Goal: Task Accomplishment & Management: Manage account settings

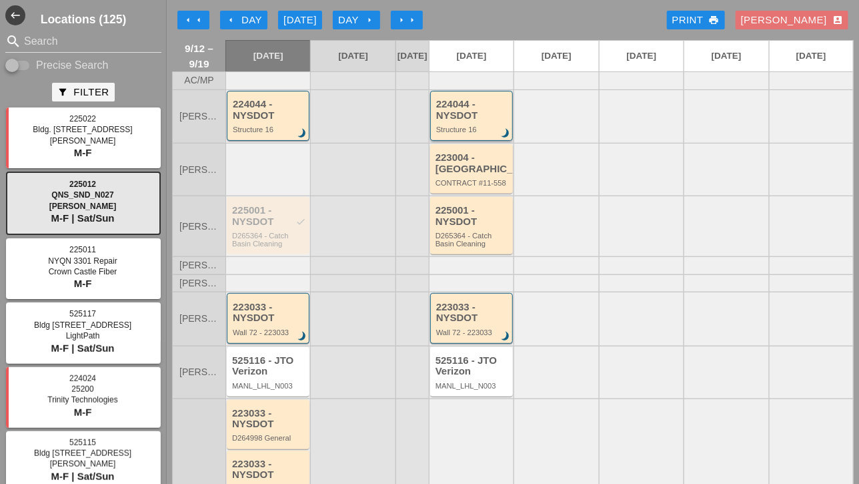
click at [452, 132] on div "224044 - NYSDOT Structure 16 brightness_3" at bounding box center [472, 116] width 73 height 35
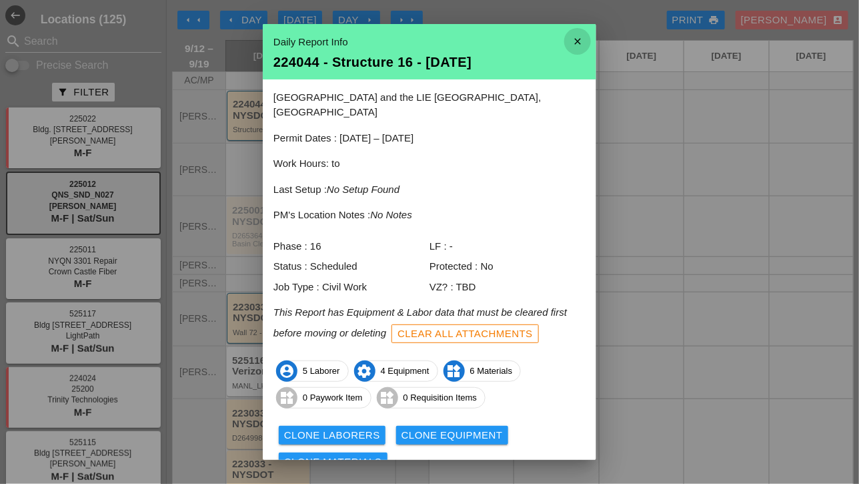
click at [568, 39] on icon "close" at bounding box center [577, 41] width 27 height 27
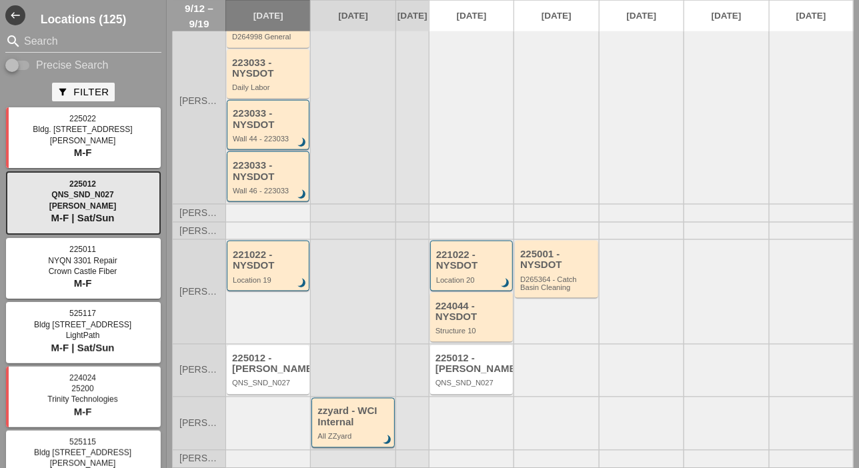
scroll to position [409, 0]
click at [464, 321] on div "224044 - NYSDOT" at bounding box center [473, 312] width 74 height 22
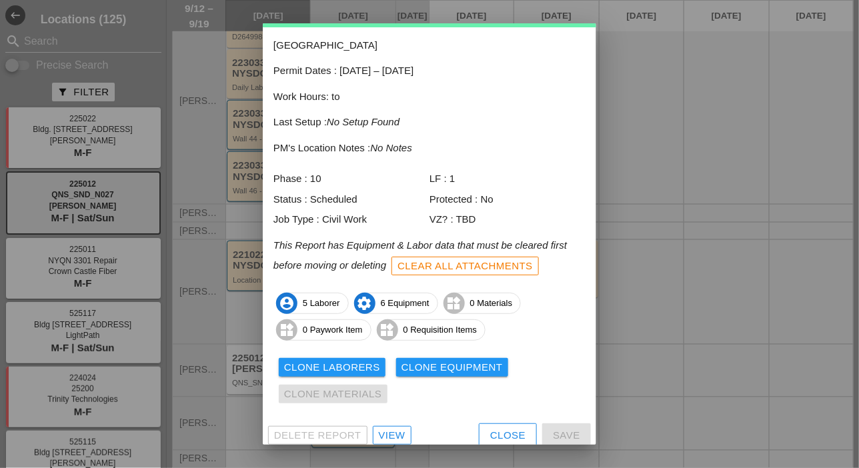
scroll to position [59, 0]
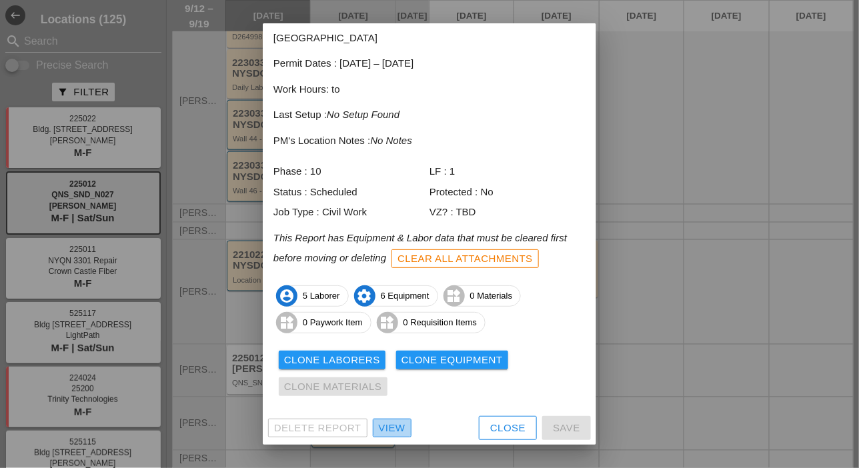
click at [402, 424] on div "View" at bounding box center [392, 428] width 27 height 15
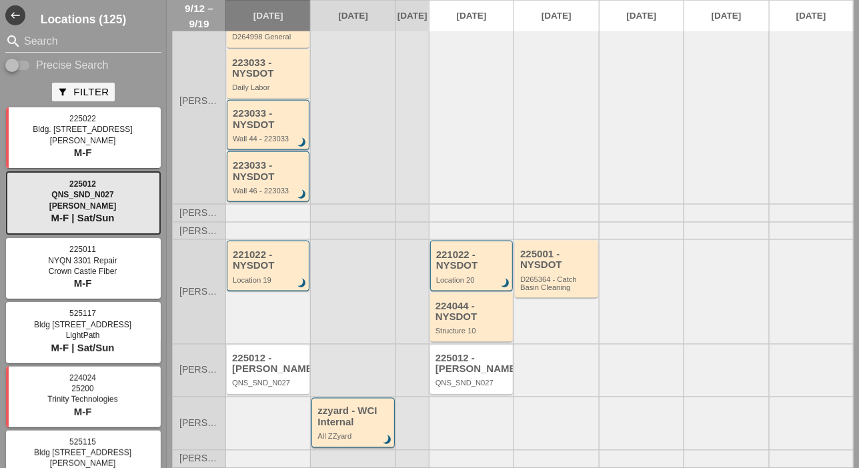
scroll to position [409, 0]
click at [487, 319] on div "224044 - NYSDOT" at bounding box center [473, 312] width 74 height 22
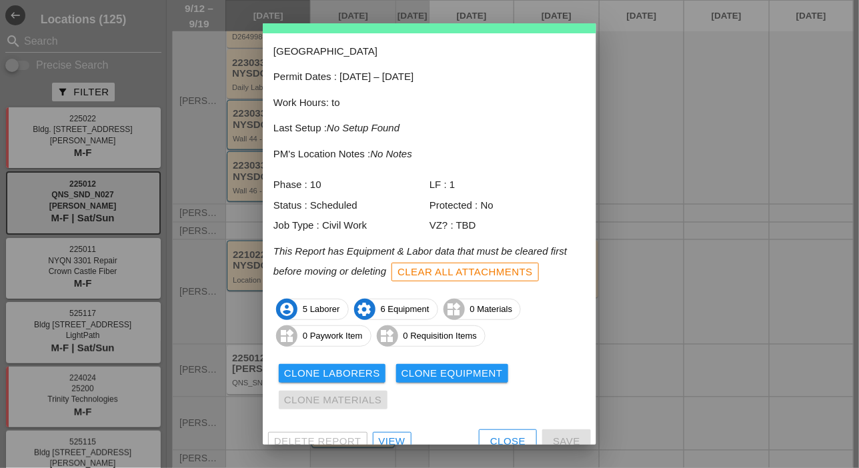
scroll to position [59, 0]
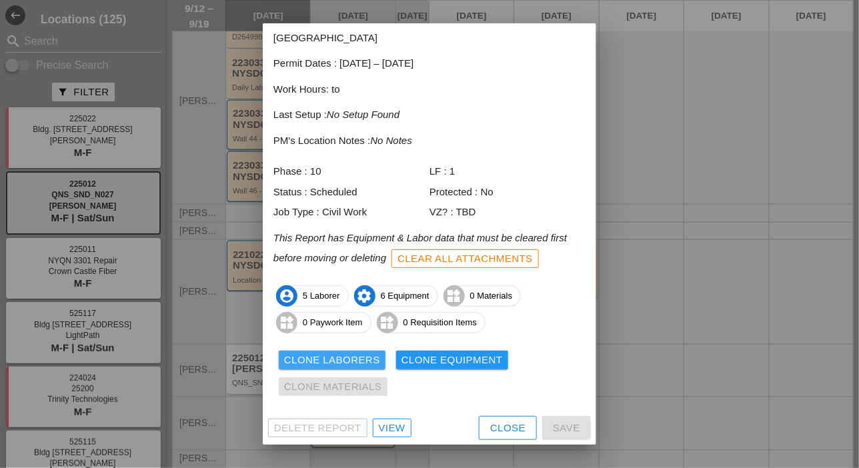
click at [366, 356] on div "Clone Laborers" at bounding box center [332, 360] width 96 height 15
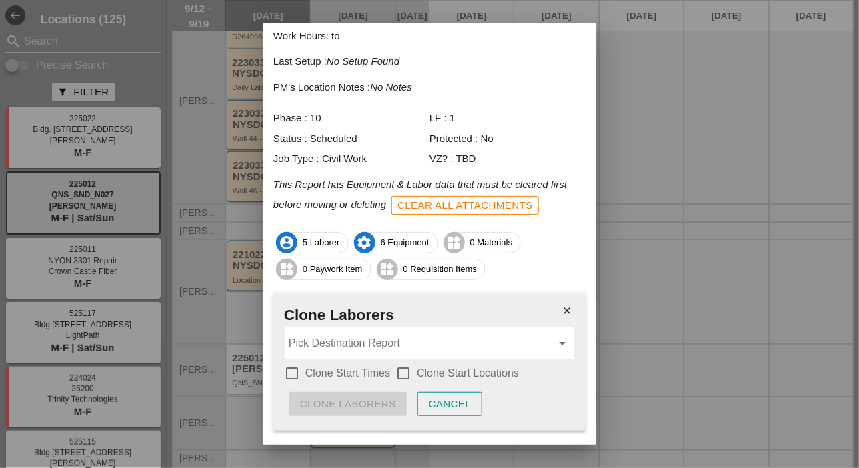
scroll to position [143, 0]
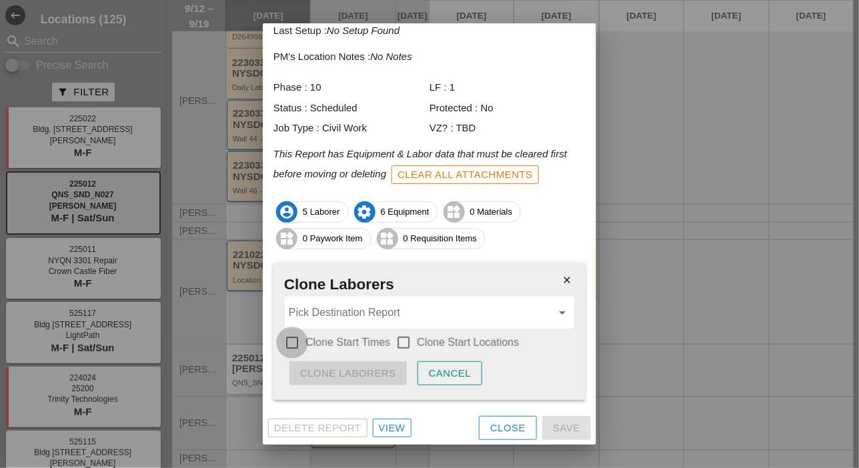
click at [287, 342] on div at bounding box center [292, 342] width 23 height 23
checkbox input "true"
click at [398, 335] on div at bounding box center [403, 342] width 23 height 23
checkbox input "true"
click at [384, 305] on input "Pick Destination Report" at bounding box center [420, 312] width 263 height 21
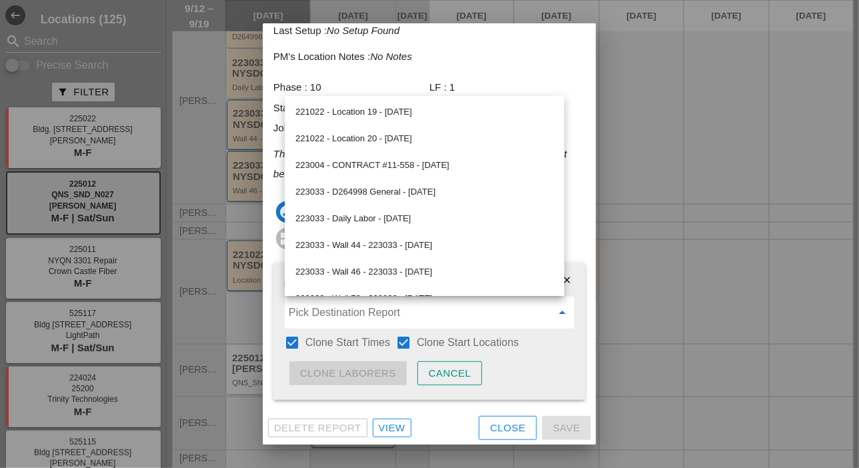
click at [624, 280] on div at bounding box center [429, 234] width 859 height 468
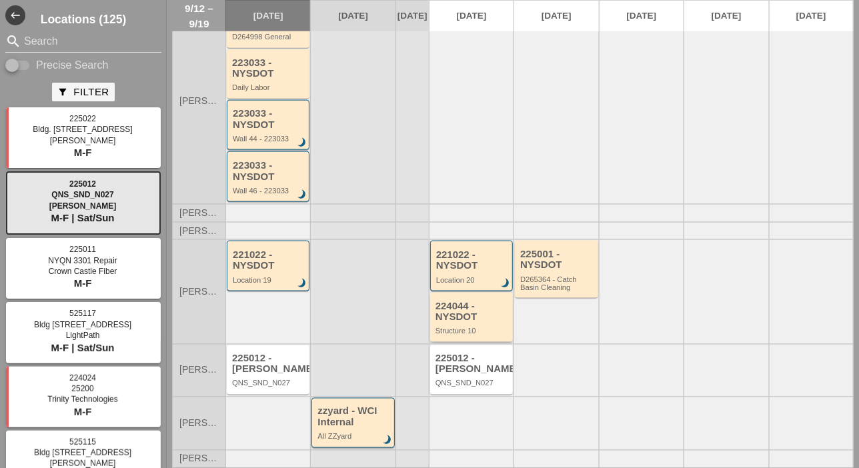
click at [486, 321] on div "224044 - NYSDOT" at bounding box center [473, 312] width 74 height 22
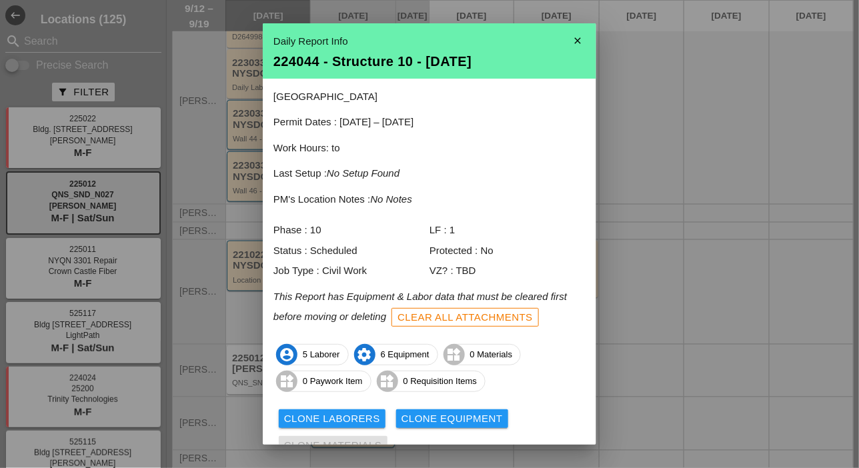
scroll to position [59, 0]
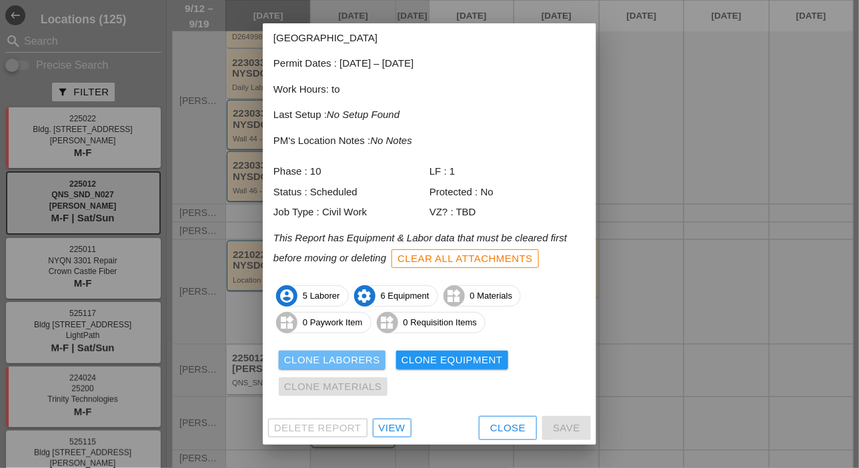
click at [340, 357] on div "Clone Laborers" at bounding box center [332, 360] width 96 height 15
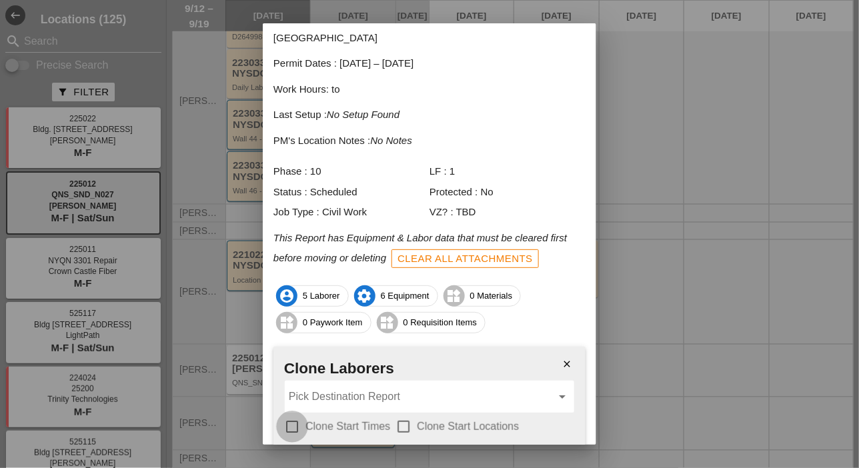
drag, startPoint x: 293, startPoint y: 423, endPoint x: 300, endPoint y: 426, distance: 7.2
click at [293, 424] on div at bounding box center [292, 427] width 23 height 23
checkbox input "true"
click at [400, 423] on div at bounding box center [403, 427] width 23 height 23
checkbox input "true"
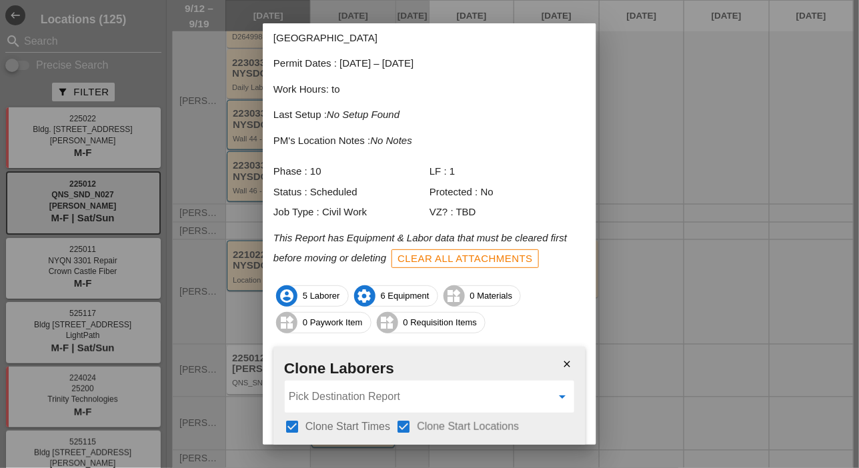
drag, startPoint x: 398, startPoint y: 406, endPoint x: 396, endPoint y: 393, distance: 12.8
click at [398, 406] on input "Pick Destination Report" at bounding box center [420, 396] width 263 height 21
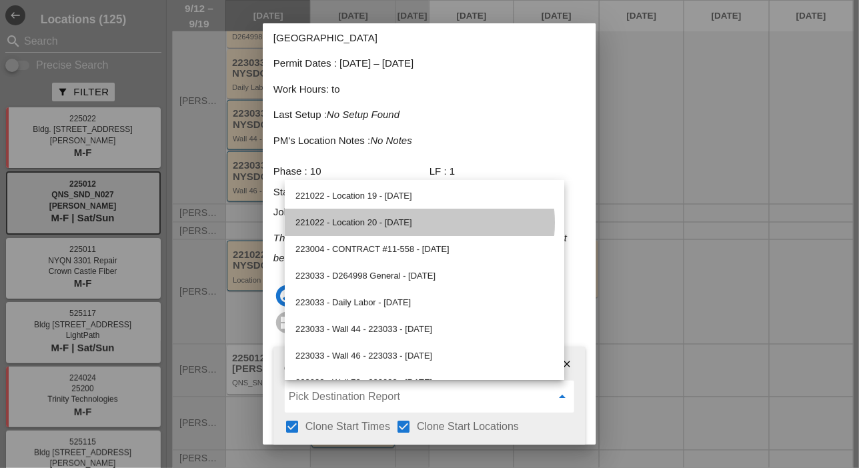
click at [381, 223] on div "221022 - Location 20 - [DATE]" at bounding box center [424, 223] width 258 height 16
type input "221022 - Location 20 - [DATE]"
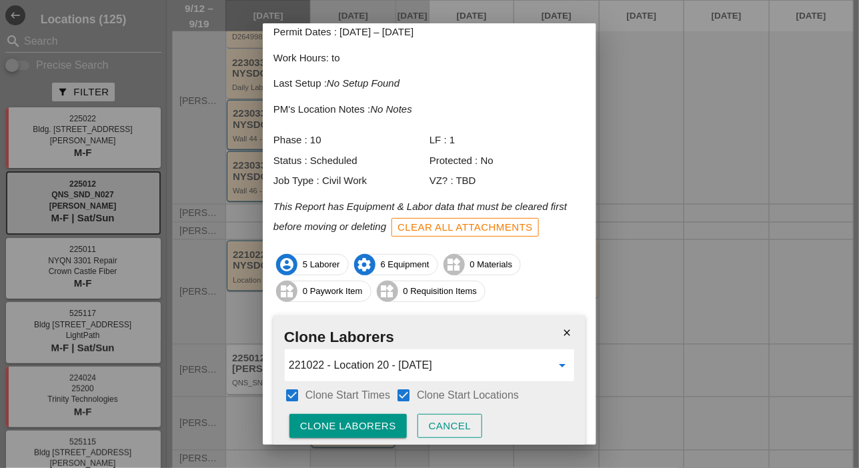
scroll to position [143, 0]
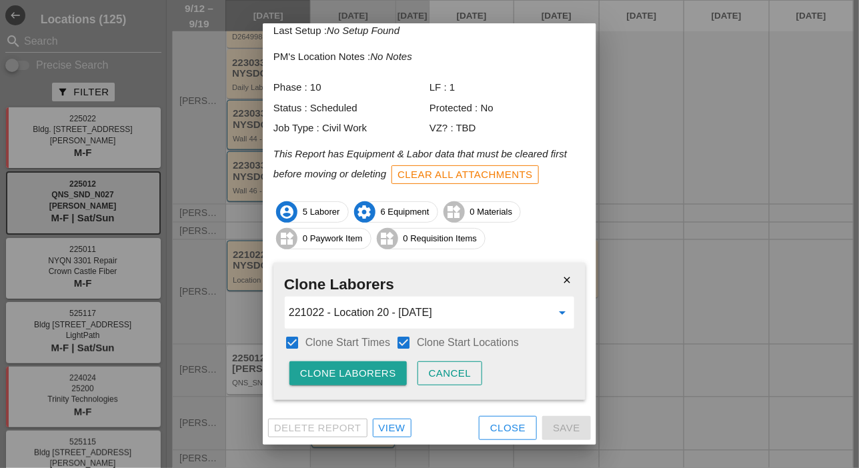
click at [359, 376] on div "Clone Laborers" at bounding box center [348, 373] width 96 height 15
click at [359, 376] on div "Are you sure?" at bounding box center [342, 373] width 85 height 15
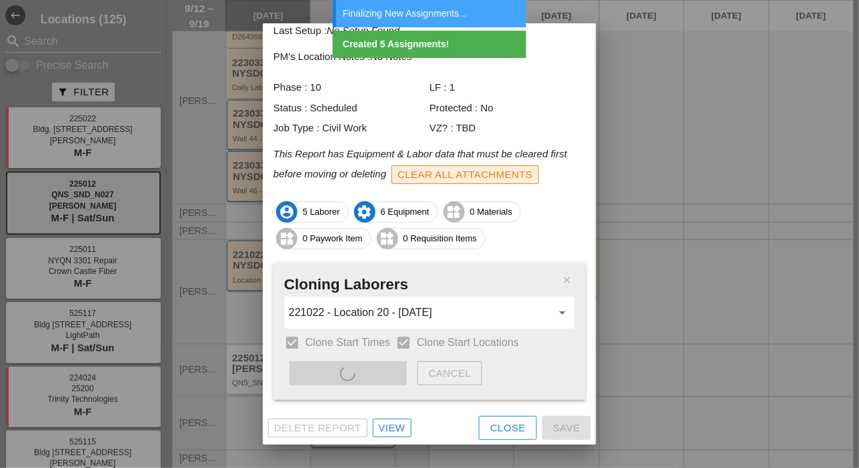
click at [494, 175] on div "Clear All Attachments" at bounding box center [465, 174] width 135 height 15
click at [474, 178] on div "Are you sure?" at bounding box center [439, 174] width 85 height 15
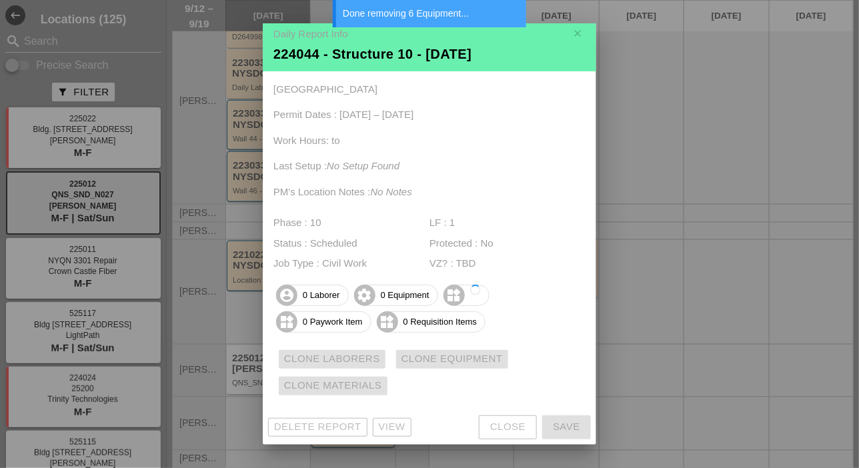
scroll to position [7, 0]
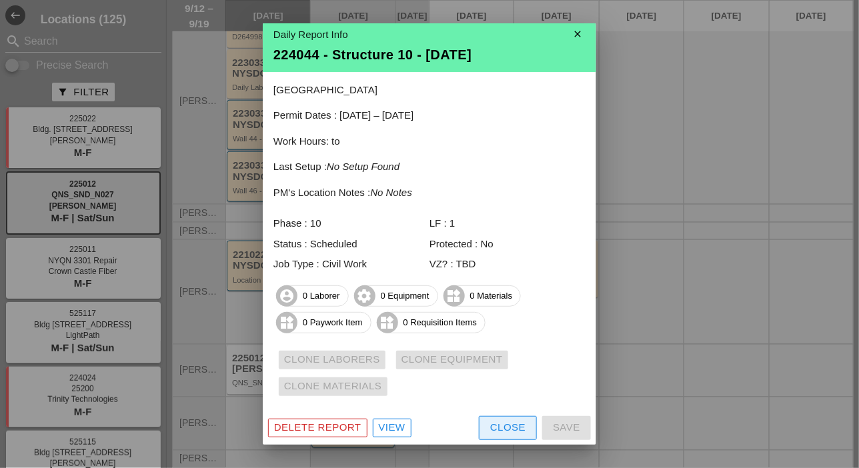
click at [492, 420] on div "Close" at bounding box center [507, 427] width 35 height 15
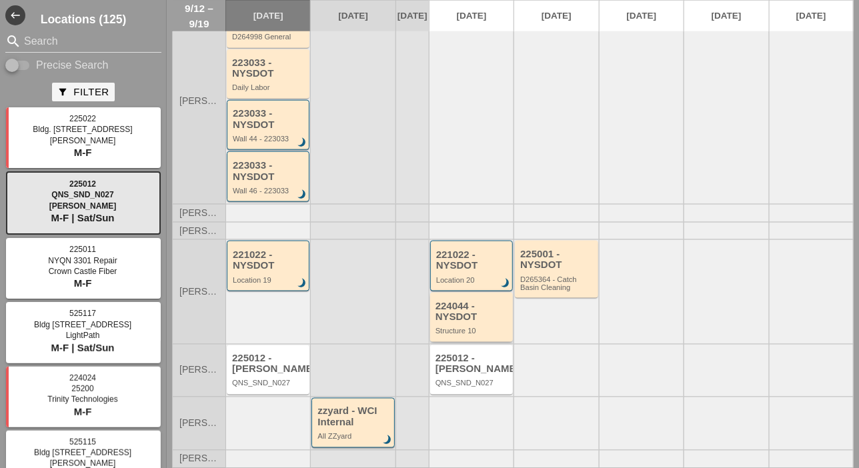
click at [465, 321] on div "224044 - NYSDOT" at bounding box center [473, 312] width 74 height 22
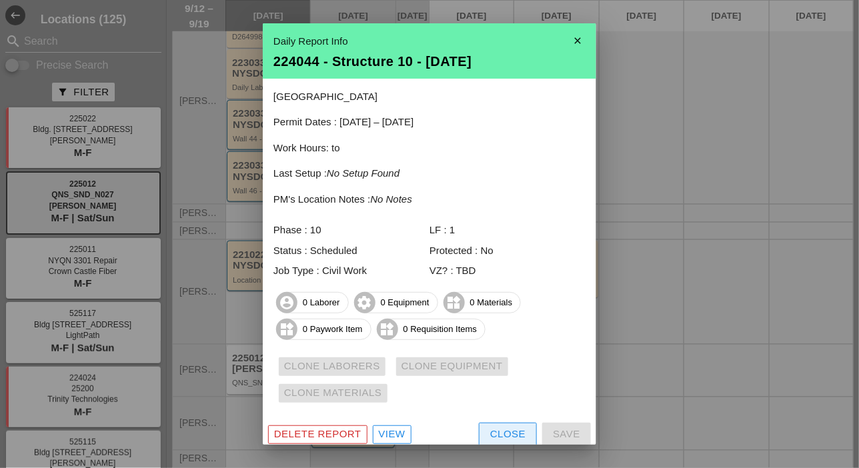
click at [512, 434] on div "Close" at bounding box center [507, 434] width 35 height 15
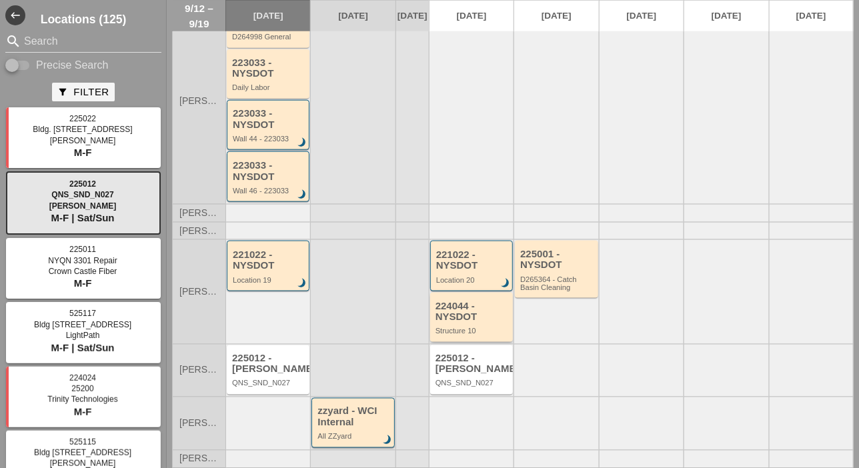
click at [470, 291] on div "221022 - NYSDOT Location 20 brightness_3" at bounding box center [471, 266] width 83 height 51
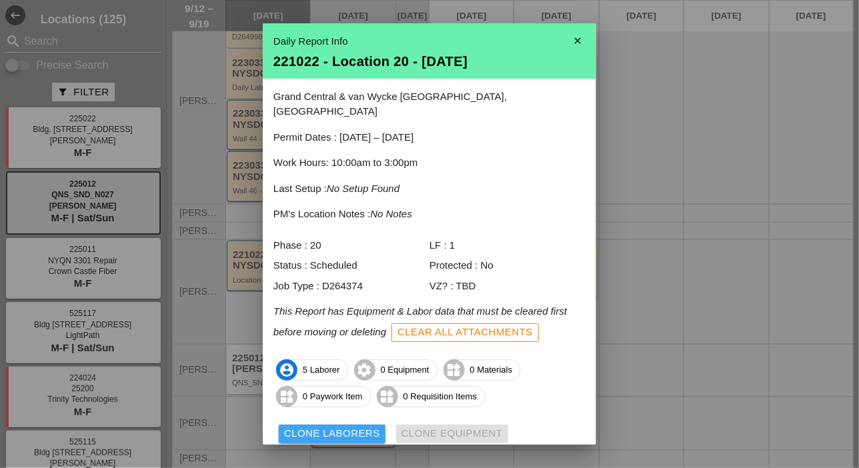
click at [335, 426] on div "Clone Laborers" at bounding box center [332, 433] width 96 height 15
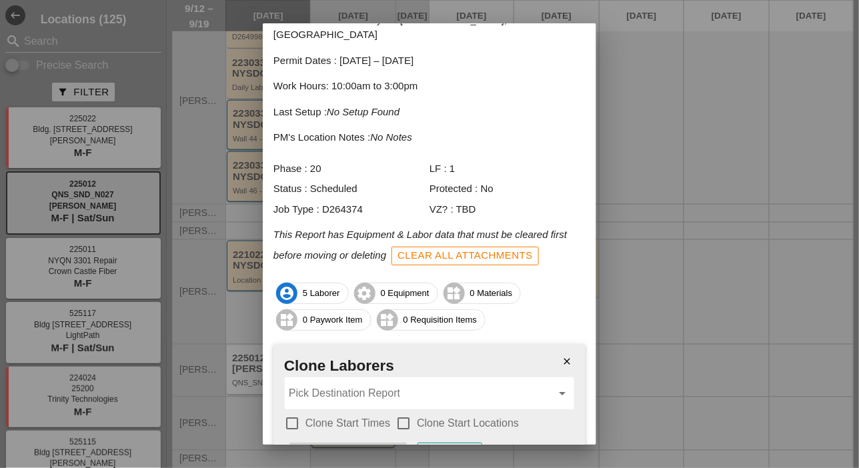
scroll to position [143, 0]
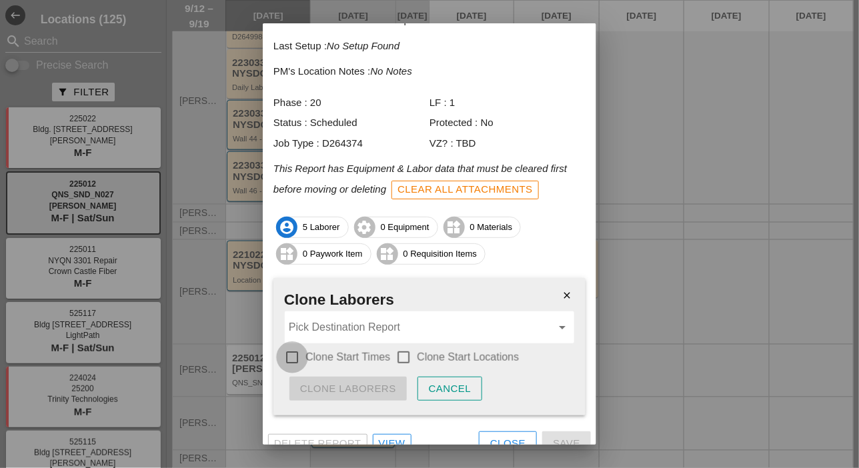
click at [295, 346] on div at bounding box center [292, 357] width 23 height 23
checkbox input "true"
click at [397, 346] on div at bounding box center [403, 357] width 23 height 23
checkbox input "true"
click at [396, 317] on input "Pick Destination Report" at bounding box center [420, 327] width 263 height 21
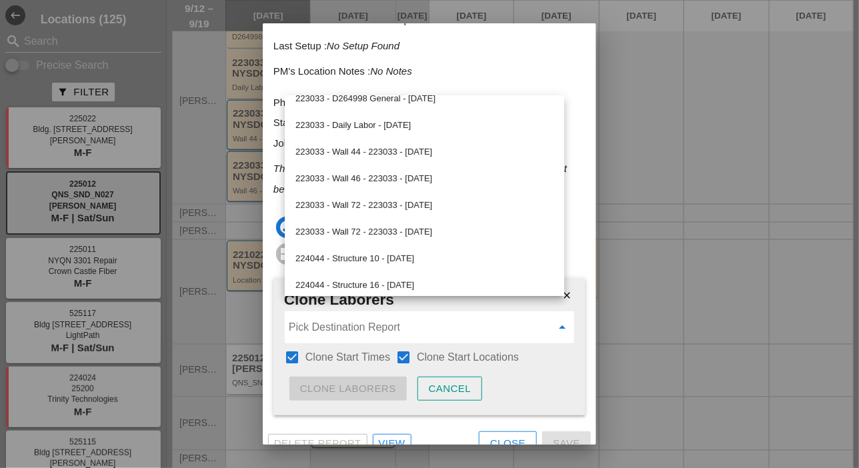
scroll to position [133, 0]
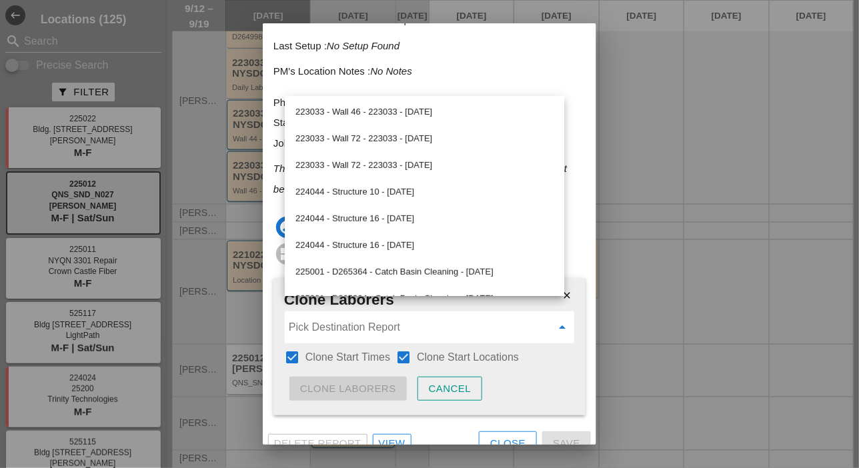
click at [396, 193] on div "224044 - Structure 10 - [DATE]" at bounding box center [424, 192] width 258 height 16
type input "224044 - Structure 10 - [DATE]"
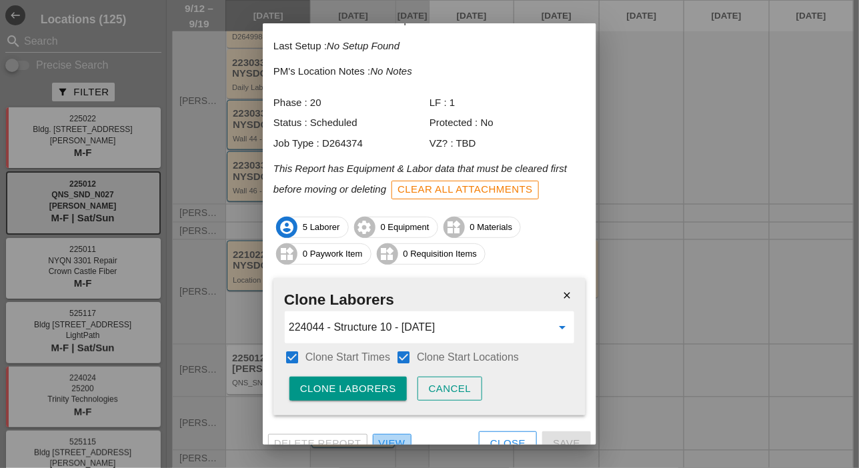
click at [390, 436] on div "View" at bounding box center [392, 443] width 27 height 15
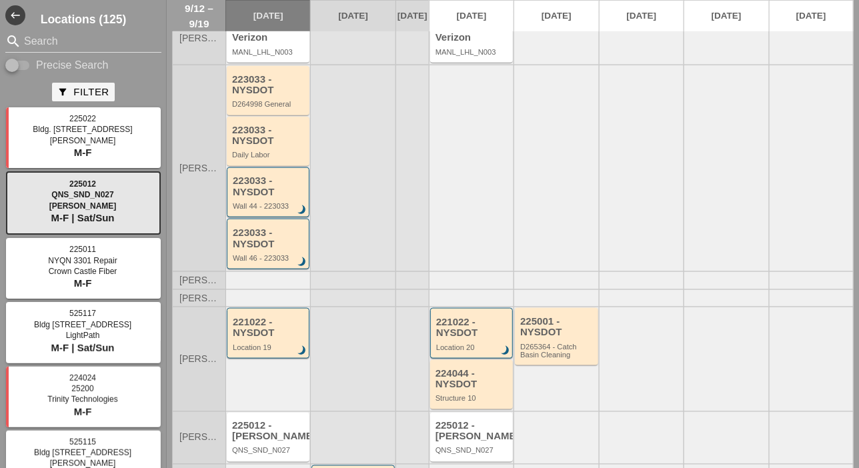
scroll to position [409, 0]
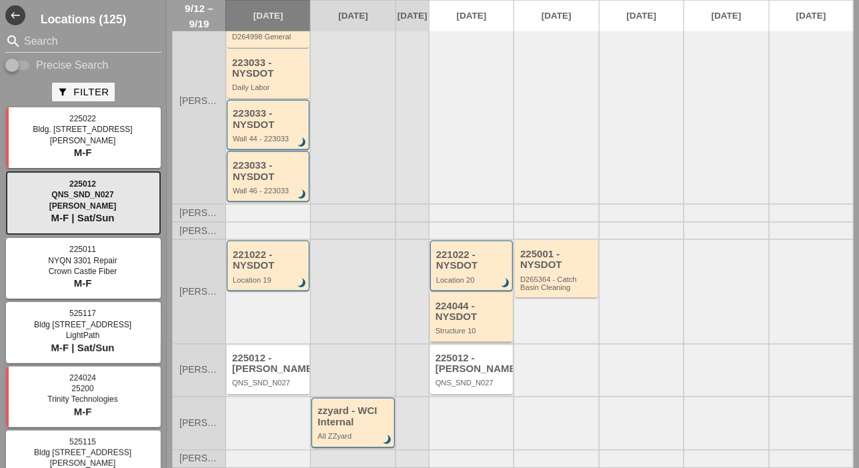
click at [487, 320] on div "224044 - NYSDOT" at bounding box center [473, 312] width 74 height 22
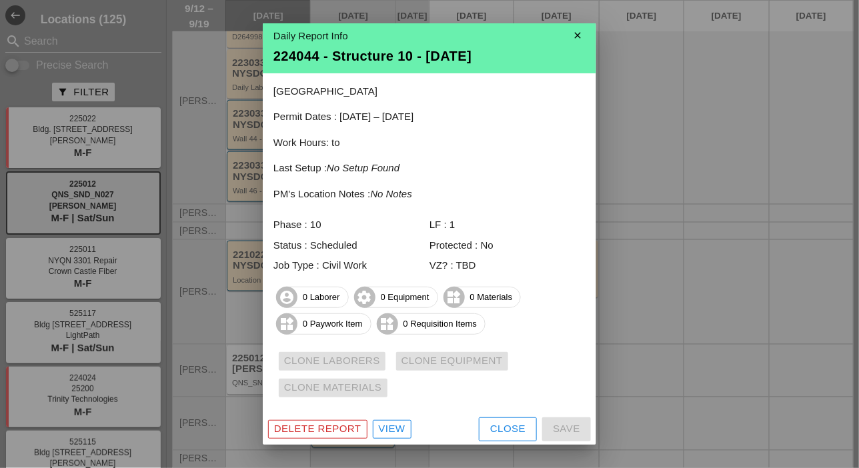
scroll to position [7, 0]
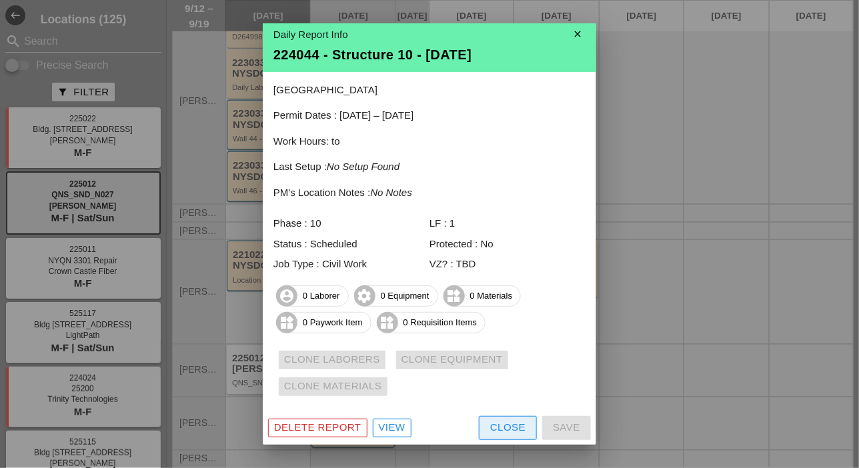
click at [490, 422] on div "Close" at bounding box center [507, 427] width 35 height 15
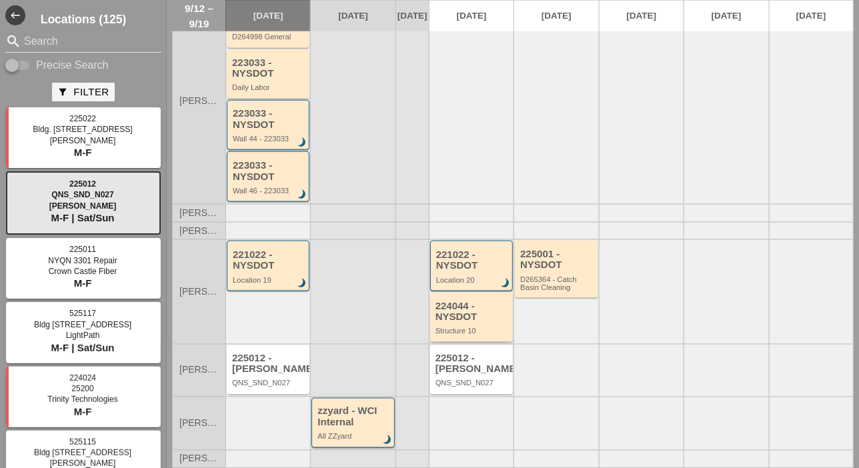
click at [457, 329] on div "Structure 10" at bounding box center [473, 331] width 74 height 8
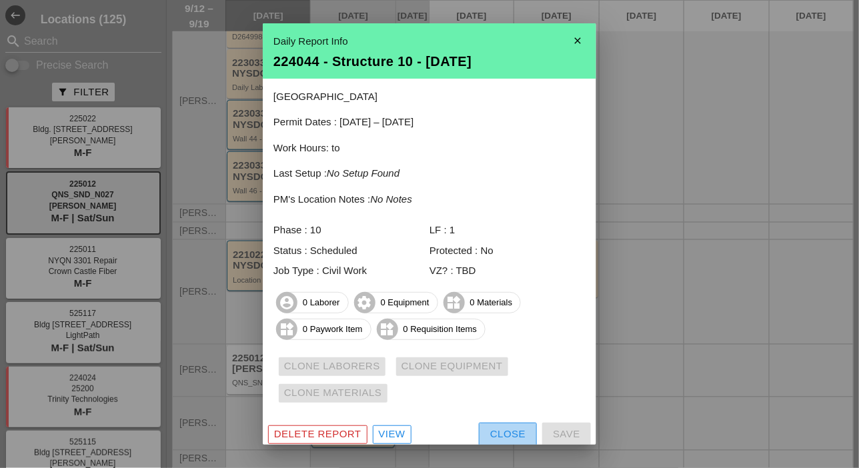
click at [508, 432] on div "Close" at bounding box center [507, 434] width 35 height 15
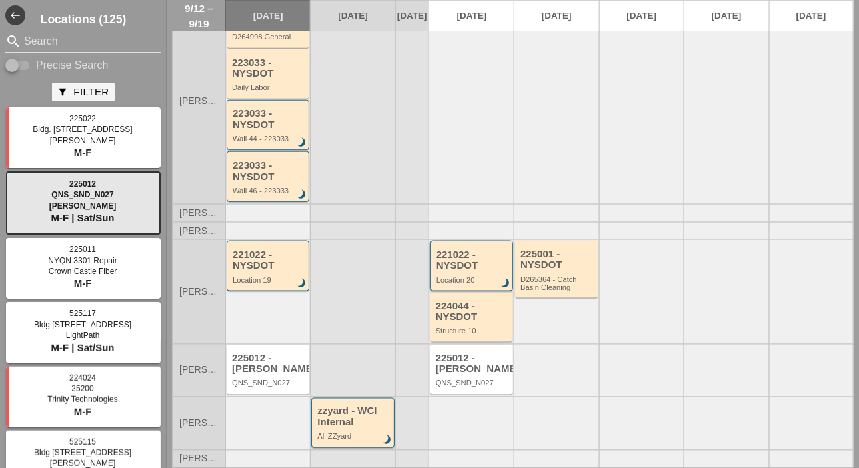
click at [466, 277] on div "Location 20" at bounding box center [472, 280] width 73 height 8
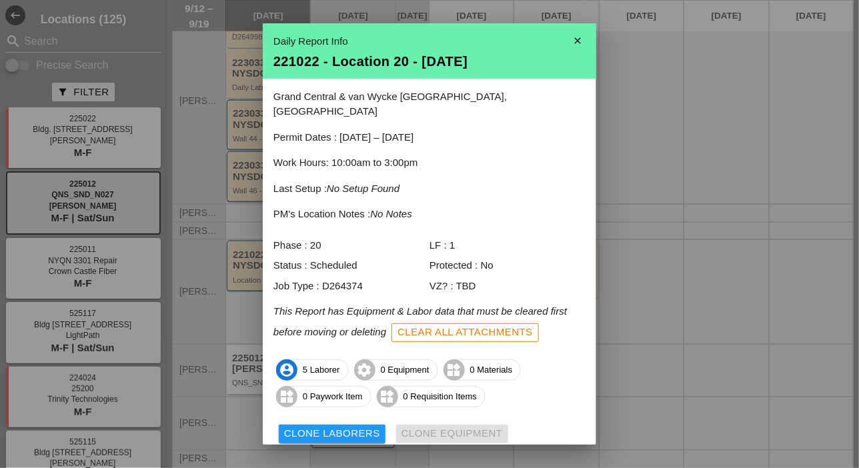
scroll to position [59, 0]
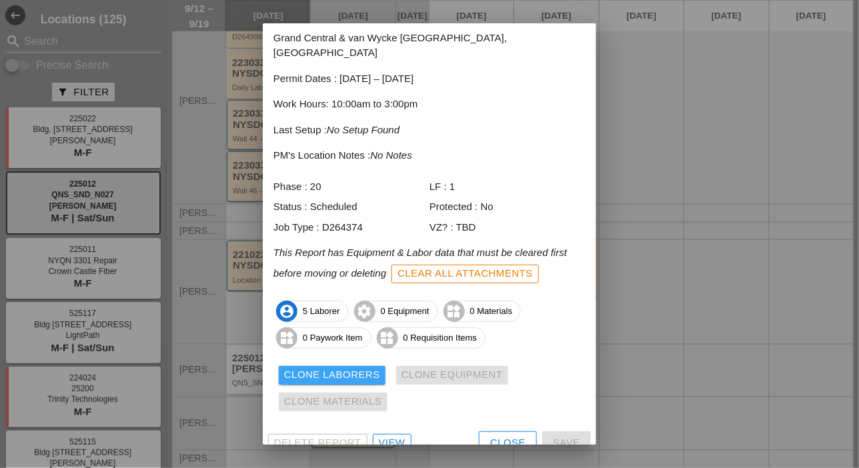
click at [371, 368] on div "Clone Laborers" at bounding box center [332, 375] width 96 height 15
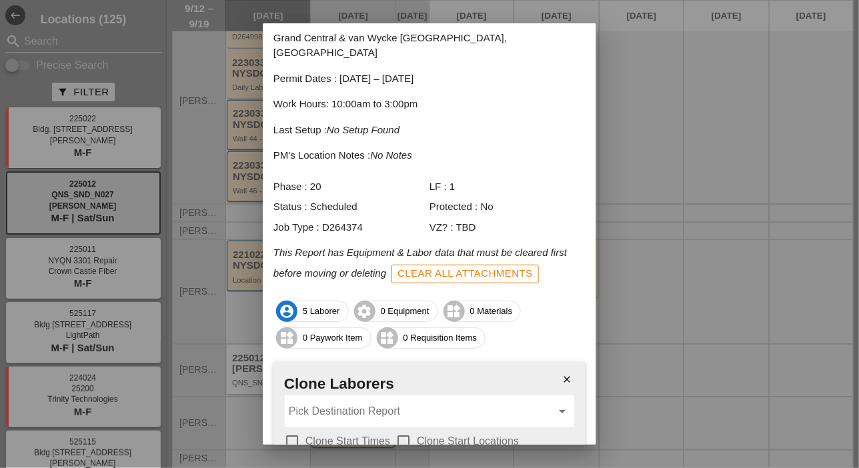
click at [291, 430] on div at bounding box center [292, 441] width 23 height 23
checkbox input "true"
drag, startPoint x: 400, startPoint y: 423, endPoint x: 400, endPoint y: 398, distance: 25.3
click at [400, 430] on div at bounding box center [403, 441] width 23 height 23
checkbox input "true"
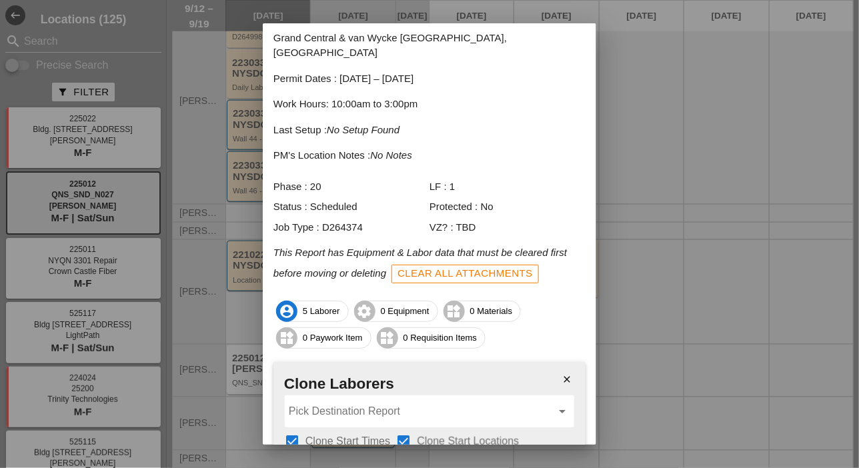
click at [400, 401] on input "Pick Destination Report" at bounding box center [420, 411] width 263 height 21
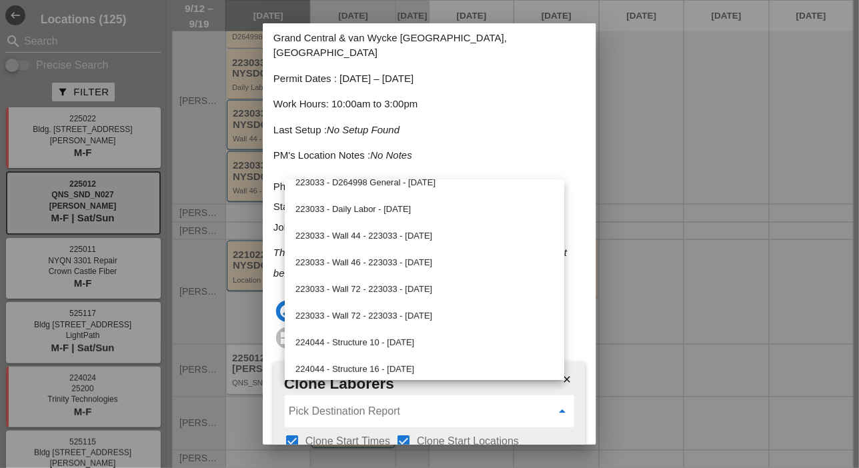
scroll to position [133, 0]
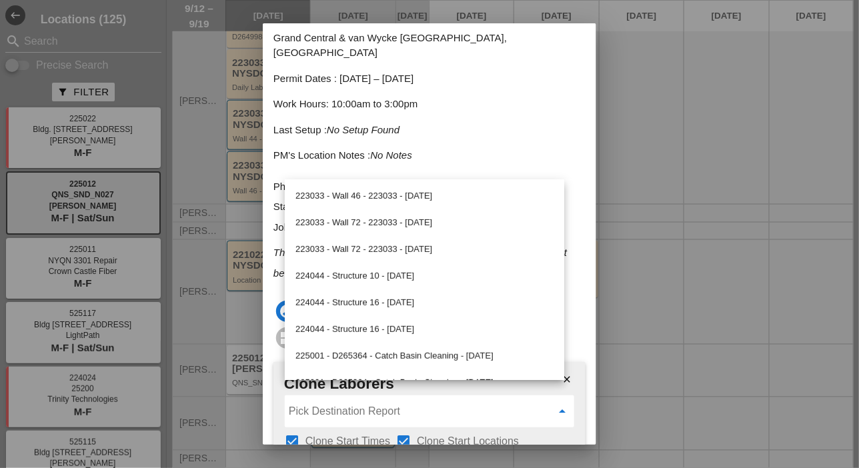
click at [414, 277] on div "224044 - Structure 10 - [DATE]" at bounding box center [424, 276] width 258 height 16
type input "224044 - Structure 10 - [DATE]"
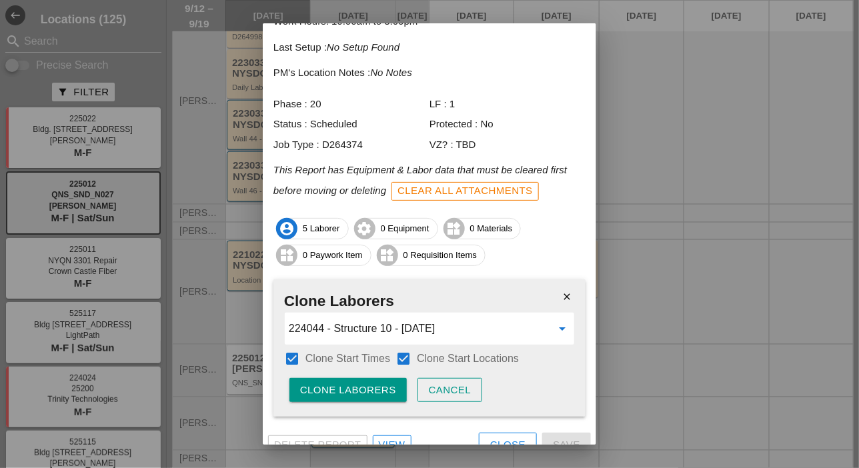
scroll to position [143, 0]
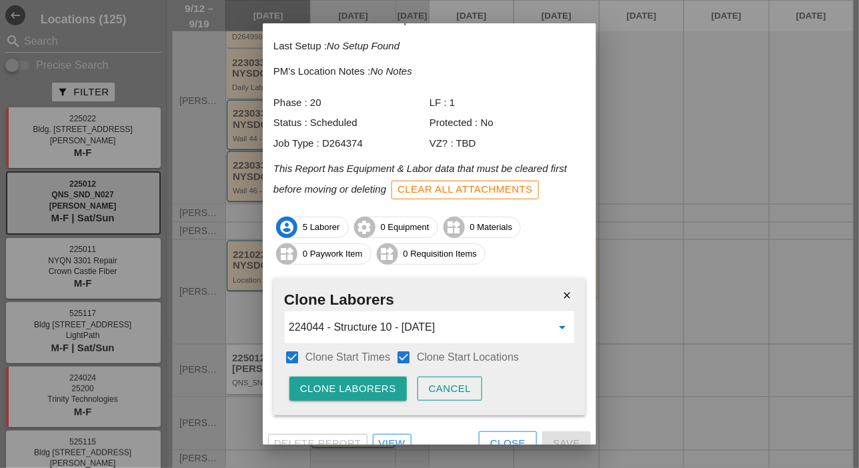
click at [382, 382] on div "Clone Laborers" at bounding box center [348, 389] width 96 height 15
click at [382, 382] on div "Are you sure?" at bounding box center [342, 389] width 85 height 15
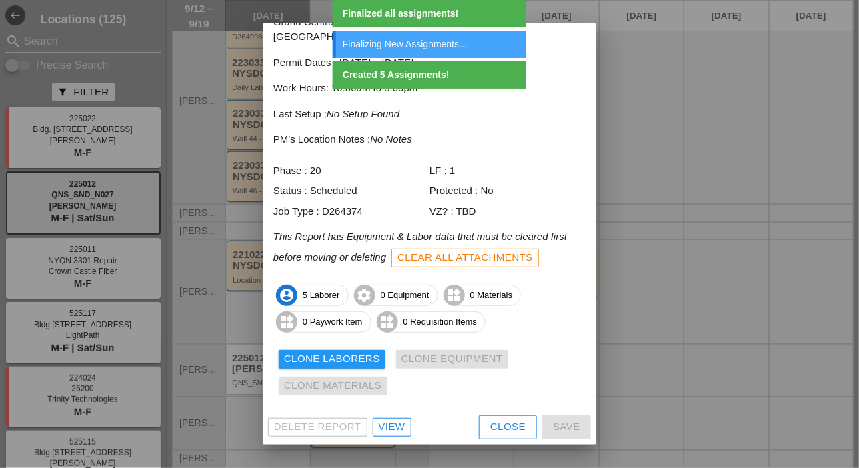
scroll to position [59, 0]
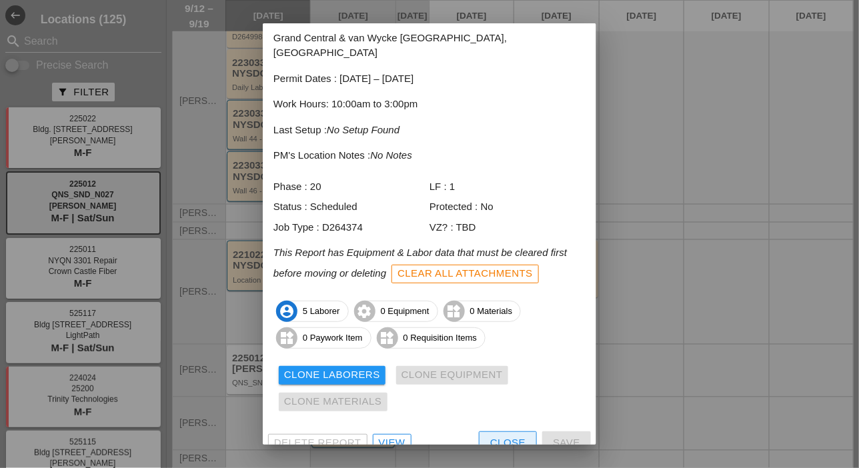
click at [496, 436] on div "Close" at bounding box center [507, 443] width 35 height 15
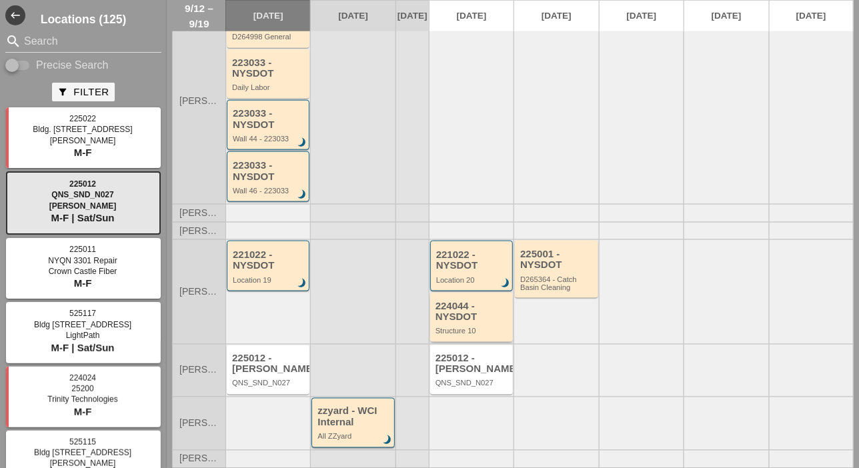
click at [446, 326] on div "224044 - NYSDOT Structure 10" at bounding box center [473, 318] width 74 height 35
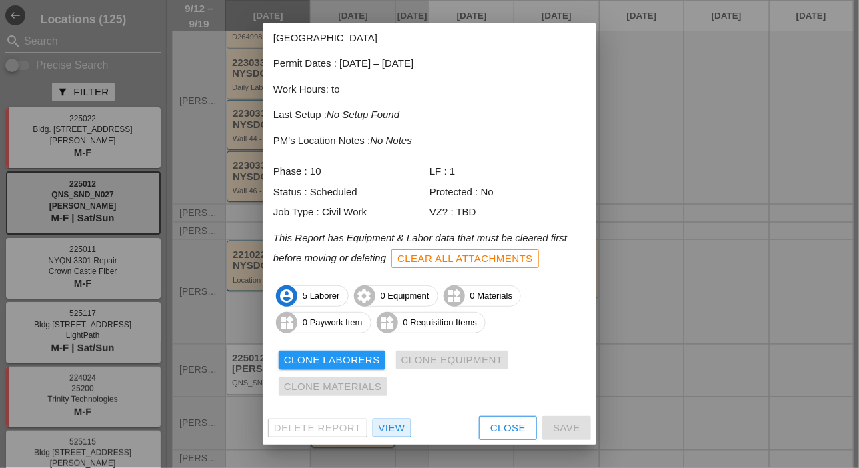
drag, startPoint x: 392, startPoint y: 422, endPoint x: 398, endPoint y: 408, distance: 14.4
click at [392, 422] on div "View" at bounding box center [392, 428] width 27 height 15
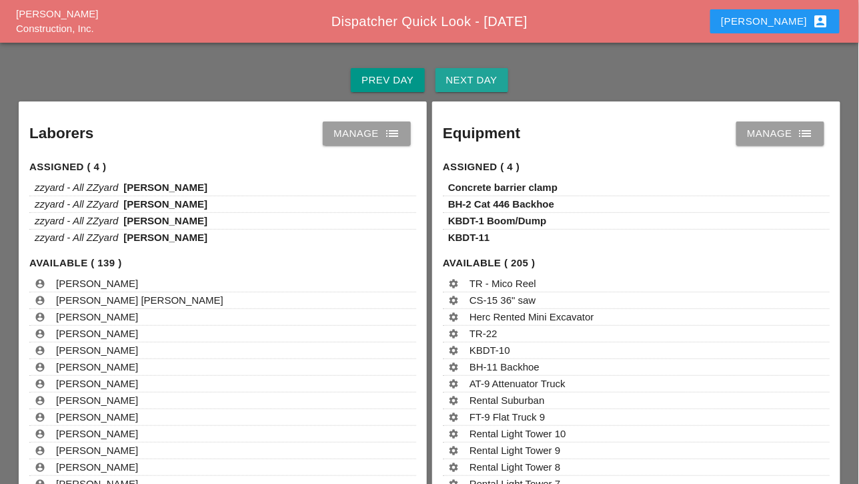
click at [478, 79] on div "Next Day" at bounding box center [471, 80] width 51 height 15
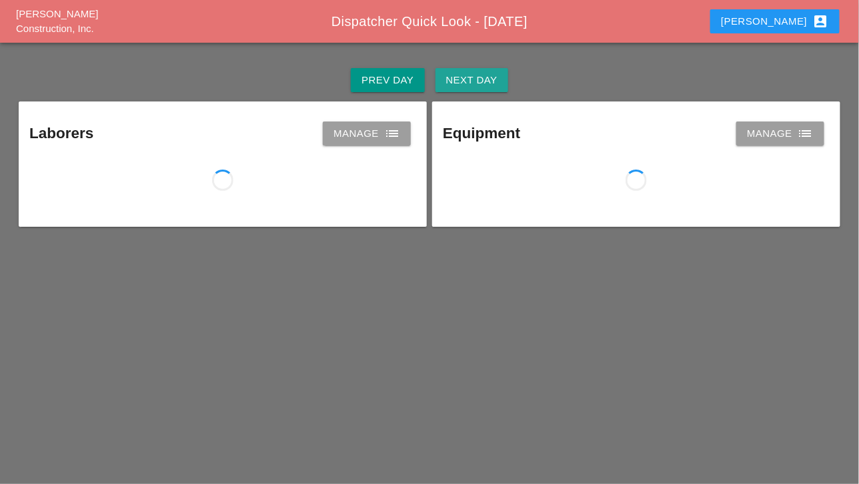
click at [478, 78] on div "Next Day" at bounding box center [471, 80] width 51 height 15
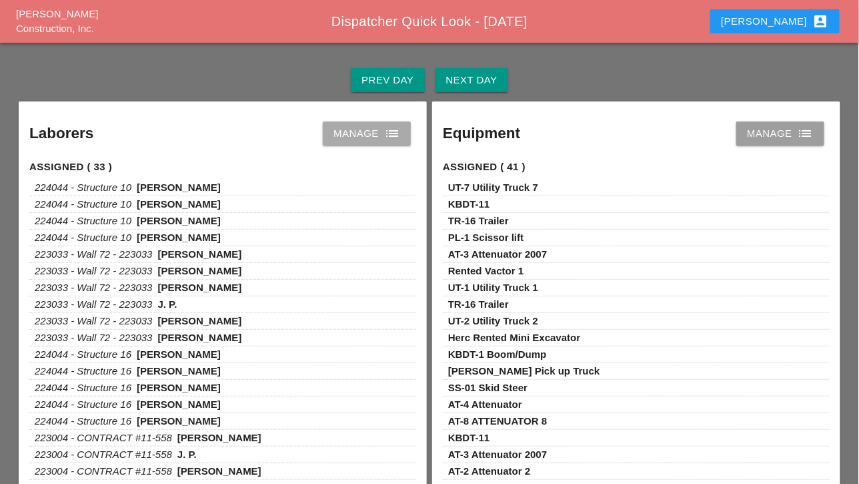
drag, startPoint x: 365, startPoint y: 125, endPoint x: 389, endPoint y: 135, distance: 25.8
click at [365, 125] on div "Manage list" at bounding box center [366, 133] width 67 height 16
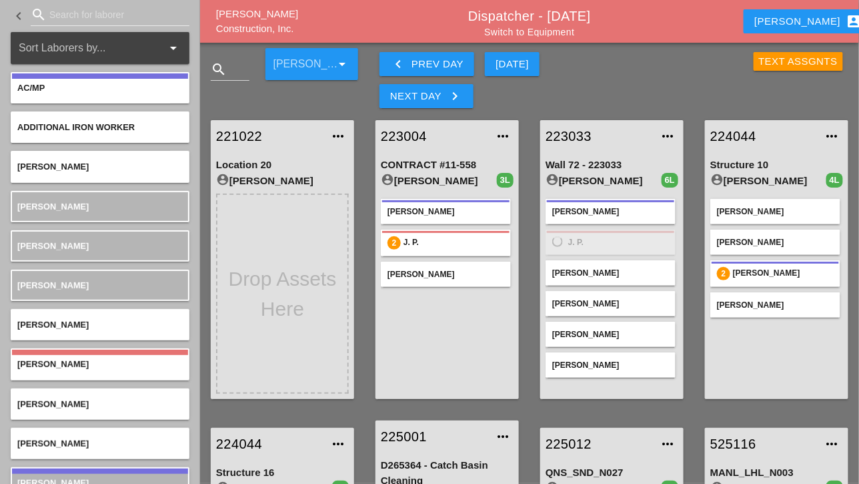
click at [67, 19] on input "Search for laborer" at bounding box center [109, 14] width 121 height 21
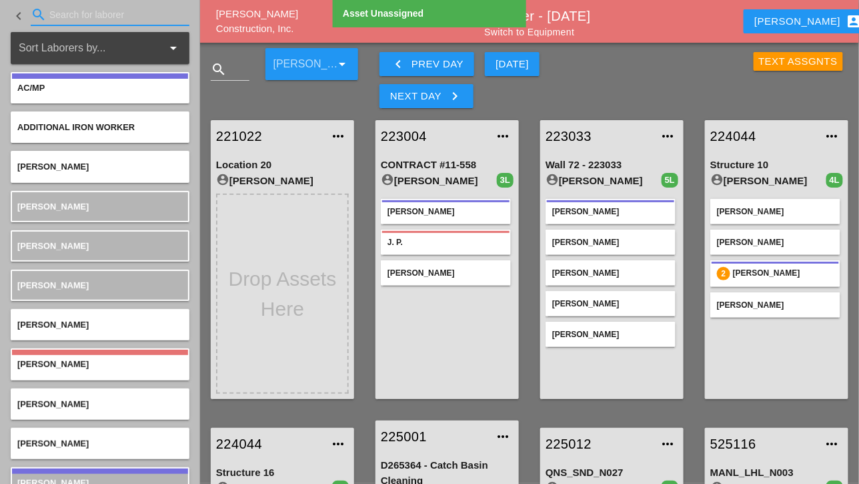
click at [63, 14] on input "Search for laborer" at bounding box center [109, 14] width 121 height 21
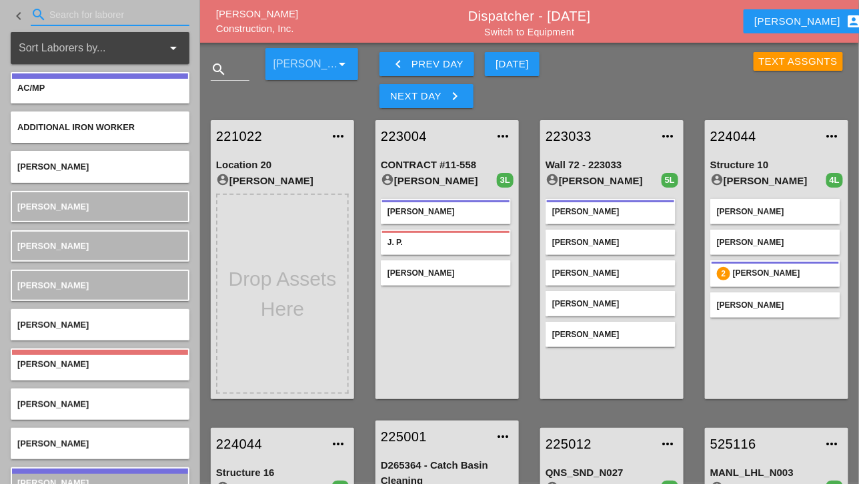
click at [63, 14] on input "Search for laborer" at bounding box center [109, 14] width 121 height 21
click at [62, 19] on input "Search for laborer" at bounding box center [109, 14] width 121 height 21
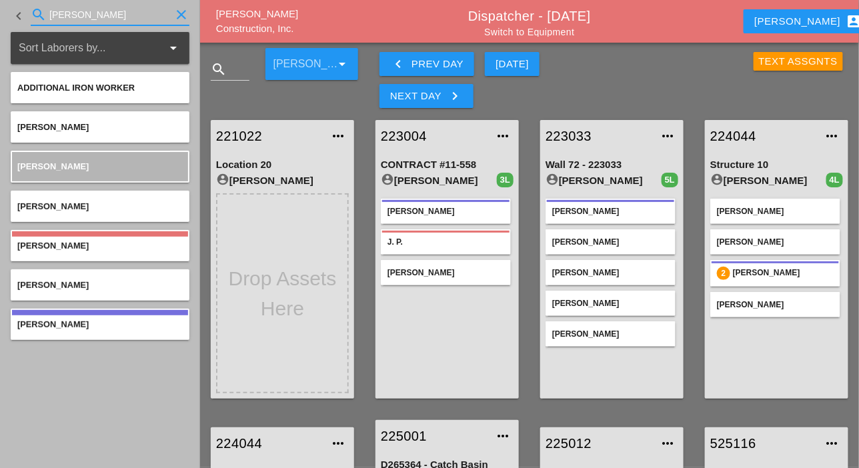
type input "dan"
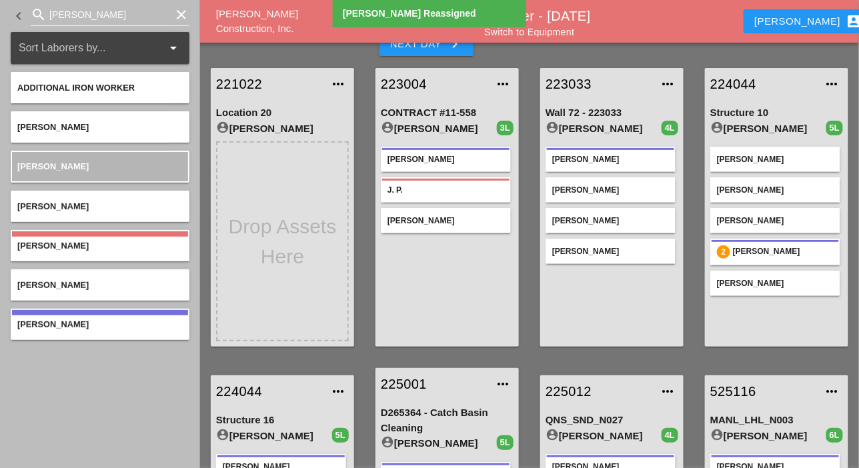
scroll to position [67, 0]
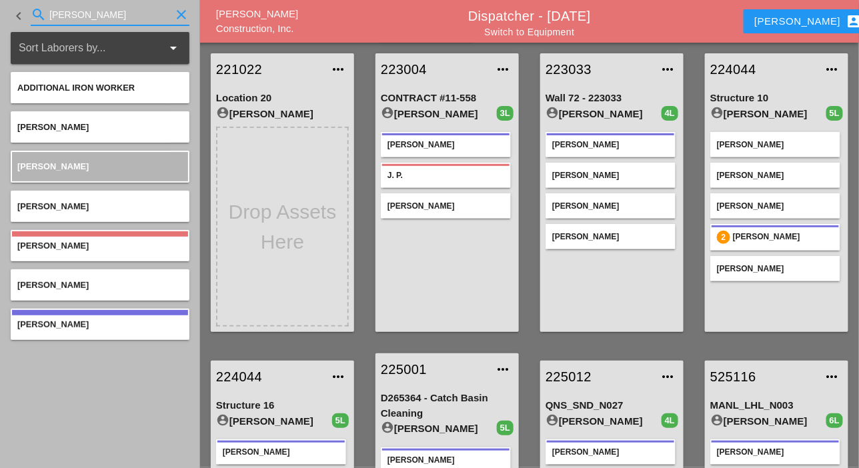
drag, startPoint x: 69, startPoint y: 11, endPoint x: 47, endPoint y: 14, distance: 22.2
click at [47, 14] on div "search dan clear" at bounding box center [110, 14] width 159 height 21
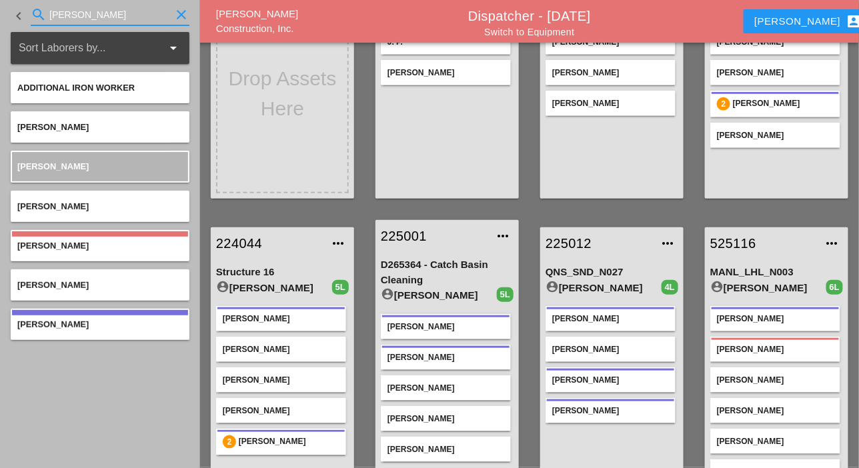
scroll to position [255, 0]
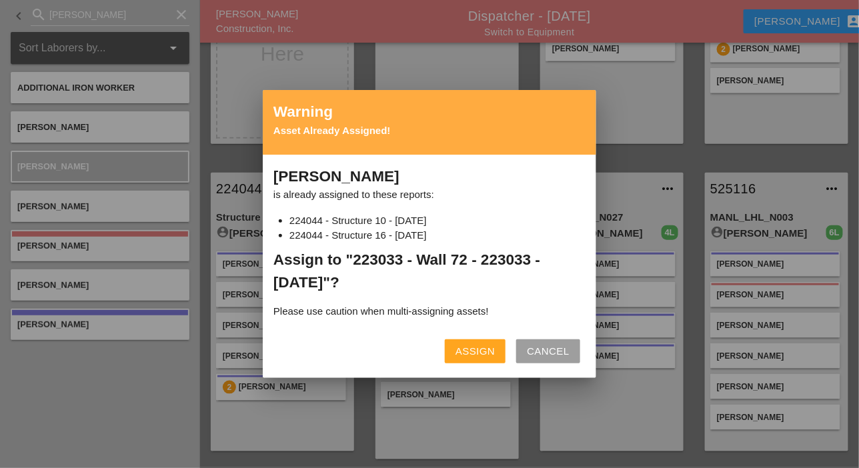
click at [472, 353] on div "Assign" at bounding box center [475, 351] width 39 height 15
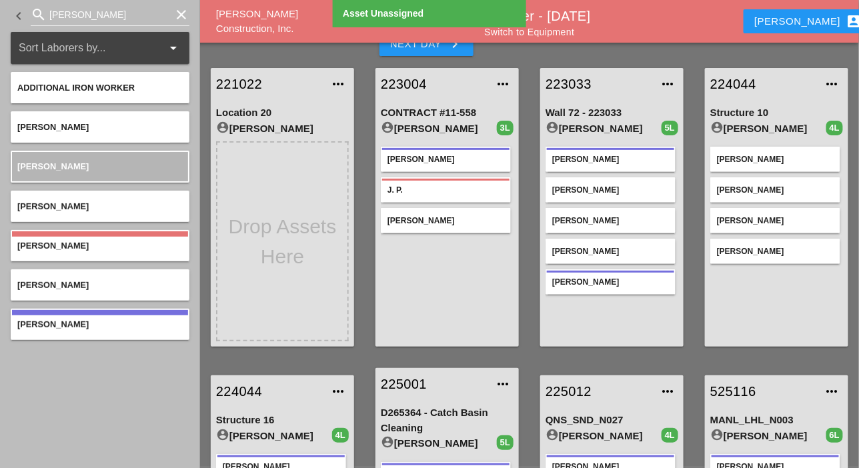
scroll to position [67, 0]
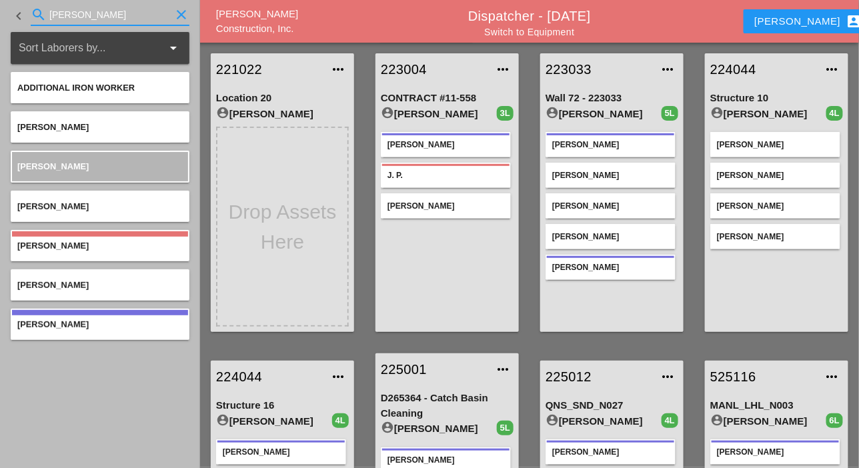
drag, startPoint x: 80, startPoint y: 17, endPoint x: 31, endPoint y: 17, distance: 48.7
click at [31, 17] on div "search dan clear" at bounding box center [110, 14] width 159 height 21
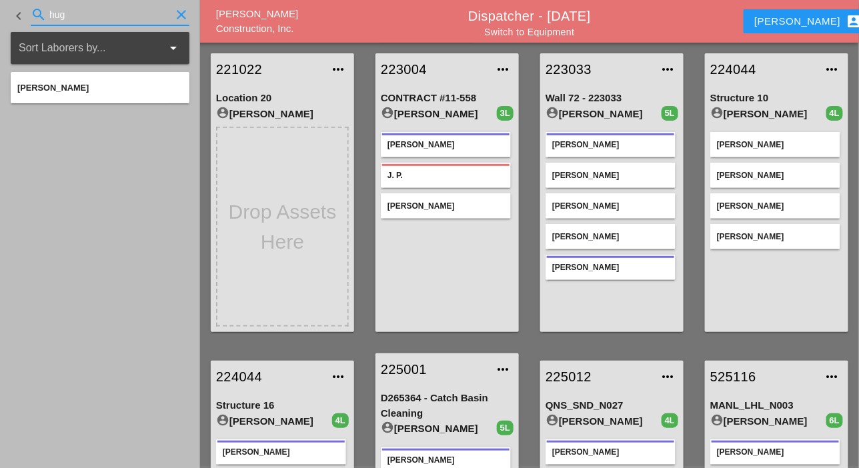
type input "hug"
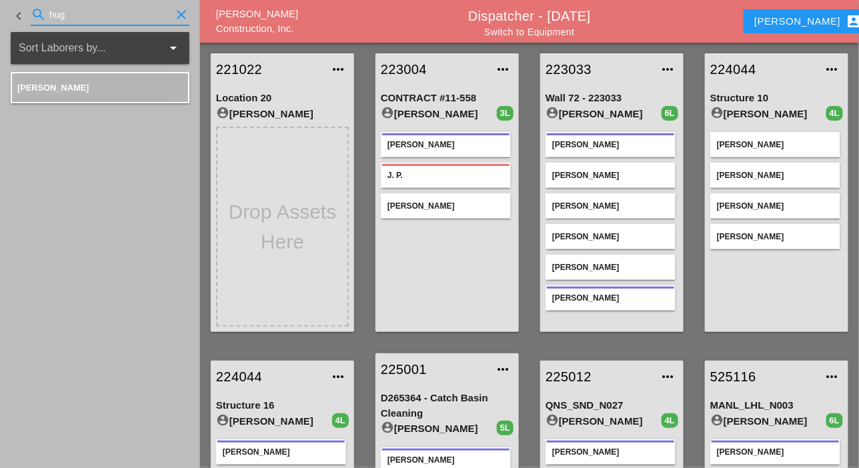
drag, startPoint x: 82, startPoint y: 17, endPoint x: 38, endPoint y: 16, distance: 44.0
click at [39, 16] on div "search hug clear" at bounding box center [110, 14] width 159 height 21
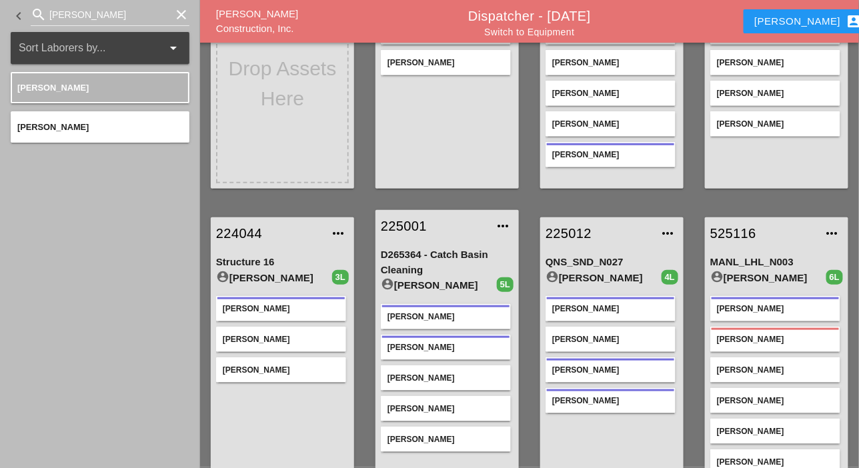
scroll to position [255, 0]
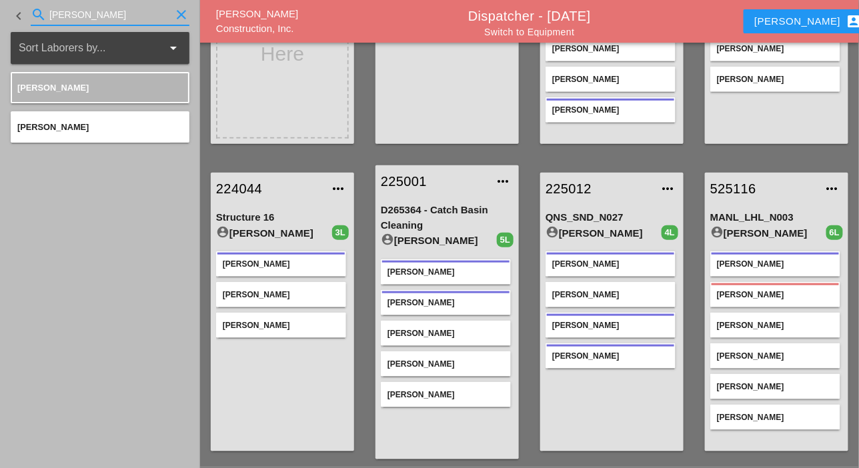
drag, startPoint x: 75, startPoint y: 13, endPoint x: 42, endPoint y: 13, distance: 32.7
click at [42, 13] on div "search jess clear" at bounding box center [110, 14] width 159 height 21
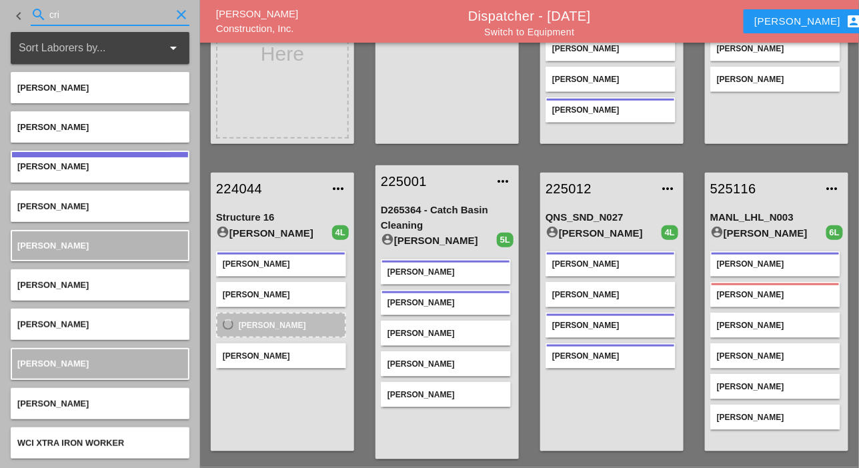
drag, startPoint x: 67, startPoint y: 13, endPoint x: 41, endPoint y: 16, distance: 26.1
click at [41, 16] on div "search cri clear" at bounding box center [110, 14] width 159 height 21
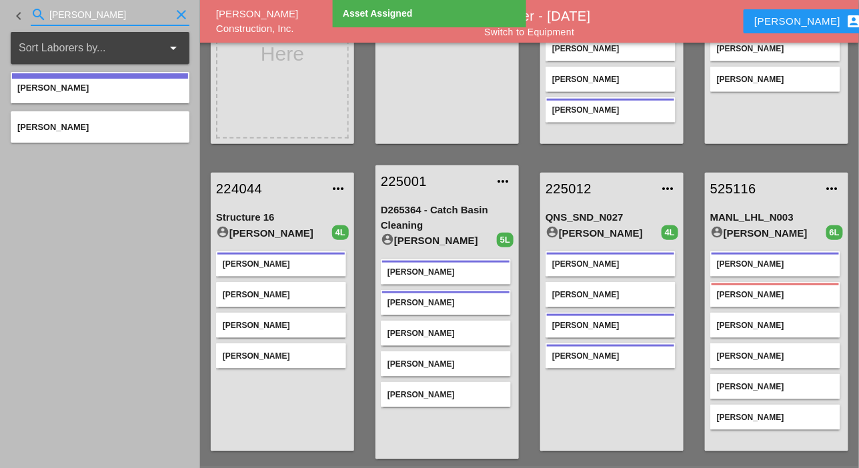
type input "fred"
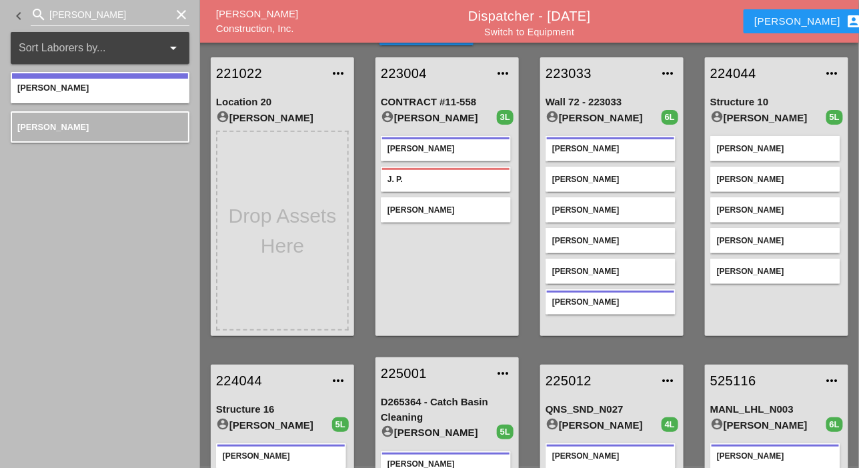
scroll to position [0, 0]
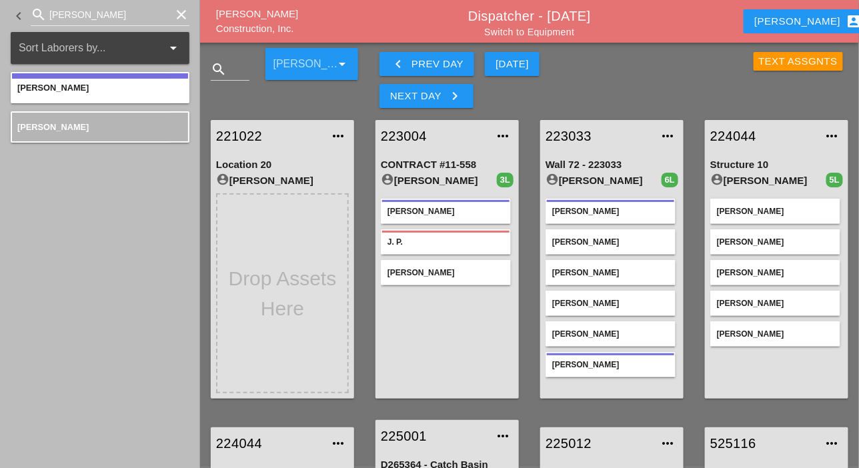
click at [557, 34] on link "Switch to Equipment" at bounding box center [529, 32] width 90 height 11
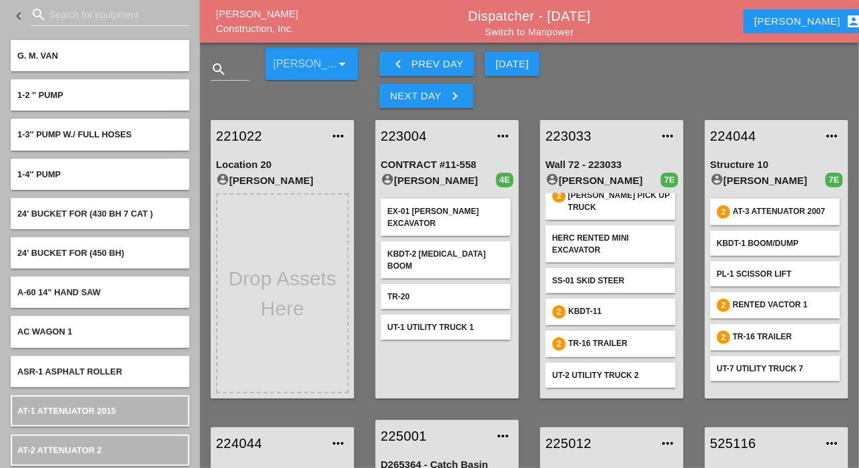
scroll to position [54, 0]
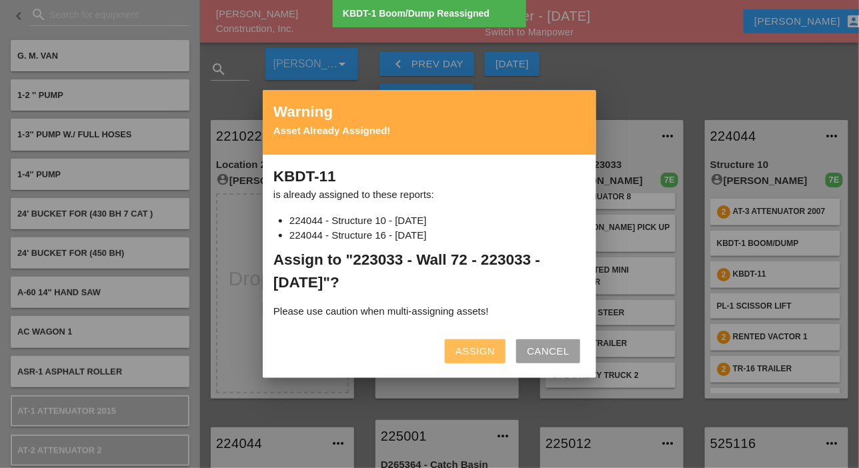
drag, startPoint x: 491, startPoint y: 346, endPoint x: 614, endPoint y: 330, distance: 123.8
click at [491, 346] on div "Assign" at bounding box center [475, 351] width 39 height 15
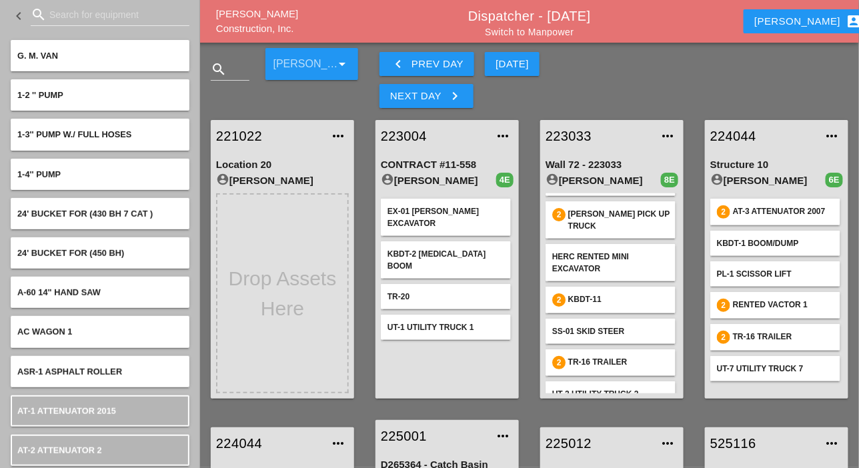
scroll to position [86, 0]
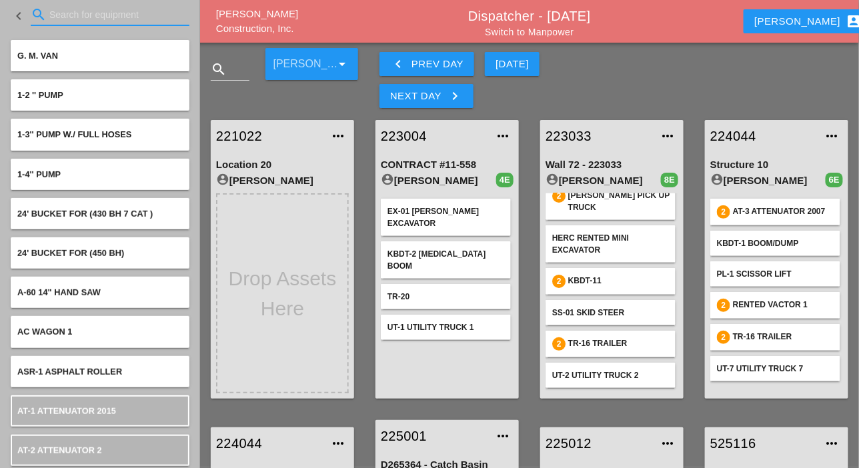
click at [81, 22] on input "Search for equipment" at bounding box center [109, 14] width 121 height 21
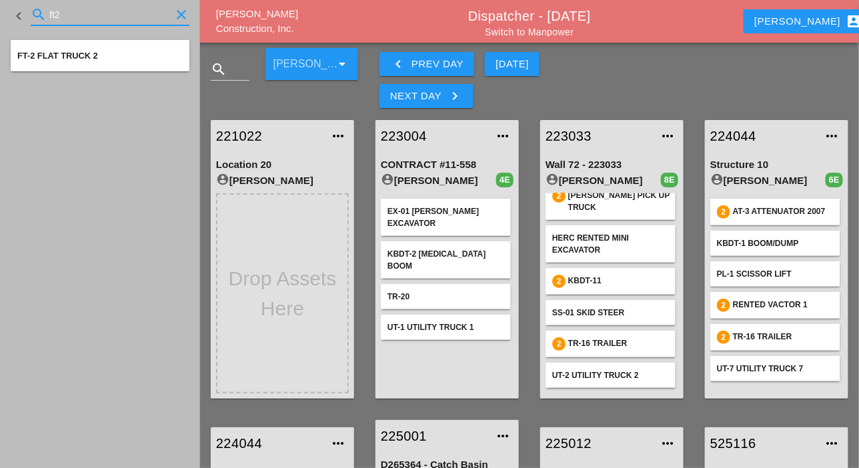
type input "ft2"
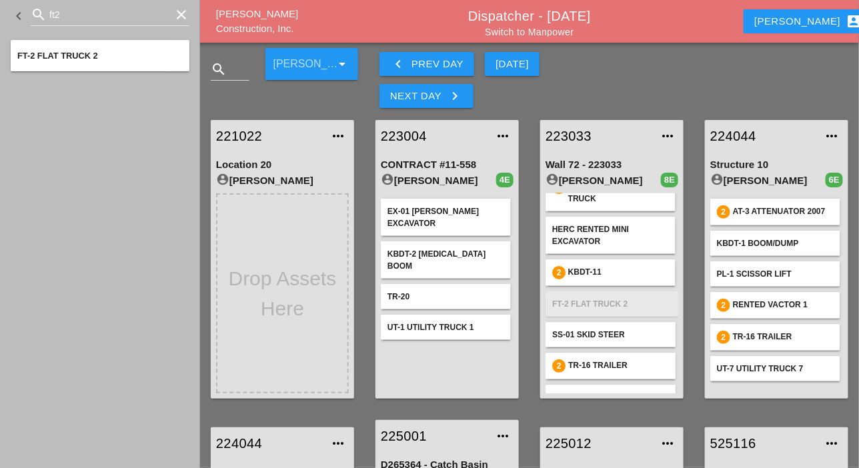
scroll to position [116, 0]
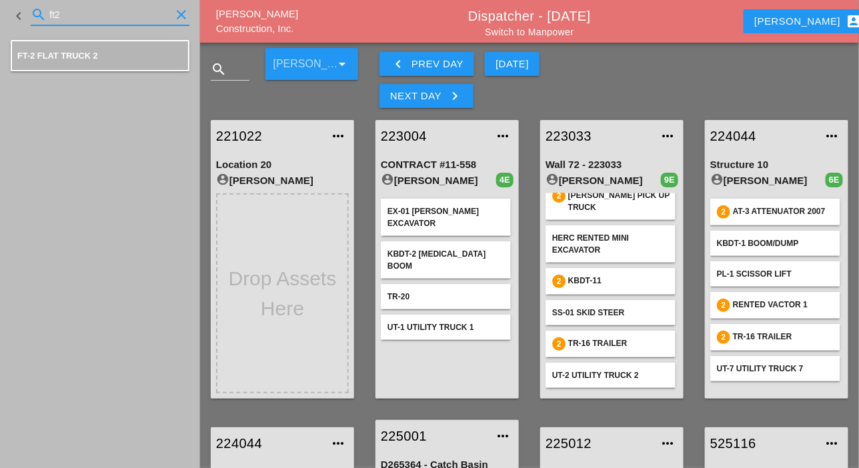
drag, startPoint x: 63, startPoint y: 11, endPoint x: 46, endPoint y: 13, distance: 17.4
click at [46, 13] on div "search ft2 clear" at bounding box center [110, 14] width 159 height 21
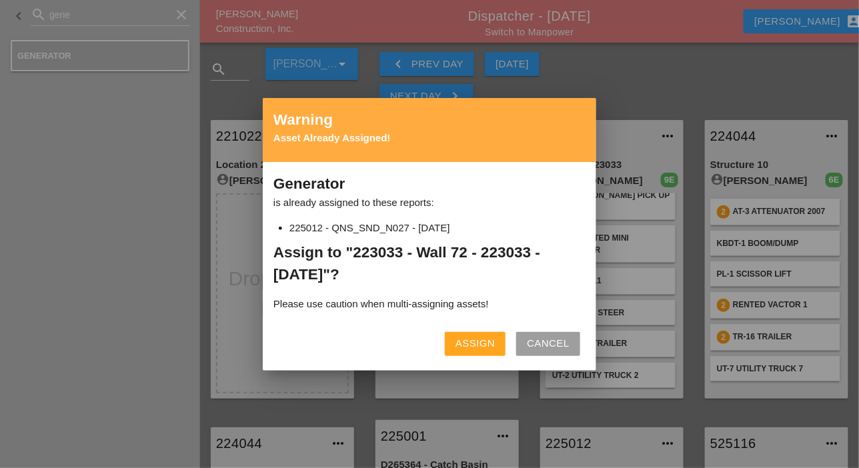
click at [482, 336] on div "Assign" at bounding box center [475, 343] width 39 height 15
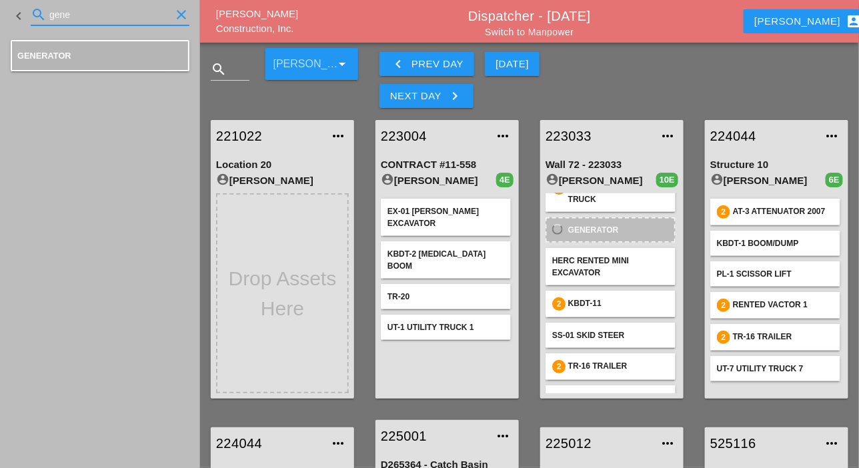
drag, startPoint x: 73, startPoint y: 10, endPoint x: 41, endPoint y: 13, distance: 32.1
click at [41, 13] on div "search gene clear" at bounding box center [110, 14] width 159 height 21
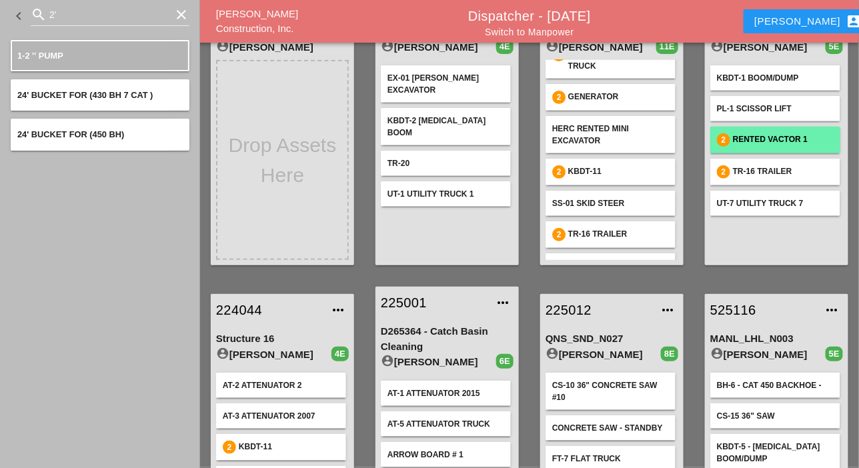
scroll to position [67, 0]
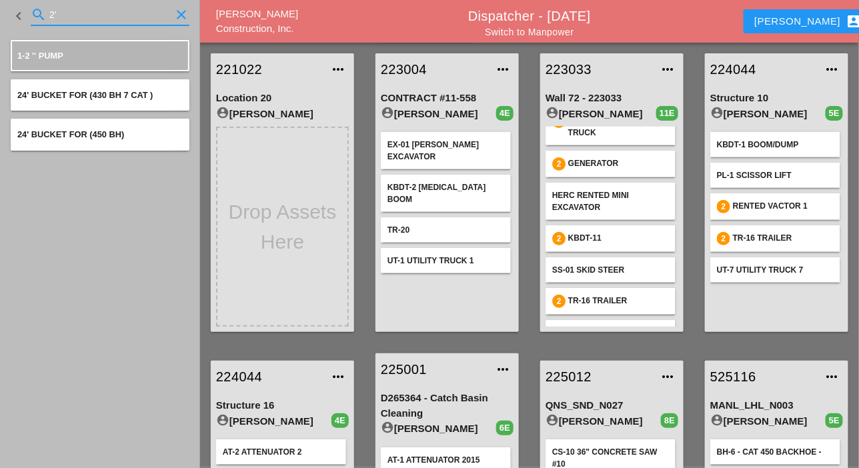
drag, startPoint x: 57, startPoint y: 15, endPoint x: 31, endPoint y: 15, distance: 26.7
click at [31, 15] on div "search 2' clear" at bounding box center [110, 14] width 159 height 21
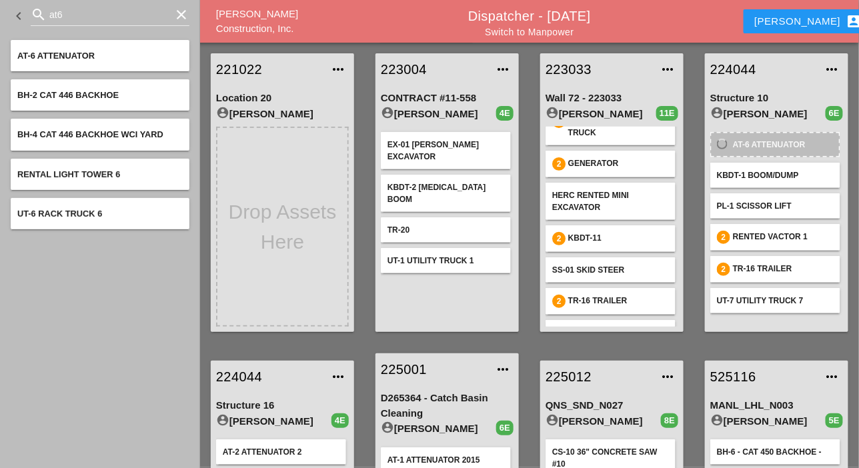
click at [65, 18] on input "at6" at bounding box center [109, 14] width 121 height 21
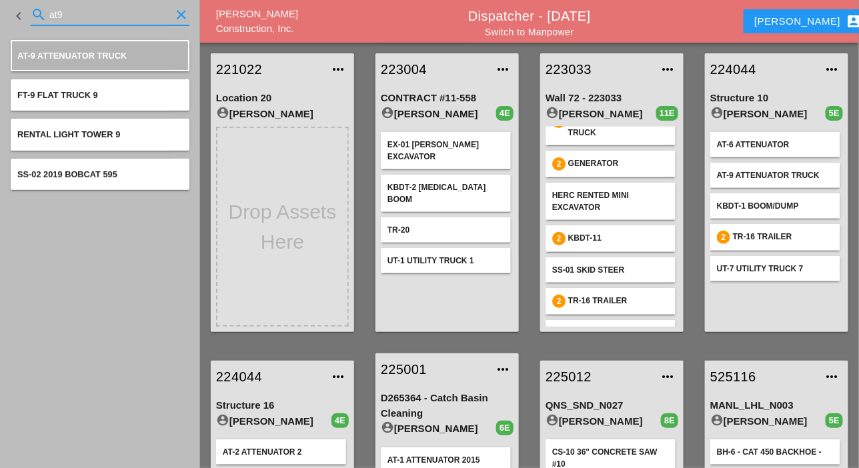
drag, startPoint x: 68, startPoint y: 8, endPoint x: 47, endPoint y: 13, distance: 21.8
click at [47, 12] on div "search at9 clear" at bounding box center [110, 14] width 159 height 21
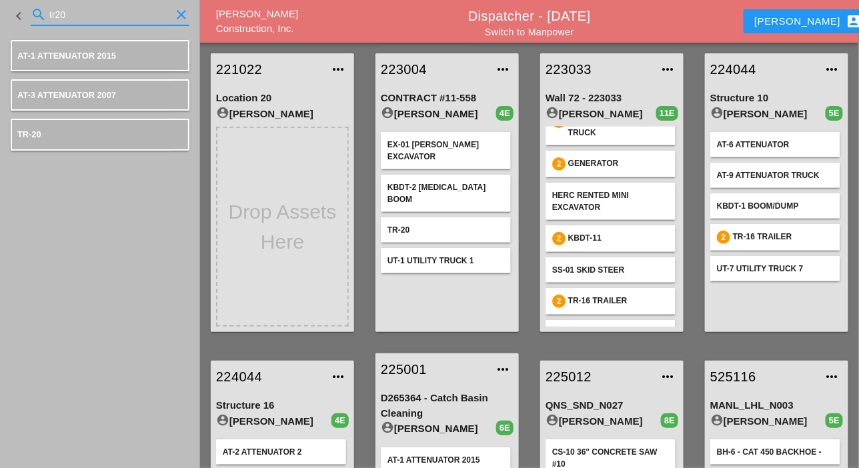
type input "tr20"
click at [548, 35] on link "Switch to Manpower" at bounding box center [529, 32] width 89 height 11
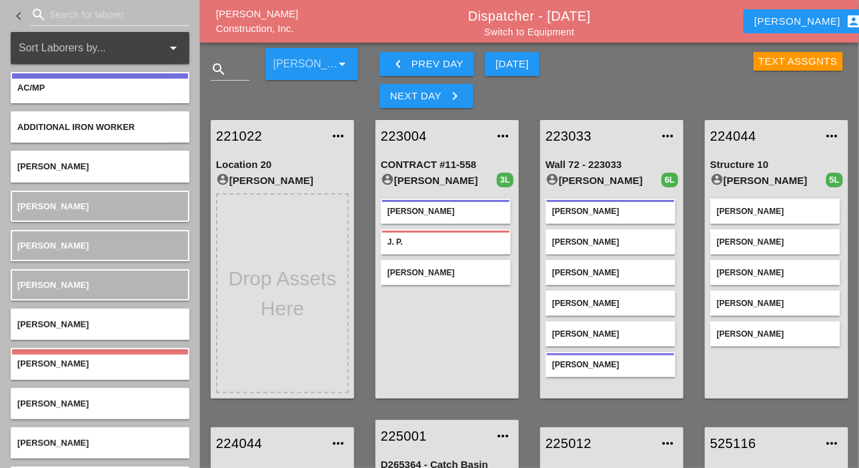
click at [420, 137] on link "223004" at bounding box center [434, 136] width 106 height 20
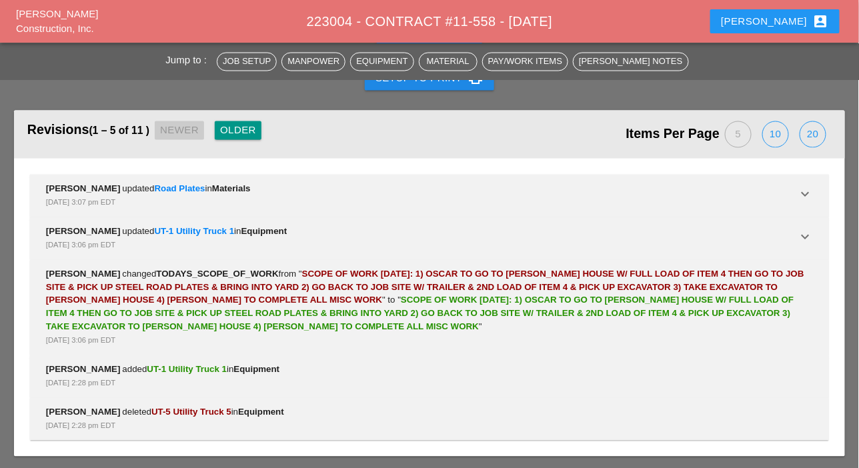
scroll to position [2199, 0]
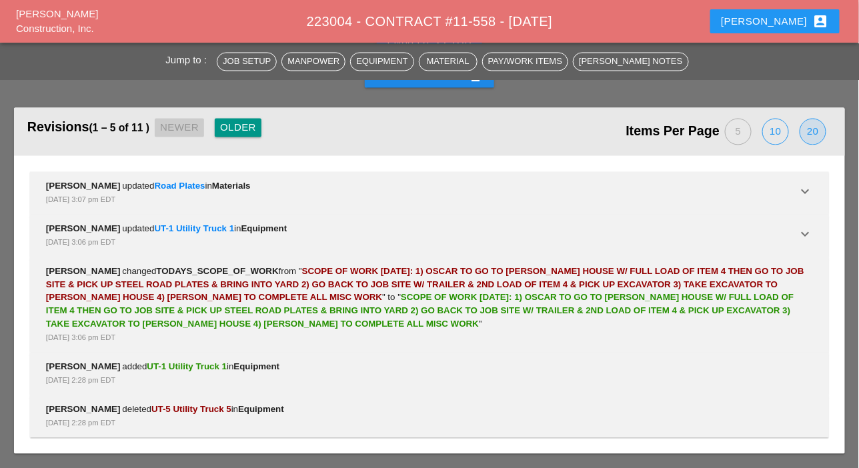
click at [818, 131] on div "20" at bounding box center [812, 131] width 25 height 25
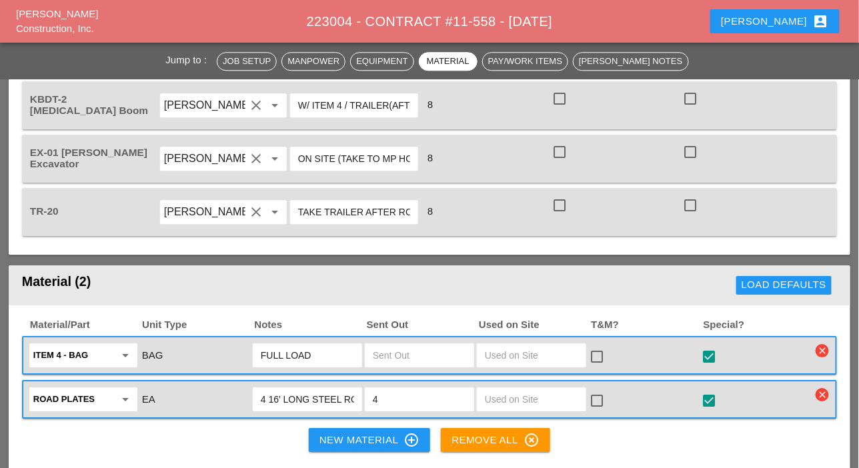
scroll to position [932, 0]
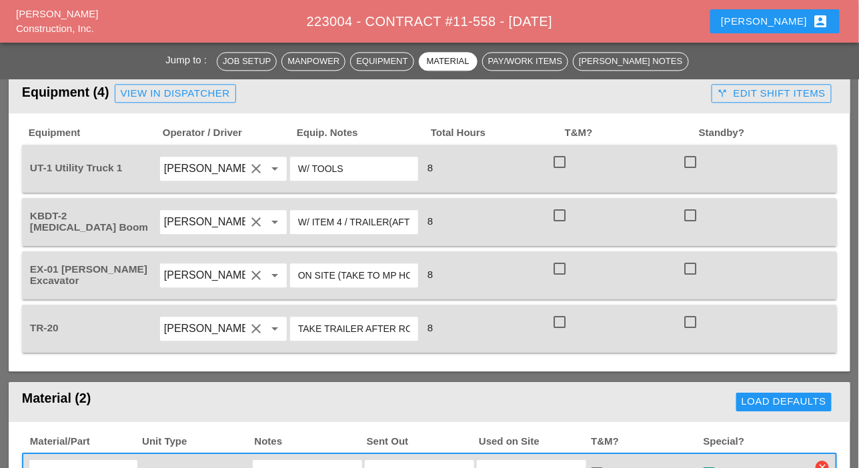
click at [395, 324] on input "TAKE TRAILER AFTER ROAD PLATES ARE PICKED UP" at bounding box center [354, 328] width 112 height 21
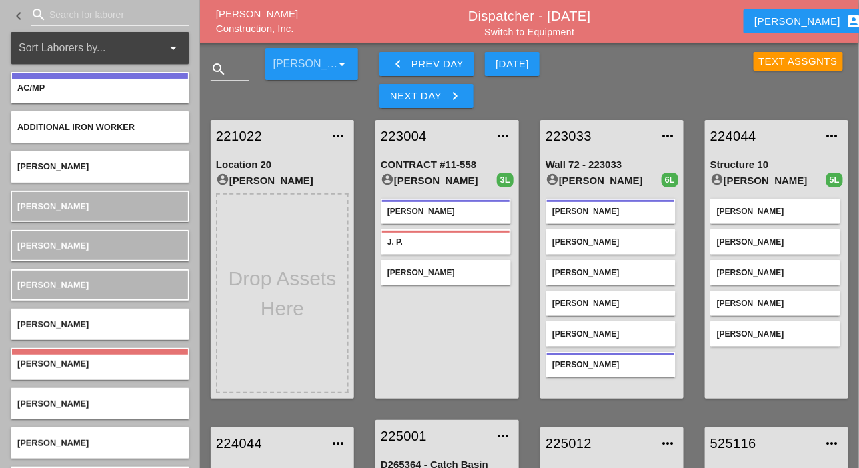
click at [560, 33] on link "Switch to Equipment" at bounding box center [529, 32] width 90 height 11
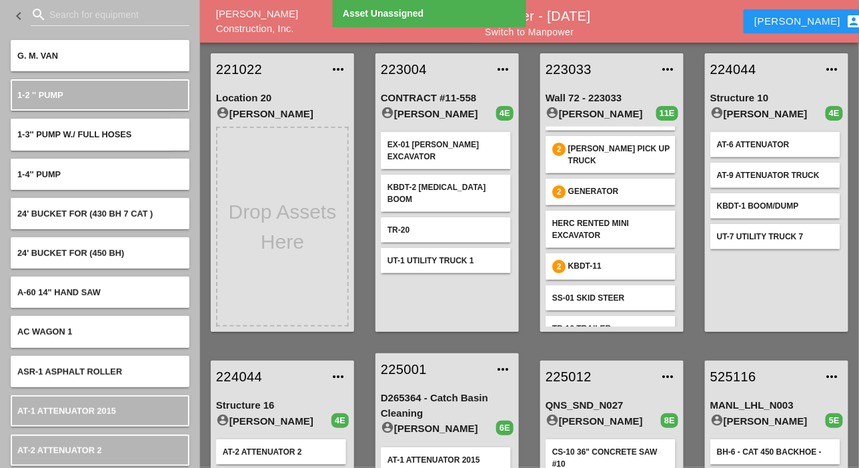
scroll to position [115, 0]
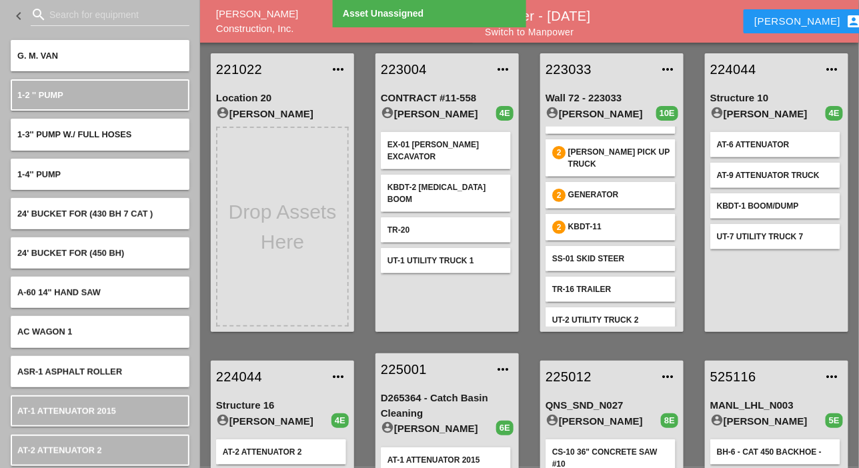
click at [57, 13] on input "Search for equipment" at bounding box center [109, 14] width 121 height 21
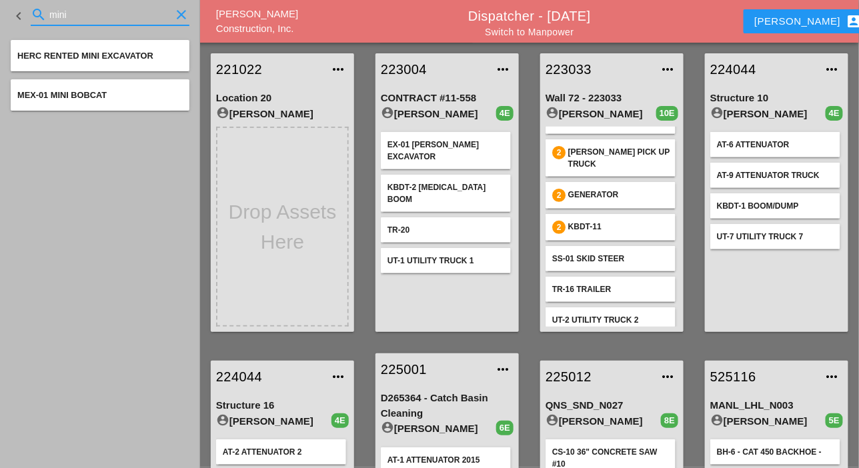
type input "mini"
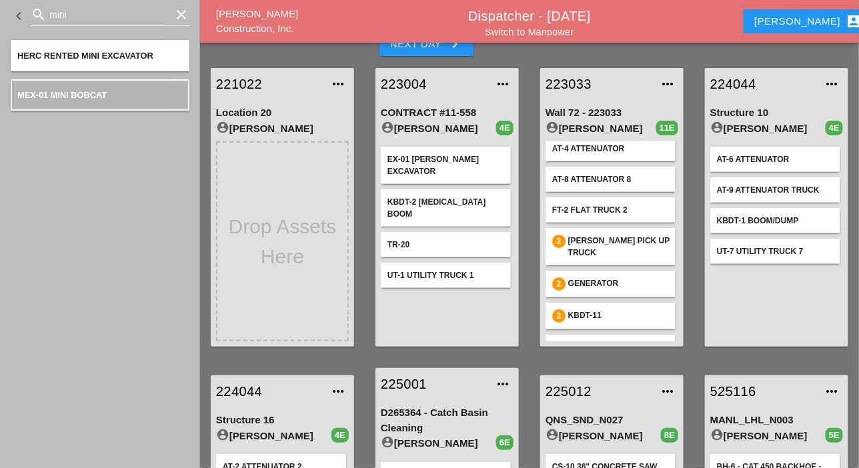
scroll to position [67, 0]
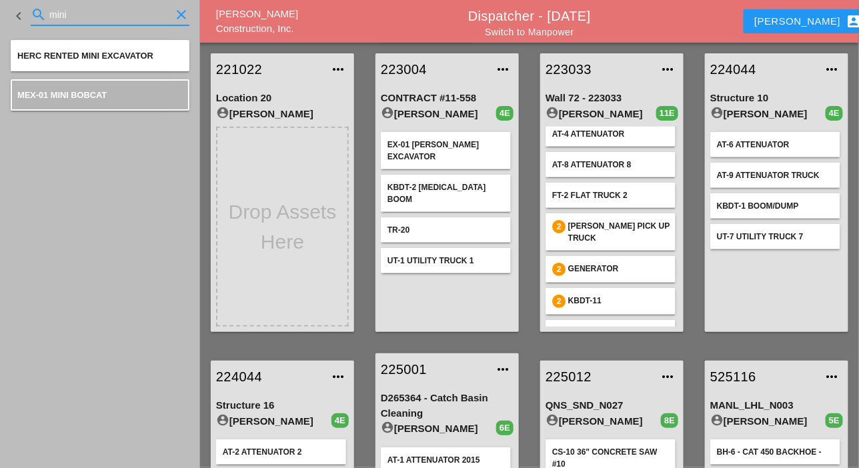
drag, startPoint x: 87, startPoint y: 14, endPoint x: 43, endPoint y: 13, distance: 43.4
click at [43, 13] on div "search mini clear" at bounding box center [110, 14] width 159 height 21
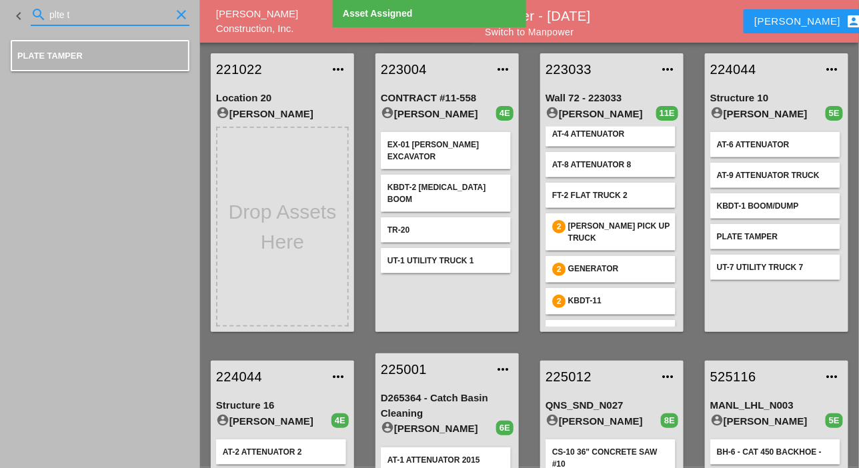
drag, startPoint x: 85, startPoint y: 19, endPoint x: 41, endPoint y: 17, distance: 44.1
click at [41, 17] on div "search plte t clear" at bounding box center [110, 14] width 159 height 21
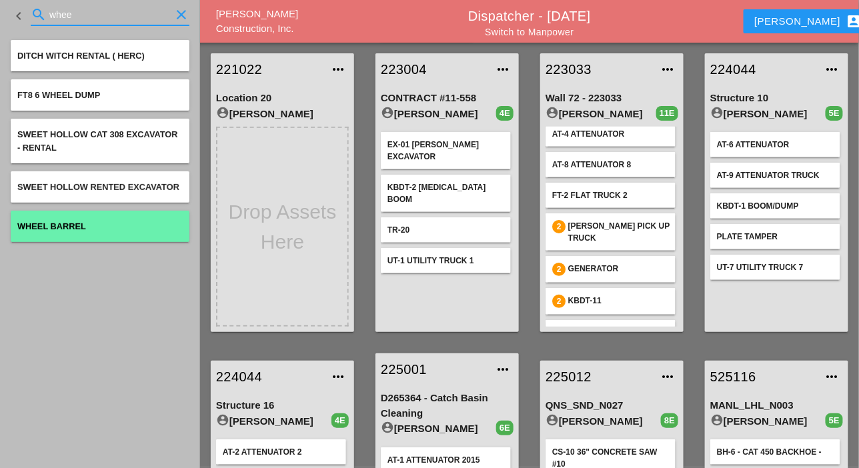
type input "whee"
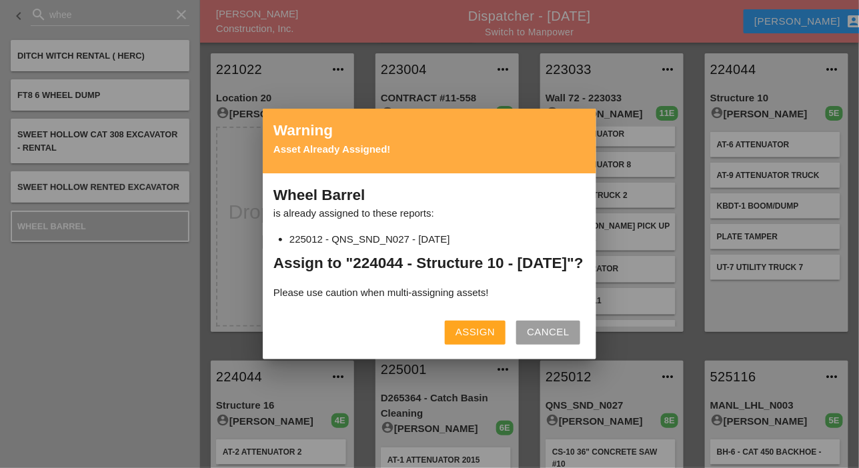
drag, startPoint x: 483, startPoint y: 338, endPoint x: 526, endPoint y: 338, distance: 43.4
click at [485, 338] on div "Assign" at bounding box center [475, 332] width 39 height 15
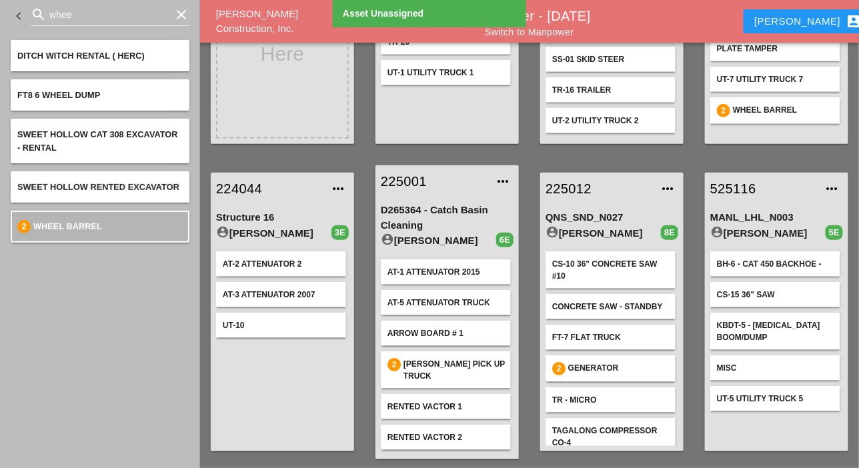
scroll to position [164, 0]
drag, startPoint x: 83, startPoint y: 13, endPoint x: 47, endPoint y: 16, distance: 36.2
click at [47, 15] on div "search whee clear" at bounding box center [110, 14] width 159 height 21
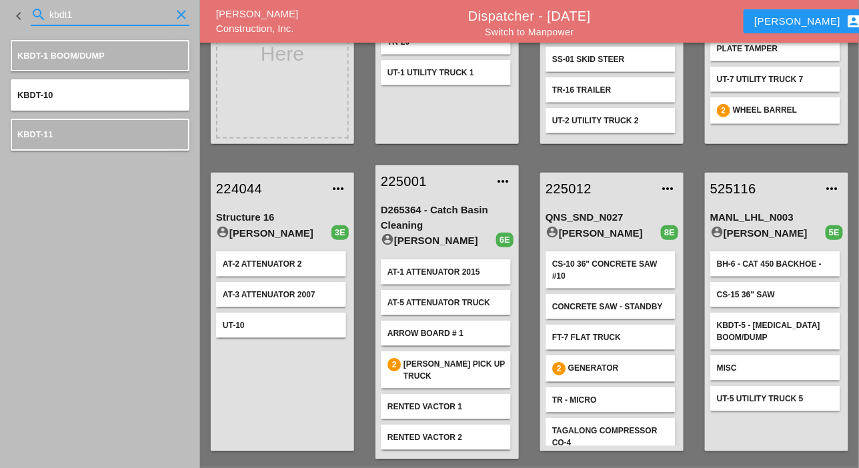
type input "kbdt1"
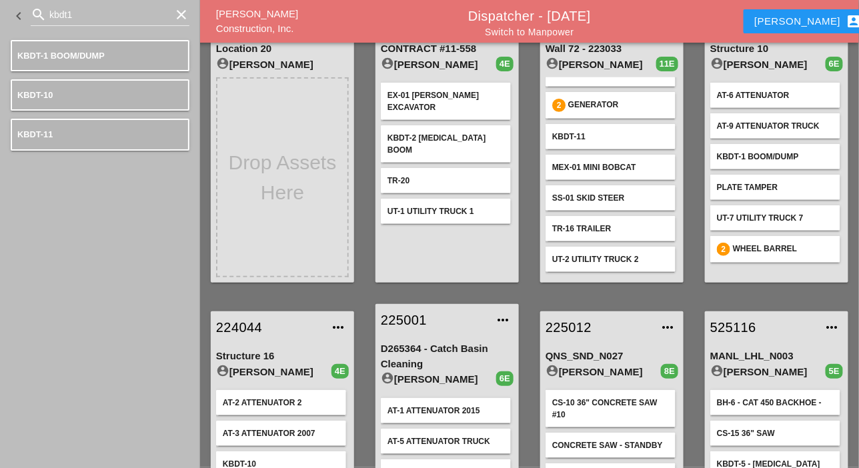
scroll to position [0, 0]
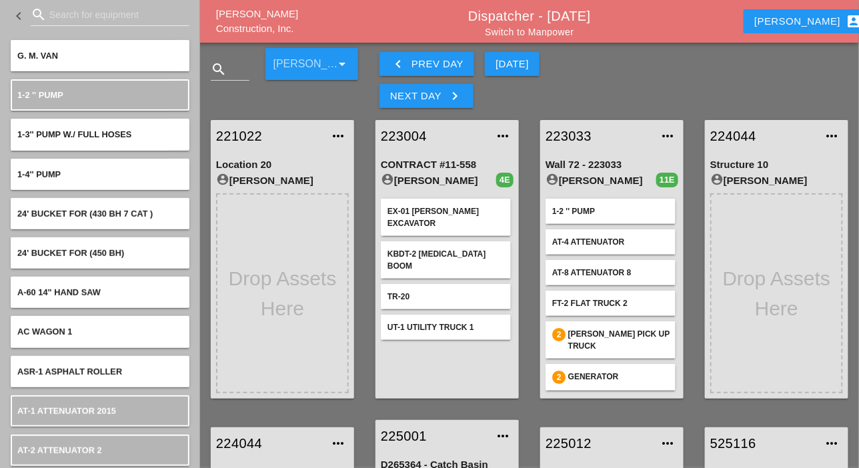
click at [70, 15] on input "Search for equipment" at bounding box center [109, 14] width 121 height 21
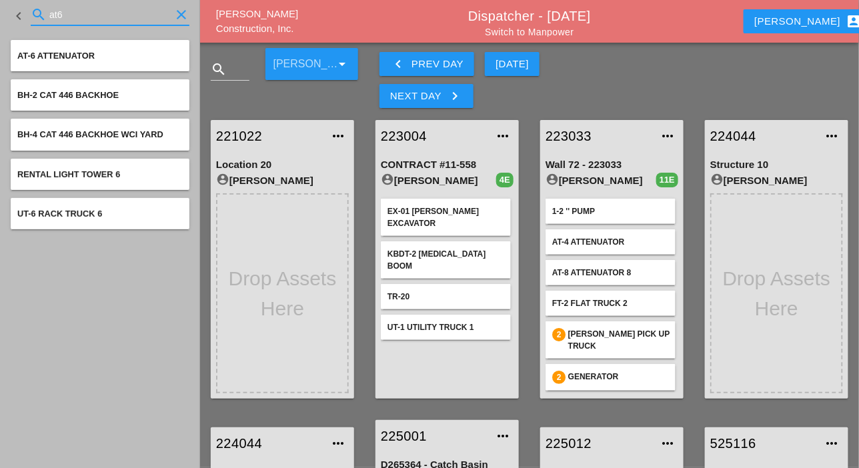
type input "at6"
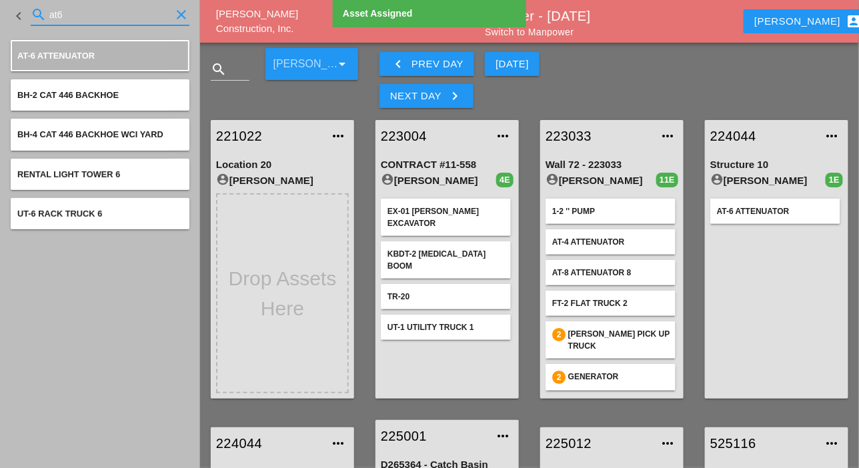
drag, startPoint x: 66, startPoint y: 13, endPoint x: 55, endPoint y: 15, distance: 11.4
click at [55, 15] on input "at6" at bounding box center [109, 14] width 121 height 21
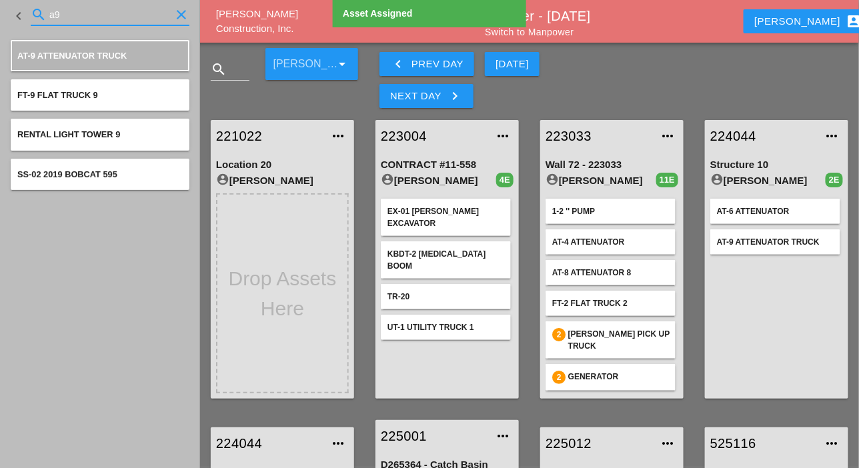
drag, startPoint x: 67, startPoint y: 14, endPoint x: 45, endPoint y: 16, distance: 22.1
click at [45, 16] on div "search a9 clear" at bounding box center [110, 14] width 159 height 21
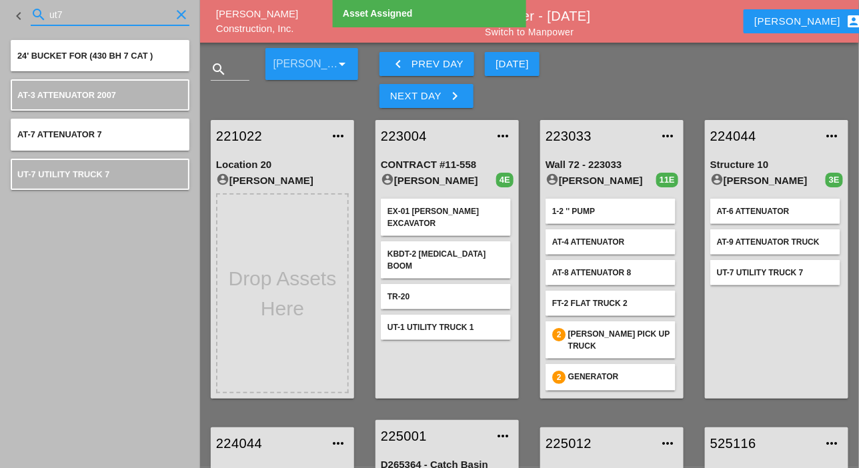
drag, startPoint x: 63, startPoint y: 18, endPoint x: 45, endPoint y: 18, distance: 17.3
click at [45, 18] on div "search ut7 clear" at bounding box center [110, 14] width 159 height 21
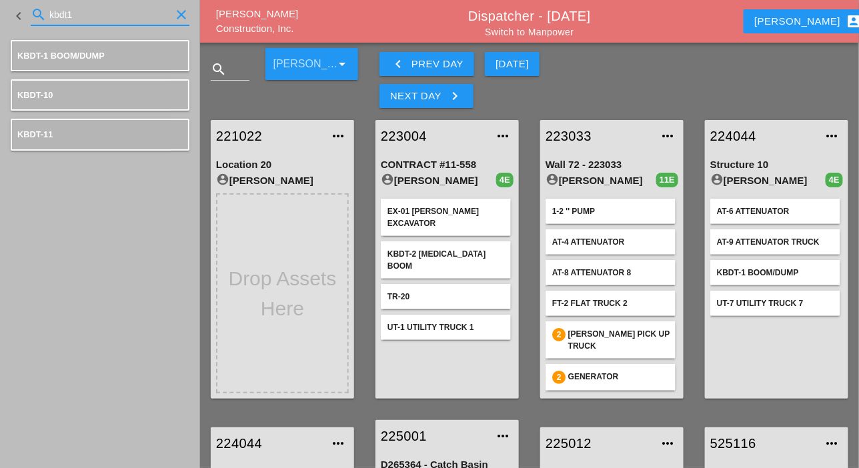
drag, startPoint x: 57, startPoint y: 12, endPoint x: 43, endPoint y: 13, distance: 14.7
click at [43, 13] on div "search kbdt1 clear" at bounding box center [110, 14] width 159 height 21
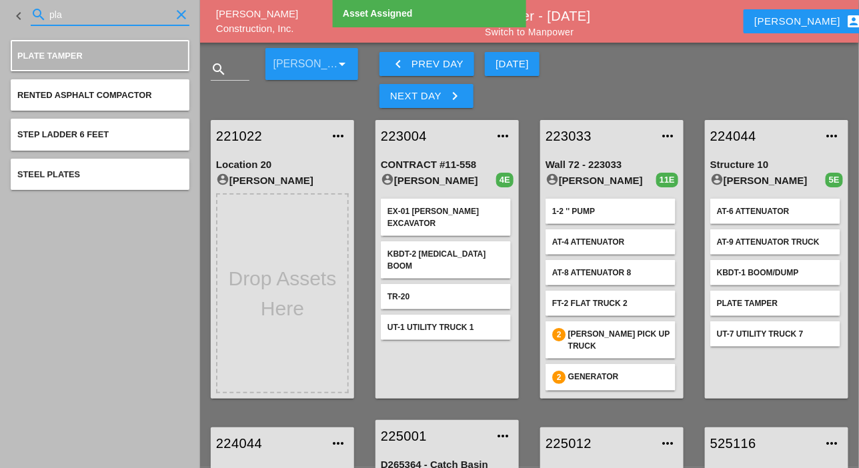
drag, startPoint x: 68, startPoint y: 18, endPoint x: 45, endPoint y: 21, distance: 23.5
click at [45, 20] on div "search pla clear" at bounding box center [110, 14] width 159 height 21
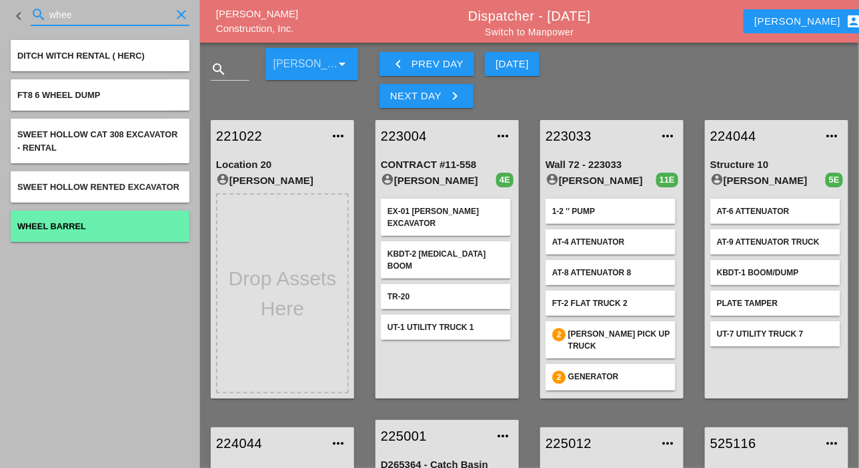
type input "whee"
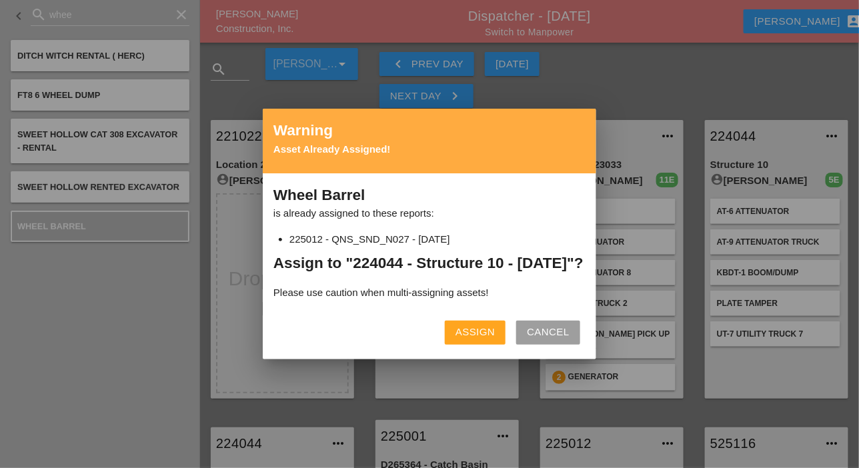
click at [484, 340] on div "Assign" at bounding box center [475, 332] width 39 height 15
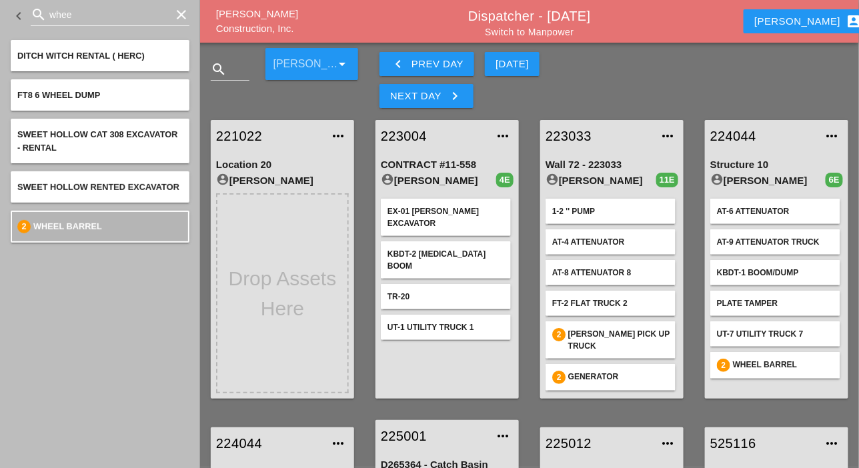
click at [544, 33] on link "Switch to Manpower" at bounding box center [529, 32] width 89 height 11
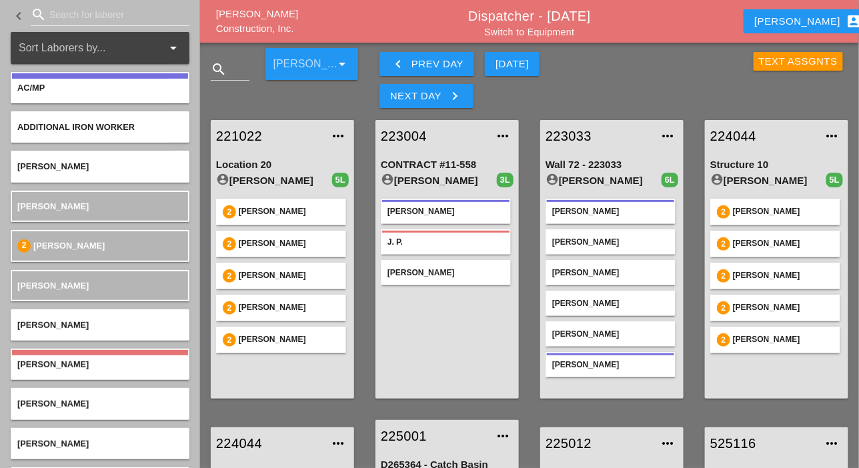
drag, startPoint x: 249, startPoint y: 134, endPoint x: 259, endPoint y: 135, distance: 10.1
click at [249, 134] on link "221022" at bounding box center [269, 136] width 106 height 20
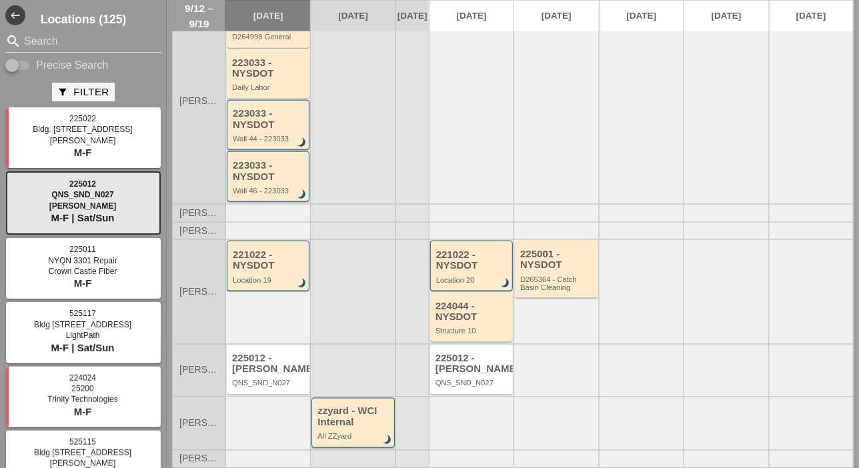
scroll to position [409, 0]
click at [466, 324] on div "224044 - NYSDOT Structure 10" at bounding box center [473, 318] width 74 height 35
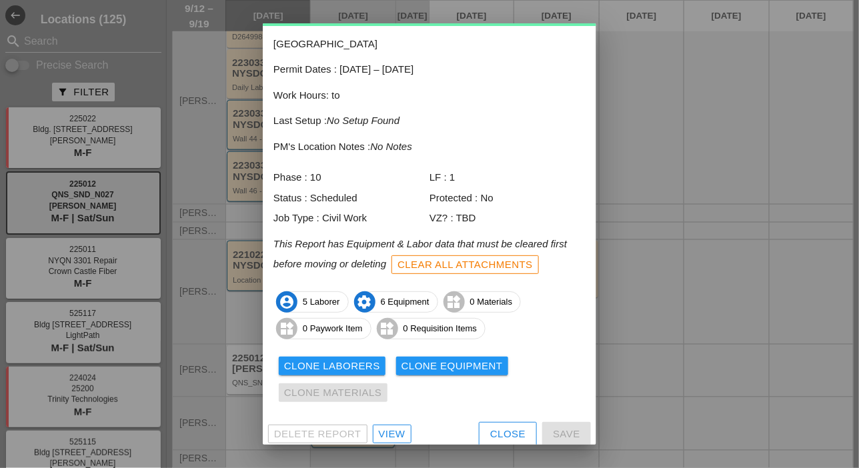
scroll to position [59, 0]
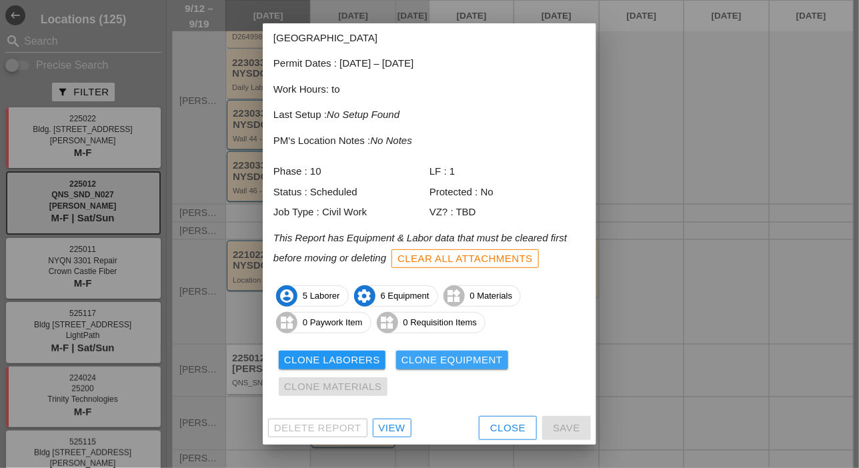
click at [450, 362] on div "Clone Equipment" at bounding box center [452, 360] width 101 height 15
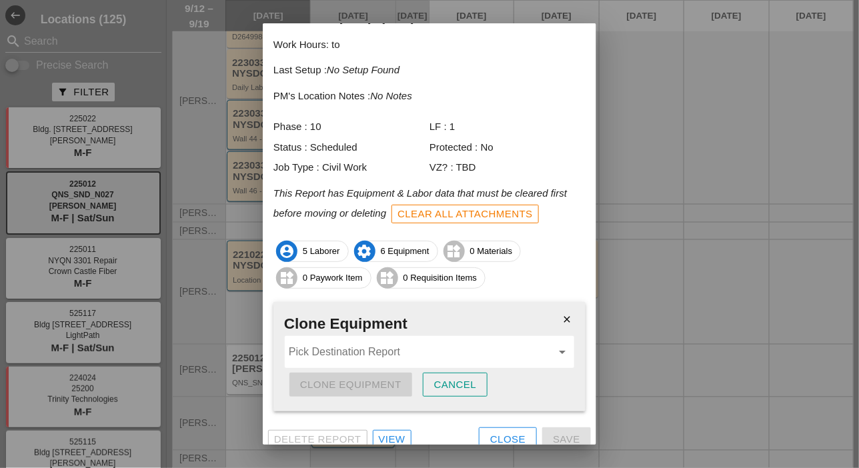
scroll to position [115, 0]
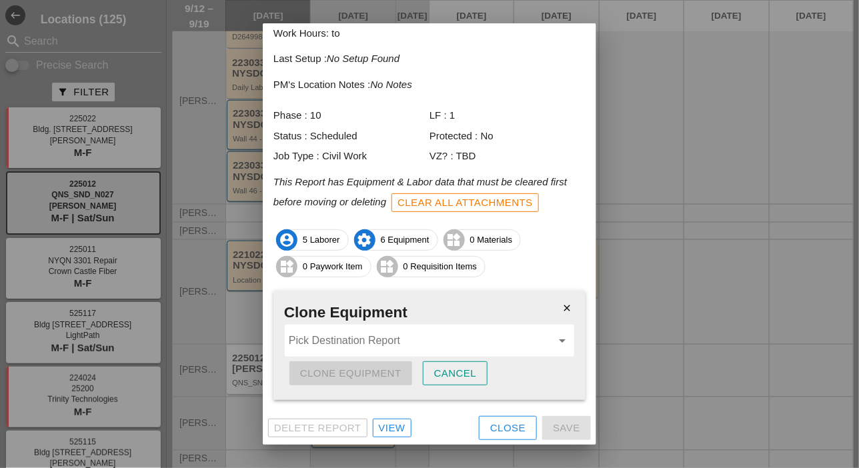
click at [372, 346] on input "Pick Destination Report" at bounding box center [420, 340] width 263 height 21
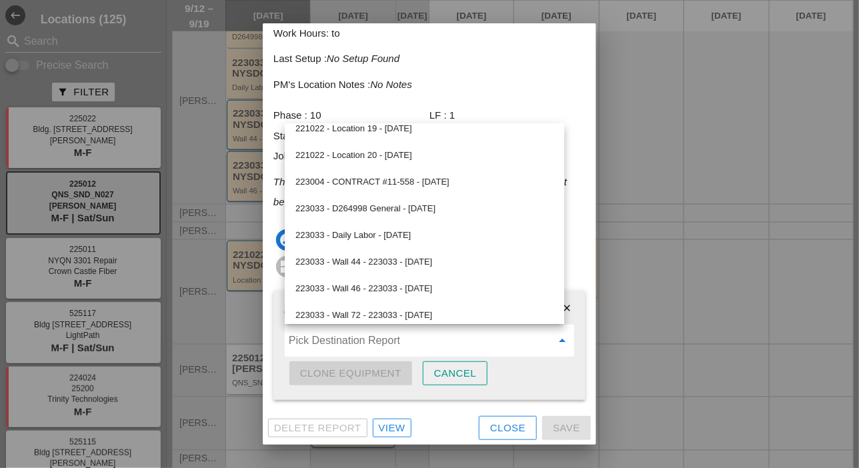
scroll to position [0, 0]
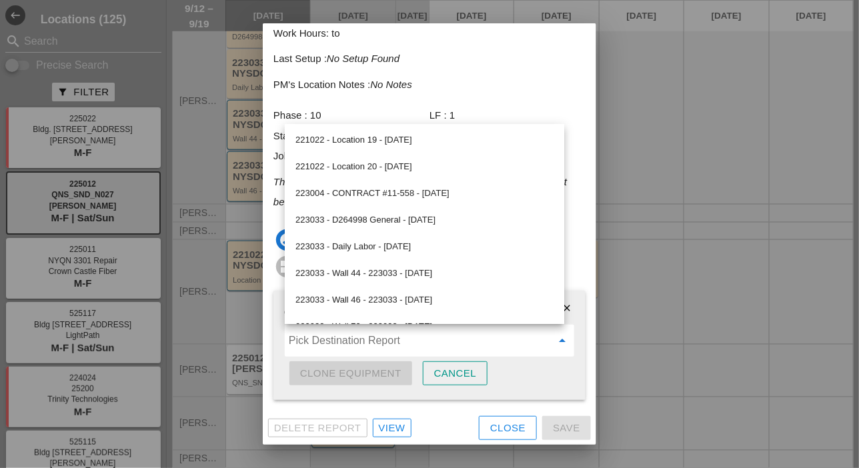
click at [397, 165] on div "221022 - Location 20 - 09/15/2025" at bounding box center [424, 167] width 258 height 16
type input "221022 - Location 20 - 09/15/2025"
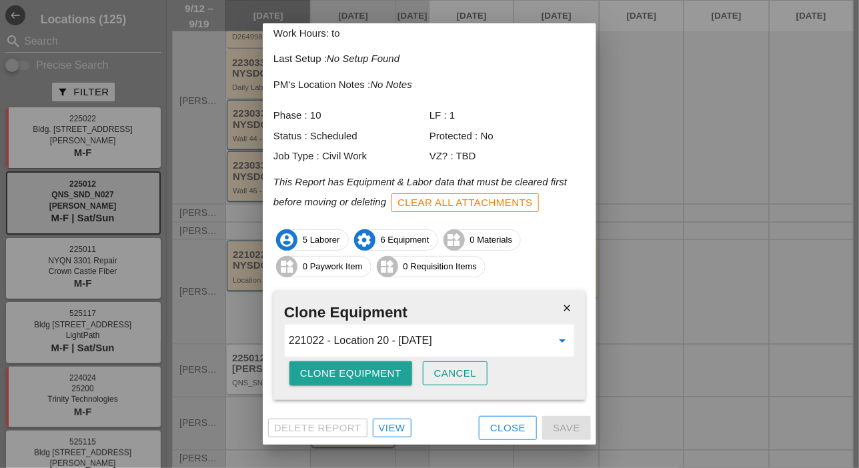
click at [388, 381] on button "Clone Equipment" at bounding box center [350, 374] width 123 height 24
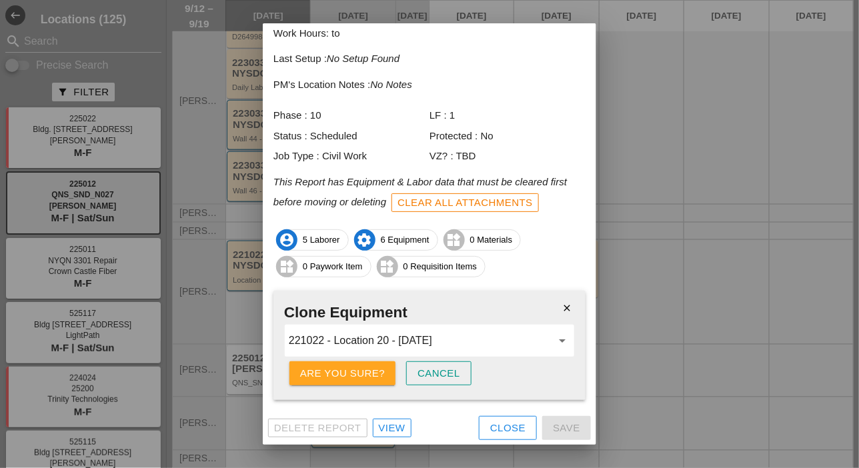
click at [373, 374] on div "Are you sure?" at bounding box center [342, 373] width 85 height 15
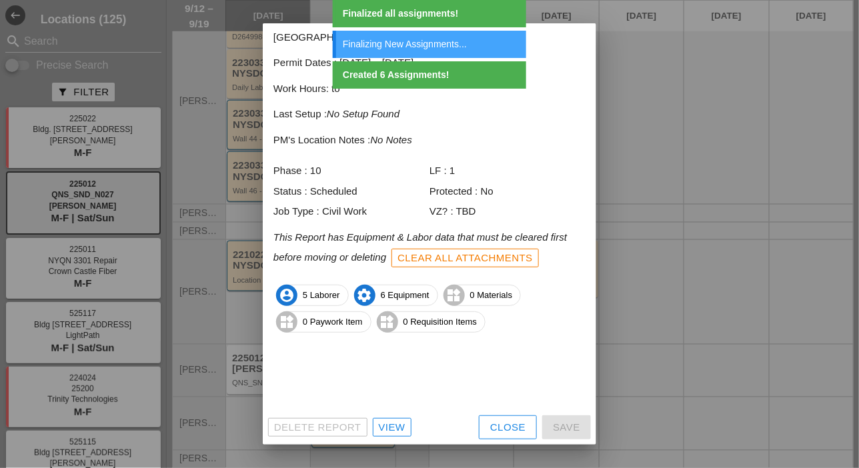
scroll to position [59, 0]
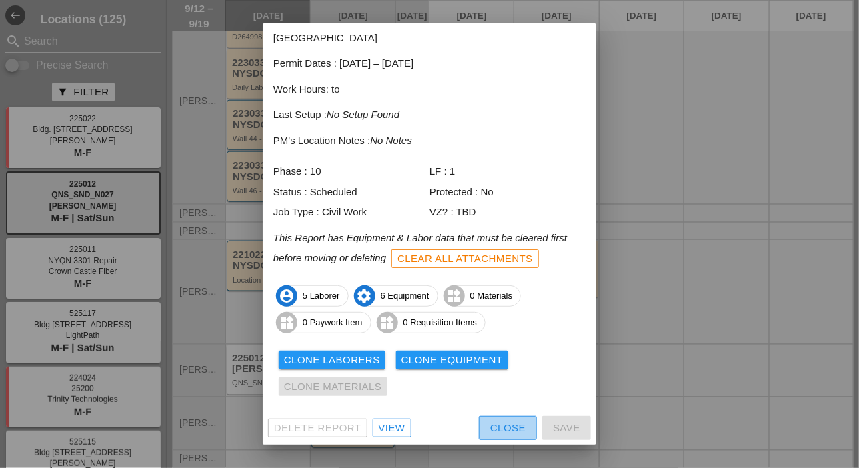
click at [500, 424] on div "Close" at bounding box center [507, 428] width 35 height 15
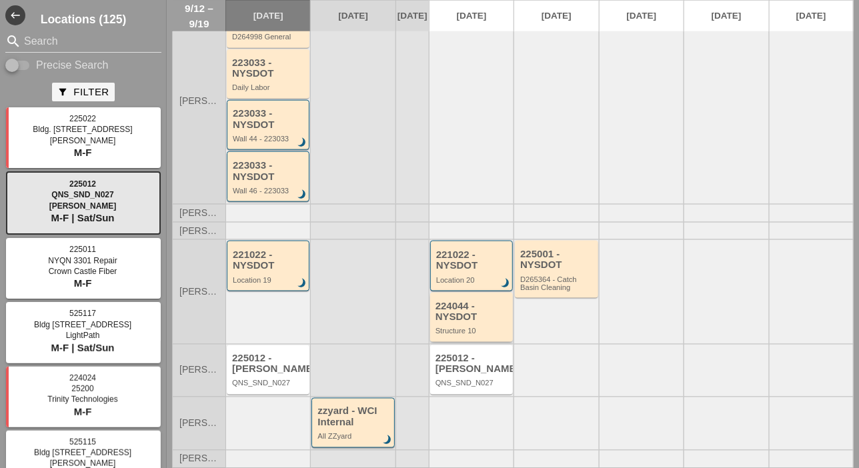
click at [486, 331] on div "Structure 10" at bounding box center [473, 331] width 74 height 8
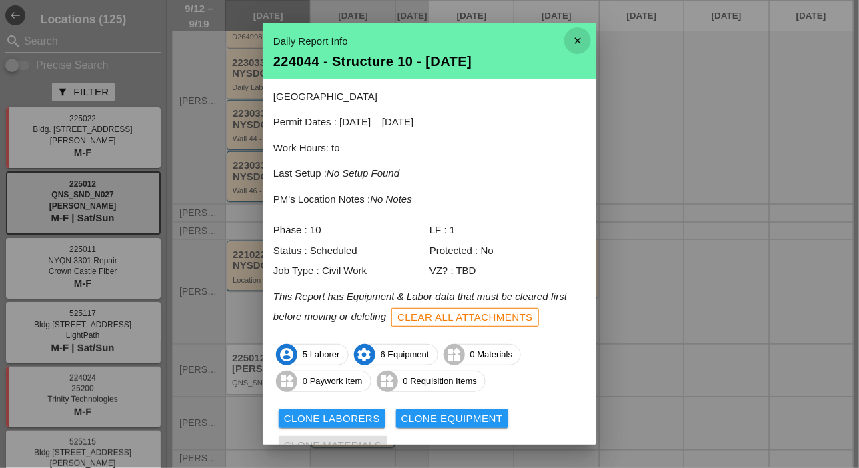
click at [566, 37] on icon "close" at bounding box center [577, 40] width 27 height 27
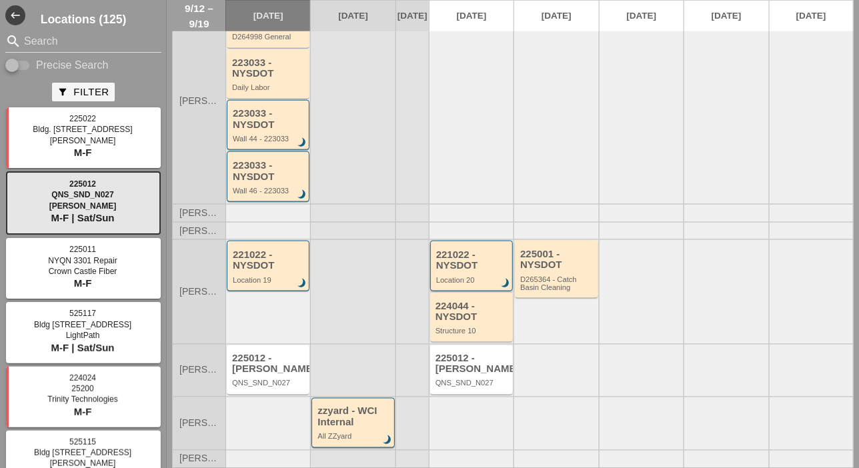
click at [467, 261] on div "221022 - NYSDOT" at bounding box center [472, 260] width 73 height 22
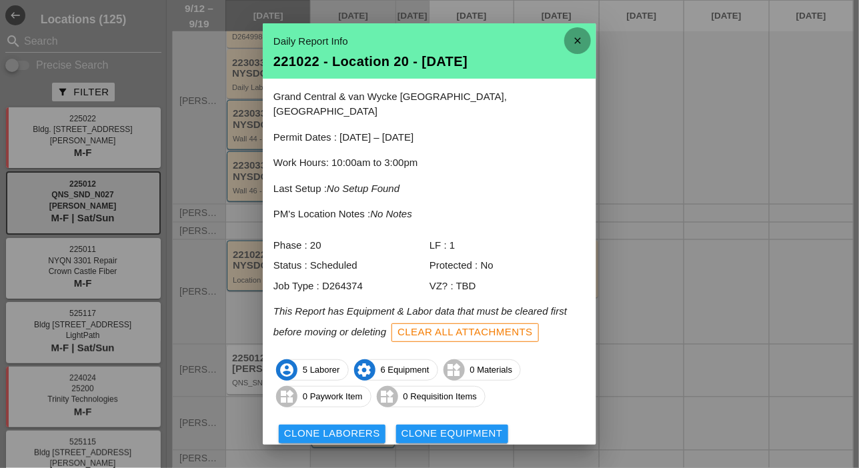
click at [572, 41] on icon "close" at bounding box center [577, 40] width 27 height 27
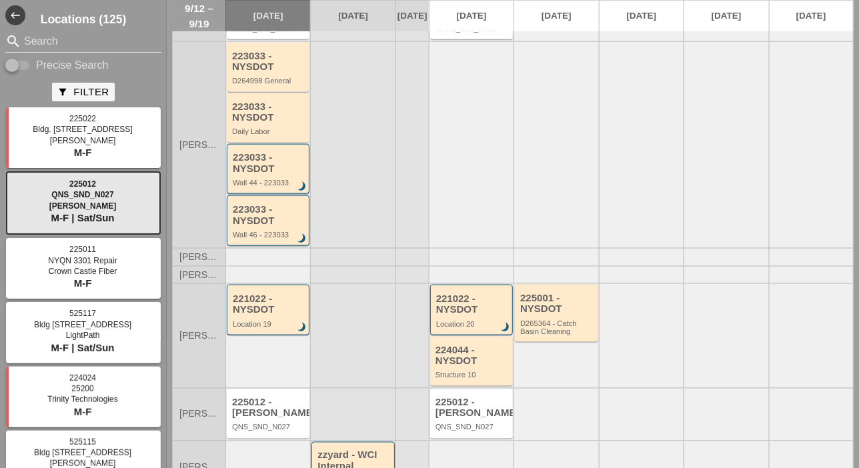
scroll to position [342, 0]
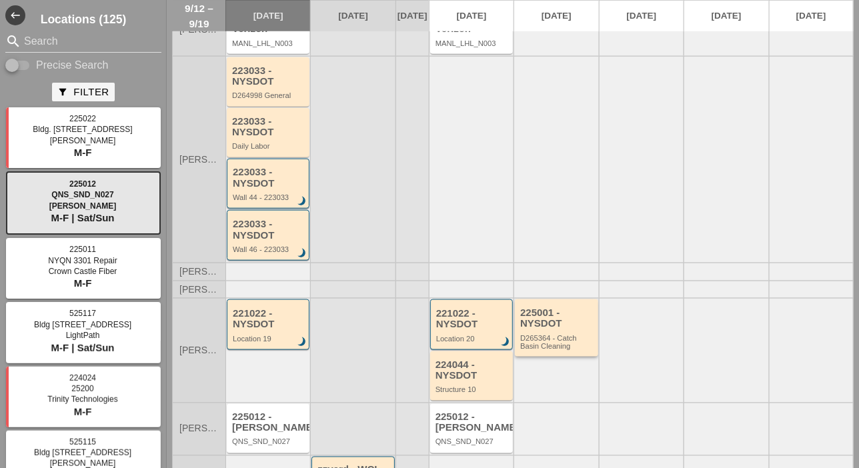
click at [552, 351] on div "D265364 - Catch Basin Cleaning" at bounding box center [557, 342] width 74 height 17
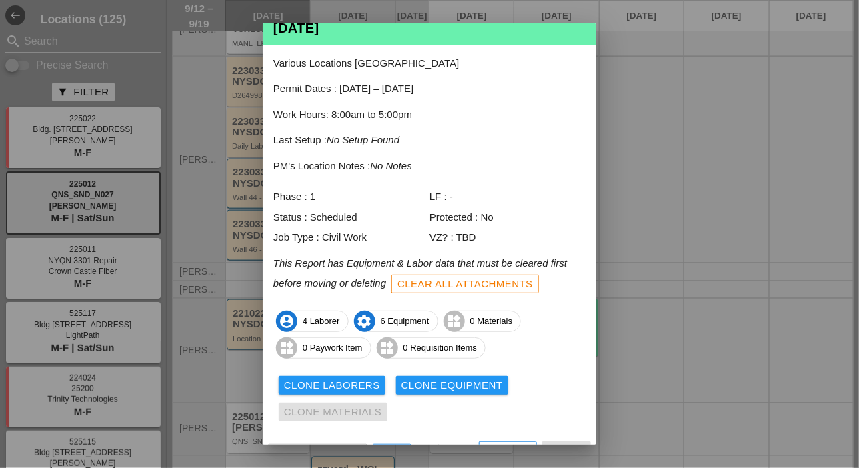
scroll to position [72, 0]
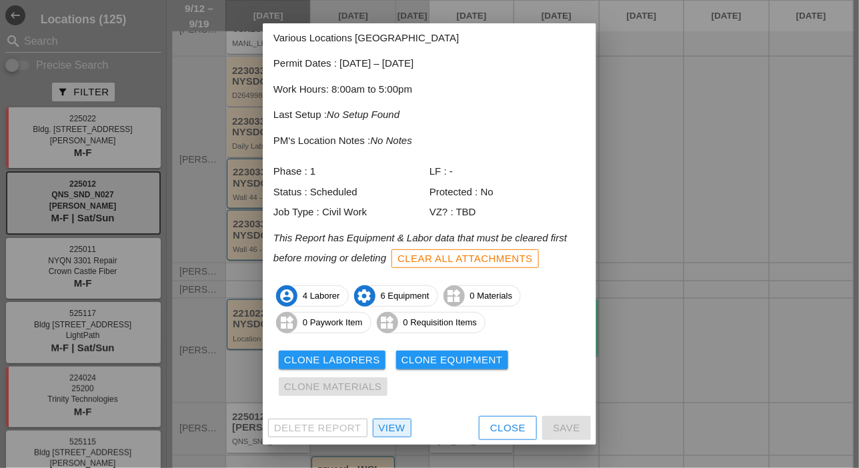
click at [397, 421] on div "View" at bounding box center [392, 428] width 27 height 15
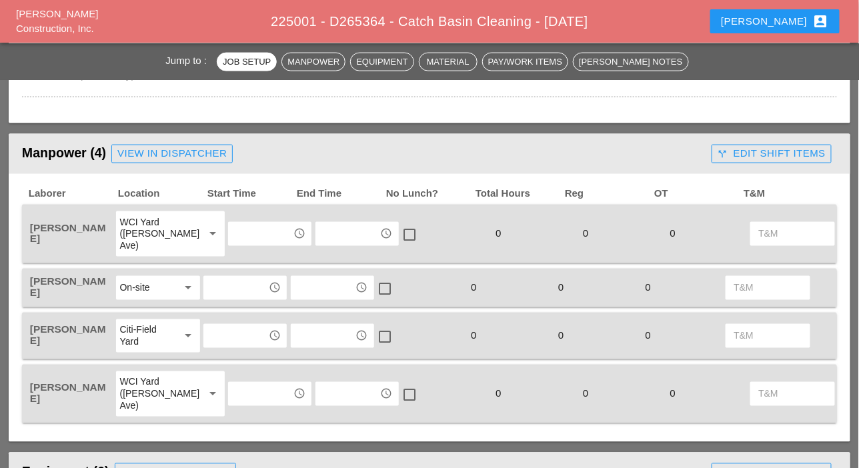
scroll to position [534, 0]
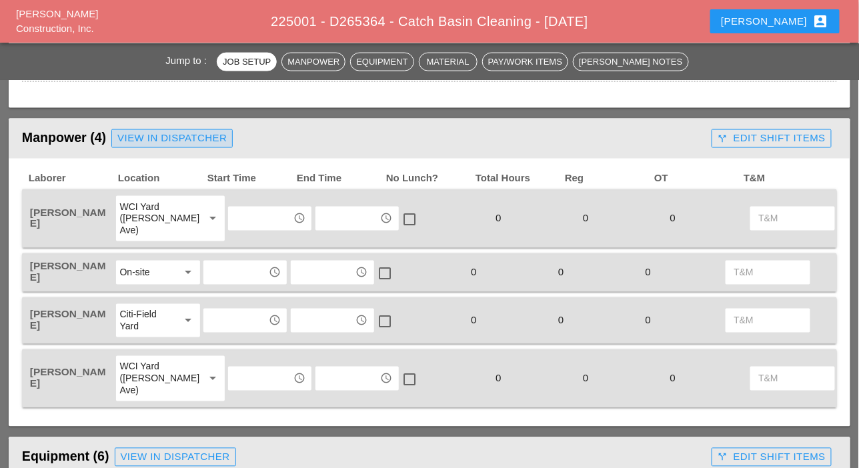
click at [203, 136] on div "View in Dispatcher" at bounding box center [171, 138] width 109 height 15
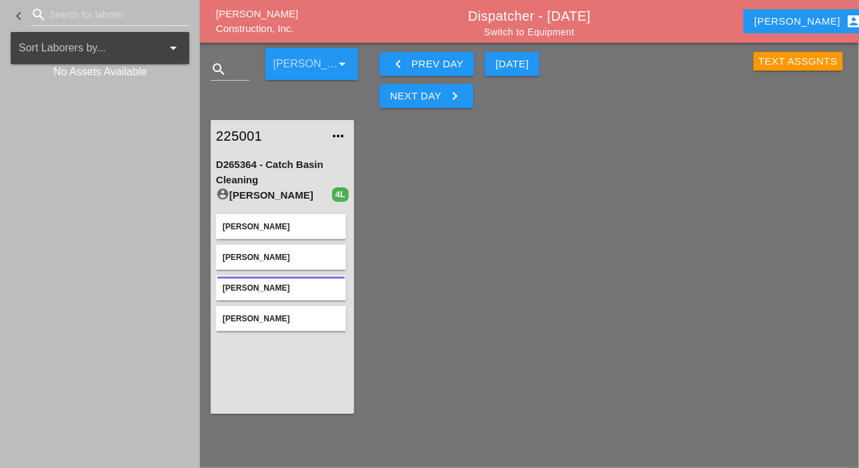
click at [265, 279] on div "Simao Pinheiro" at bounding box center [281, 287] width 130 height 25
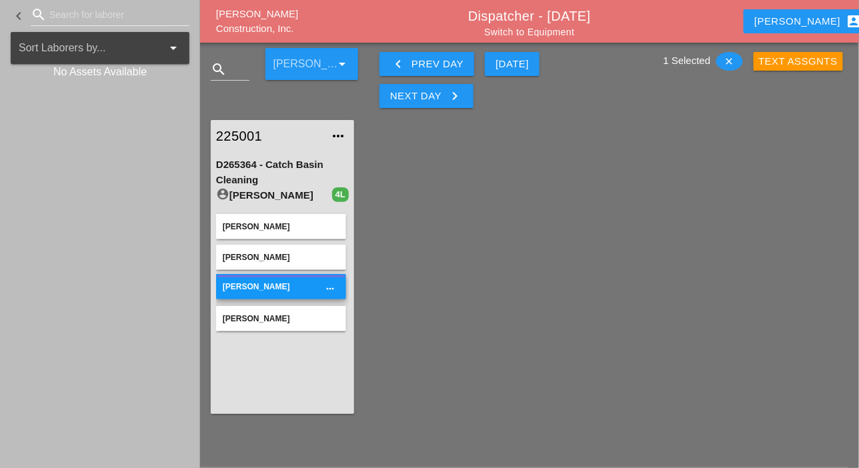
drag, startPoint x: 399, startPoint y: 281, endPoint x: 329, endPoint y: 285, distance: 70.1
click at [399, 281] on div "225001 more_horiz D265364 - Catch Basin Cleaning account_circle Stephen Paletta…" at bounding box center [529, 266] width 659 height 315
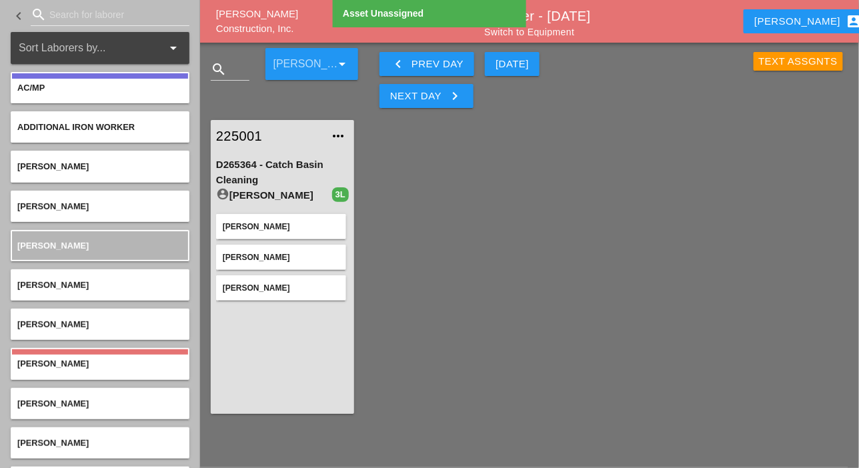
click at [69, 15] on input "Search for laborer" at bounding box center [109, 14] width 121 height 21
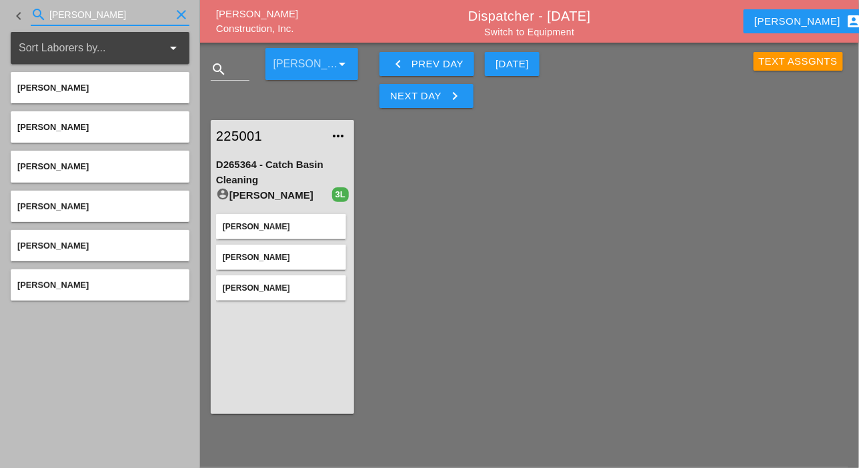
type input "[PERSON_NAME]"
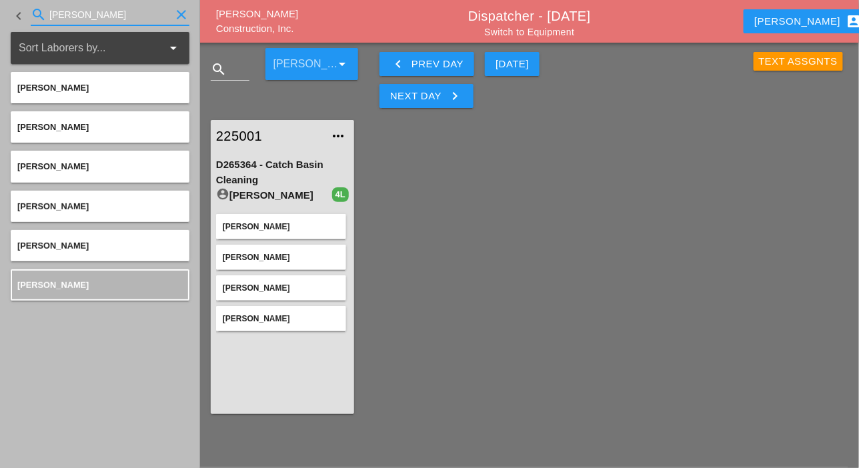
drag, startPoint x: 80, startPoint y: 10, endPoint x: 38, endPoint y: 21, distance: 43.5
click at [42, 15] on div "search josh clear" at bounding box center [110, 14] width 159 height 21
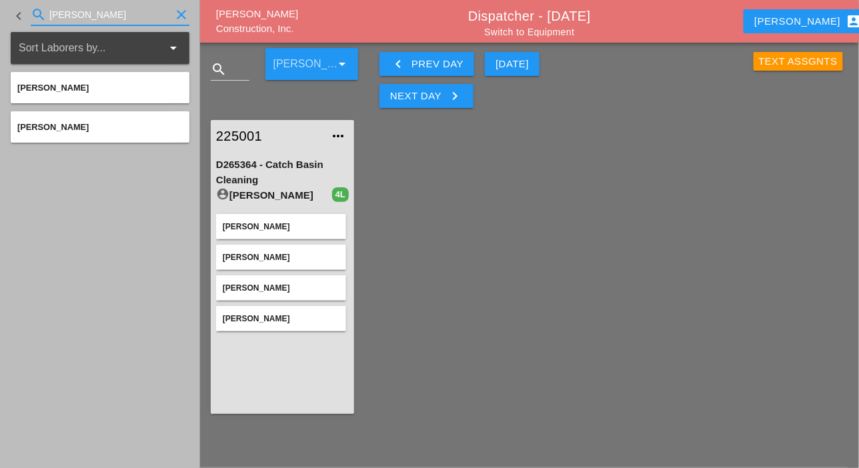
type input "jess"
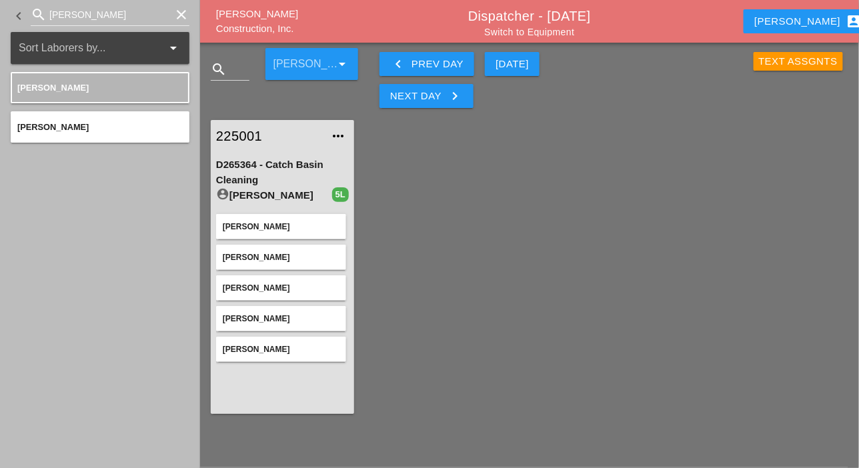
click at [563, 34] on link "Switch to Equipment" at bounding box center [529, 32] width 90 height 11
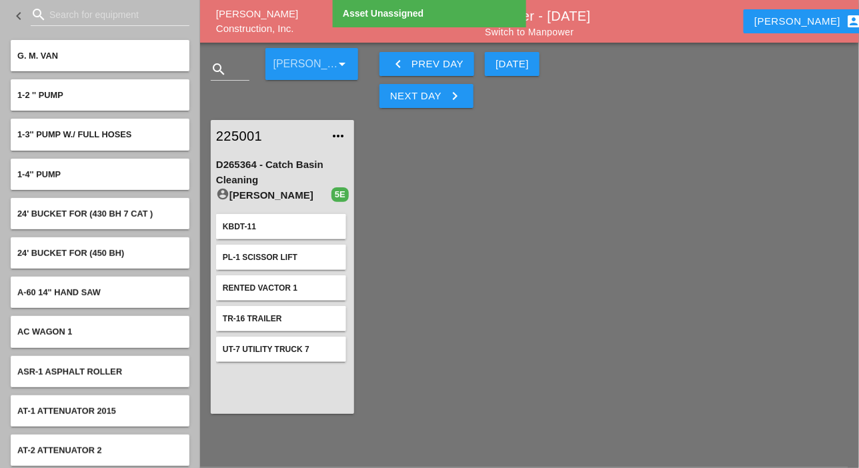
click at [66, 15] on input "Search for equipment" at bounding box center [109, 14] width 121 height 21
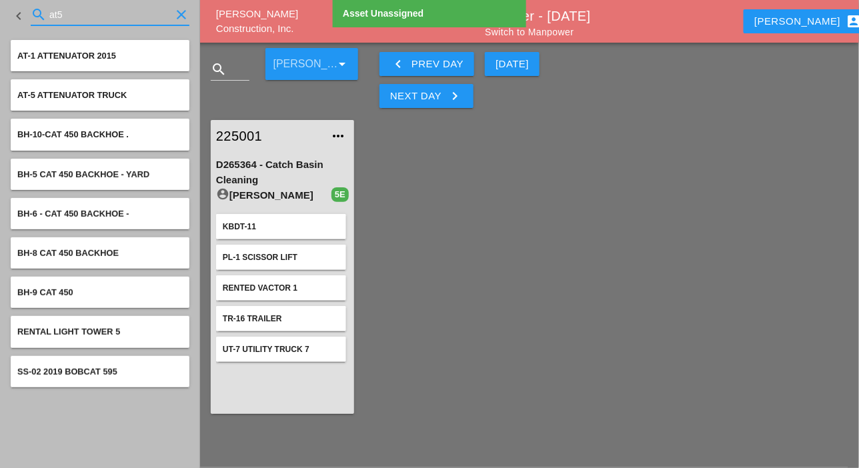
type input "at5"
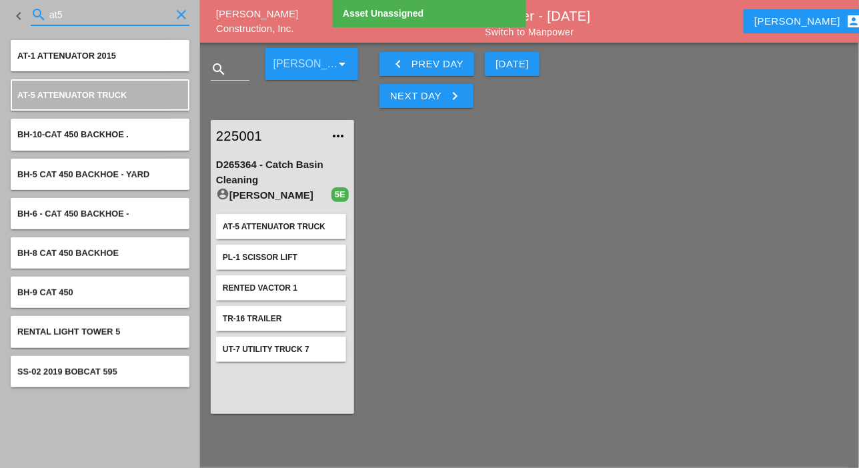
drag, startPoint x: 61, startPoint y: 12, endPoint x: 48, endPoint y: 14, distance: 12.8
click at [48, 14] on div "search at5 clear" at bounding box center [110, 14] width 159 height 21
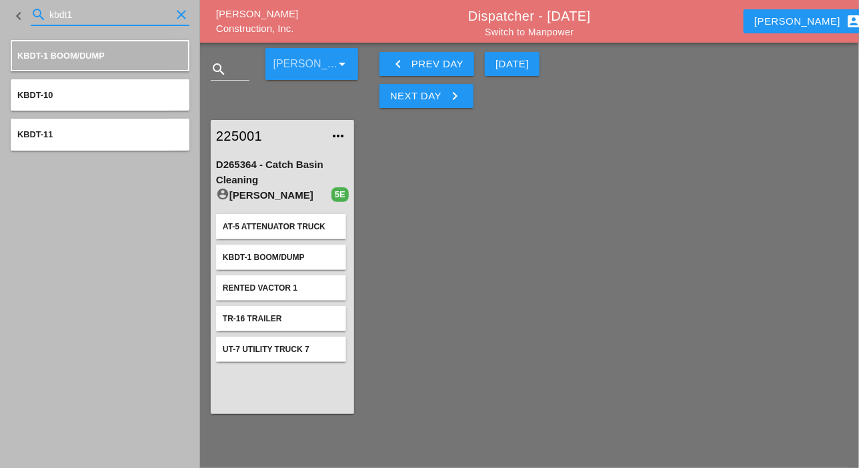
drag, startPoint x: 77, startPoint y: 13, endPoint x: 43, endPoint y: 17, distance: 34.3
click at [43, 17] on div "search kbdt1 clear" at bounding box center [110, 14] width 159 height 21
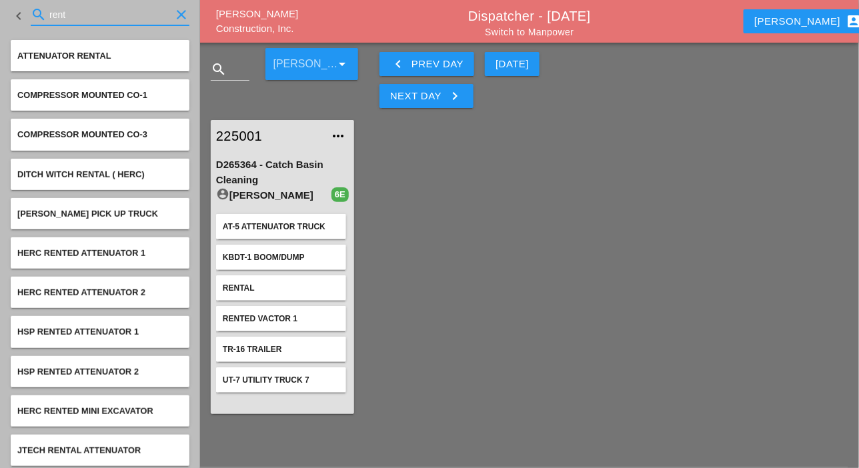
click at [89, 18] on input "rent" at bounding box center [109, 14] width 121 height 21
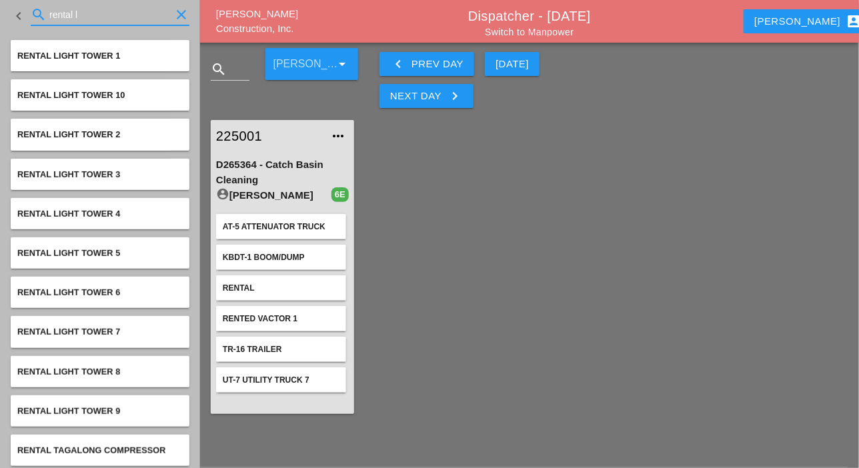
type input "rental l"
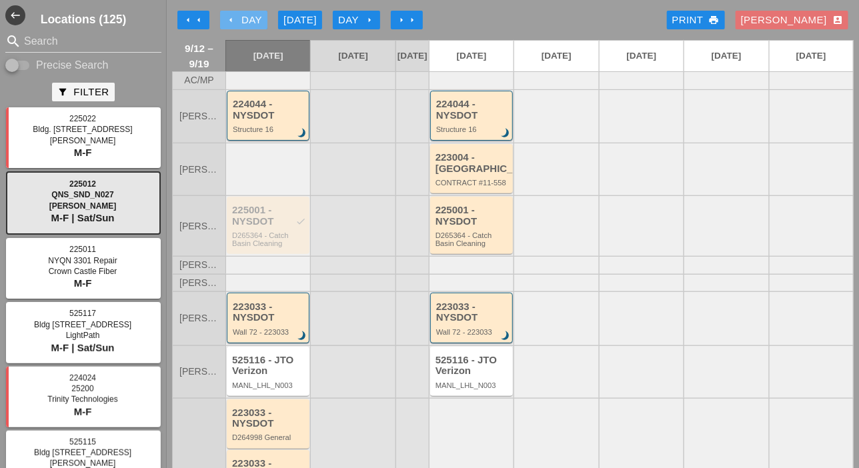
click at [249, 19] on div "arrow_left Day" at bounding box center [243, 20] width 37 height 15
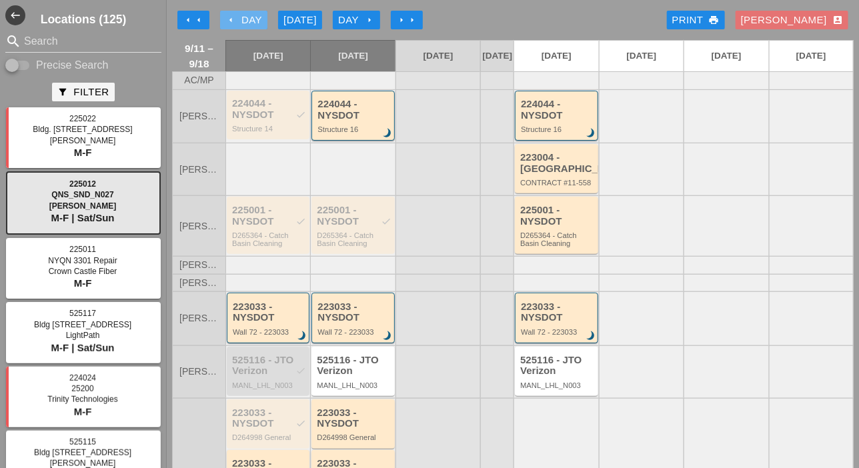
click at [246, 17] on div "arrow_left Day" at bounding box center [243, 20] width 37 height 15
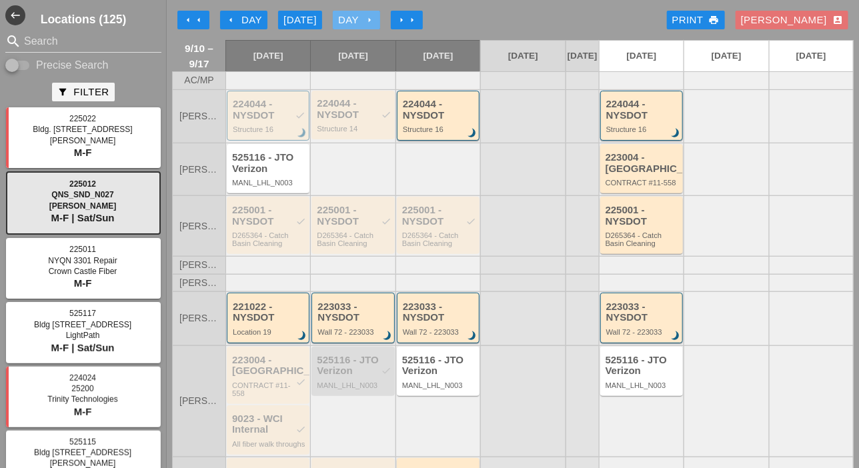
click at [354, 22] on div "Day arrow_right" at bounding box center [356, 20] width 37 height 15
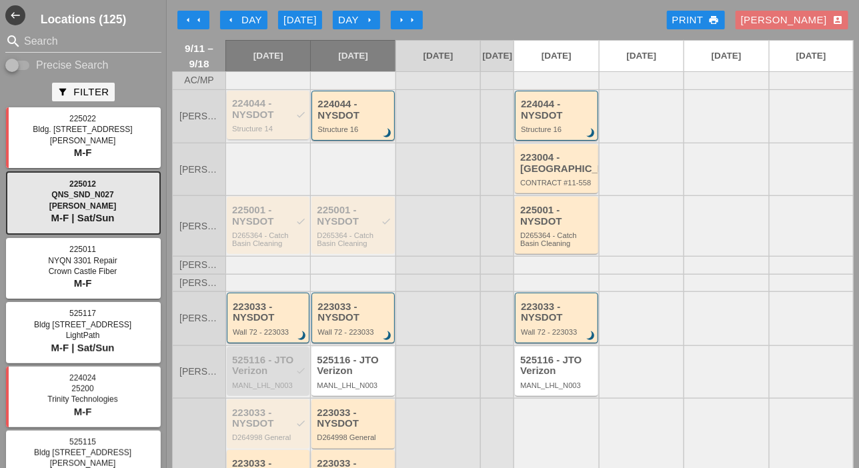
click at [266, 131] on div "224044 - NYSDOT check Structure 14" at bounding box center [269, 115] width 74 height 35
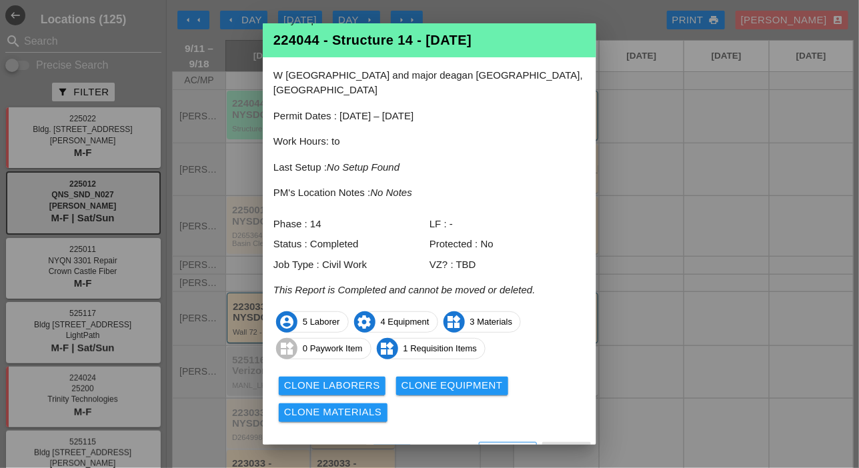
scroll to position [32, 0]
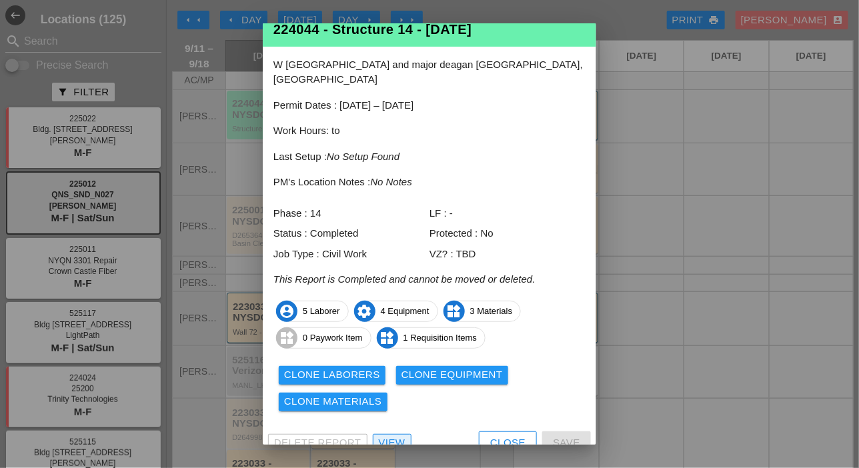
click at [397, 436] on div "View" at bounding box center [392, 443] width 27 height 15
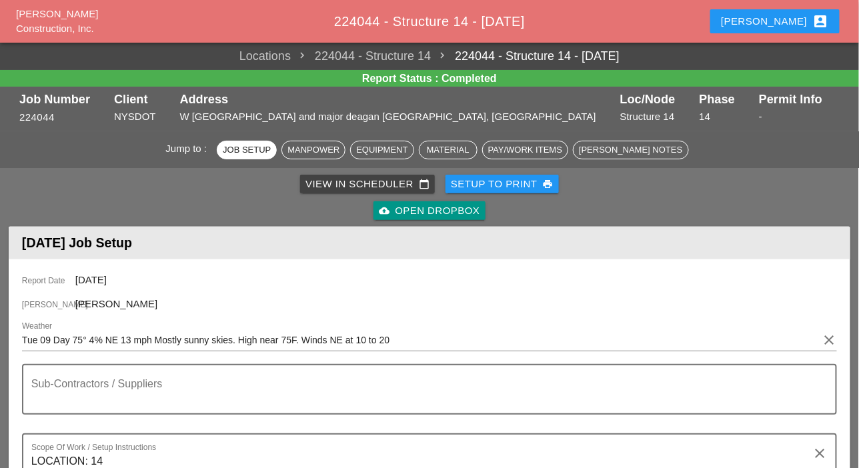
scroll to position [600, 0]
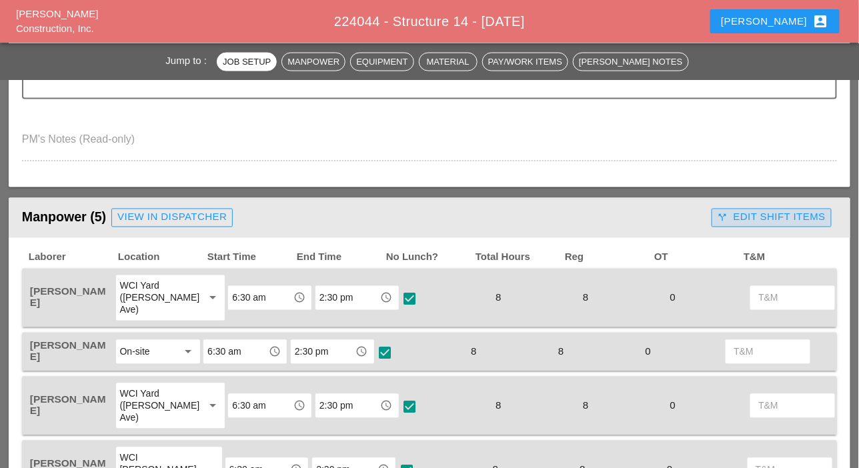
click at [720, 217] on icon "call_split" at bounding box center [723, 218] width 11 height 11
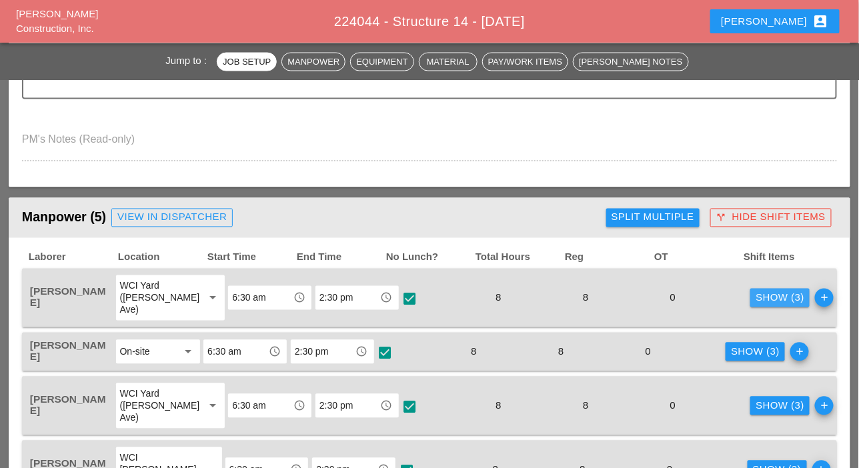
click at [756, 294] on div "Show (3)" at bounding box center [780, 298] width 49 height 15
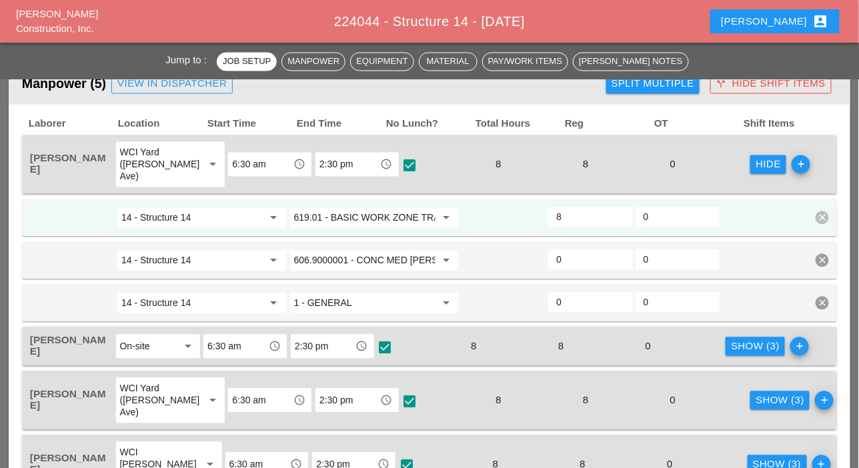
scroll to position [800, 0]
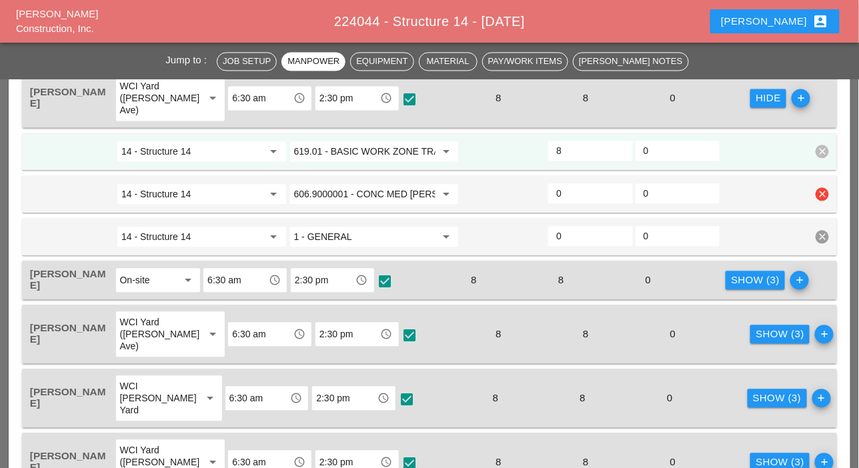
click at [564, 195] on input "0" at bounding box center [590, 193] width 68 height 21
type input "4"
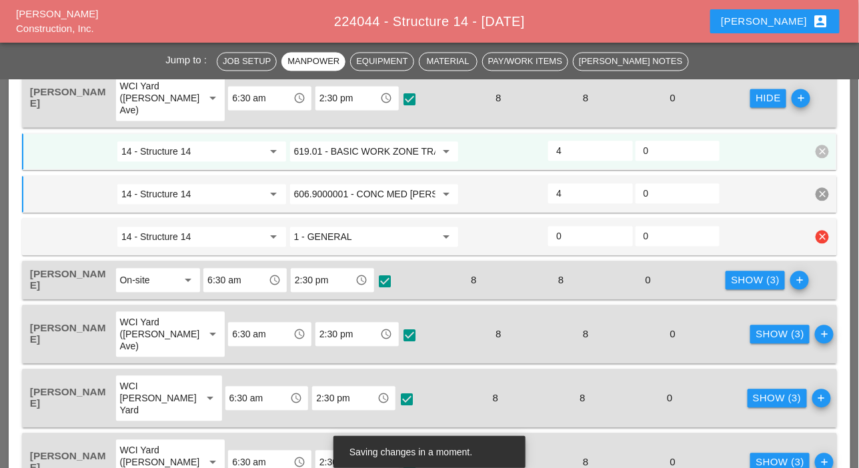
type input "4"
click at [562, 239] on input "0" at bounding box center [590, 235] width 68 height 21
type input "2"
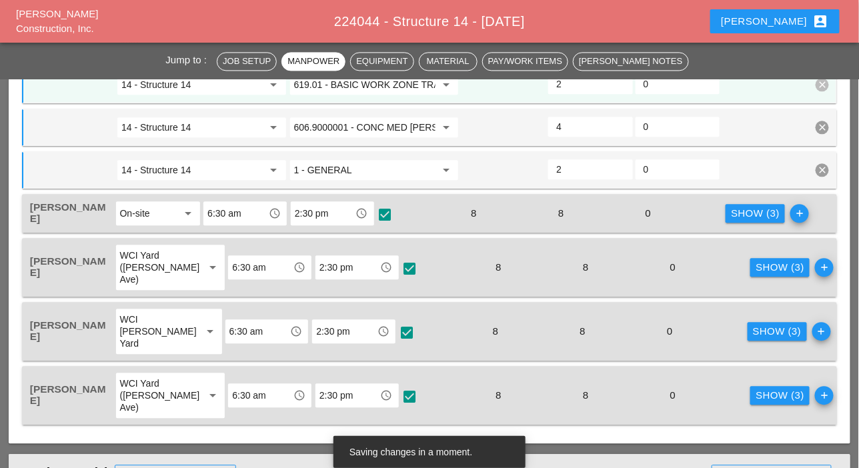
type input "2"
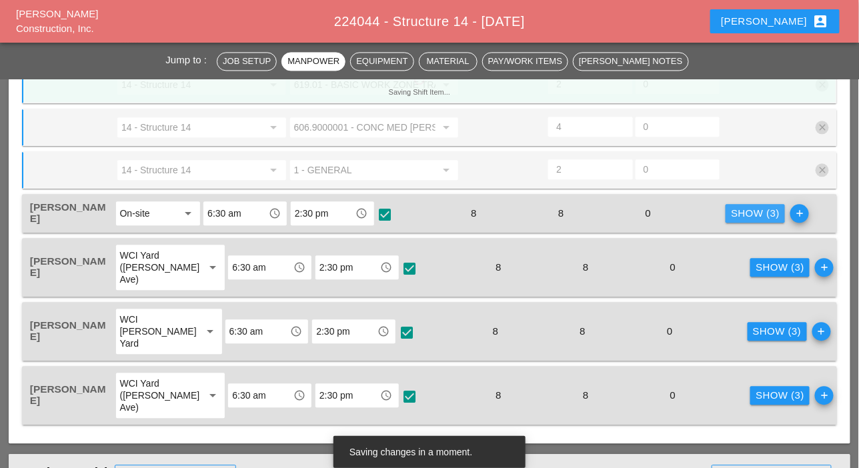
click at [736, 211] on div "Show (3)" at bounding box center [755, 213] width 49 height 15
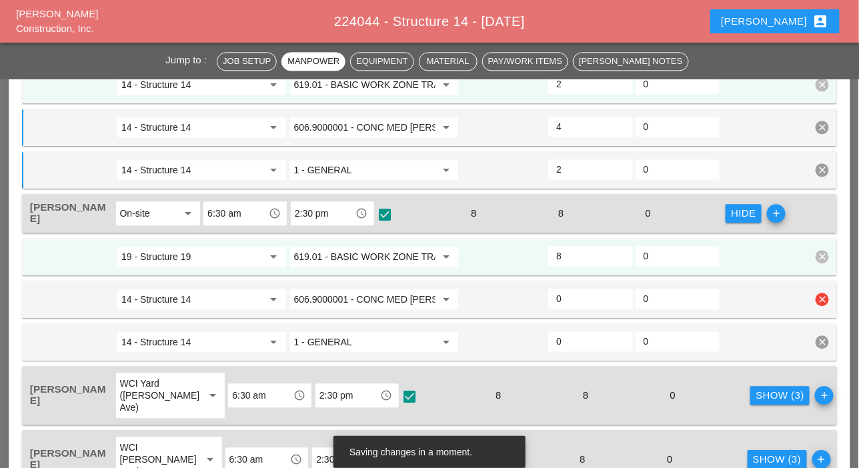
click at [563, 295] on input "0" at bounding box center [590, 298] width 68 height 21
type input "4"
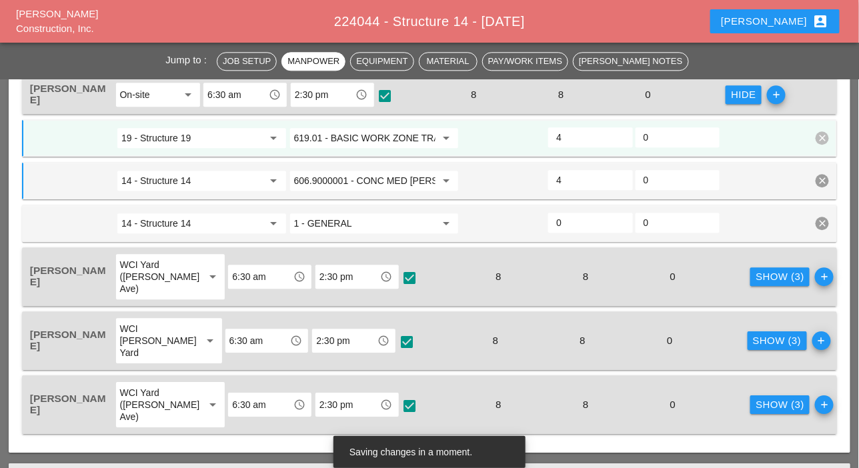
scroll to position [1000, 0]
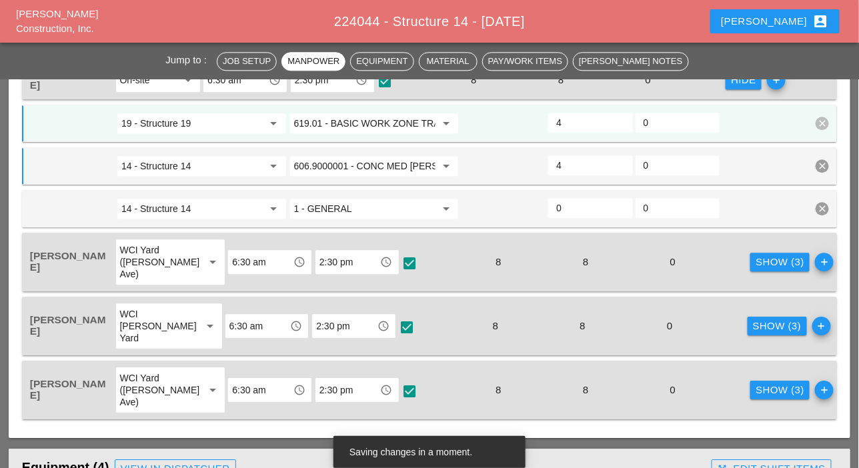
type input "4"
drag, startPoint x: 742, startPoint y: 261, endPoint x: 722, endPoint y: 277, distance: 25.5
click at [756, 262] on div "Show (3)" at bounding box center [780, 262] width 49 height 15
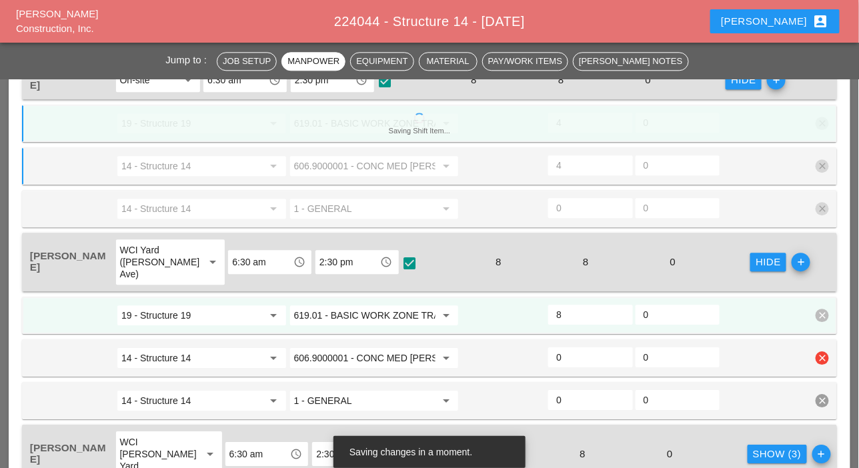
click at [576, 353] on input "0" at bounding box center [590, 357] width 68 height 21
type input "4"
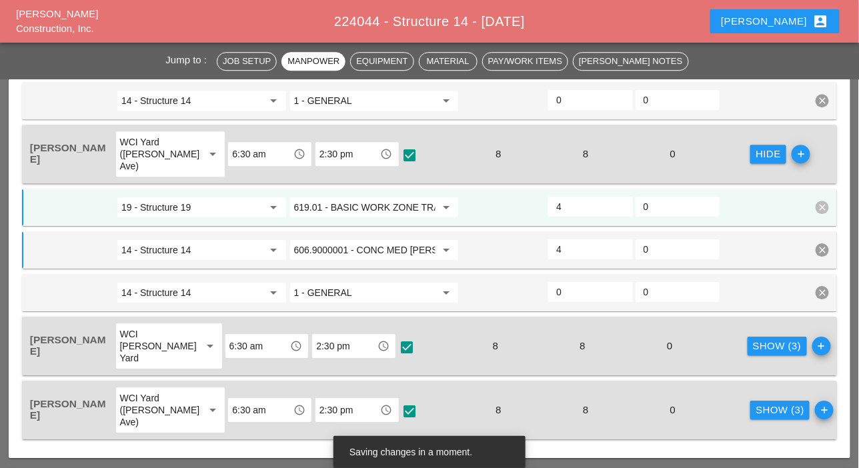
scroll to position [1134, 0]
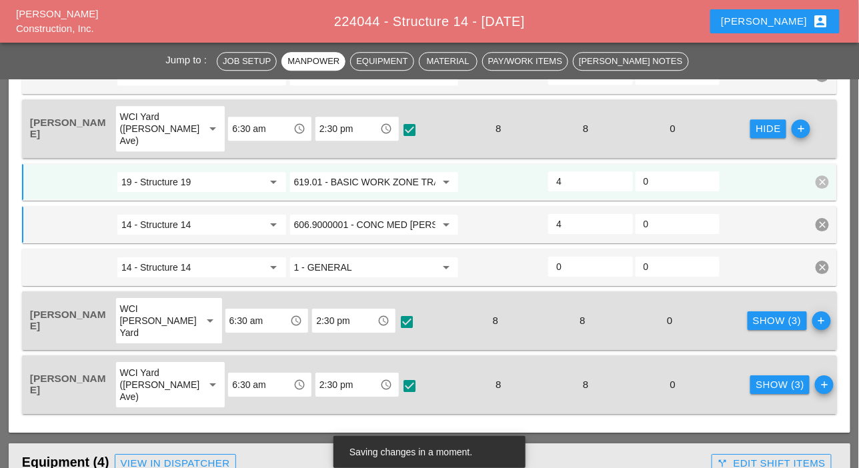
type input "4"
click at [753, 313] on div "Show (3)" at bounding box center [777, 320] width 49 height 15
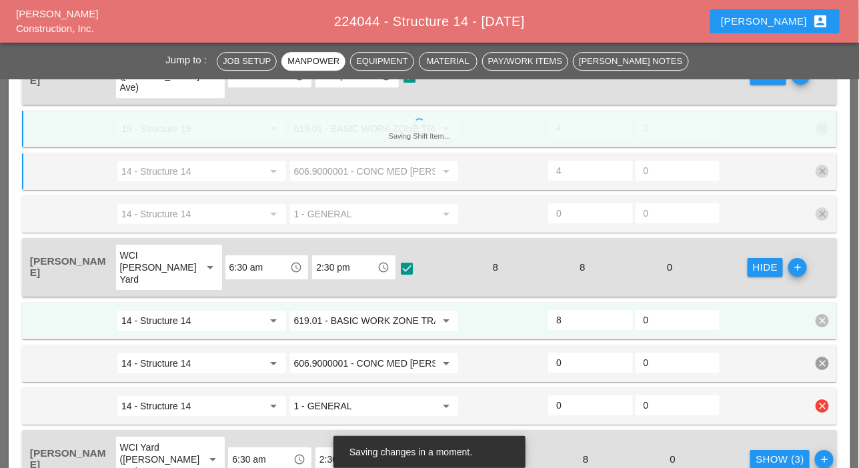
scroll to position [1267, 0]
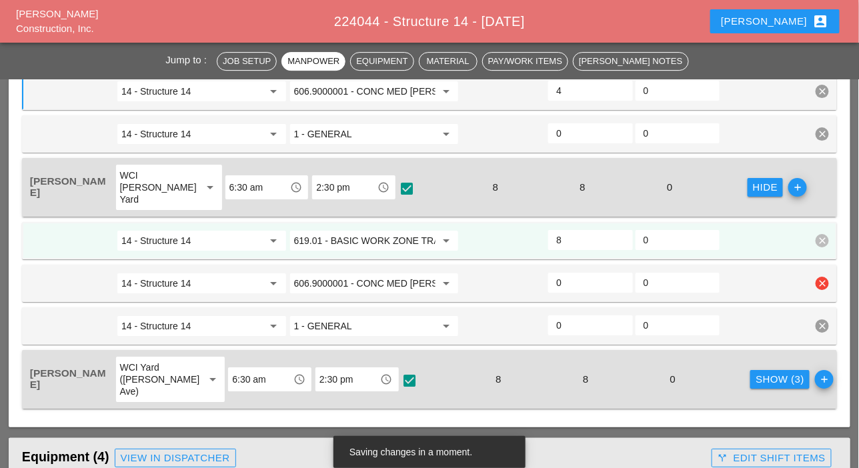
click at [572, 281] on input "0" at bounding box center [590, 282] width 68 height 21
type input "4"
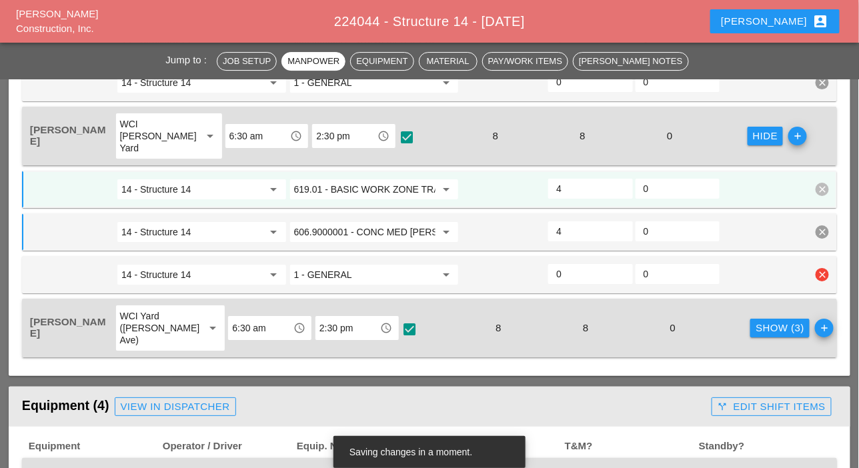
scroll to position [1401, 0]
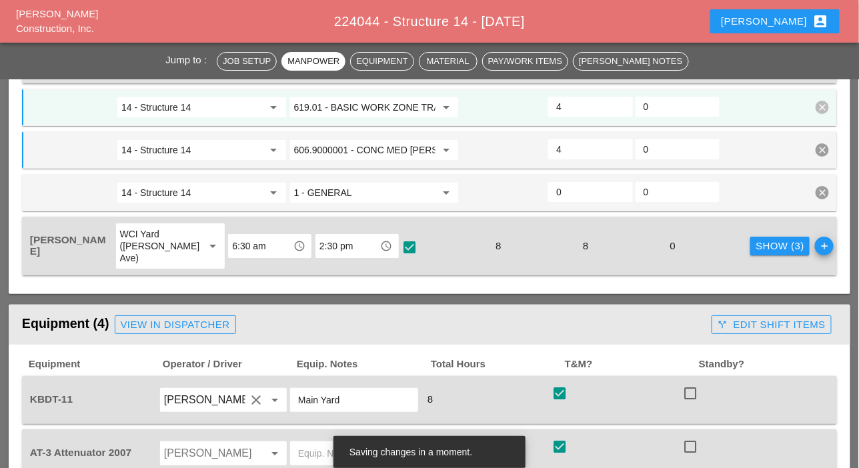
type input "4"
click at [756, 241] on div "Show (3)" at bounding box center [780, 246] width 49 height 15
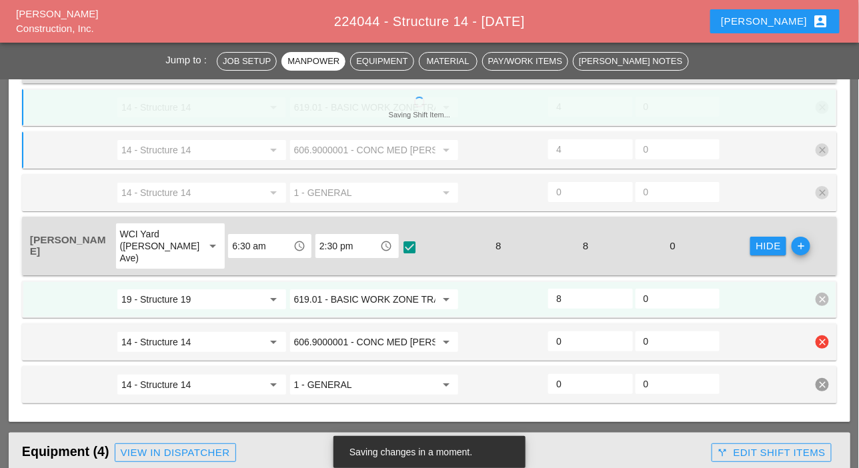
click at [568, 339] on input "0" at bounding box center [590, 341] width 68 height 21
type input "4"
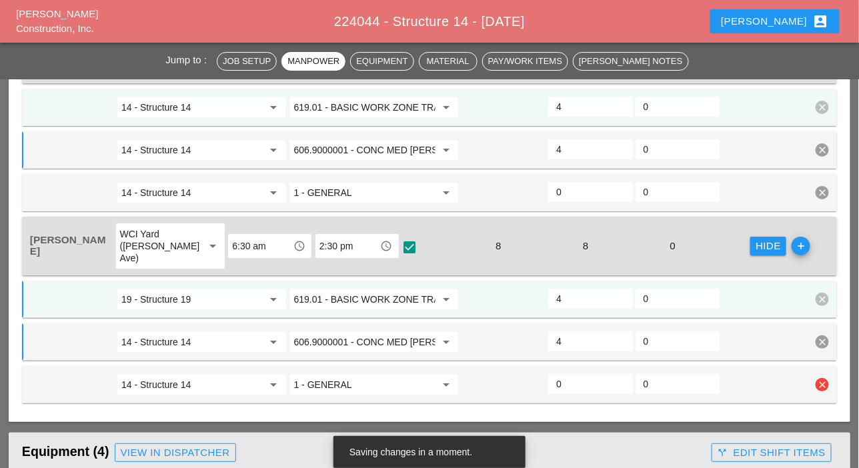
type input "4"
click at [566, 389] on input "0" at bounding box center [590, 384] width 68 height 21
type input "2"
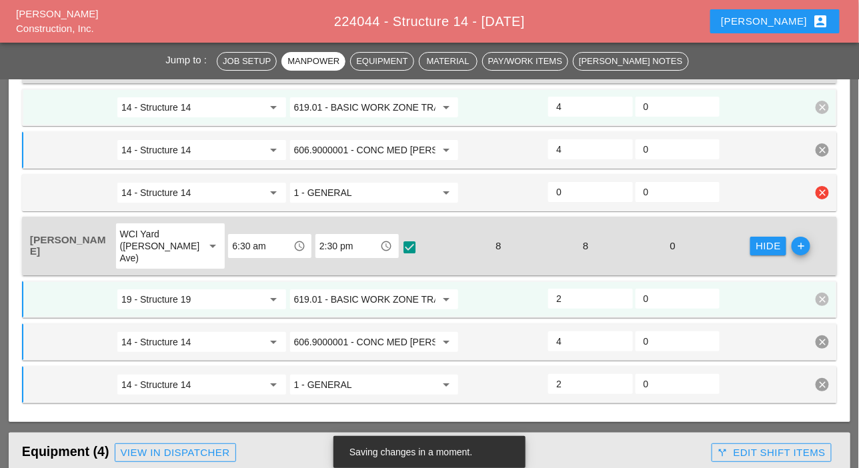
click at [566, 187] on input "0" at bounding box center [590, 191] width 68 height 21
type input "2"
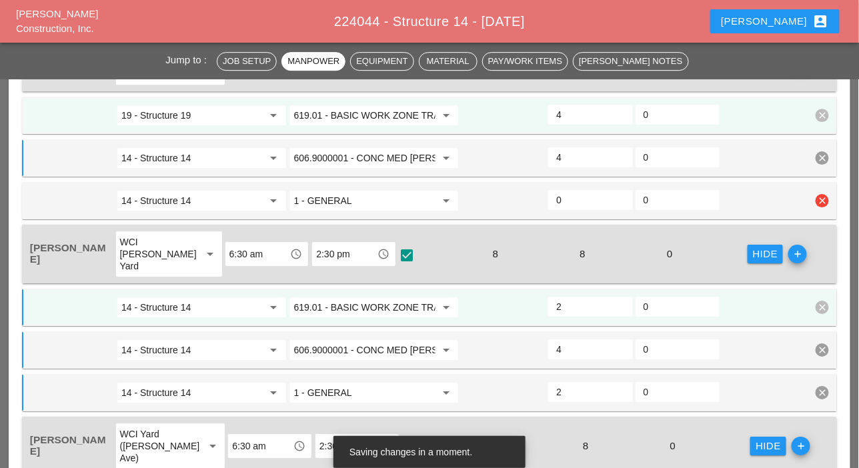
scroll to position [1201, 0]
type input "2"
click at [566, 197] on input "0" at bounding box center [590, 199] width 68 height 21
type input "2"
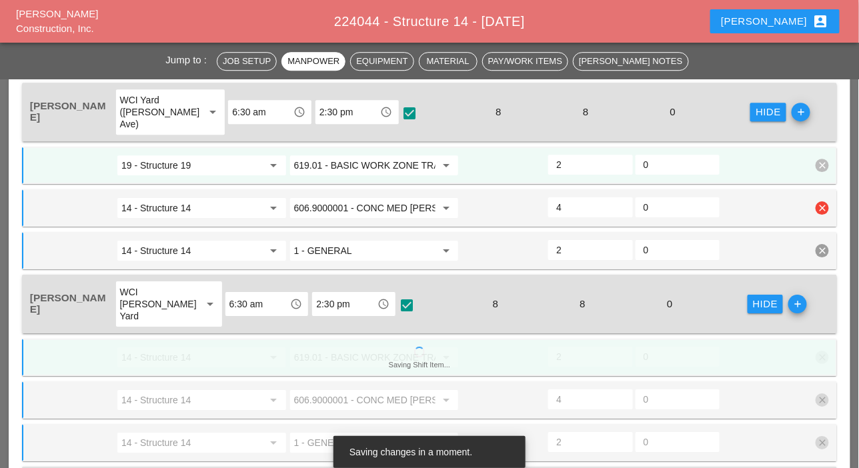
scroll to position [1000, 0]
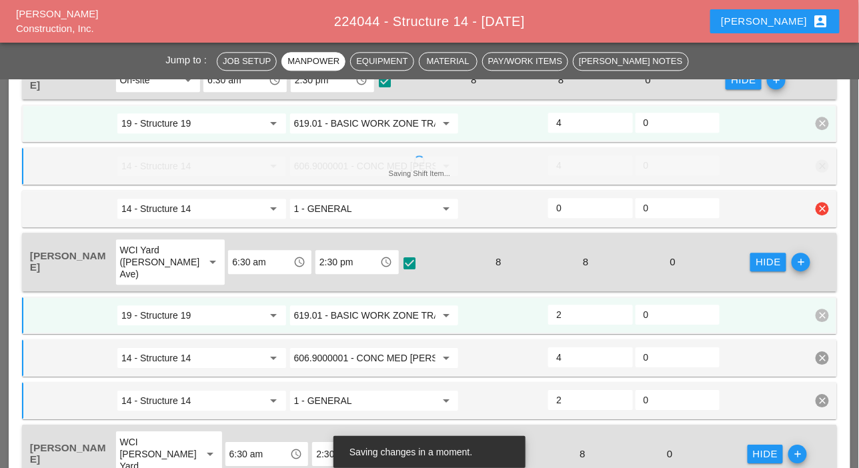
type input "2"
click at [574, 209] on input "0" at bounding box center [590, 207] width 68 height 21
type input "2"
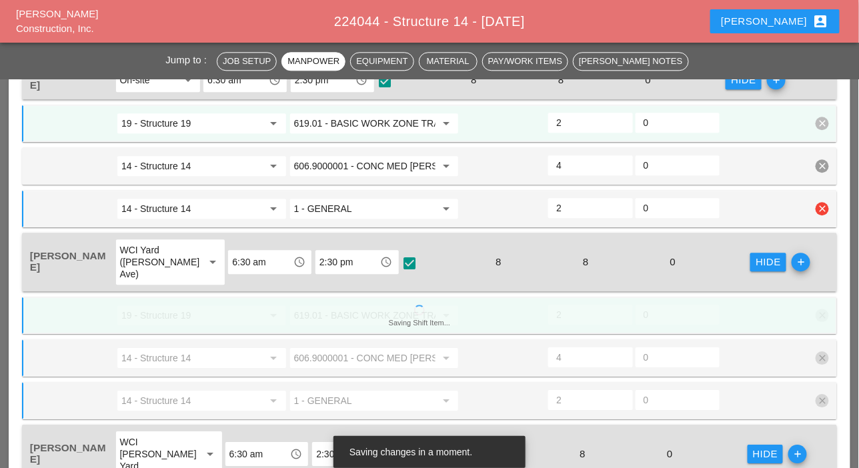
scroll to position [867, 0]
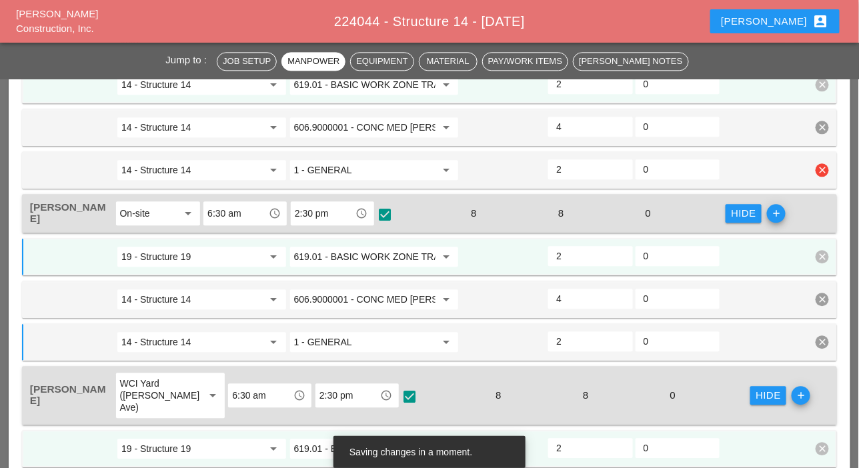
type input "2"
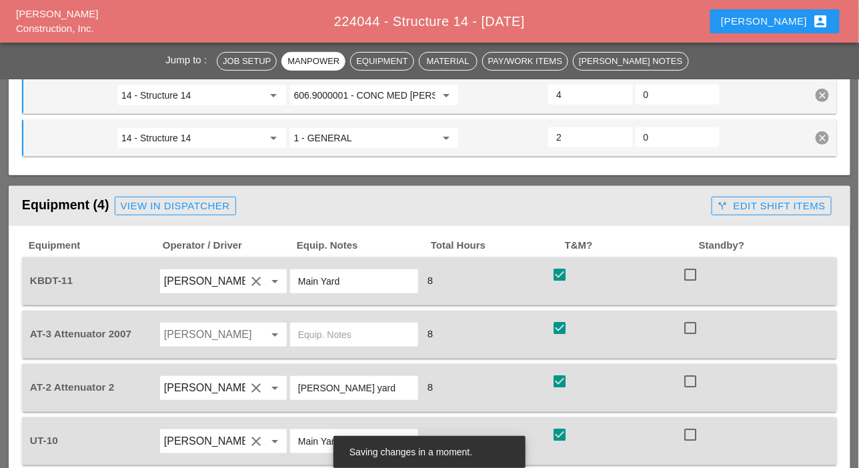
scroll to position [1734, 0]
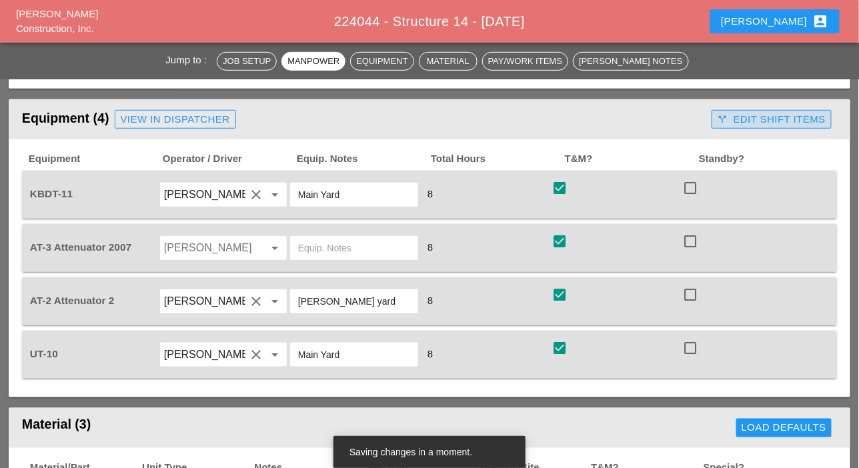
click at [794, 116] on div "call_split Edit Shift Items" at bounding box center [772, 119] width 108 height 15
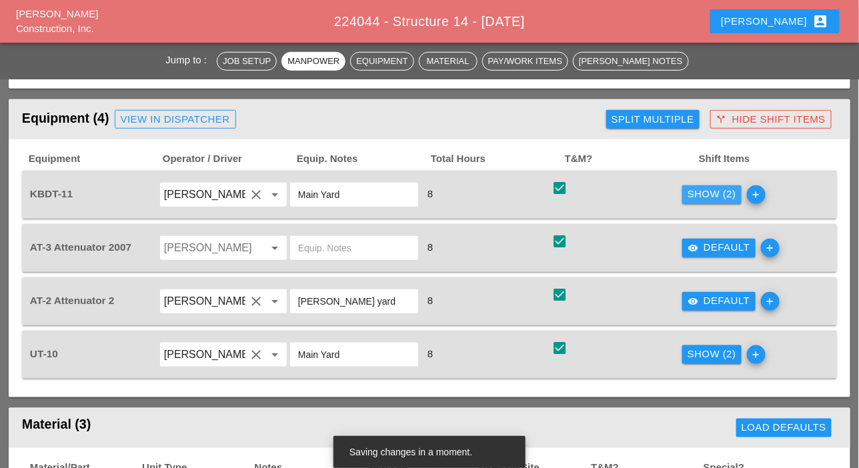
click at [707, 187] on div "Show (2)" at bounding box center [712, 194] width 49 height 15
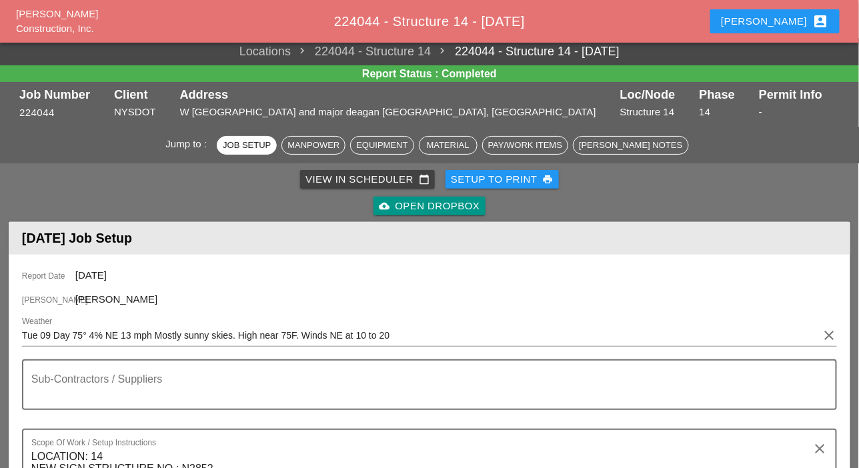
scroll to position [0, 0]
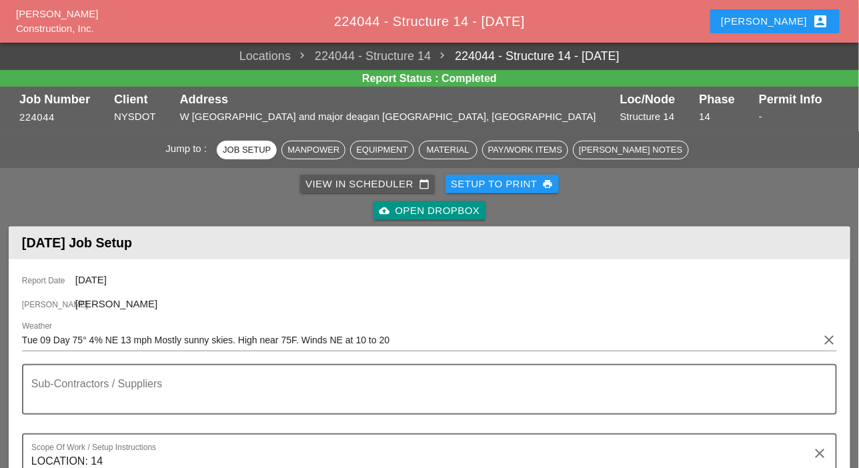
click at [340, 181] on div "View in Scheduler calendar_today" at bounding box center [367, 184] width 124 height 15
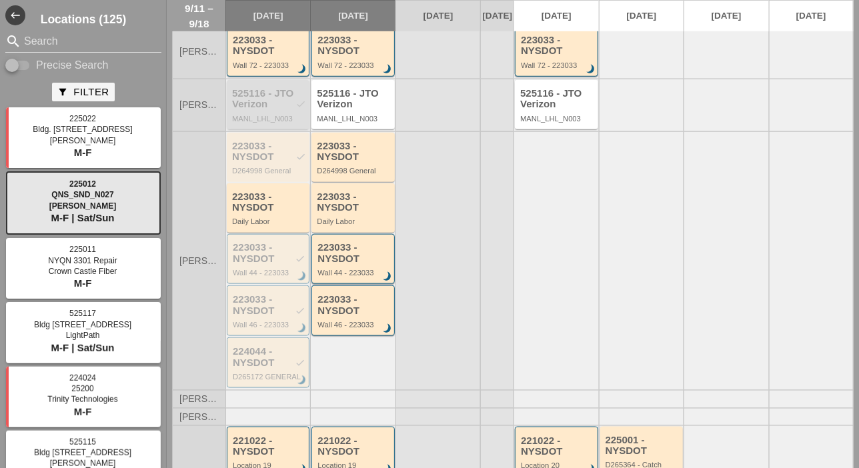
scroll to position [333, 0]
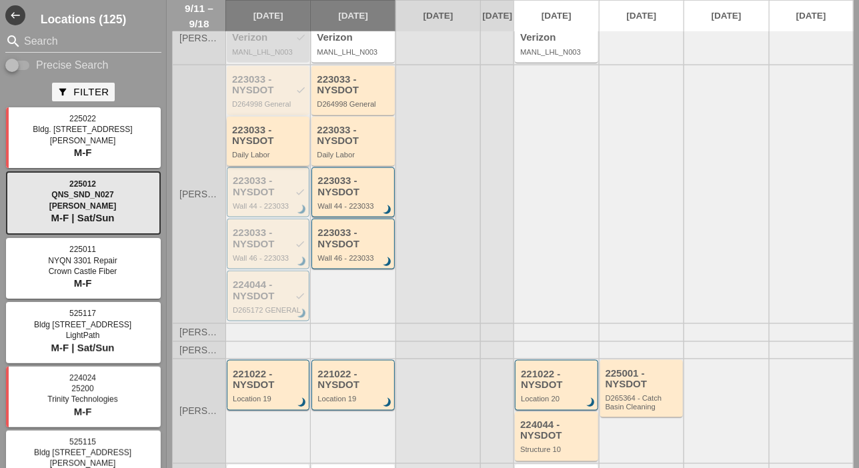
click at [262, 147] on div "223033 - NYSDOT" at bounding box center [269, 136] width 74 height 22
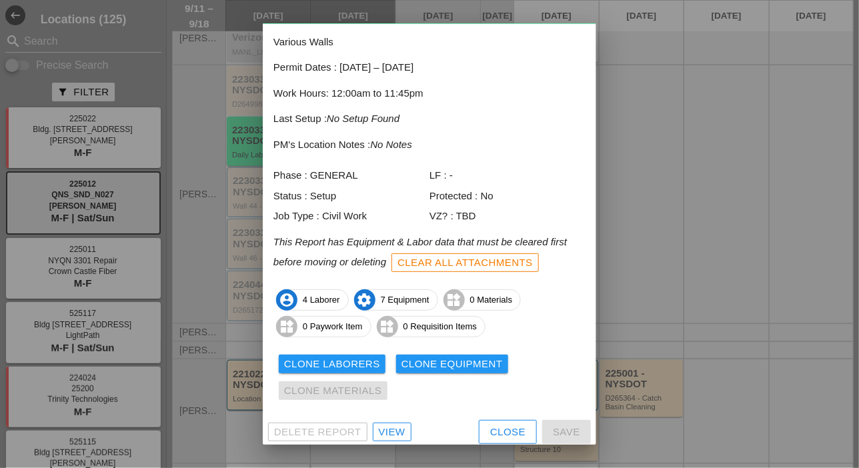
scroll to position [59, 0]
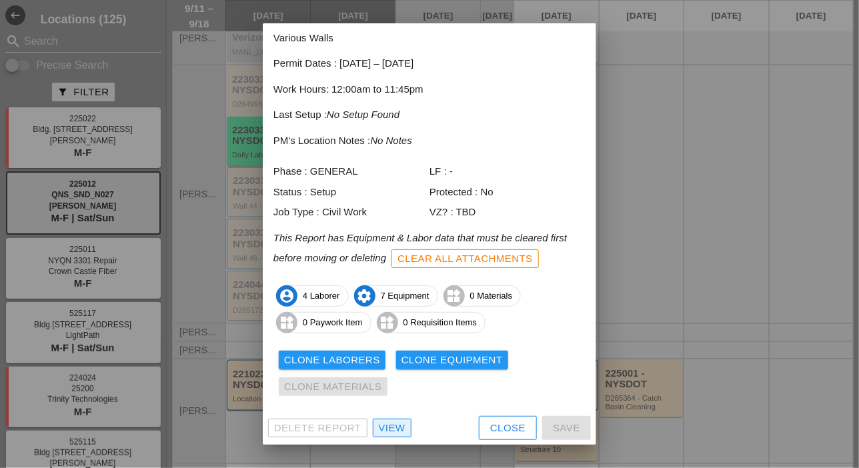
drag, startPoint x: 396, startPoint y: 427, endPoint x: 394, endPoint y: 420, distance: 7.8
click at [396, 427] on div "View" at bounding box center [392, 428] width 27 height 15
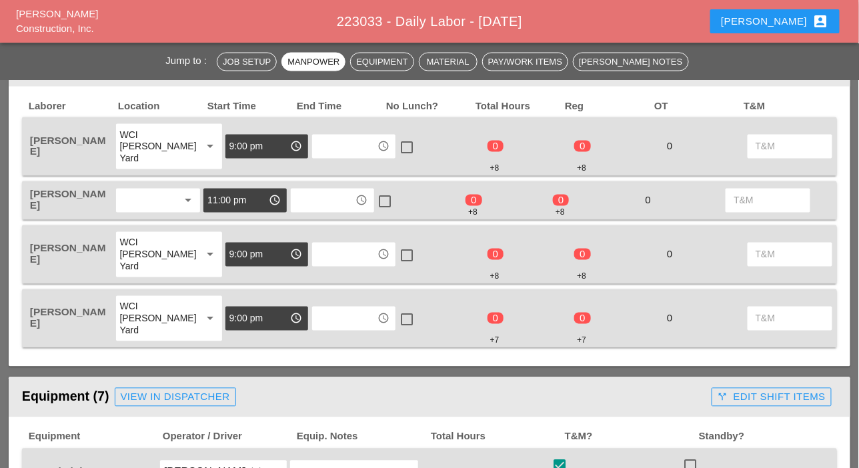
scroll to position [600, 0]
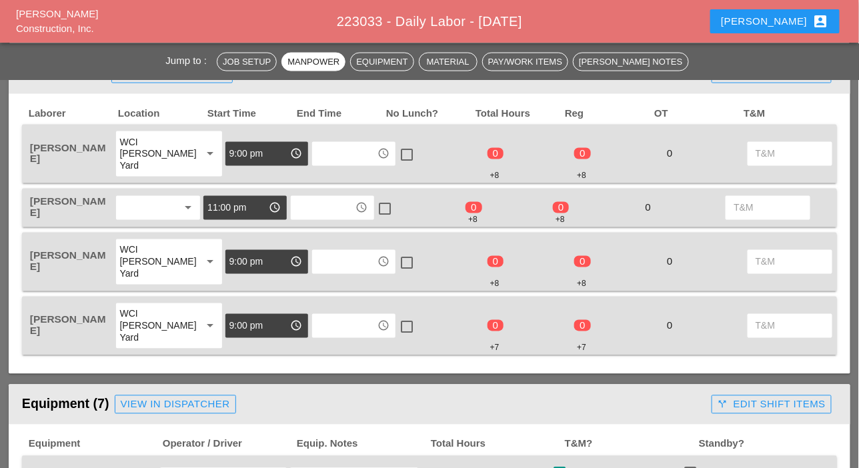
drag, startPoint x: 337, startPoint y: 213, endPoint x: 330, endPoint y: 217, distance: 7.8
click at [336, 214] on input "text" at bounding box center [323, 207] width 57 height 21
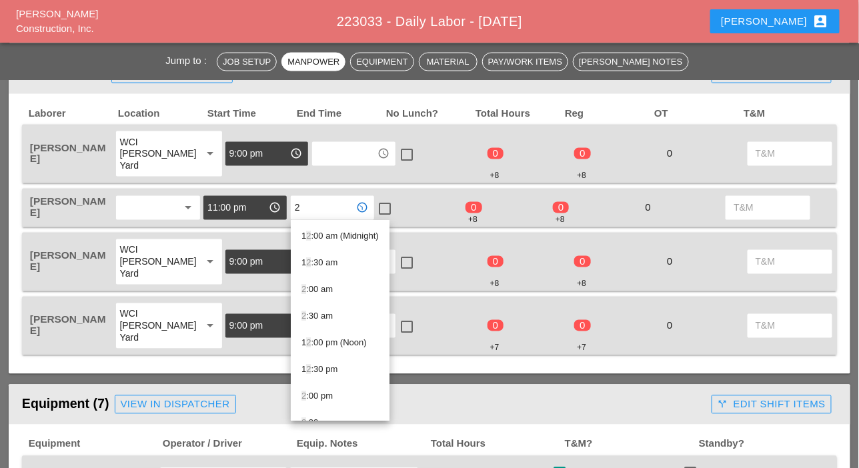
click at [323, 287] on div "2 :00 am" at bounding box center [339, 290] width 77 height 16
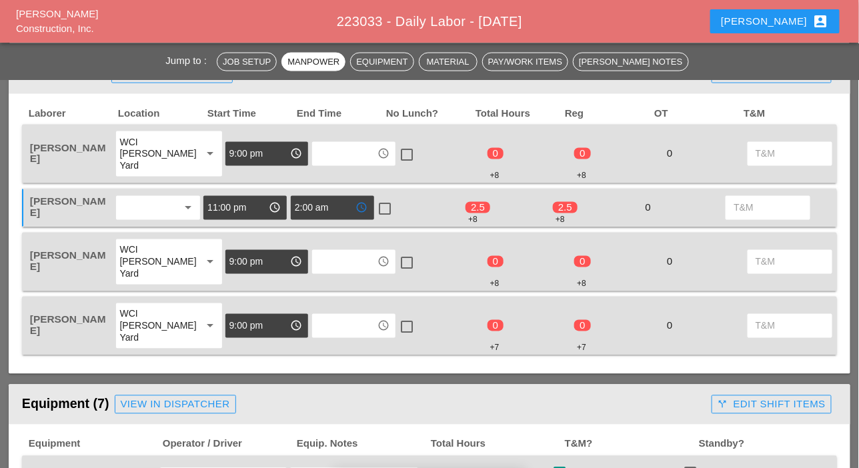
type input "2:00 am"
click at [320, 151] on input "text" at bounding box center [344, 153] width 57 height 21
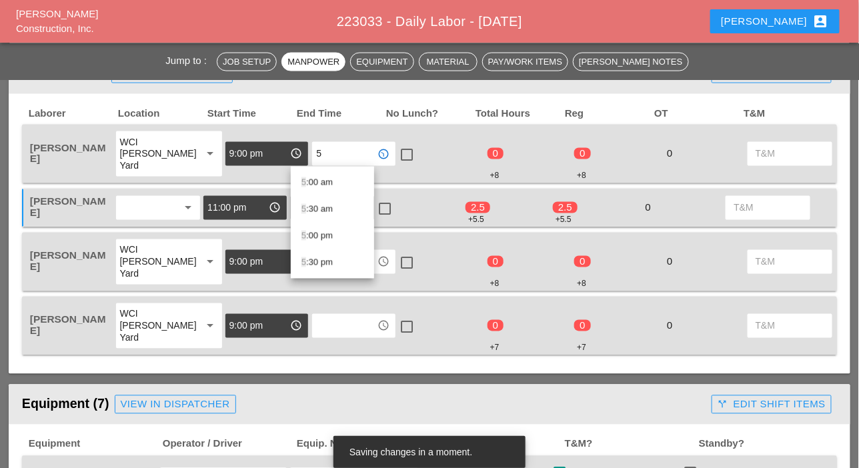
click at [311, 183] on div "5 :00 am" at bounding box center [332, 183] width 62 height 16
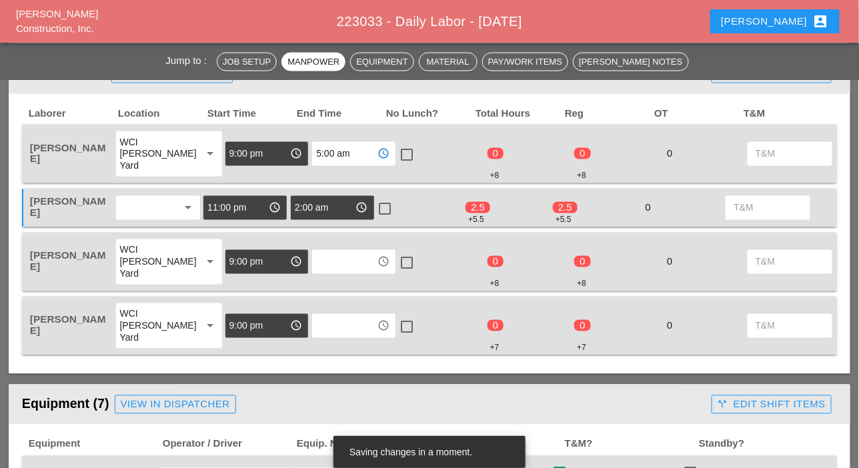
type input "5:00 am"
click at [316, 261] on input "text" at bounding box center [344, 261] width 57 height 21
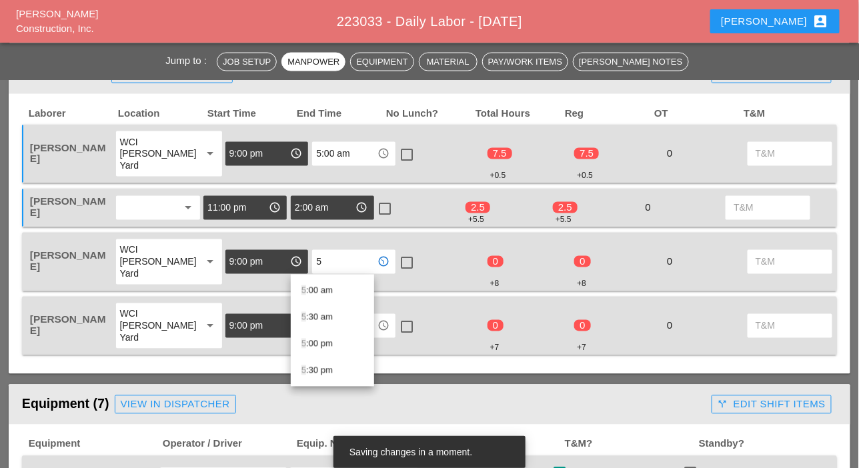
drag, startPoint x: 315, startPoint y: 289, endPoint x: 314, endPoint y: 321, distance: 32.7
click at [315, 290] on div "5 :00 am" at bounding box center [332, 291] width 62 height 16
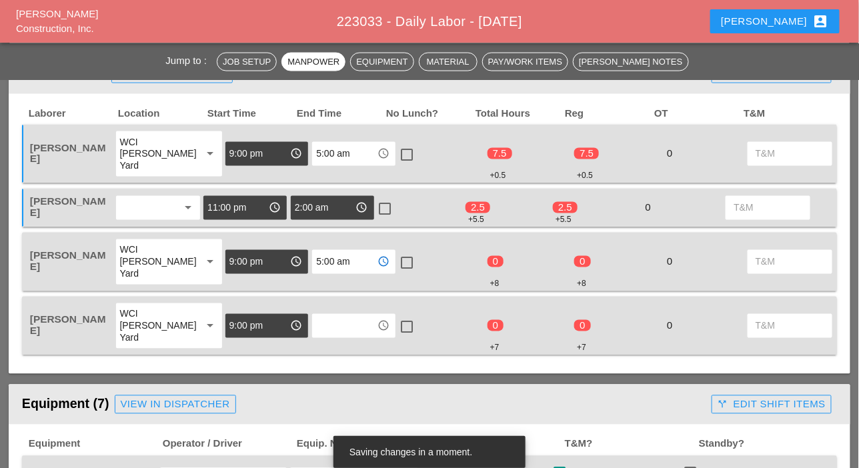
type input "5:00 am"
click at [316, 328] on input "text" at bounding box center [344, 325] width 57 height 21
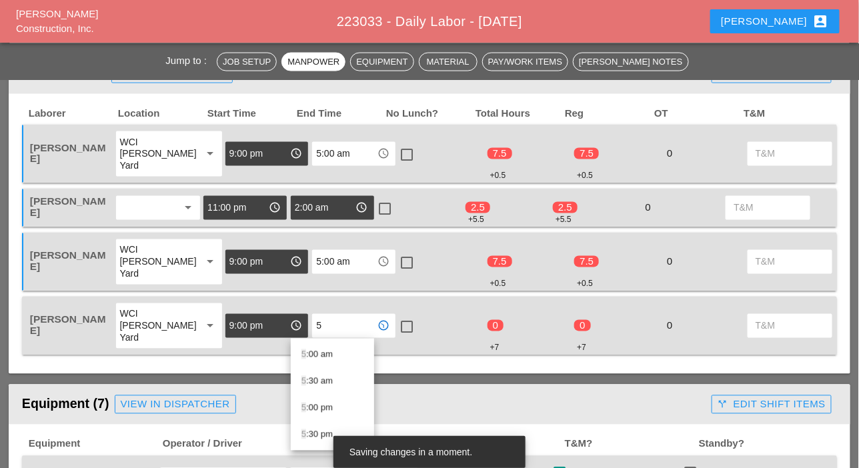
click at [316, 352] on div "5 :00 am" at bounding box center [332, 355] width 62 height 16
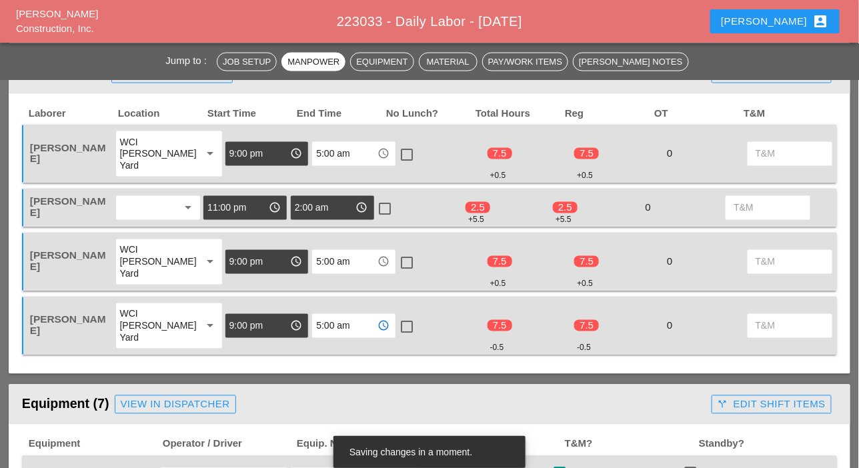
type input "5:00 am"
drag, startPoint x: 382, startPoint y: 328, endPoint x: 382, endPoint y: 296, distance: 32.0
click at [396, 327] on div at bounding box center [407, 327] width 23 height 23
checkbox input "true"
click at [396, 257] on div at bounding box center [407, 263] width 23 height 23
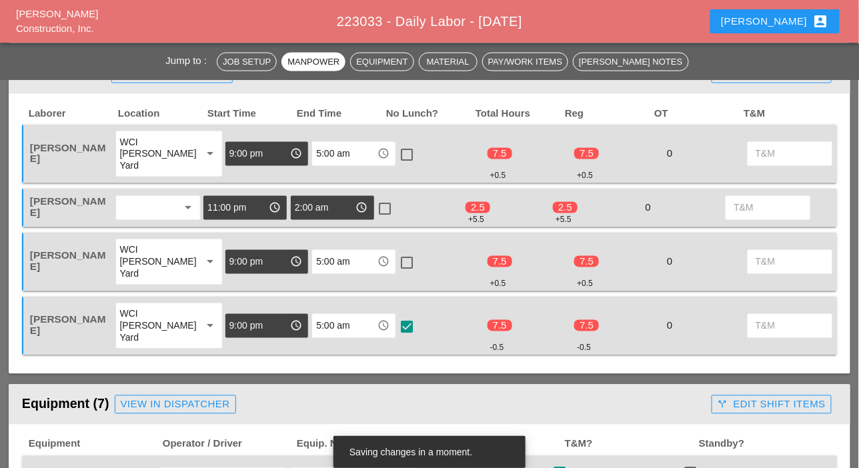
checkbox input "true"
click at [389, 211] on div at bounding box center [385, 209] width 23 height 23
checkbox input "true"
click at [396, 151] on div at bounding box center [407, 155] width 23 height 23
checkbox input "true"
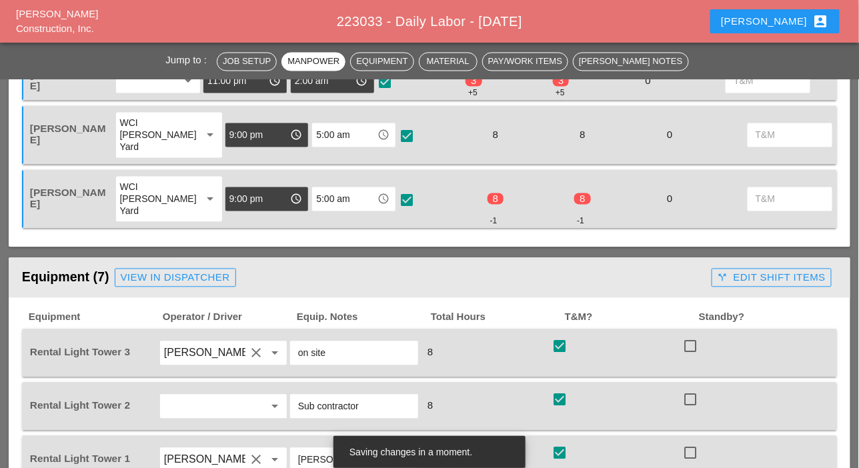
scroll to position [800, 0]
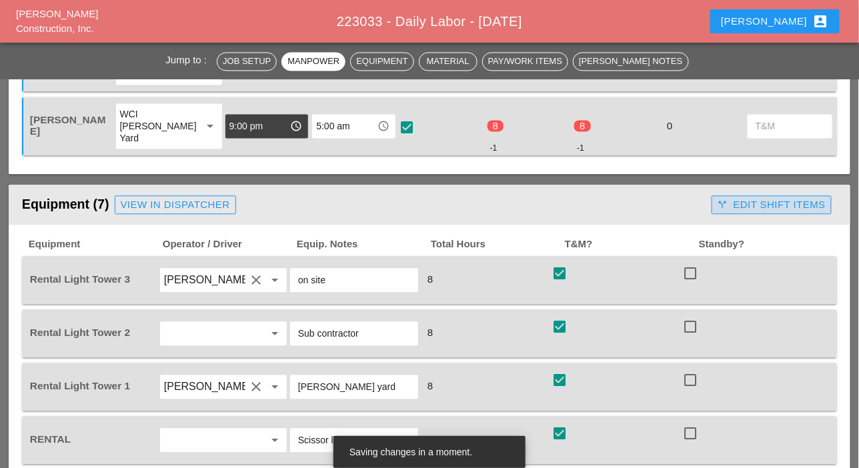
click at [780, 204] on div "call_split Edit Shift Items" at bounding box center [772, 204] width 108 height 15
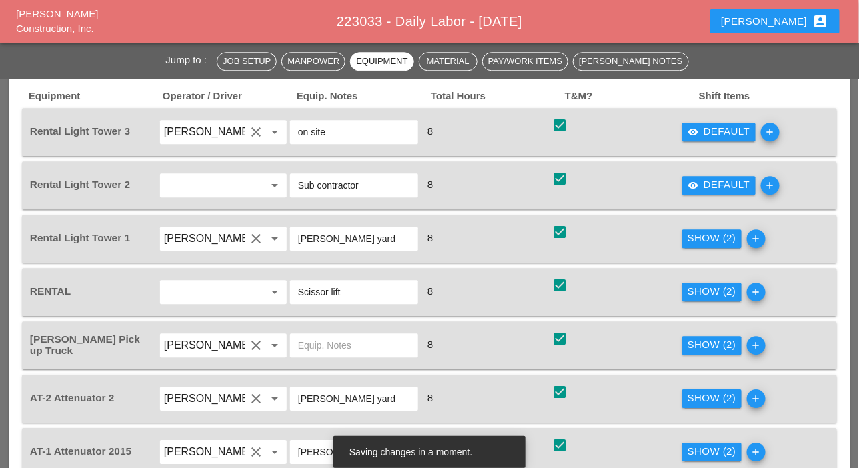
scroll to position [1000, 0]
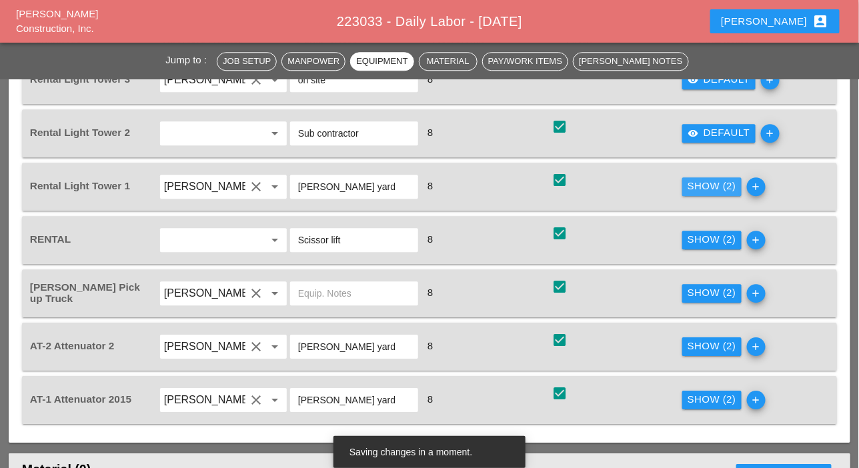
click at [713, 191] on div "Show (2)" at bounding box center [712, 186] width 49 height 15
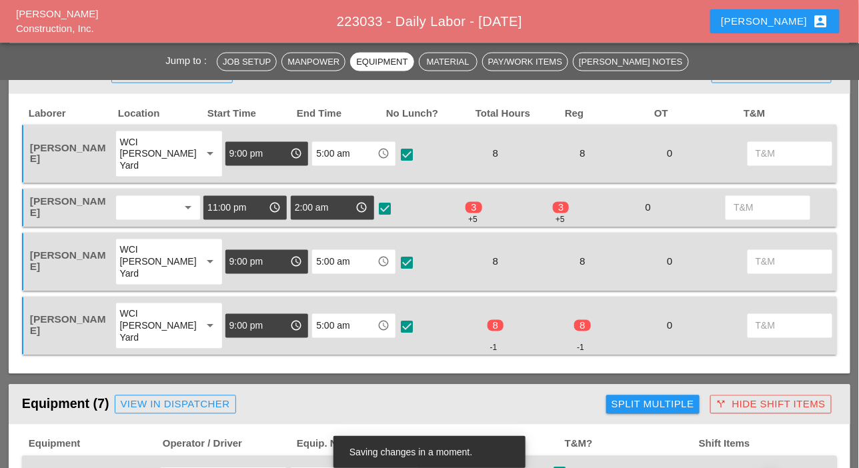
scroll to position [534, 0]
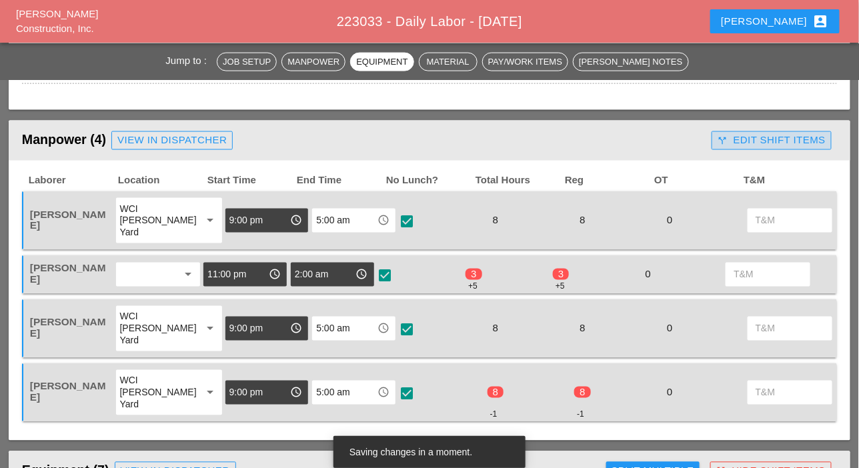
click at [791, 145] on div "call_split Edit Shift Items" at bounding box center [772, 140] width 108 height 15
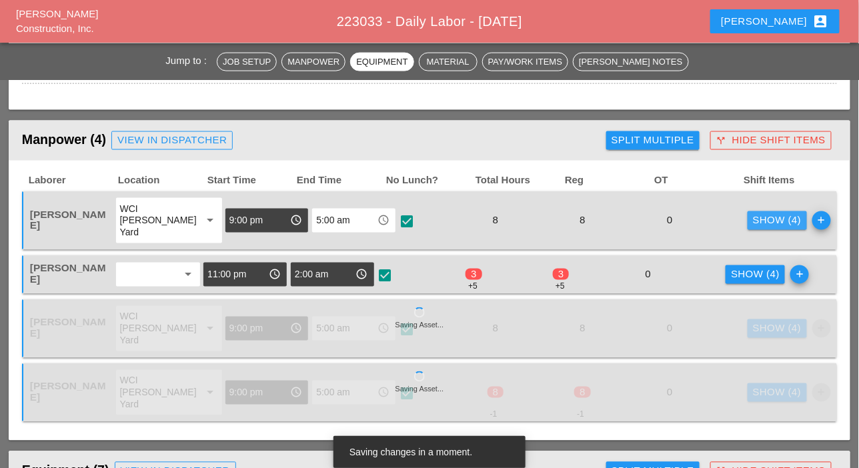
click at [753, 219] on div "Show (4)" at bounding box center [777, 220] width 49 height 15
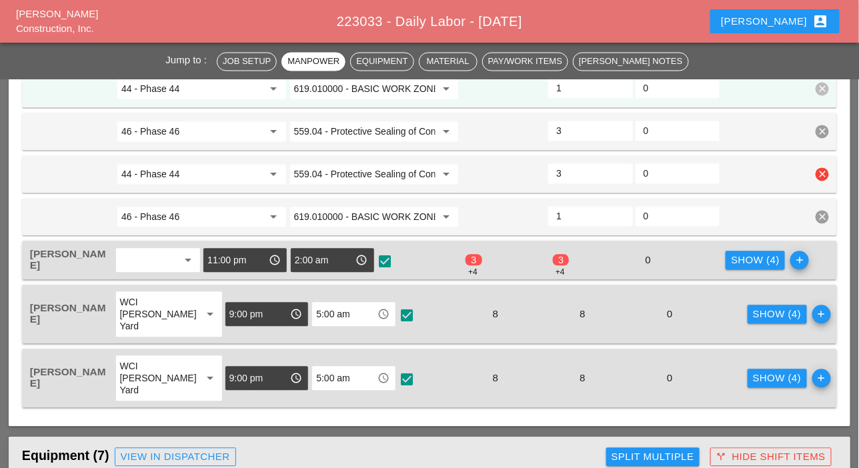
scroll to position [734, 0]
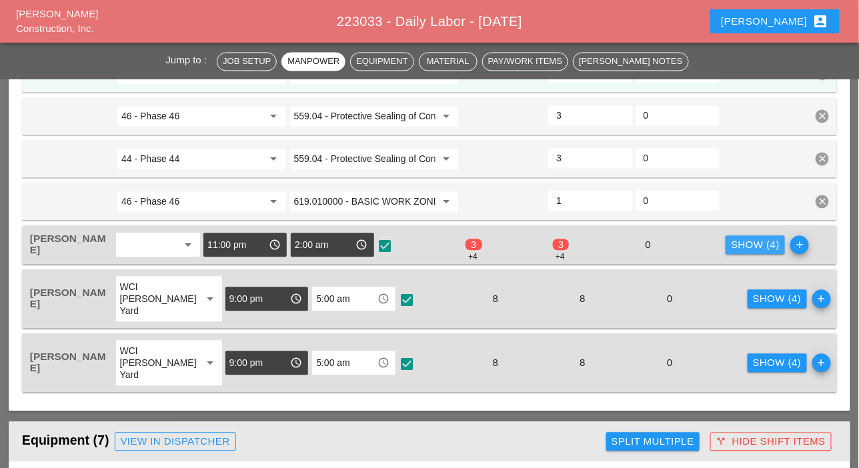
click at [750, 242] on div "Show (4)" at bounding box center [755, 245] width 49 height 15
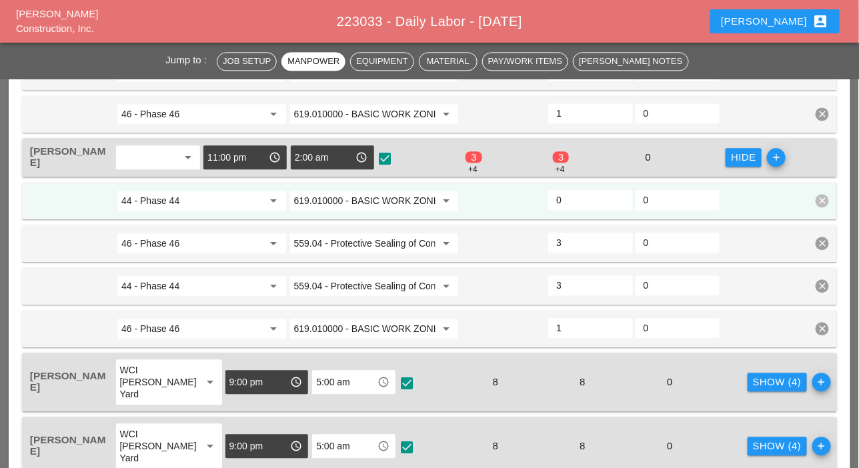
scroll to position [800, 0]
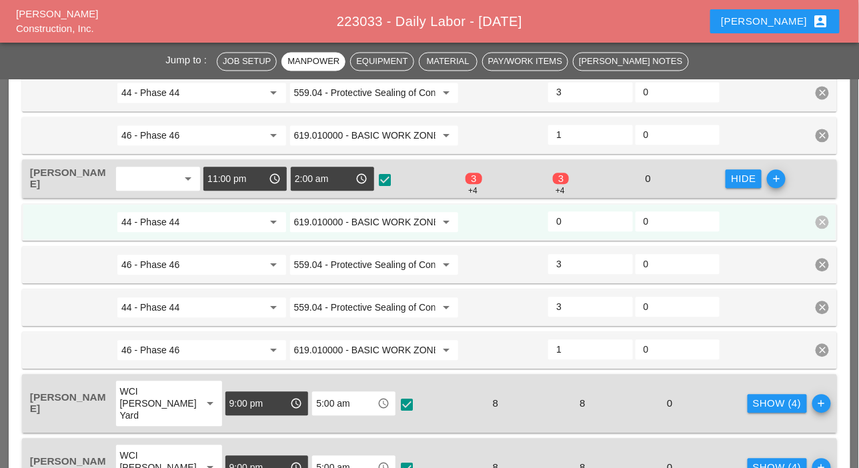
click at [569, 221] on input "0" at bounding box center [590, 221] width 68 height 21
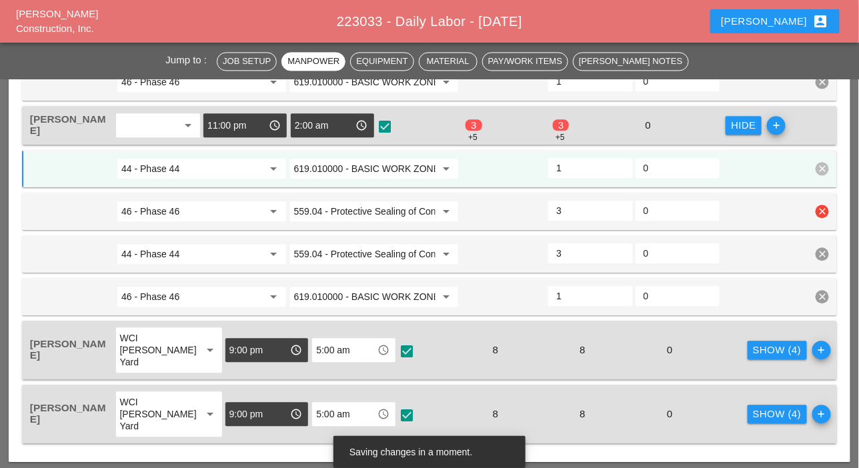
scroll to position [867, 0]
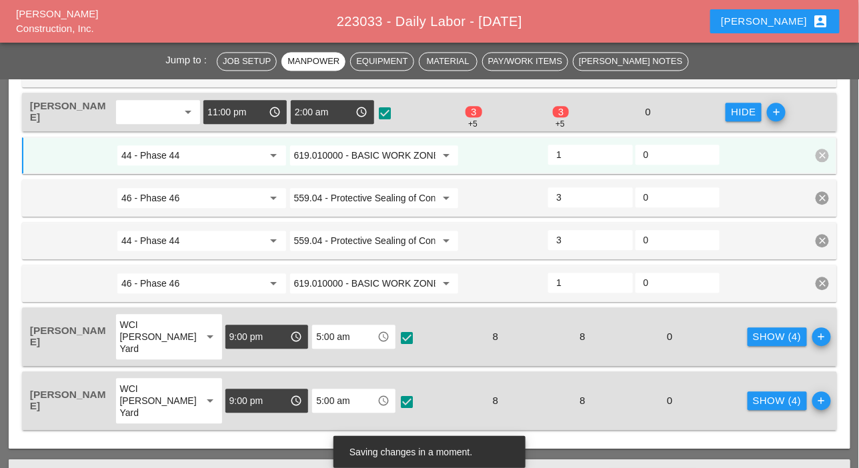
type input "1"
click at [185, 156] on input "44 - Phase 44" at bounding box center [192, 155] width 142 height 21
click at [179, 179] on div "46 - Phase 46" at bounding box center [201, 181] width 147 height 16
type input "46 - Phase 46"
click at [329, 195] on input "559.04 - Protective Sealing of Concrete with Coating Type Protective Sealer" at bounding box center [365, 197] width 142 height 21
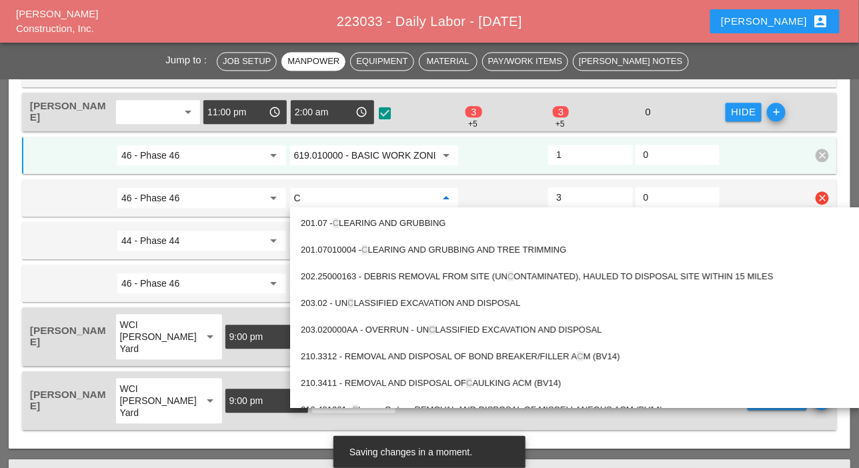
click at [245, 200] on input "46 - Phase 46" at bounding box center [192, 197] width 142 height 21
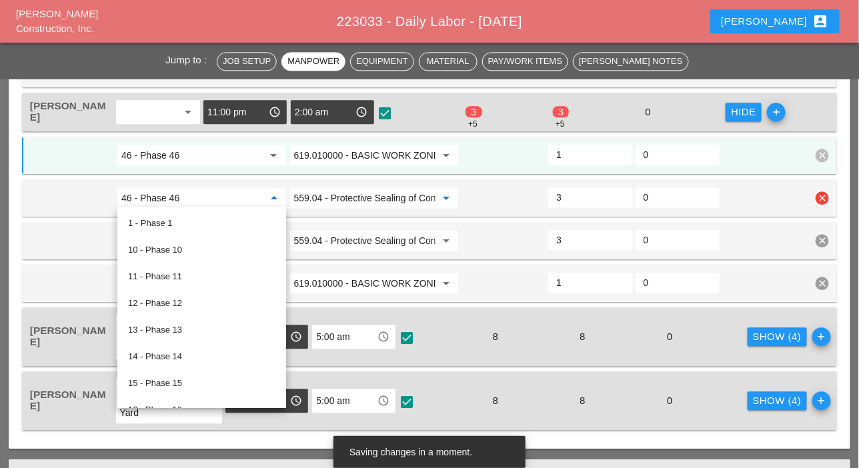
click at [331, 195] on input "559.04 - Protective Sealing of Concrete with Coating Type Protective Sealer" at bounding box center [365, 197] width 142 height 21
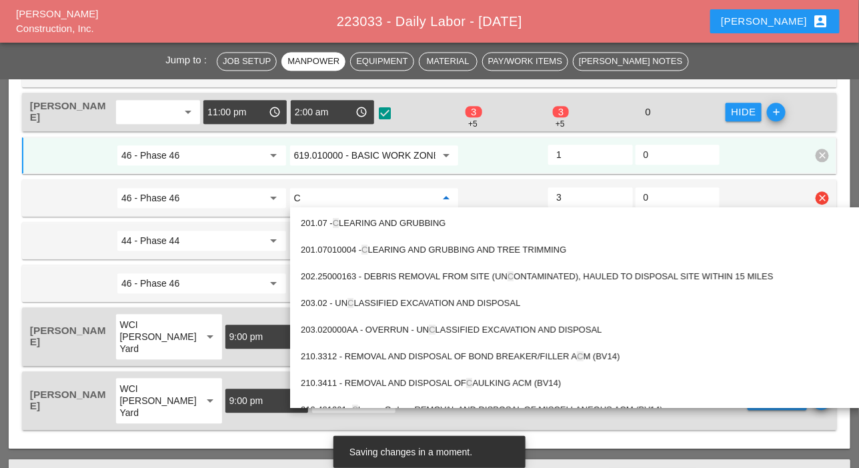
click at [243, 202] on input "46 - Phase 46" at bounding box center [192, 197] width 142 height 21
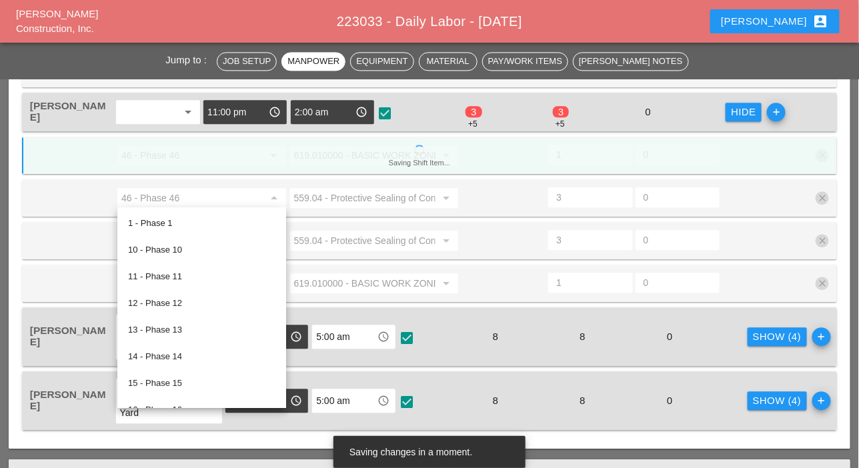
click at [324, 199] on div "559.04 - Protective Sealing of Concrete with Coating Type Protective Sealer arr…" at bounding box center [374, 197] width 170 height 21
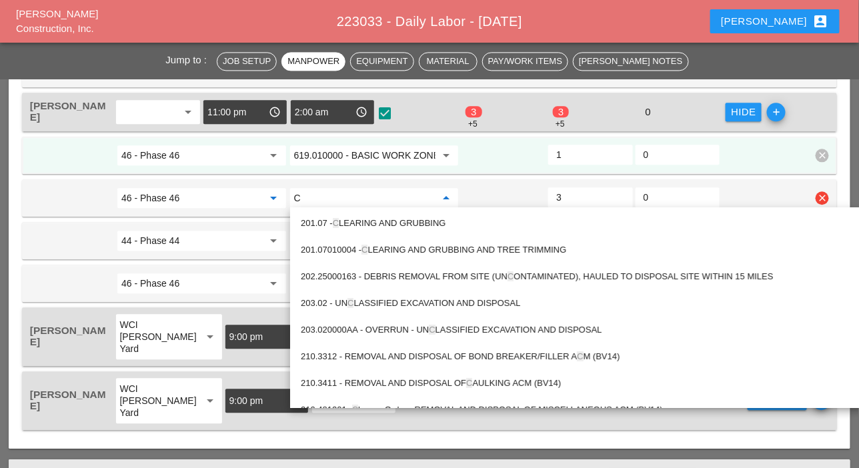
click at [222, 196] on input "46 - Phase 46" at bounding box center [192, 197] width 142 height 21
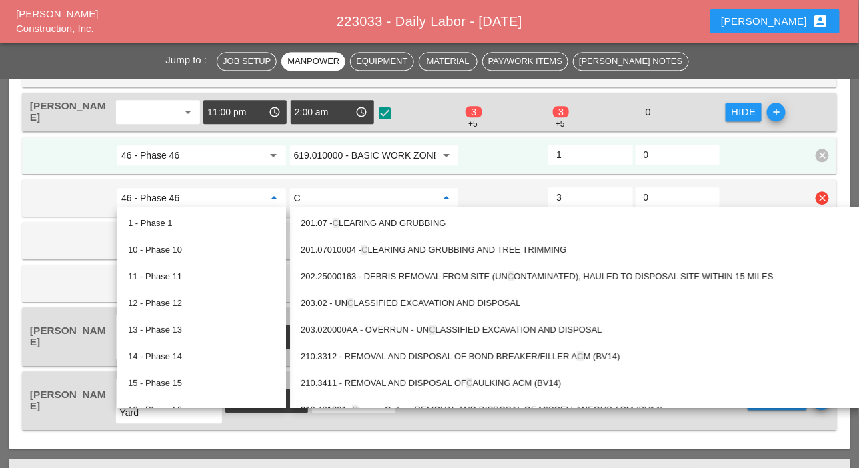
click at [234, 198] on input "46 - Phase 46" at bounding box center [192, 197] width 142 height 21
type input "559.04 - Protective Sealing of Concrete with Coating Type Protective Sealer"
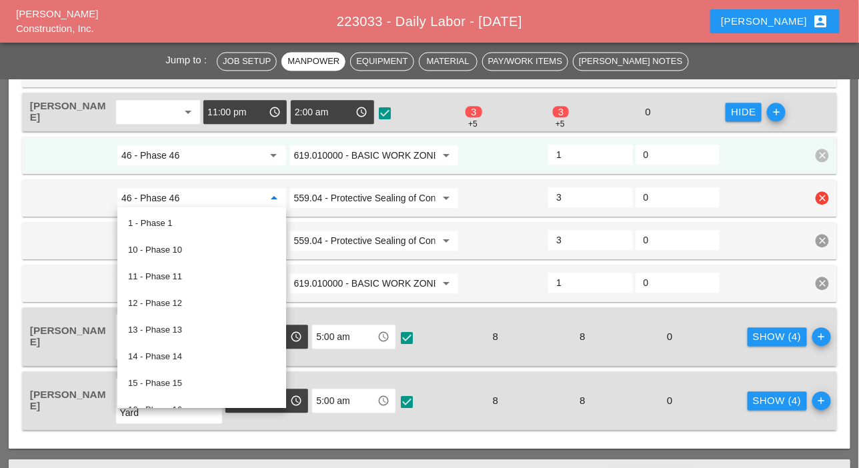
click at [317, 197] on input "559.04 - Protective Sealing of Concrete with Coating Type Protective Sealer" at bounding box center [365, 197] width 142 height 21
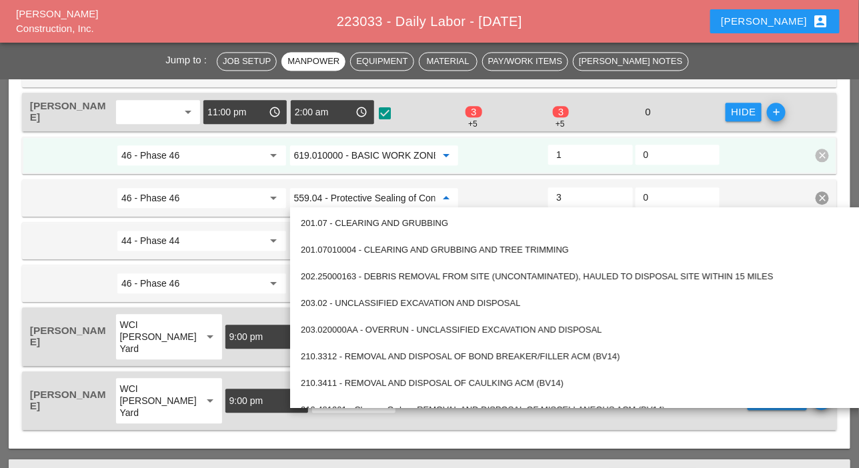
click at [325, 155] on input "619.010000 - BASIC WORK ZONE TRAFFIC CONTROL" at bounding box center [365, 155] width 142 height 21
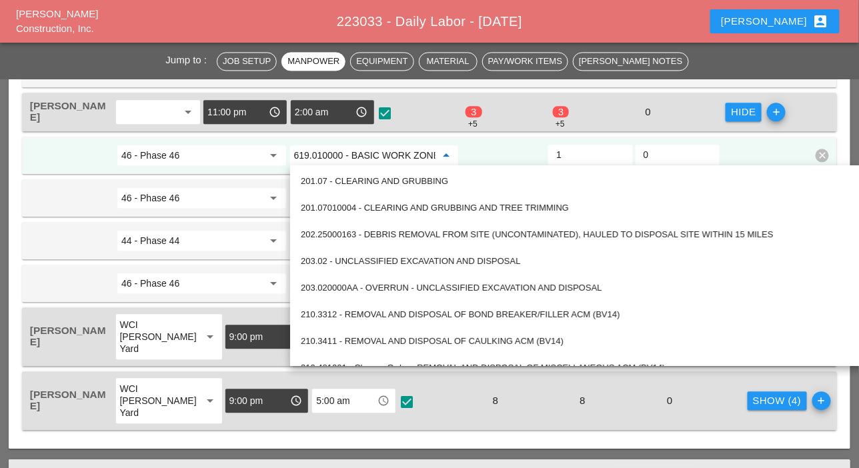
paste input "559.04 - Protective Sealing of Concrete with Coating Type Protective Sealer"
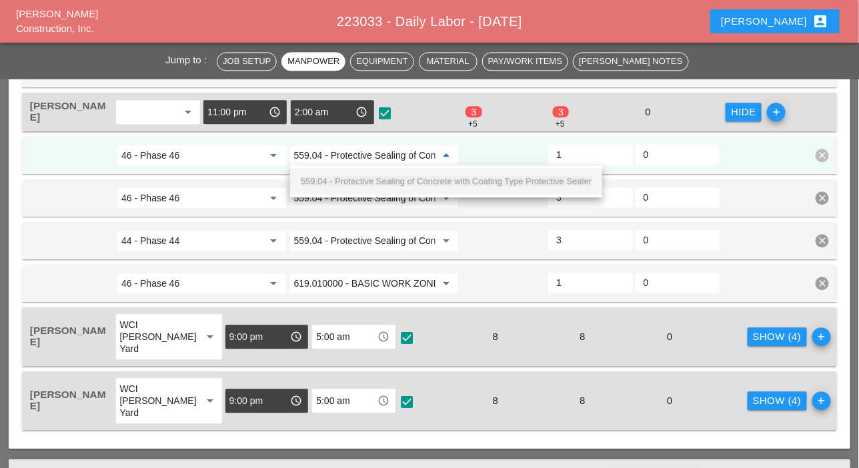
scroll to position [0, 171]
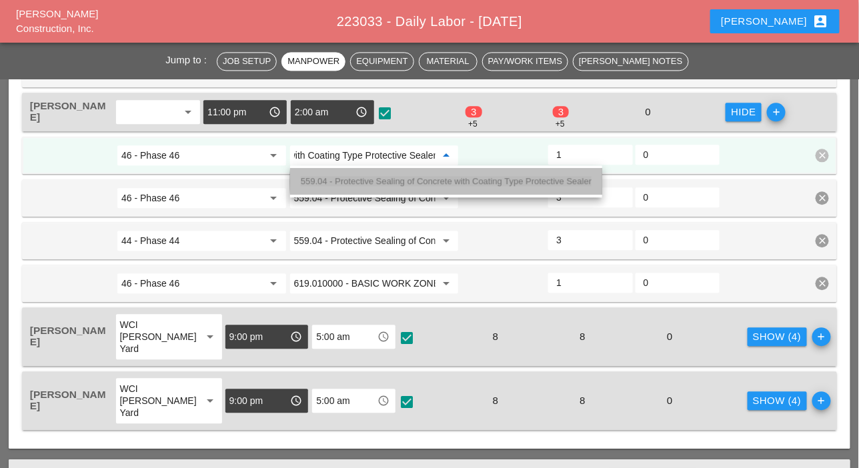
click at [346, 179] on span "559.04 - Protective Sealing of Concrete with Coating Type Protective Sealer" at bounding box center [446, 181] width 291 height 10
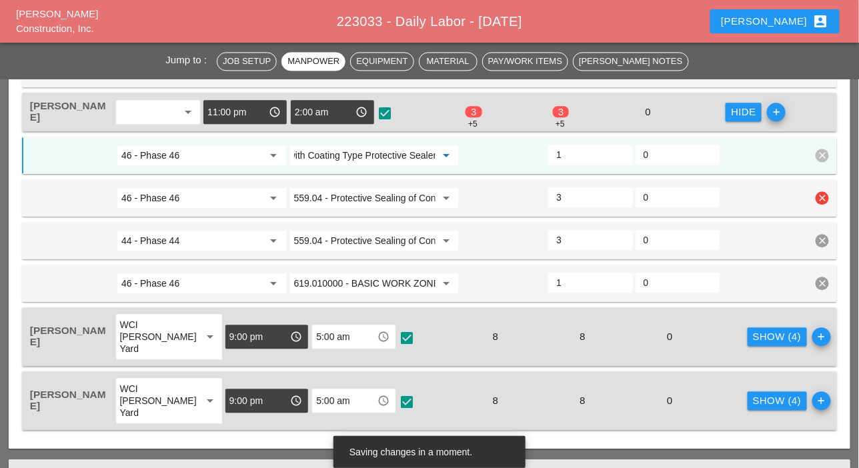
type input "559.04 - Protective Sealing of Concrete with Coating Type Protective Sealer"
click at [820, 193] on icon "clear" at bounding box center [822, 197] width 13 height 13
drag, startPoint x: 822, startPoint y: 171, endPoint x: 795, endPoint y: 175, distance: 27.6
click at [822, 171] on div "Confirm delete" at bounding box center [802, 166] width 65 height 15
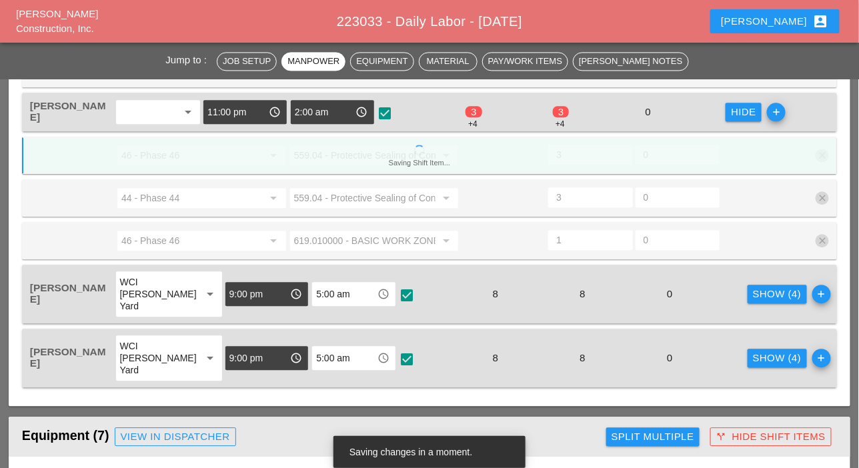
click at [822, 237] on div "46 - Phase 46 arrow_drop_down 619.010000 - BASIC WORK ZONE TRAFFIC CONTROL arro…" at bounding box center [429, 240] width 815 height 37
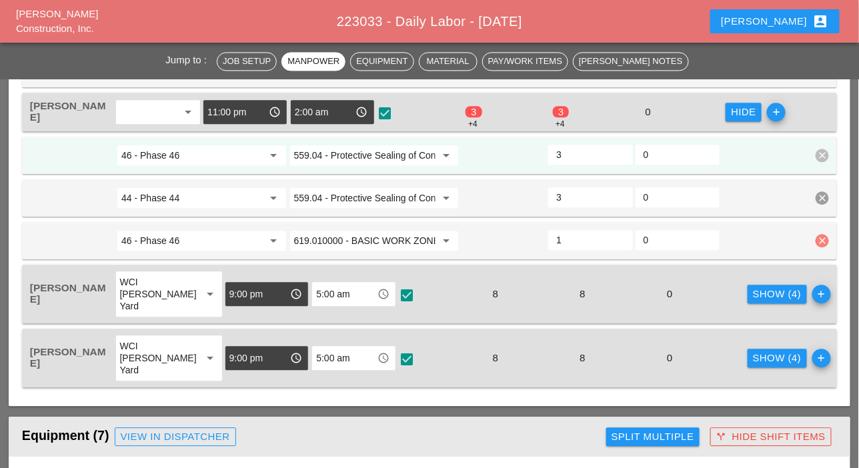
click at [822, 238] on icon "clear" at bounding box center [822, 240] width 13 height 13
drag, startPoint x: 821, startPoint y: 213, endPoint x: 686, endPoint y: 229, distance: 136.3
click at [821, 213] on div "Confirm delete" at bounding box center [802, 209] width 65 height 15
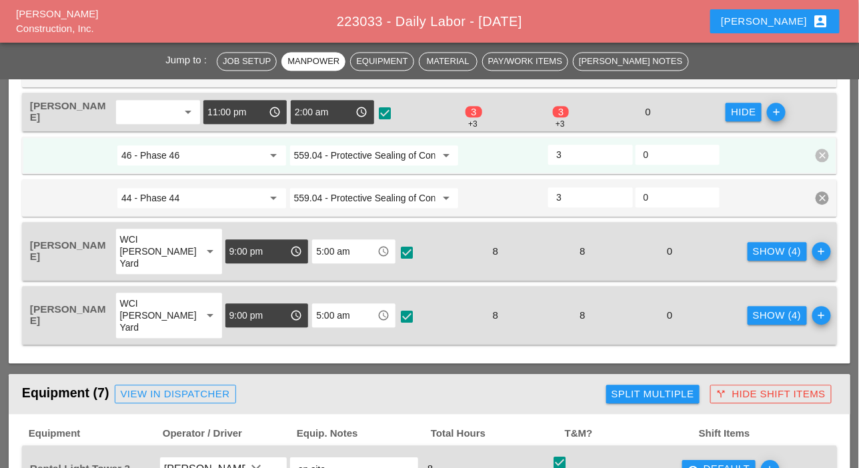
click at [622, 157] on input "2.5" at bounding box center [590, 154] width 68 height 21
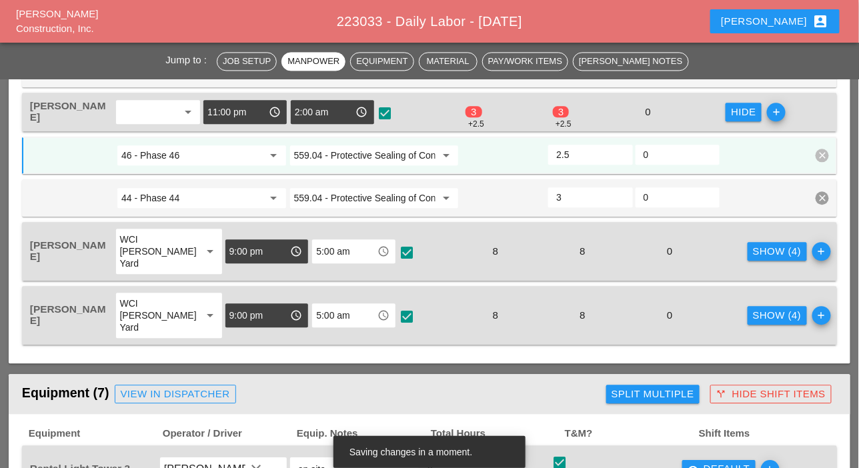
type input "2"
click at [620, 159] on input "2" at bounding box center [590, 154] width 68 height 21
click at [622, 199] on input "2.5" at bounding box center [590, 197] width 68 height 21
click at [622, 199] on input "2" at bounding box center [590, 197] width 68 height 21
type input "1.5"
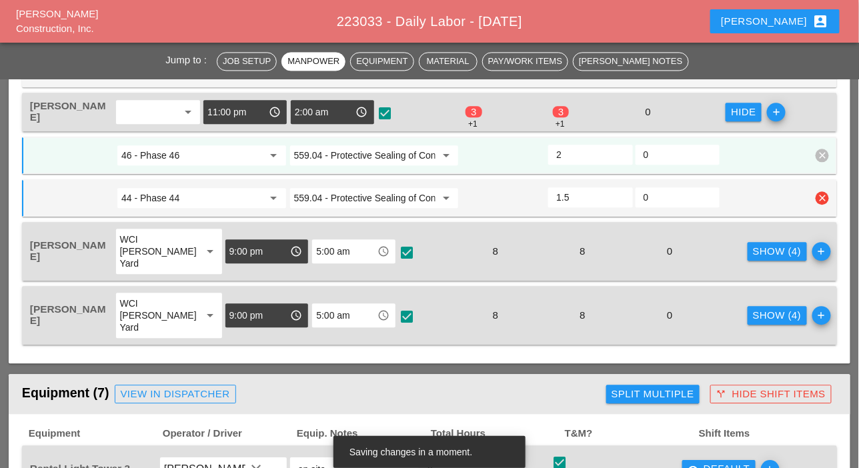
click at [622, 199] on input "1.5" at bounding box center [590, 197] width 68 height 21
type input "1.5"
click at [620, 157] on input "1.5" at bounding box center [590, 154] width 68 height 21
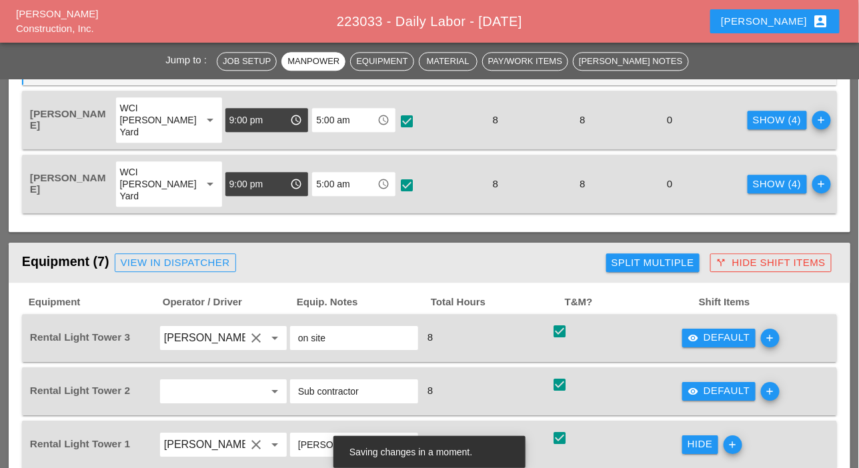
scroll to position [1000, 0]
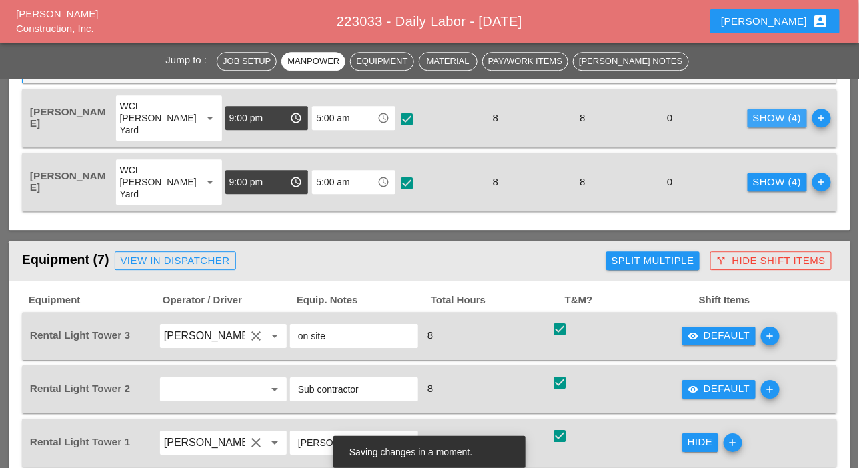
click at [753, 121] on div "Show (4)" at bounding box center [777, 118] width 49 height 15
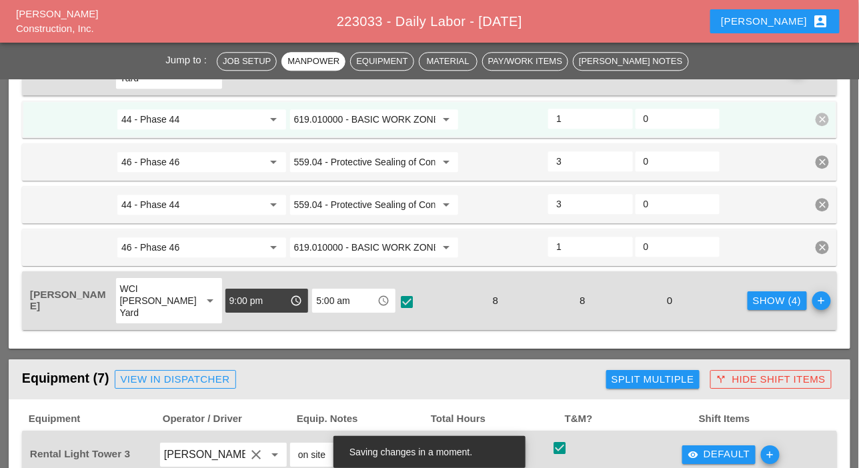
scroll to position [1067, 0]
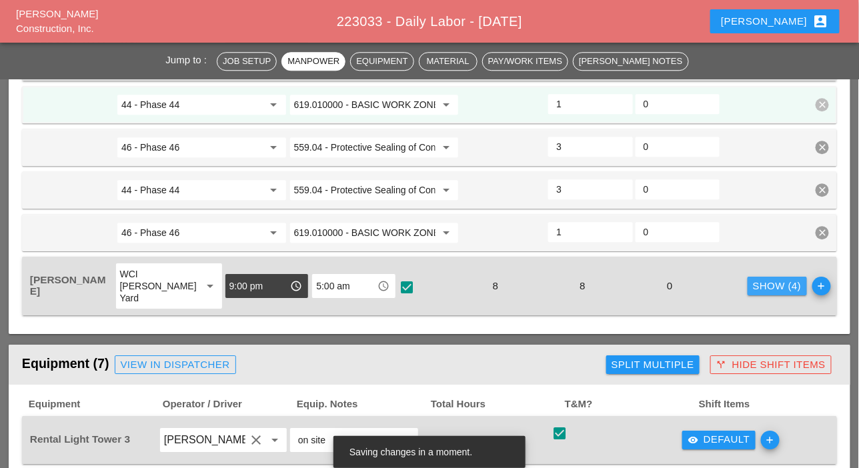
click at [753, 282] on div "Show (4)" at bounding box center [777, 286] width 49 height 15
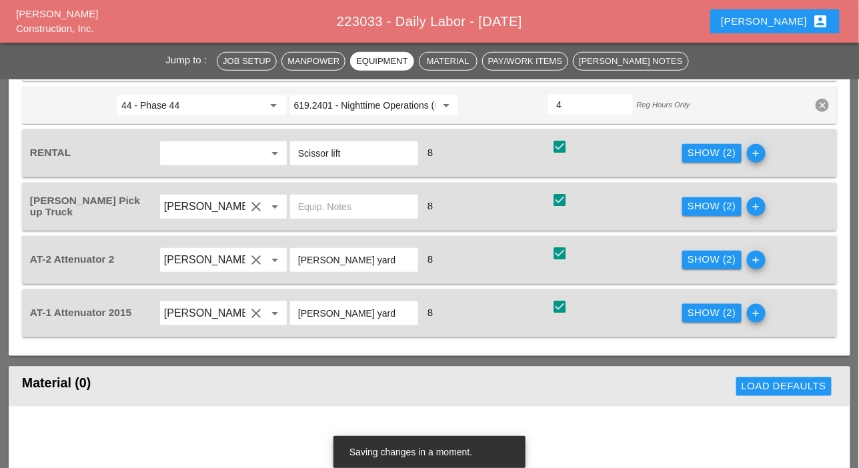
scroll to position [1801, 0]
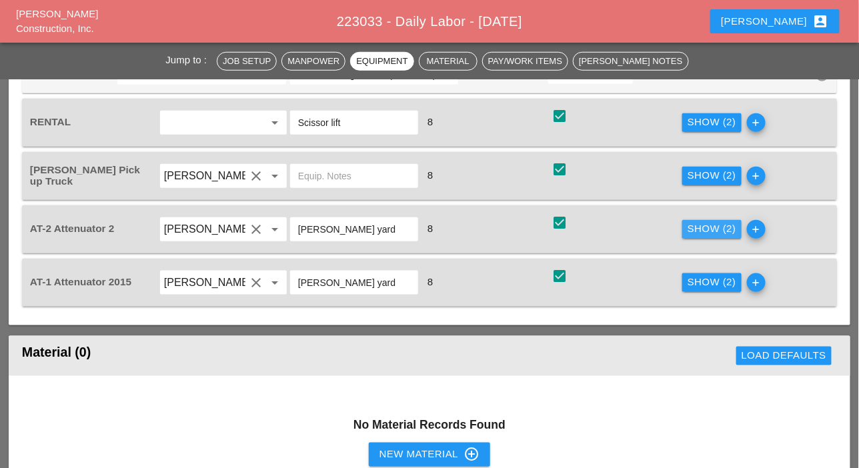
click at [688, 224] on div "Show (2)" at bounding box center [712, 228] width 49 height 15
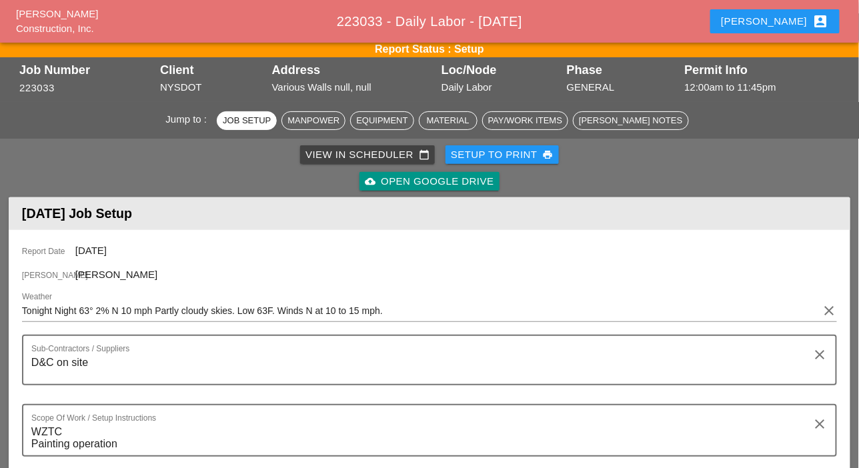
scroll to position [0, 0]
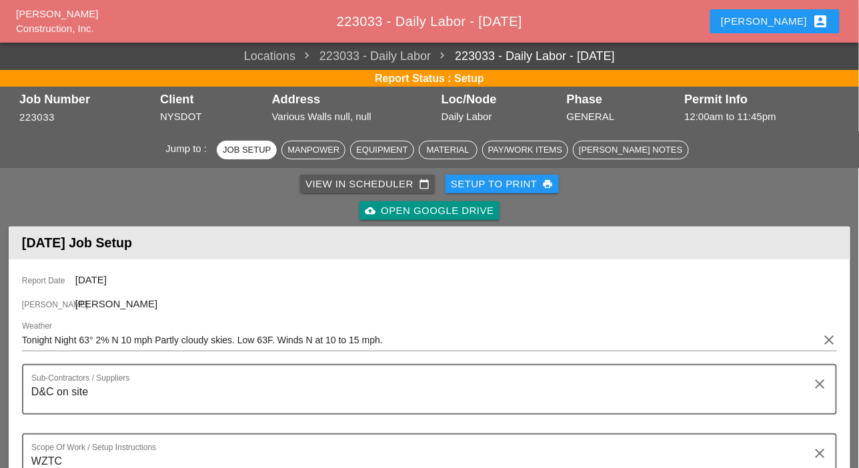
click at [325, 181] on div "View in Scheduler calendar_today" at bounding box center [367, 184] width 124 height 15
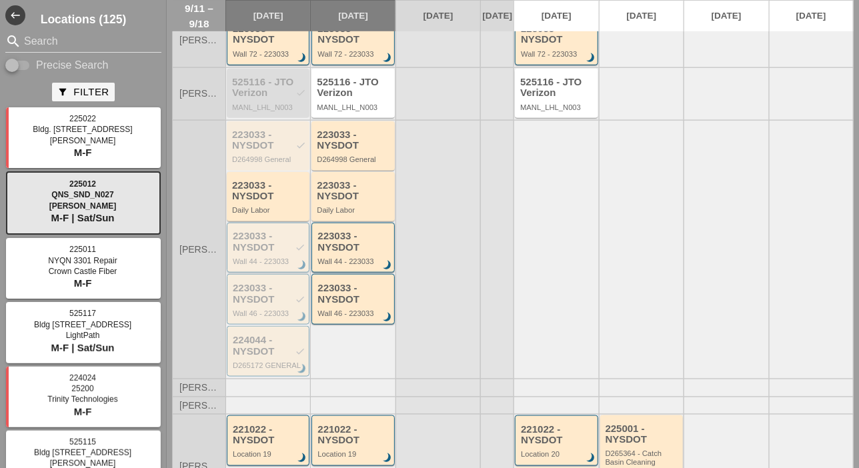
scroll to position [267, 0]
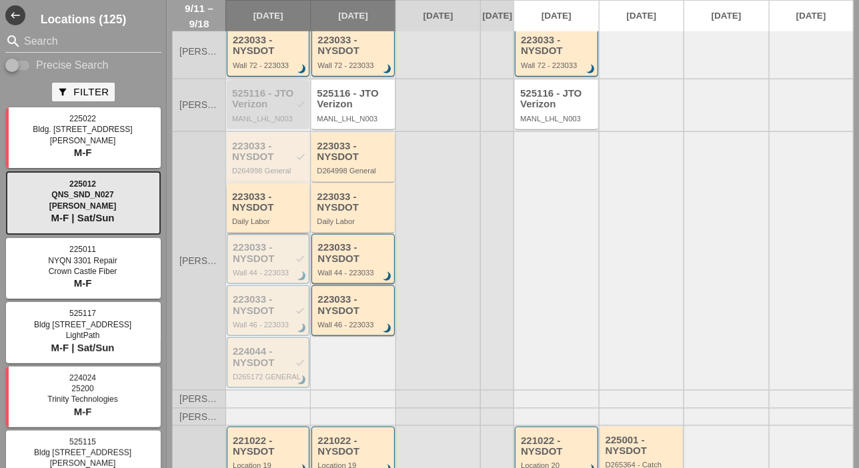
click at [257, 213] on div "223033 - NYSDOT" at bounding box center [269, 202] width 74 height 22
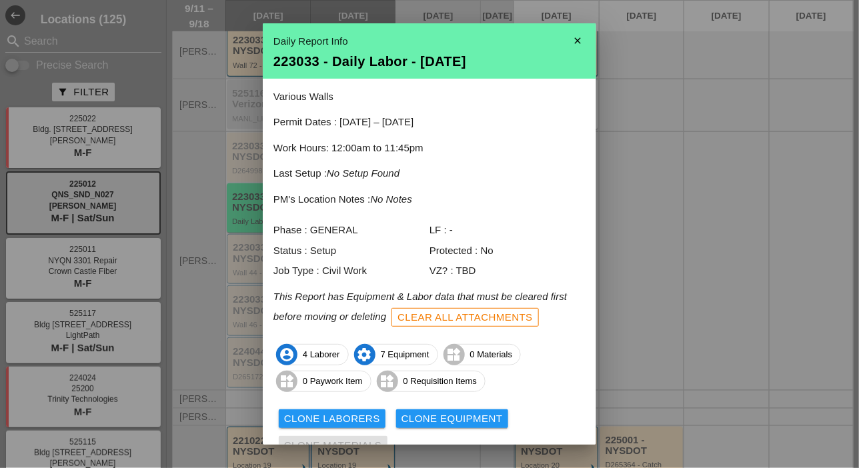
scroll to position [59, 0]
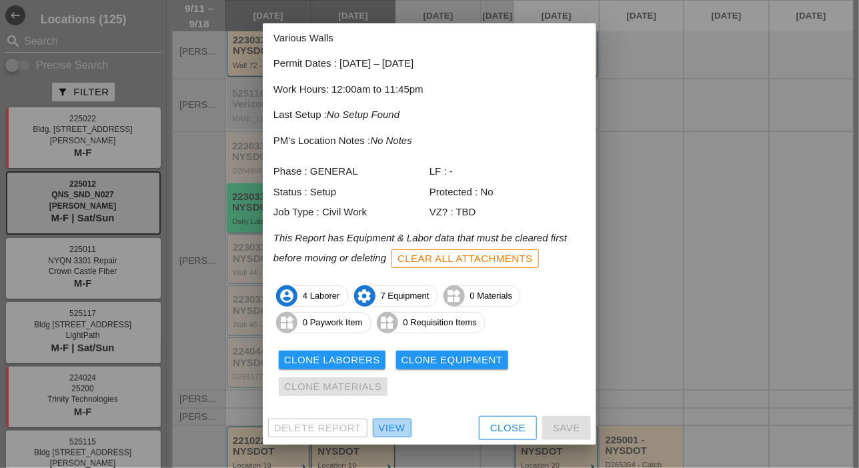
click at [394, 422] on div "View" at bounding box center [392, 428] width 27 height 15
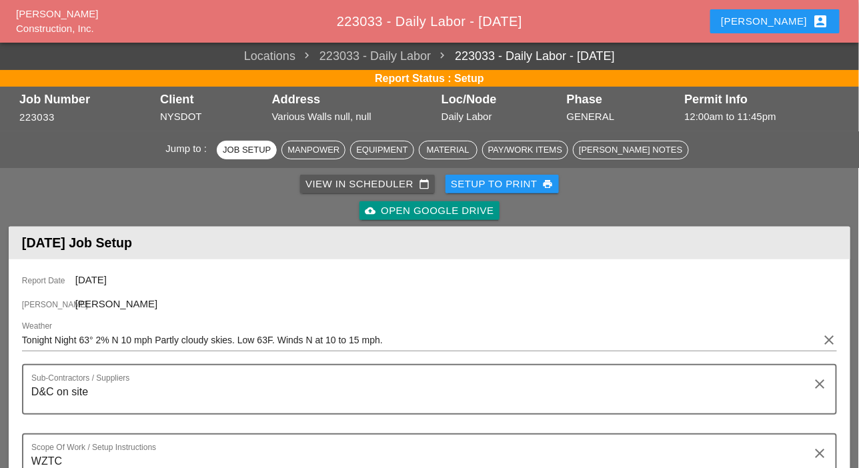
click at [342, 181] on div "View in Scheduler calendar_today" at bounding box center [367, 184] width 124 height 15
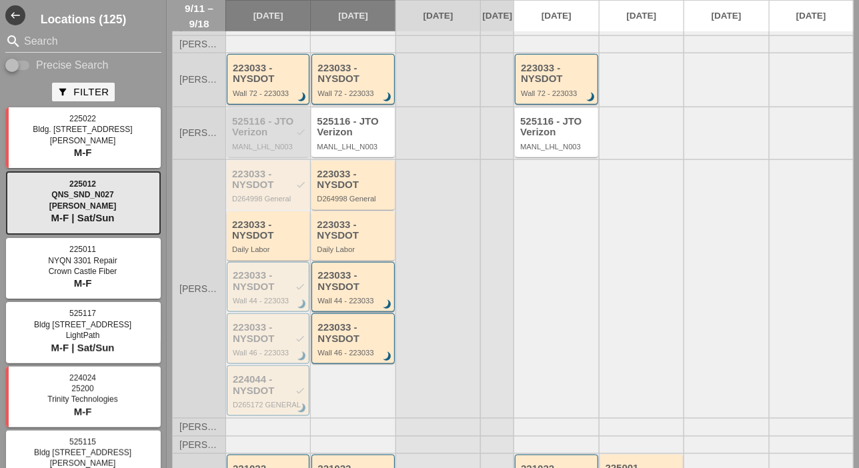
scroll to position [333, 0]
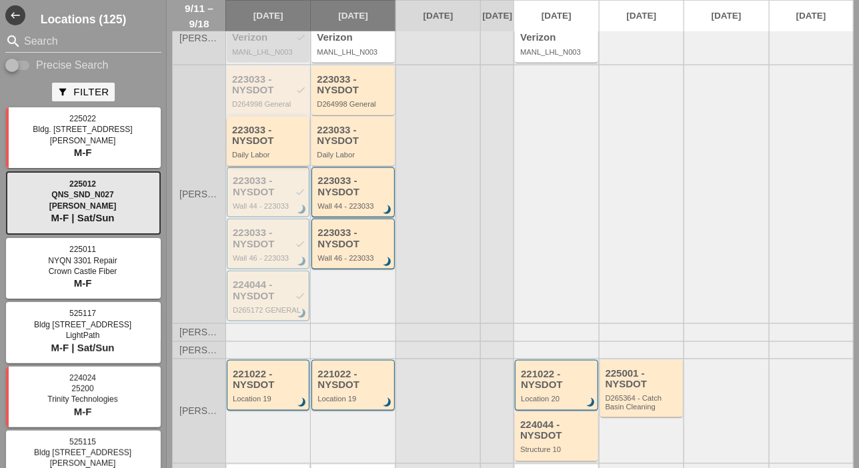
click at [264, 147] on div "223033 - NYSDOT" at bounding box center [269, 136] width 74 height 22
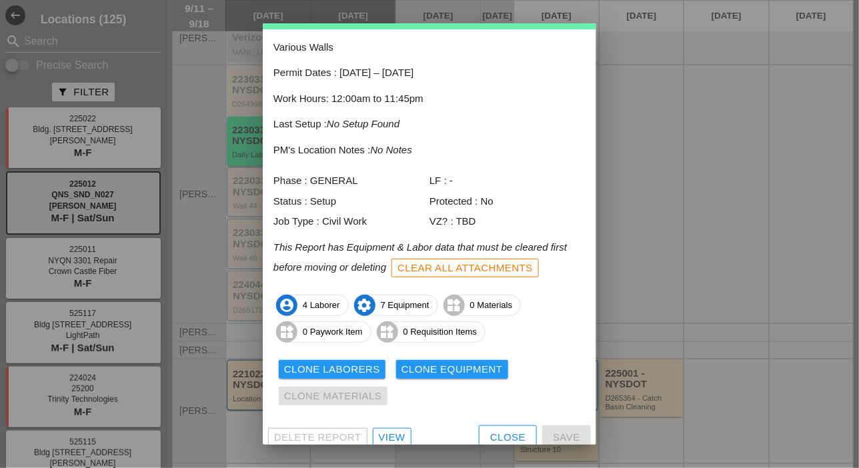
scroll to position [59, 0]
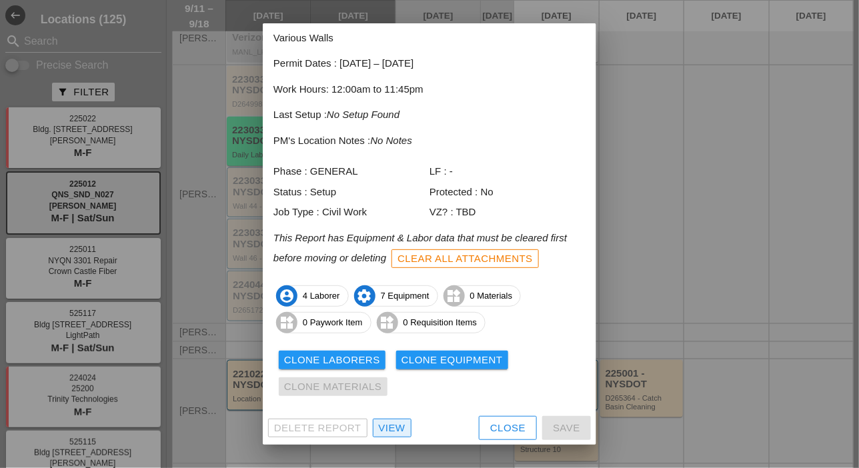
drag, startPoint x: 392, startPoint y: 428, endPoint x: 390, endPoint y: 419, distance: 9.5
click at [392, 428] on div "View" at bounding box center [392, 428] width 27 height 15
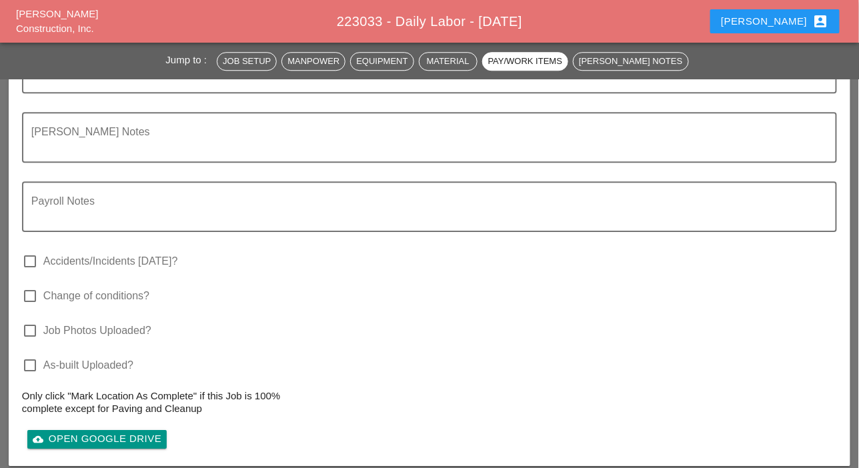
scroll to position [2868, 0]
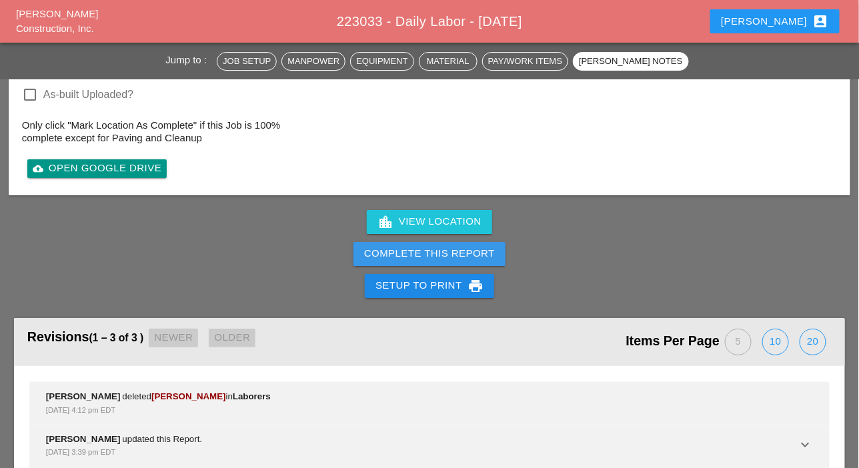
click at [445, 247] on div "Complete This Report" at bounding box center [429, 253] width 131 height 15
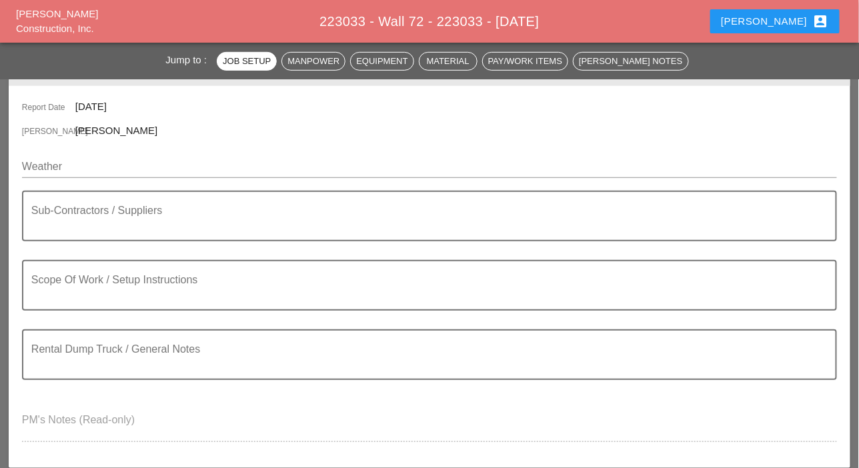
scroll to position [200, 0]
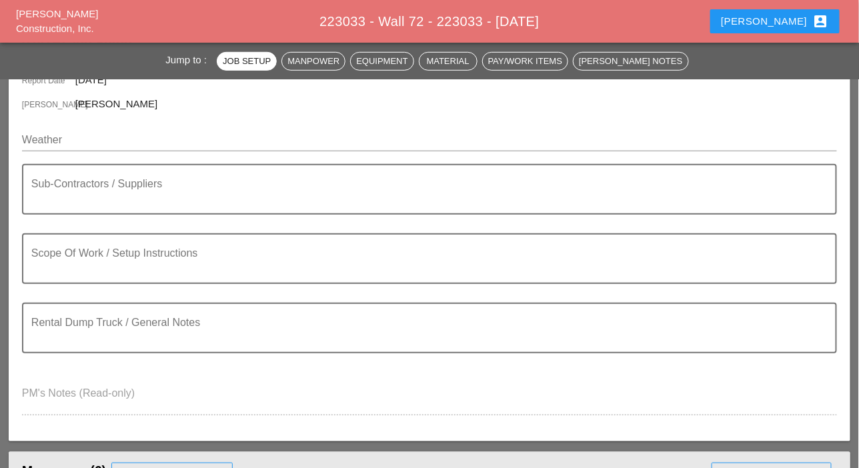
click at [59, 197] on textarea "Sub-Contractors / Suppliers" at bounding box center [424, 197] width 786 height 32
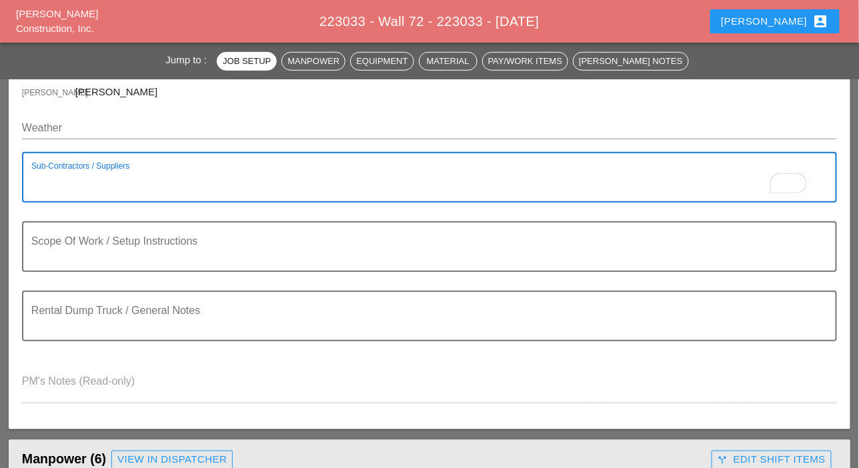
scroll to position [267, 0]
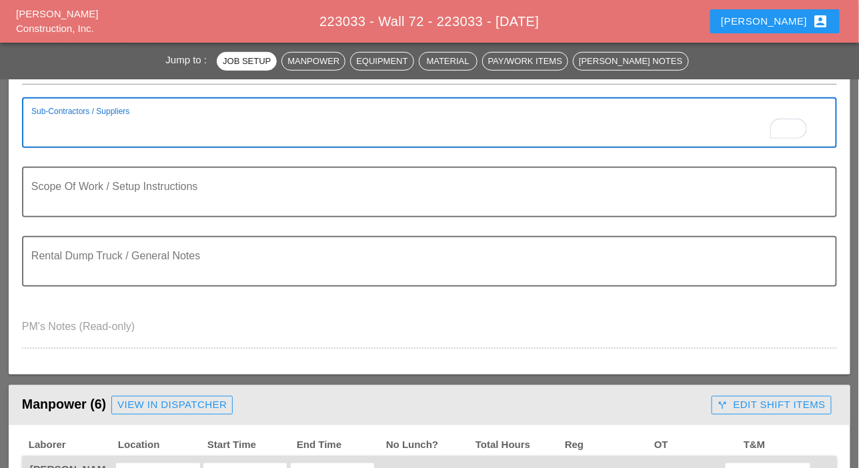
click at [68, 197] on textarea "Scope Of Work / Setup Instructions" at bounding box center [424, 200] width 786 height 32
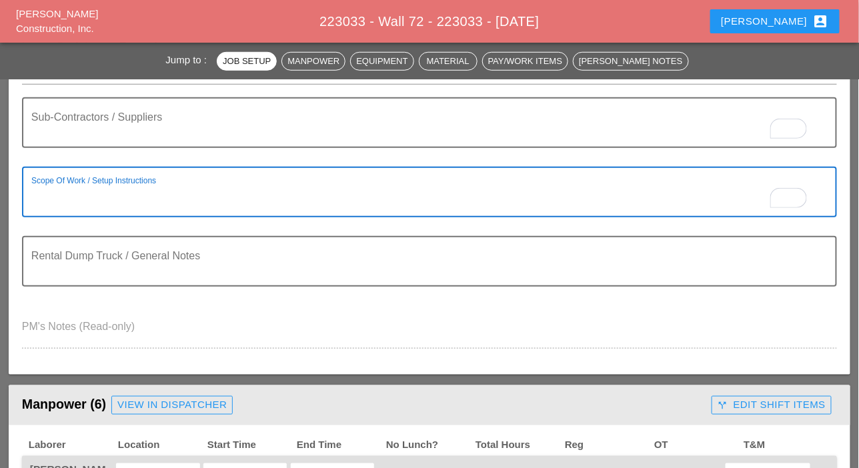
paste textarea "[GEOGRAPHIC_DATA]- SOUTH BOUND LEFT LANE CLOSED FROM [PERSON_NAME][GEOGRAPHIC_D…"
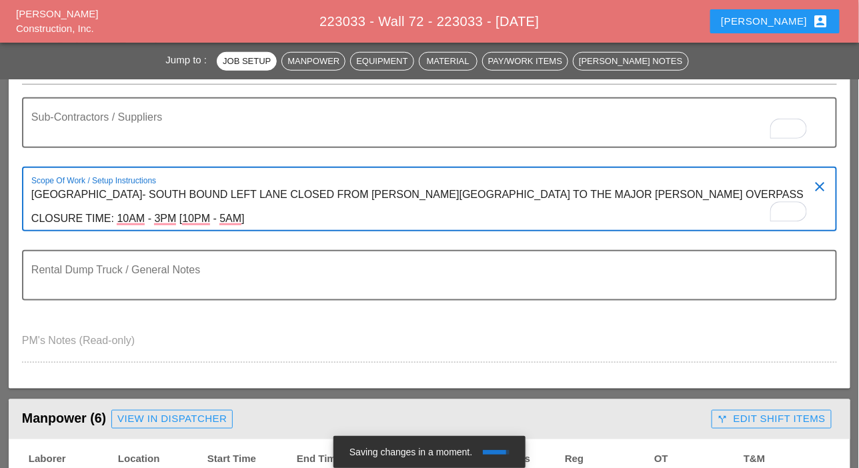
click at [262, 222] on textarea "[GEOGRAPHIC_DATA]- SOUTH BOUND LEFT LANE CLOSED FROM [PERSON_NAME][GEOGRAPHIC_D…" at bounding box center [424, 207] width 786 height 46
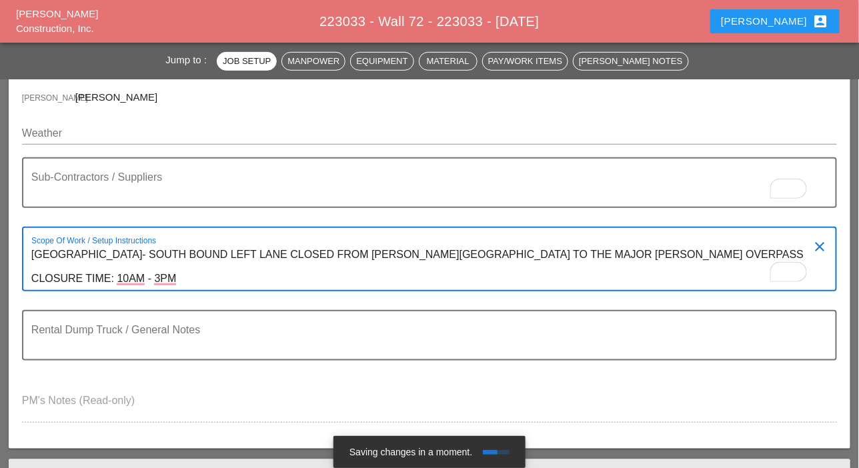
scroll to position [67, 0]
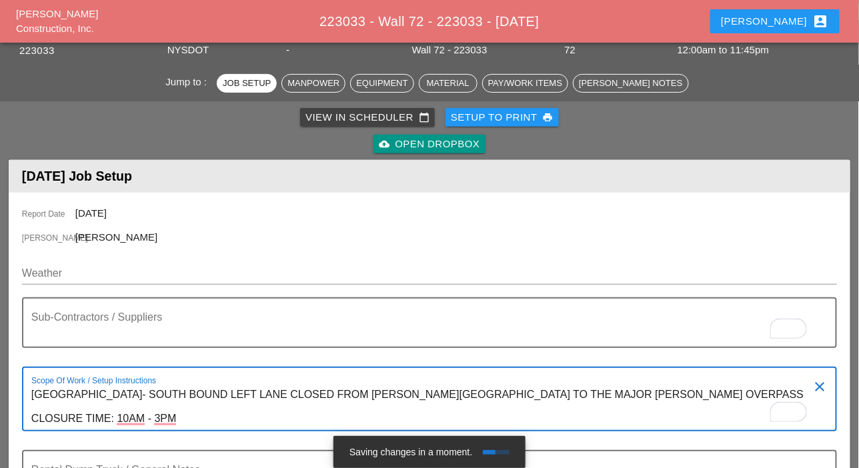
type textarea "[GEOGRAPHIC_DATA]- SOUTH BOUND LEFT LANE CLOSED FROM [PERSON_NAME][GEOGRAPHIC_D…"
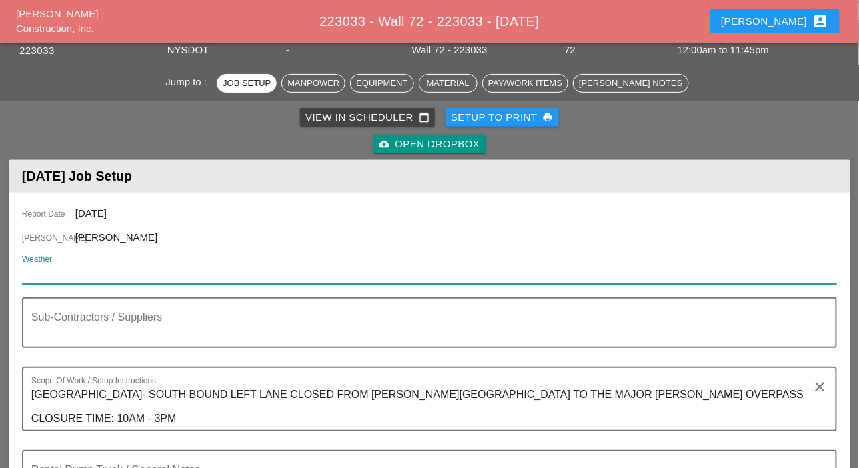
click at [82, 274] on input "Weather" at bounding box center [420, 273] width 796 height 21
paste input "Mon 15 Day 80° 6% ENE 9 mph Generally sunny despite a few afternoon clouds. Hig…"
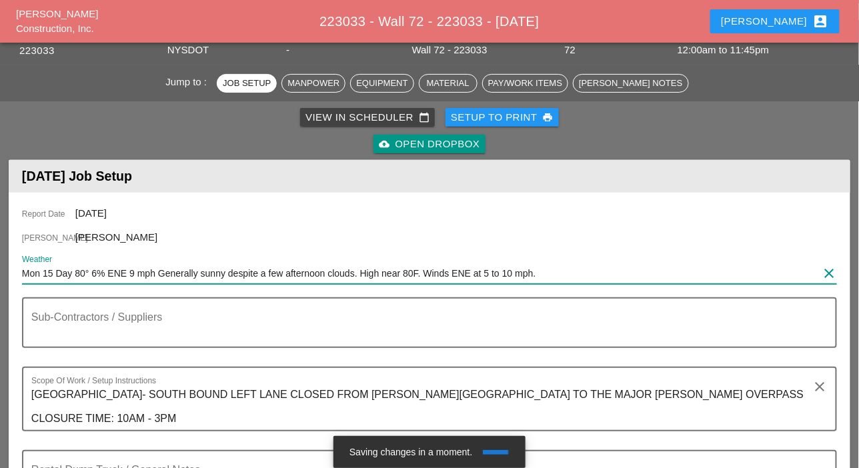
scroll to position [267, 0]
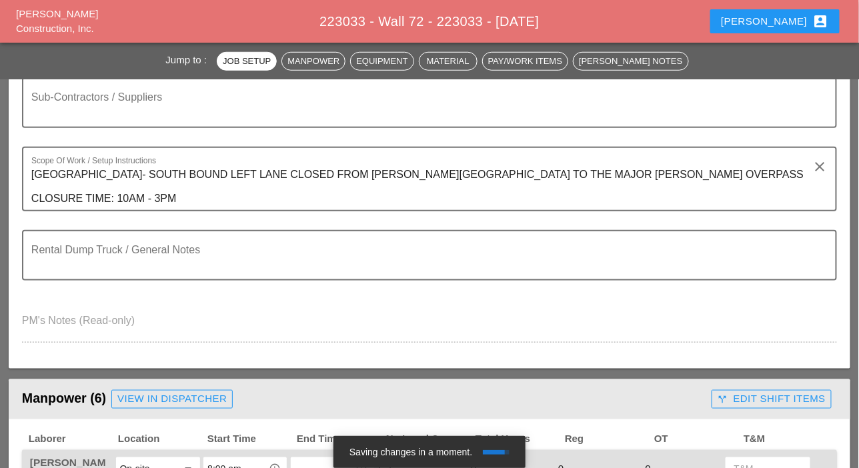
type input "Mon 15 Day 80° 6% ENE 9 mph Generally sunny despite a few afternoon clouds. Hig…"
click at [74, 259] on div "Rental Dump Truck / General Notes" at bounding box center [429, 264] width 815 height 69
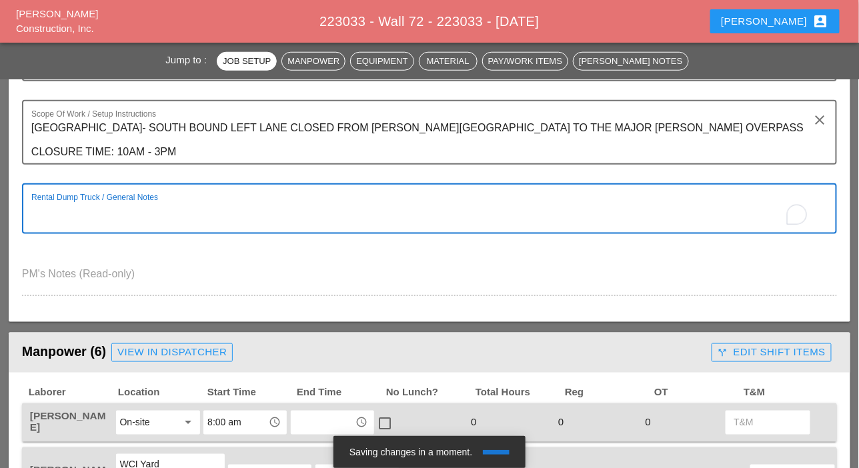
click at [65, 253] on div "Report Date [DATE] [PERSON_NAME] Weather Mon 15 Day 80° 6% ENE 9 mph Generally …" at bounding box center [430, 124] width 842 height 396
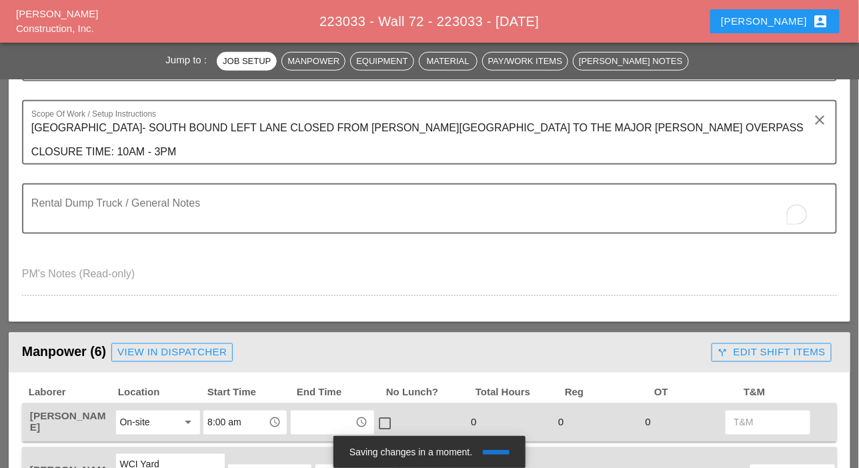
click at [69, 242] on div at bounding box center [429, 243] width 799 height 8
click at [202, 155] on textarea "[GEOGRAPHIC_DATA]- SOUTH BOUND LEFT LANE CLOSED FROM [PERSON_NAME][GEOGRAPHIC_D…" at bounding box center [424, 140] width 786 height 46
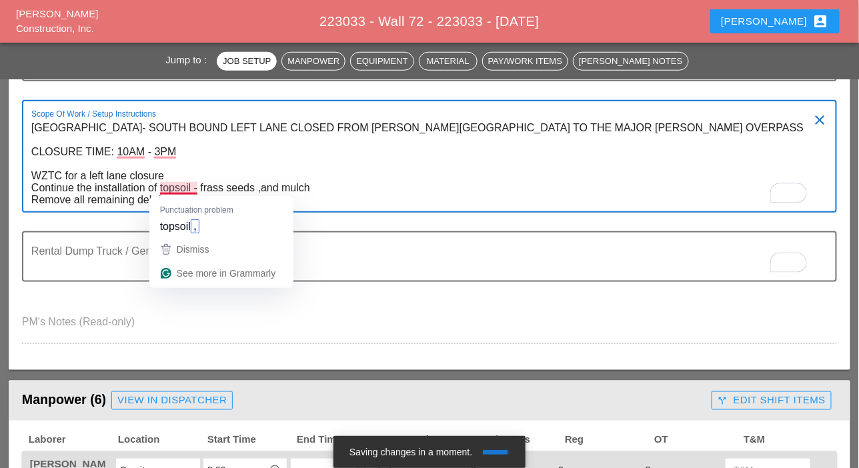
type textarea "[GEOGRAPHIC_DATA]- SOUTH BOUND LEFT LANE CLOSED FROM [PERSON_NAME][GEOGRAPHIC_D…"
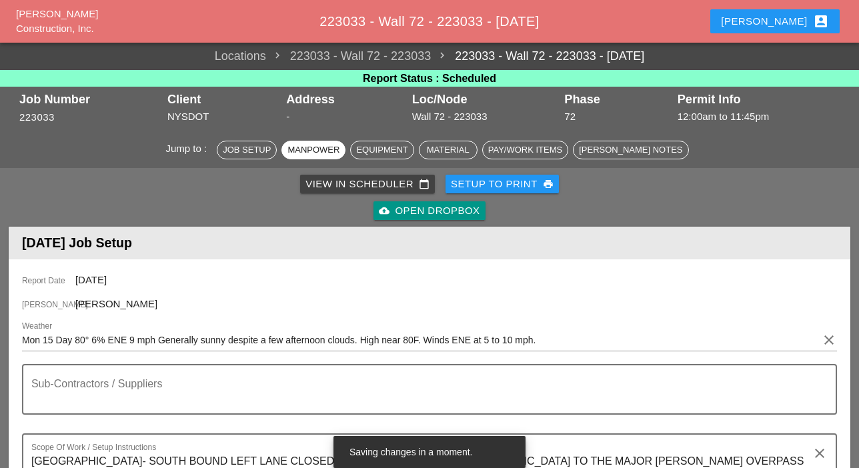
scroll to position [800, 0]
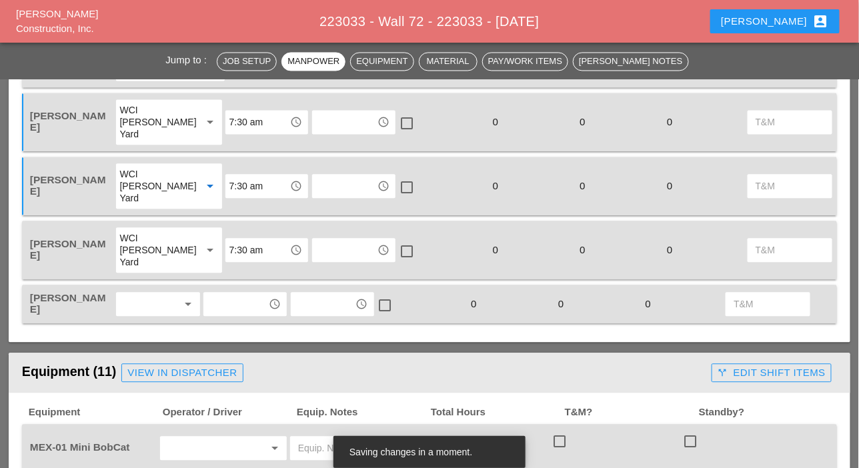
click at [166, 294] on div at bounding box center [149, 303] width 58 height 21
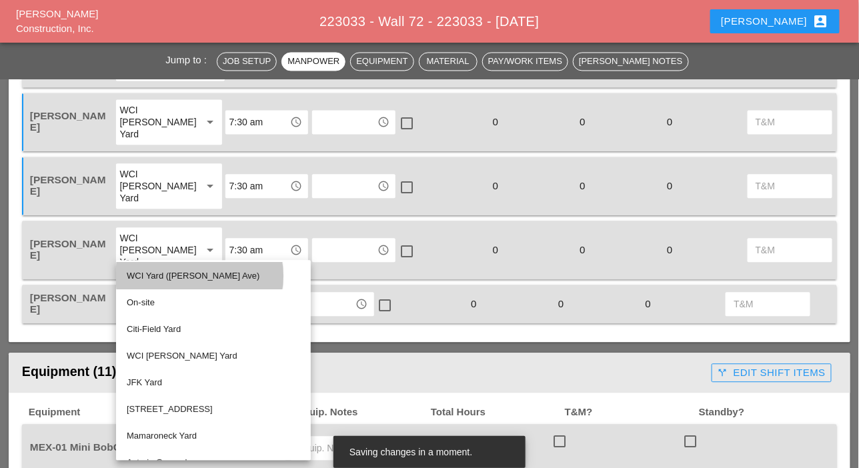
click at [165, 273] on div "WCI Yard ([PERSON_NAME] Ave)" at bounding box center [213, 276] width 173 height 16
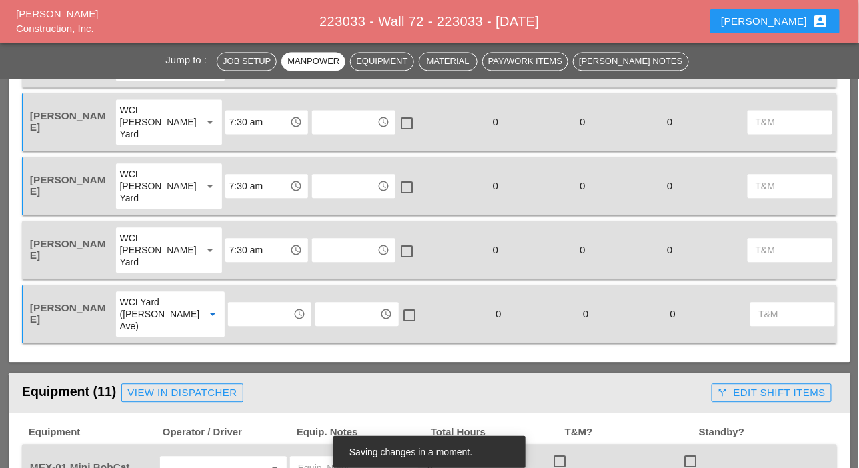
click at [238, 319] on input "text" at bounding box center [260, 313] width 57 height 21
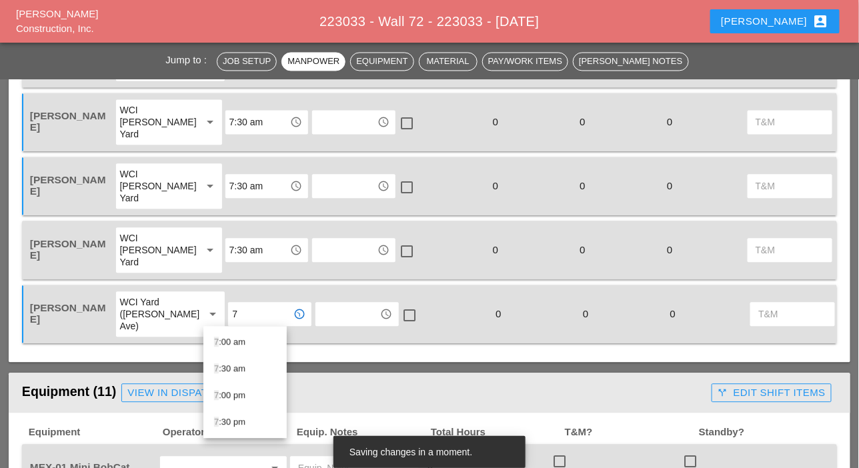
click at [235, 367] on div "7 :30 am" at bounding box center [245, 369] width 62 height 16
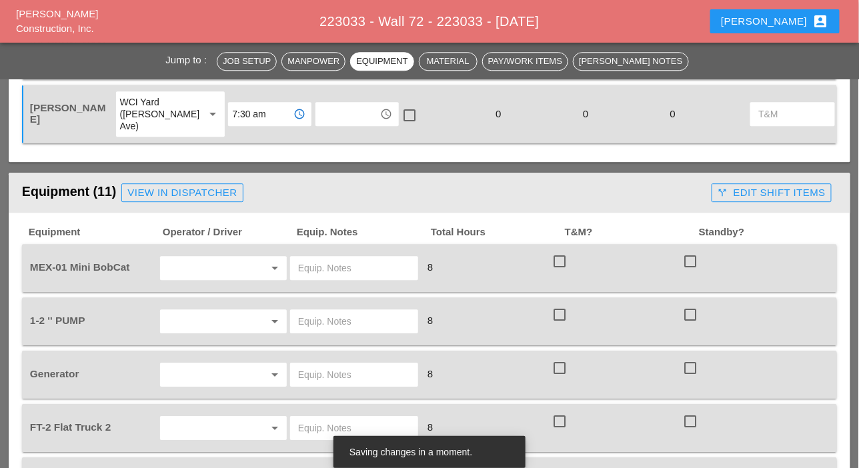
scroll to position [1067, 0]
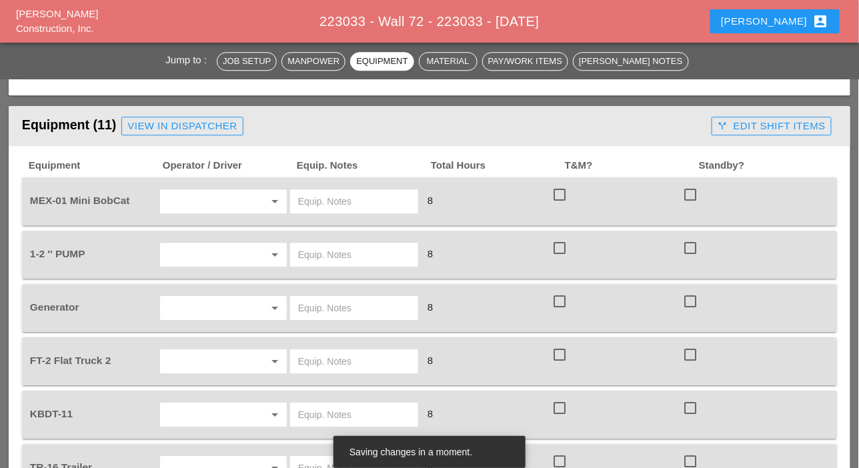
type input "7:30 am"
click at [195, 203] on input "text" at bounding box center [204, 201] width 81 height 21
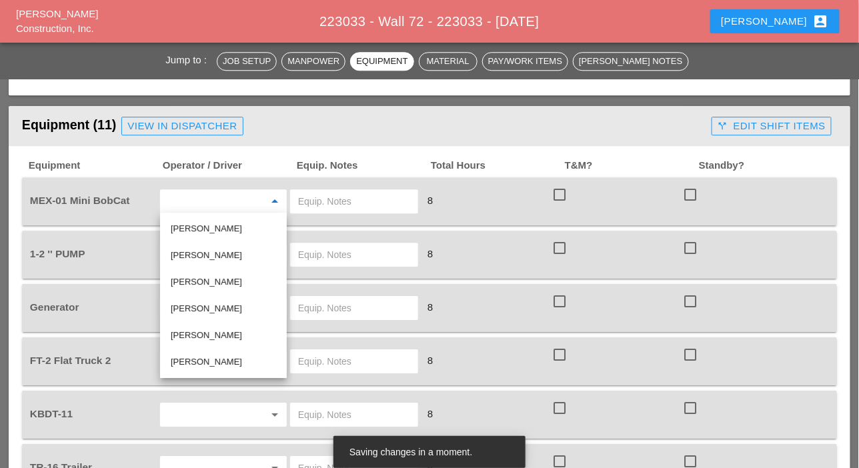
click at [220, 257] on div "[PERSON_NAME]" at bounding box center [223, 255] width 105 height 16
type input "[PERSON_NAME]"
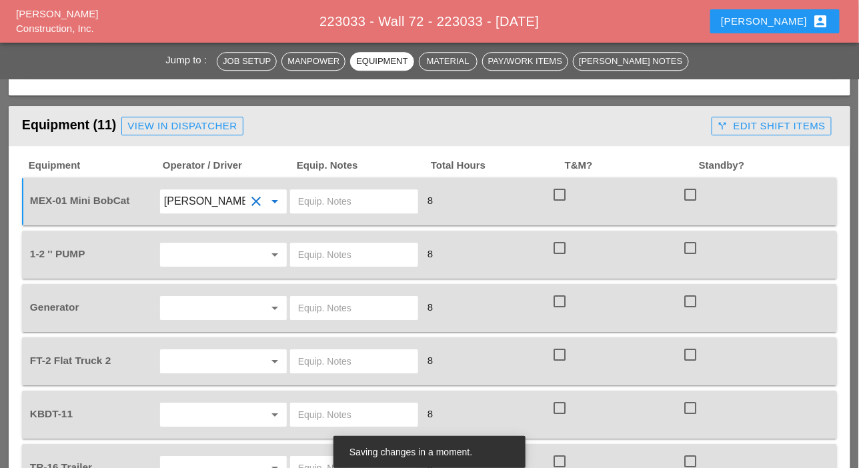
drag, startPoint x: 320, startPoint y: 204, endPoint x: 313, endPoint y: 201, distance: 7.8
click at [318, 204] on input "text" at bounding box center [354, 201] width 112 height 21
type input "[PERSON_NAME] yard"
click at [187, 256] on input "text" at bounding box center [204, 254] width 81 height 21
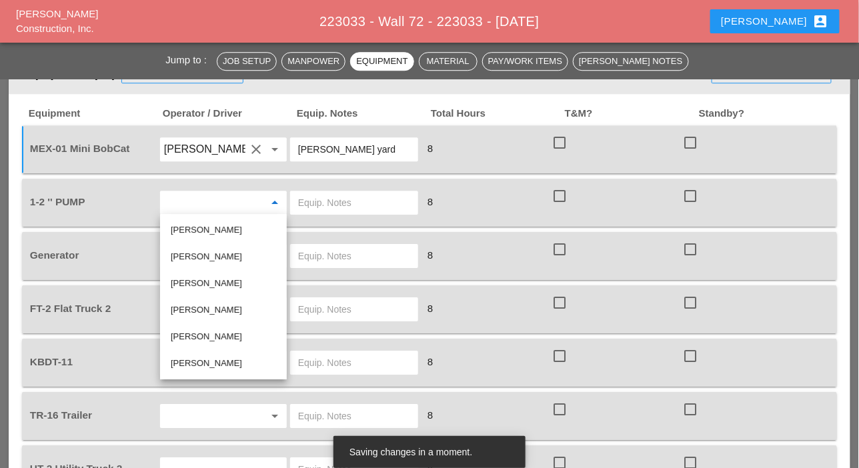
scroll to position [1134, 0]
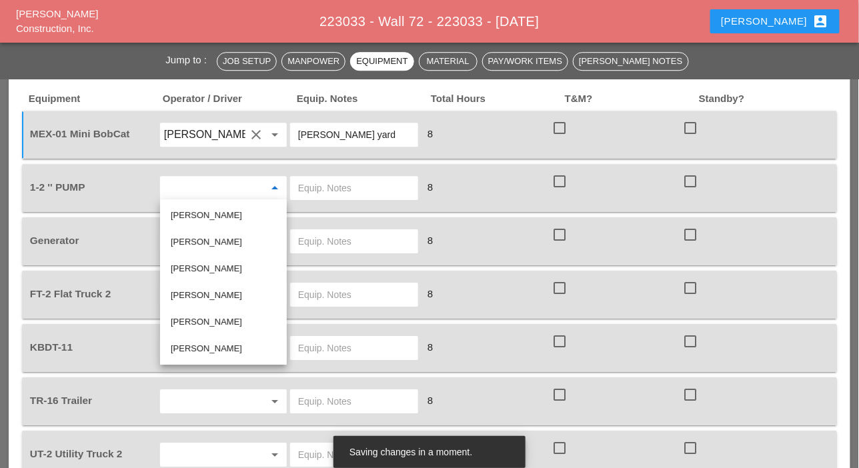
click at [201, 348] on div "[PERSON_NAME]" at bounding box center [223, 349] width 105 height 16
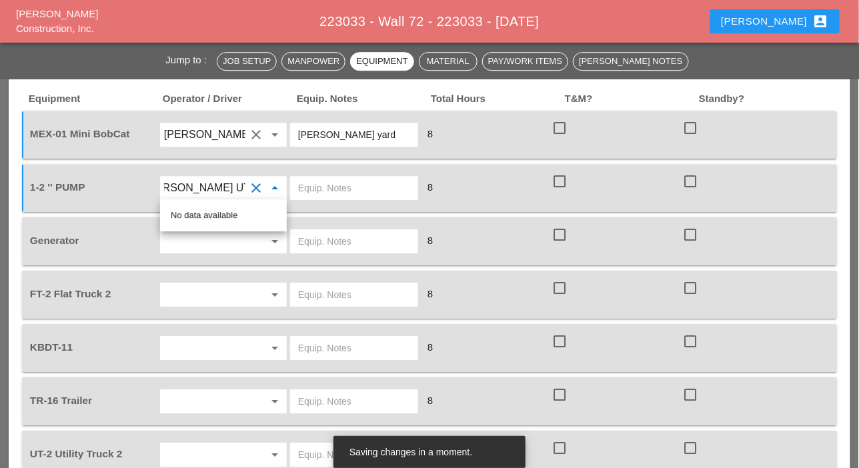
scroll to position [0, 21]
click at [231, 249] on input "text" at bounding box center [204, 241] width 81 height 21
type input "[PERSON_NAME]"
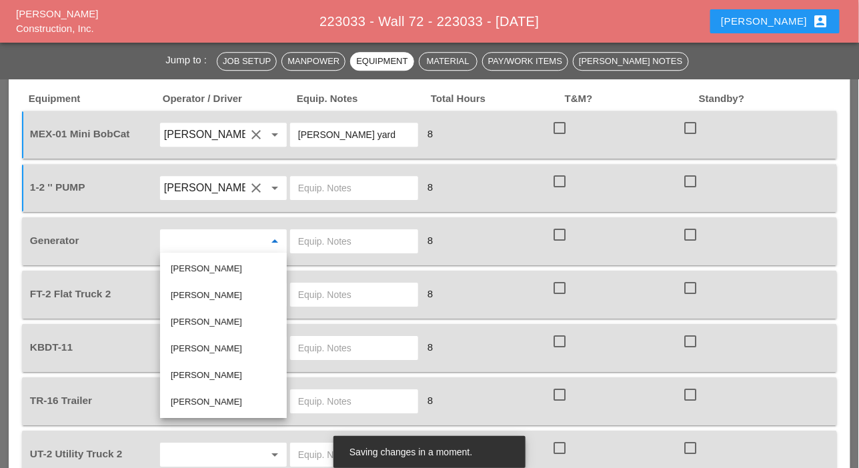
click at [202, 284] on div "[PERSON_NAME]" at bounding box center [223, 295] width 105 height 27
type input "[PERSON_NAME]"
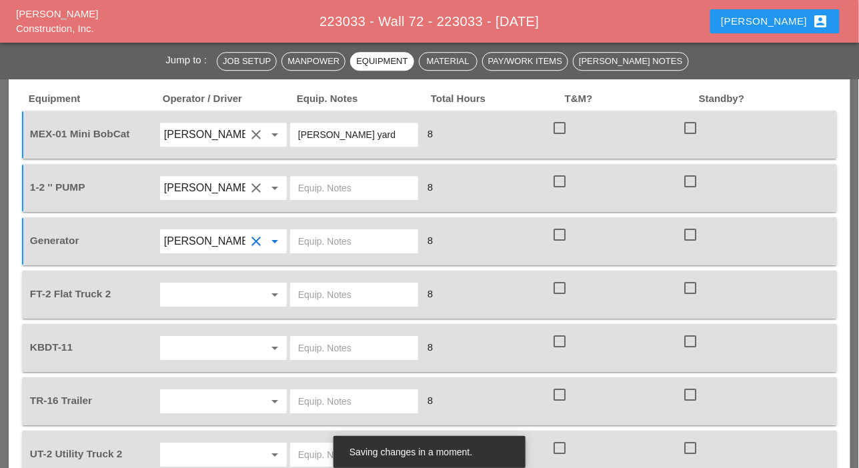
click at [323, 236] on input "text" at bounding box center [354, 241] width 112 height 21
type input "extra on ft2"
click at [209, 298] on input "text" at bounding box center [204, 294] width 81 height 21
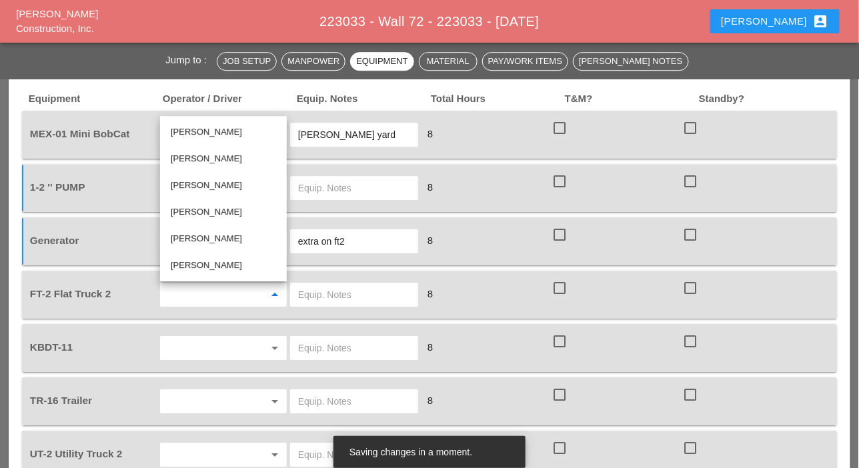
drag, startPoint x: 197, startPoint y: 159, endPoint x: 196, endPoint y: 169, distance: 9.4
click at [197, 159] on div "[PERSON_NAME]" at bounding box center [223, 159] width 105 height 16
type input "[PERSON_NAME]"
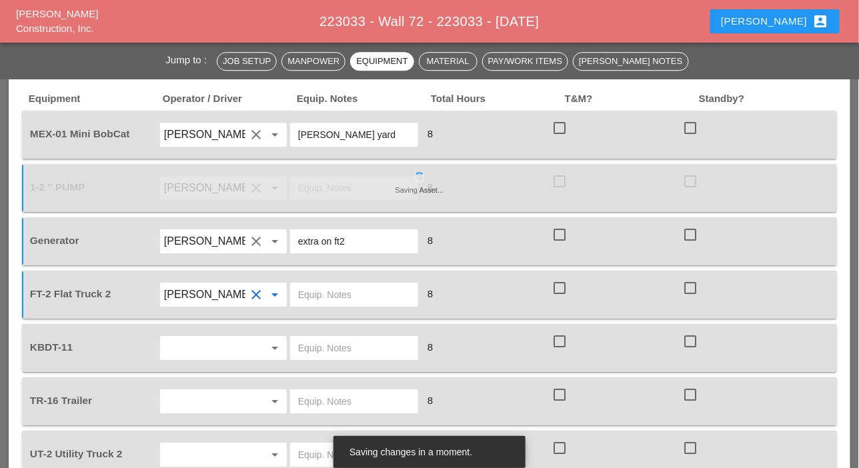
click at [307, 293] on input "text" at bounding box center [354, 294] width 112 height 21
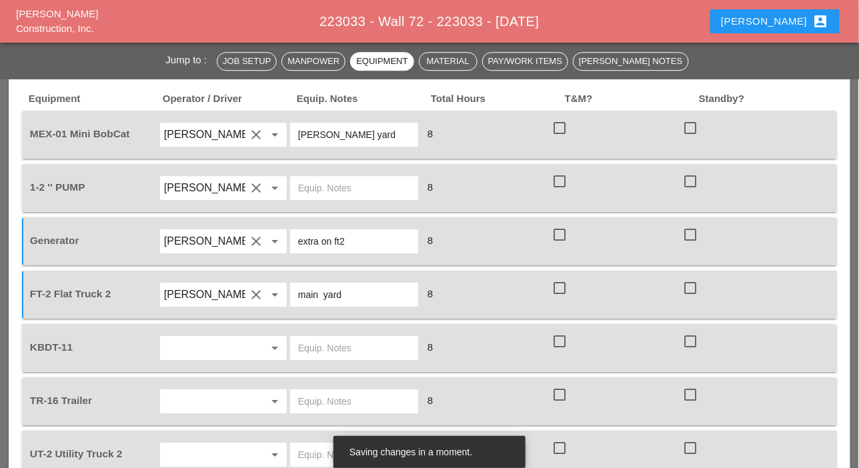
type input "main yard"
click at [210, 352] on input "text" at bounding box center [204, 348] width 81 height 21
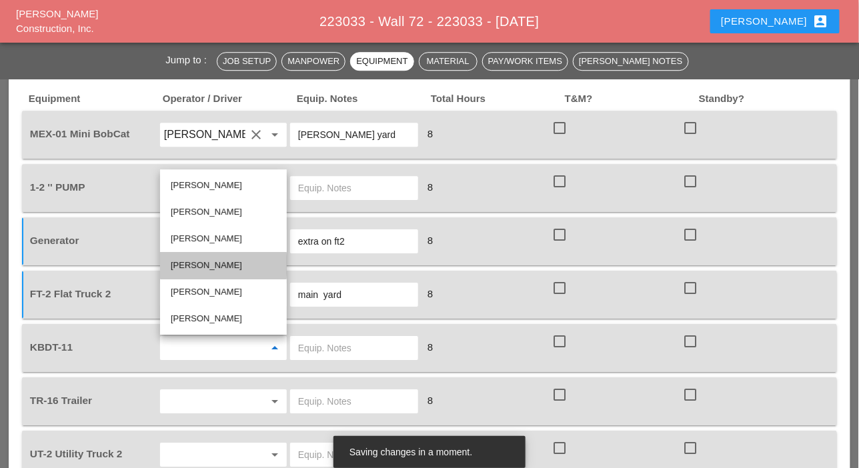
click at [200, 265] on div "[PERSON_NAME]" at bounding box center [223, 265] width 105 height 16
type input "[PERSON_NAME]"
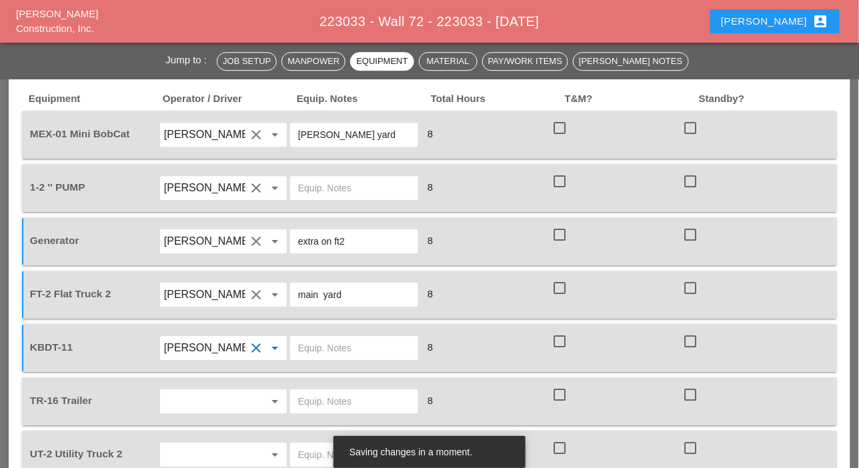
click at [317, 344] on input "text" at bounding box center [354, 348] width 112 height 21
click at [317, 349] on input "mai yard" at bounding box center [354, 348] width 112 height 21
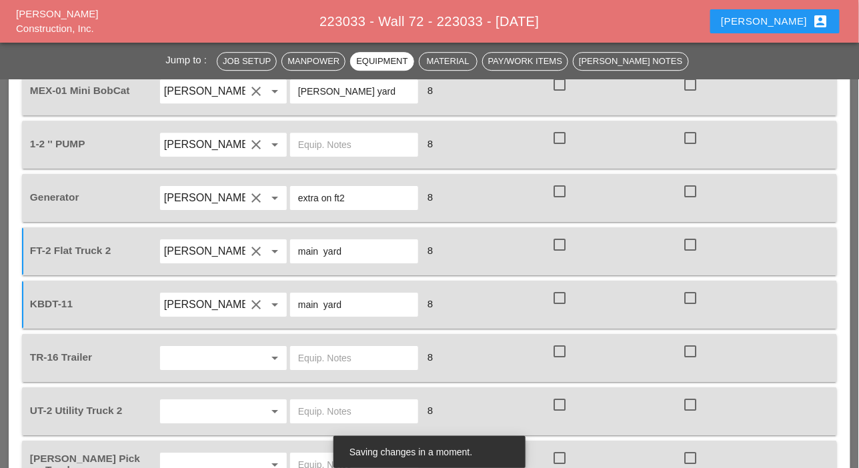
scroll to position [1201, 0]
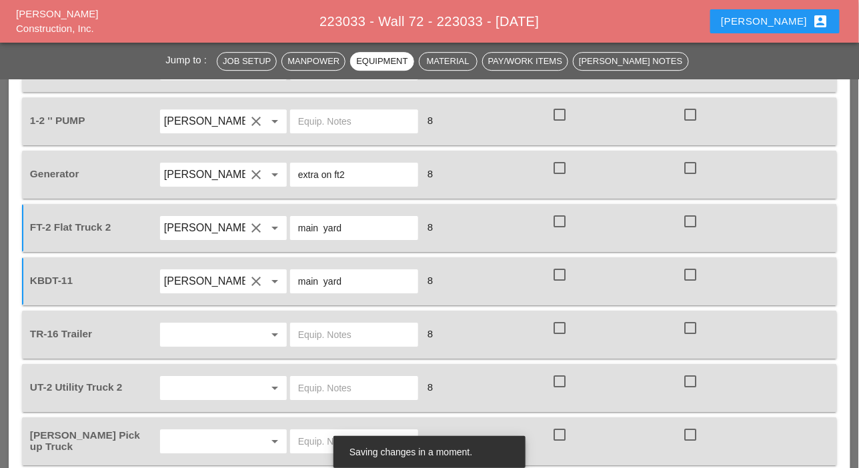
type input "main yard"
click at [211, 335] on input "text" at bounding box center [204, 334] width 81 height 21
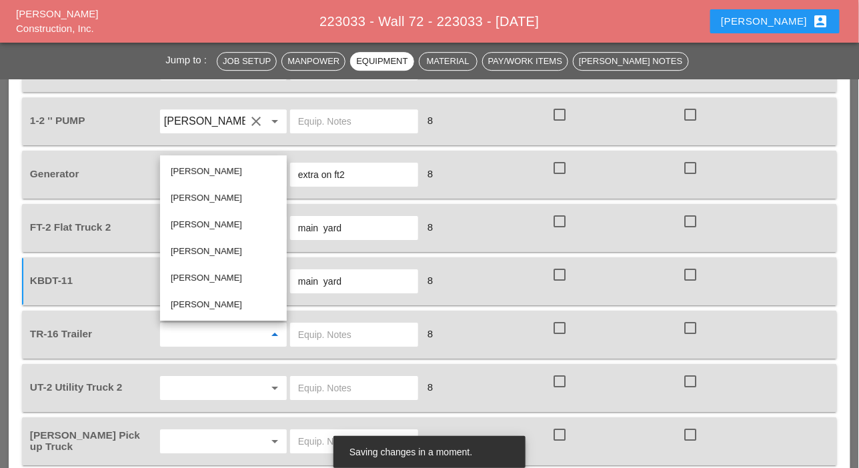
click at [201, 248] on div "[PERSON_NAME]" at bounding box center [223, 251] width 105 height 16
type input "[PERSON_NAME]"
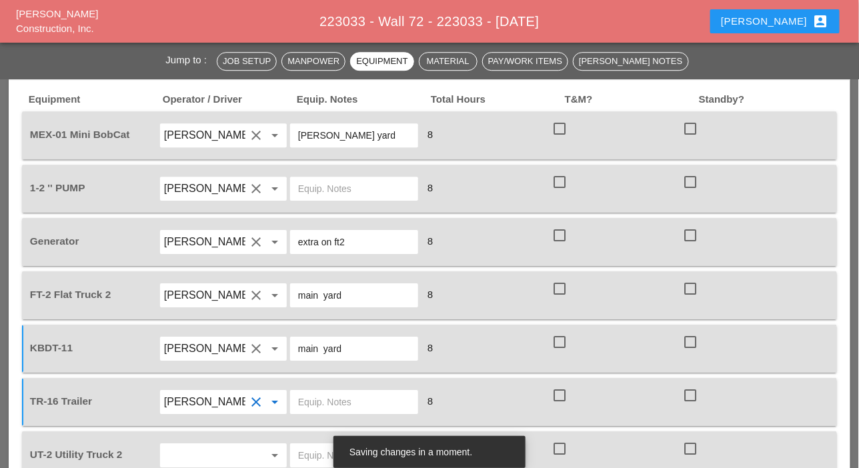
scroll to position [1067, 0]
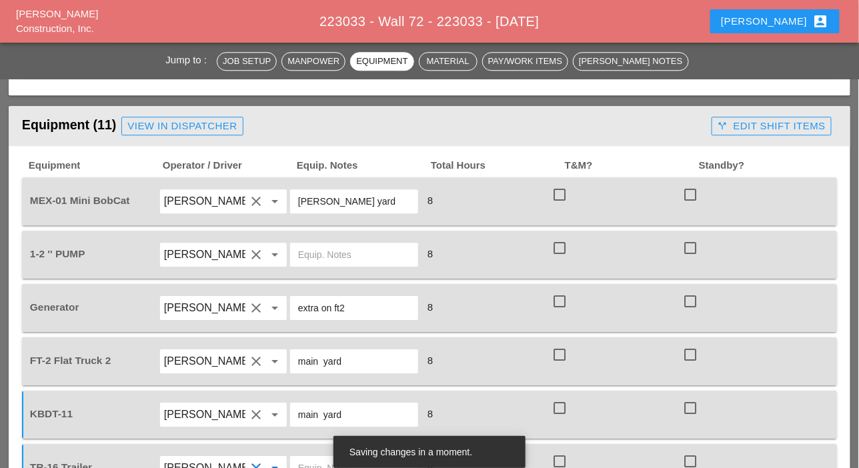
drag, startPoint x: 358, startPoint y: 200, endPoint x: 287, endPoint y: 199, distance: 70.7
click at [289, 199] on div "[PERSON_NAME] yard" at bounding box center [354, 201] width 131 height 37
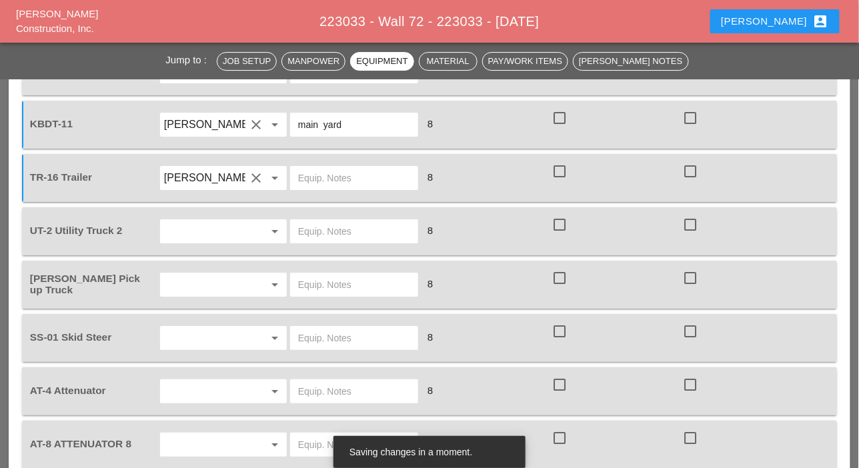
scroll to position [1334, 0]
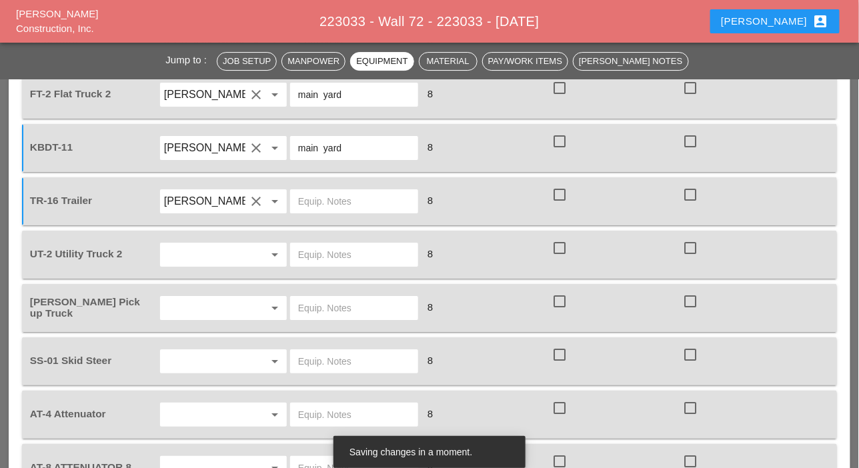
click at [320, 206] on input "text" at bounding box center [354, 201] width 112 height 21
paste input "[PERSON_NAME] yard"
type input "[PERSON_NAME] yard"
click at [212, 257] on input "text" at bounding box center [204, 254] width 81 height 21
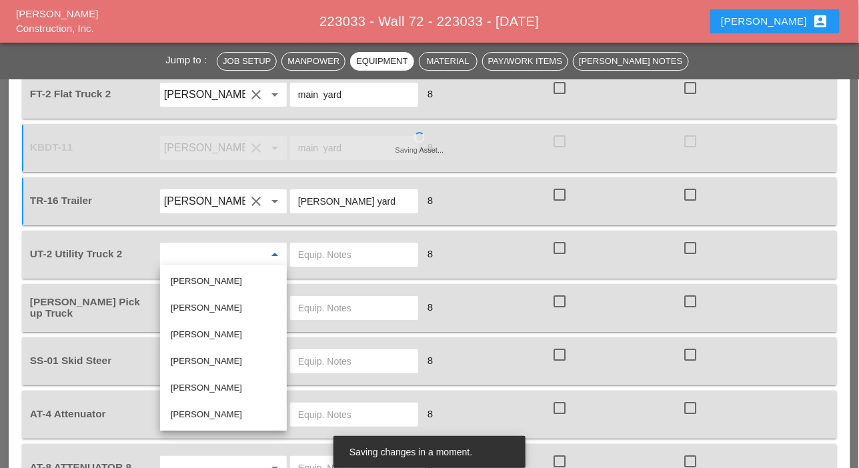
click at [193, 412] on div "[PERSON_NAME]" at bounding box center [223, 415] width 105 height 16
type input "[PERSON_NAME]"
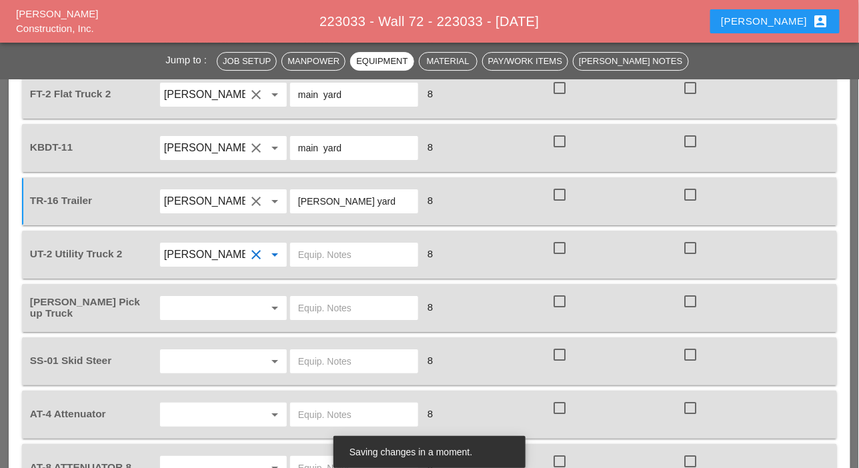
click at [191, 306] on input "text" at bounding box center [204, 307] width 81 height 21
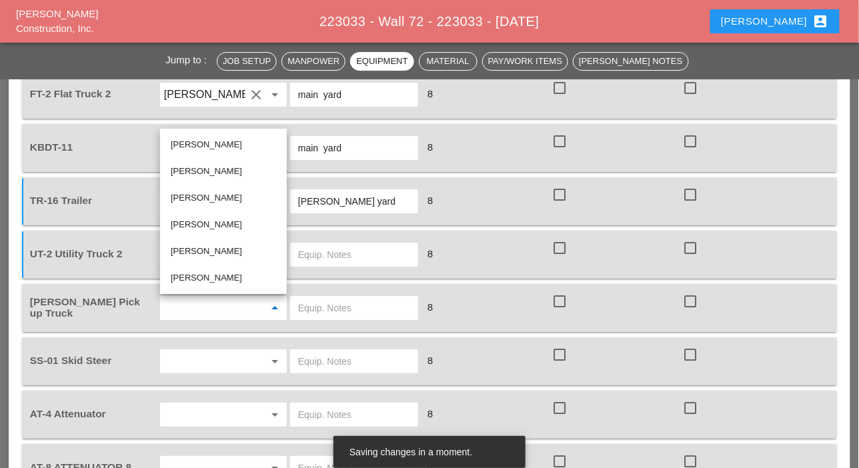
click at [192, 143] on div "[PERSON_NAME]" at bounding box center [223, 145] width 105 height 16
type input "[PERSON_NAME]"
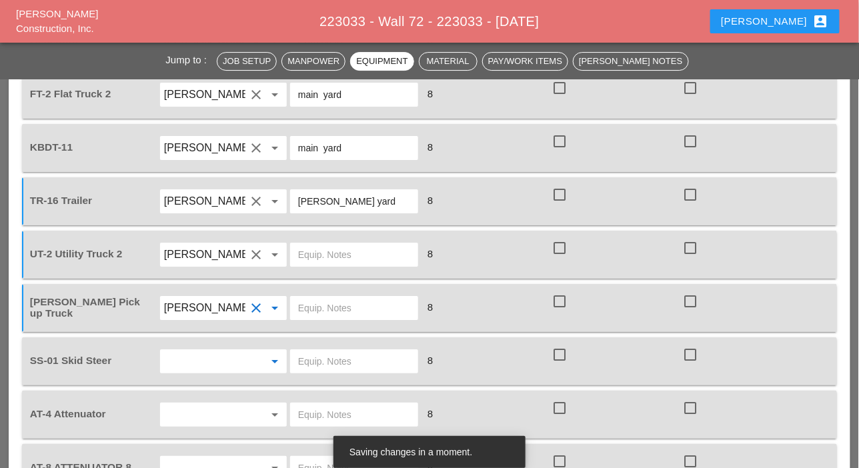
click at [186, 362] on input "text" at bounding box center [204, 361] width 81 height 21
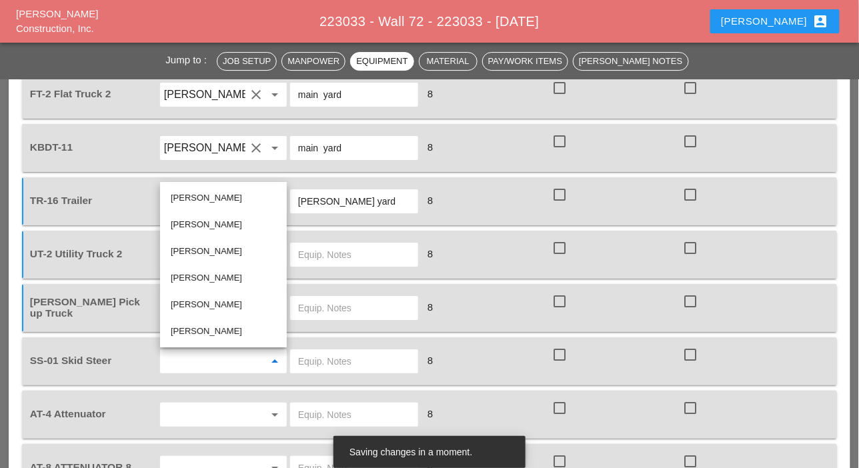
click at [194, 223] on div "[PERSON_NAME]" at bounding box center [223, 225] width 105 height 16
type input "[PERSON_NAME]"
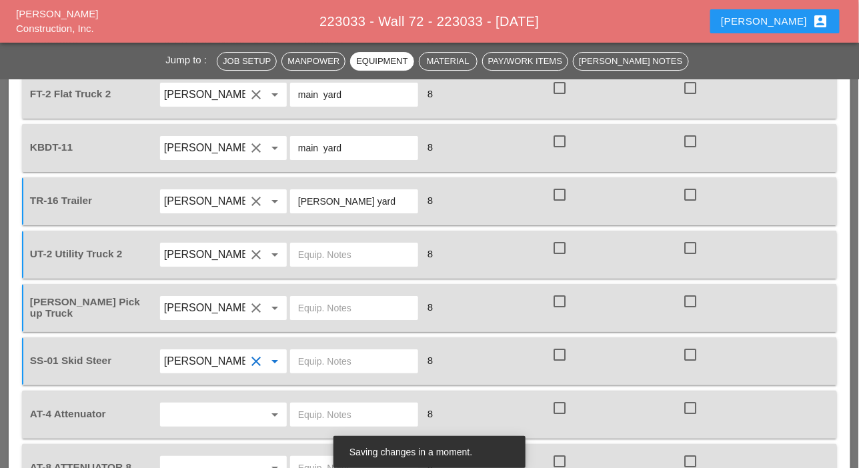
scroll to position [1401, 0]
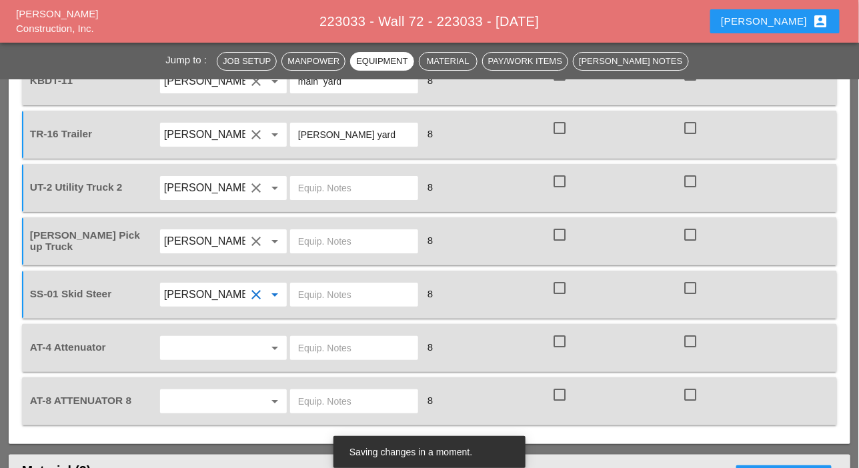
click at [186, 341] on input "text" at bounding box center [204, 348] width 81 height 21
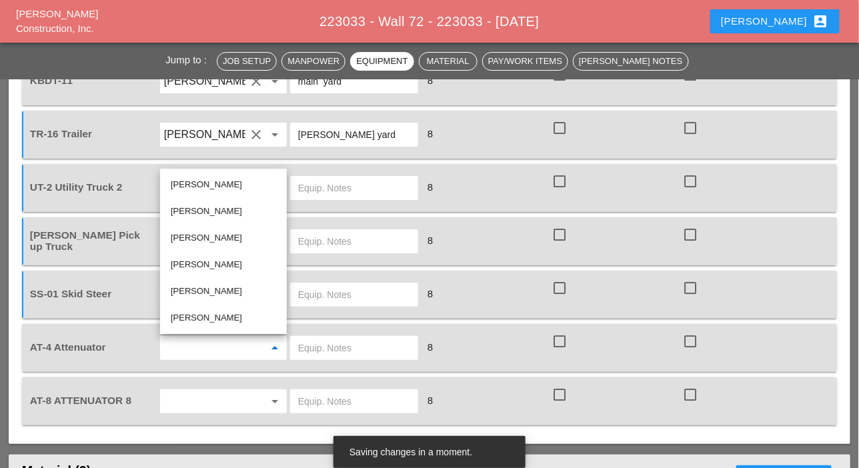
click at [186, 239] on div "[PERSON_NAME]" at bounding box center [223, 238] width 105 height 16
type input "[PERSON_NAME]"
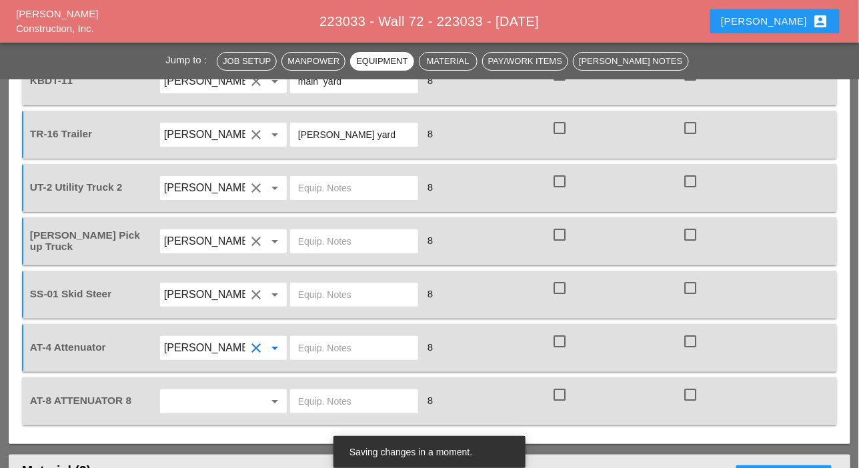
scroll to position [1467, 0]
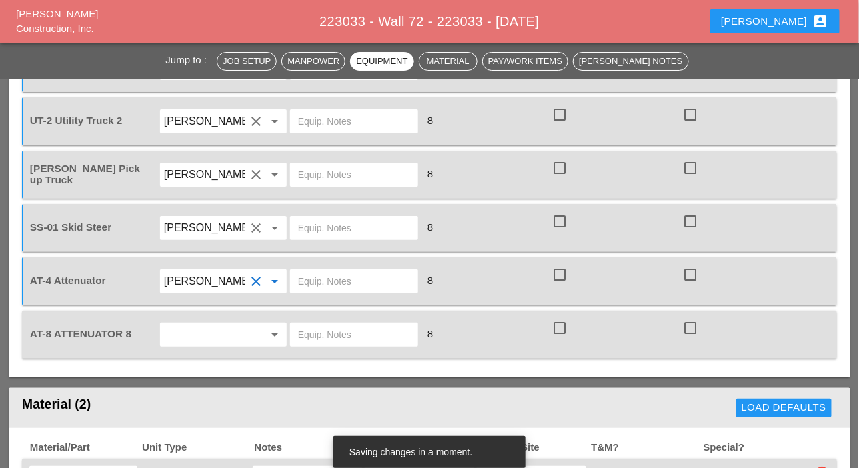
click at [189, 340] on input "text" at bounding box center [204, 334] width 81 height 21
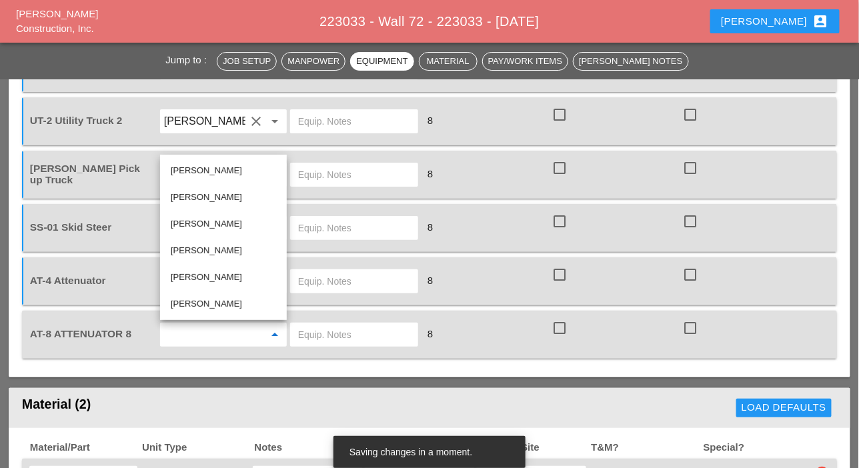
click at [180, 277] on div "[PERSON_NAME]" at bounding box center [223, 277] width 105 height 16
type input "[PERSON_NAME]"
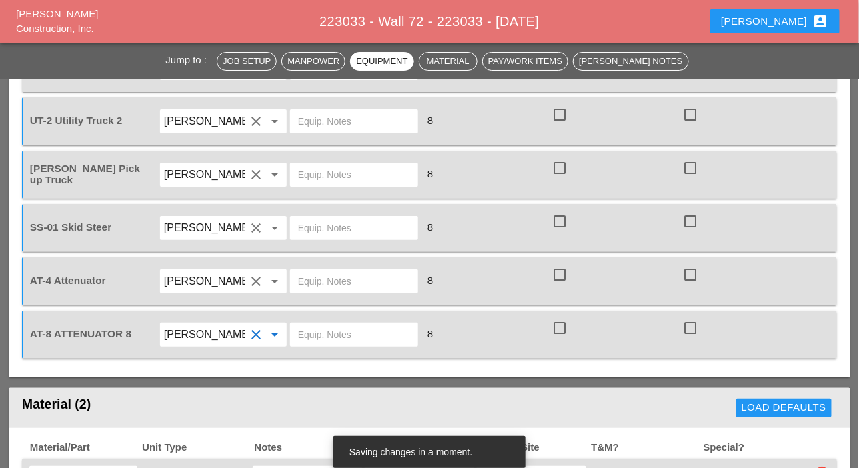
click at [296, 331] on div at bounding box center [354, 335] width 128 height 24
paste input "[PERSON_NAME] yard"
type input "[PERSON_NAME] yard"
click at [309, 284] on input "text" at bounding box center [354, 281] width 112 height 21
paste input "[PERSON_NAME] yard"
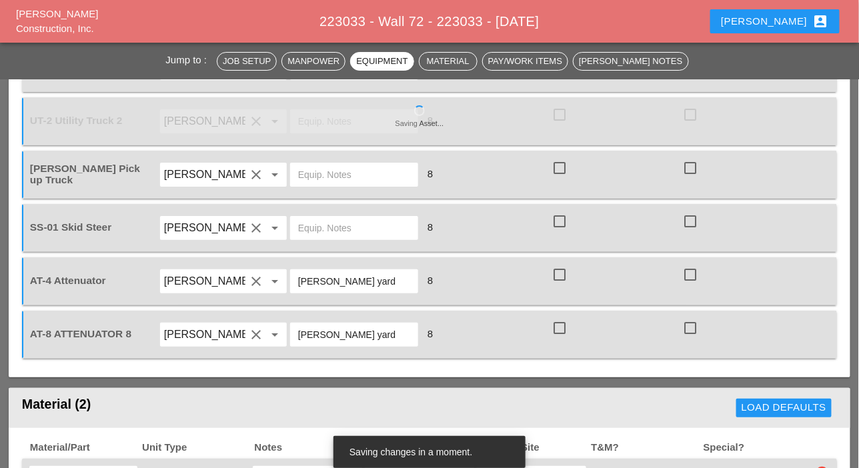
type input "[PERSON_NAME] yard"
click at [315, 219] on input "text" at bounding box center [354, 227] width 112 height 21
paste input "[PERSON_NAME] yard"
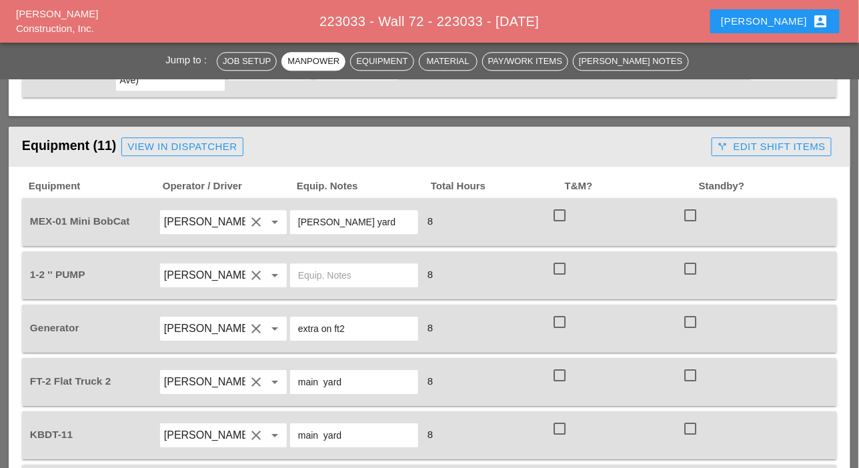
scroll to position [1067, 0]
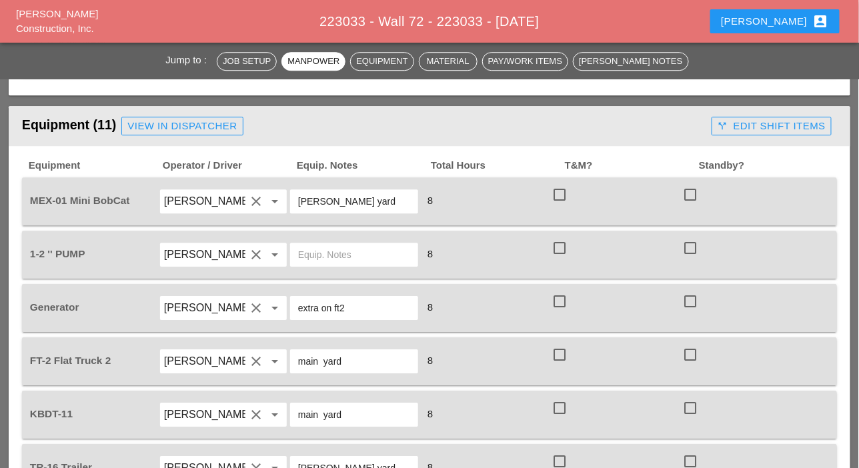
type input "[PERSON_NAME] yard"
click at [313, 261] on input "text" at bounding box center [354, 254] width 112 height 21
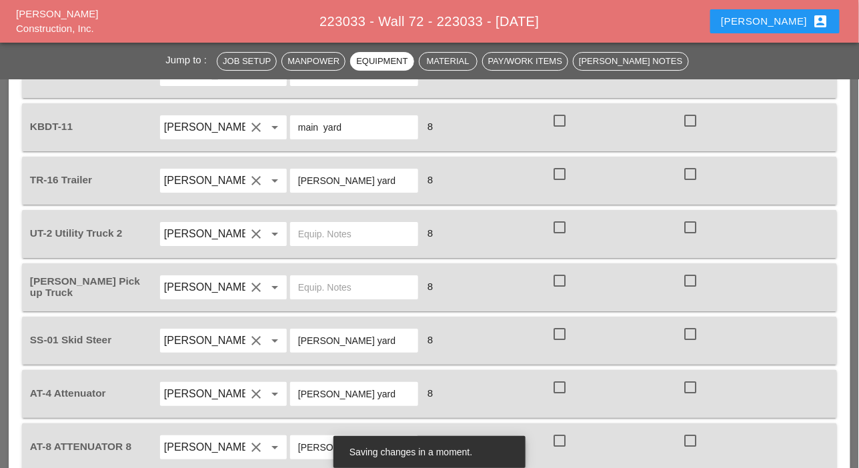
scroll to position [1401, 0]
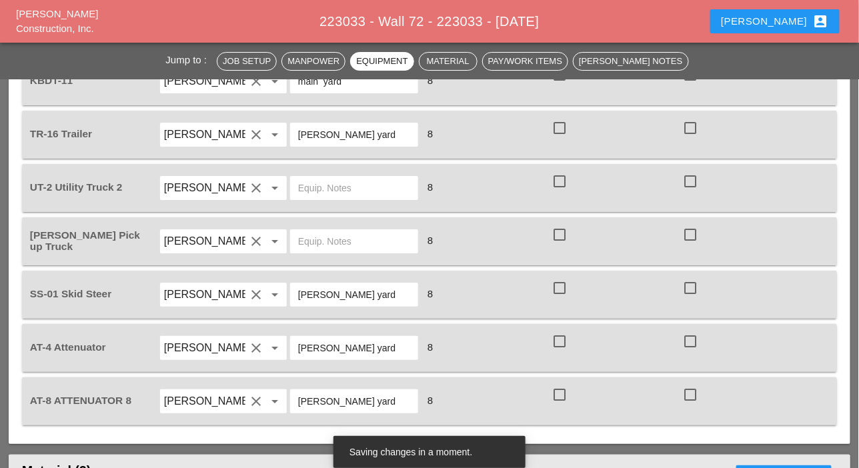
type input "main yard"
click at [328, 183] on input "text" at bounding box center [354, 187] width 112 height 21
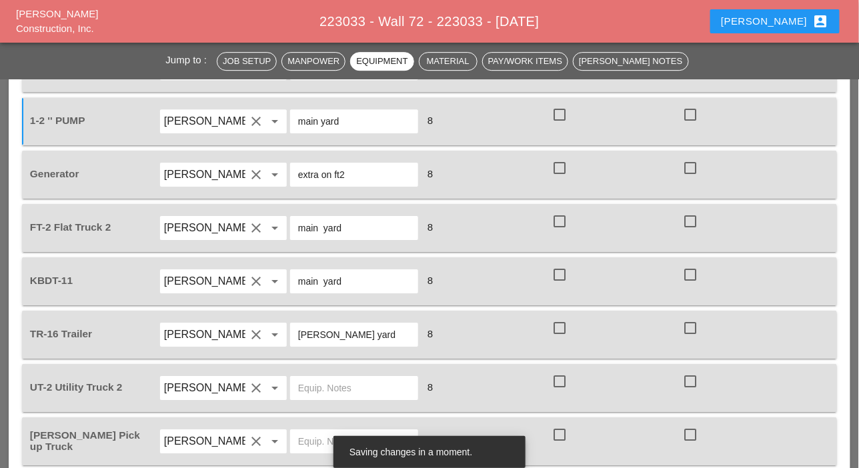
scroll to position [1134, 0]
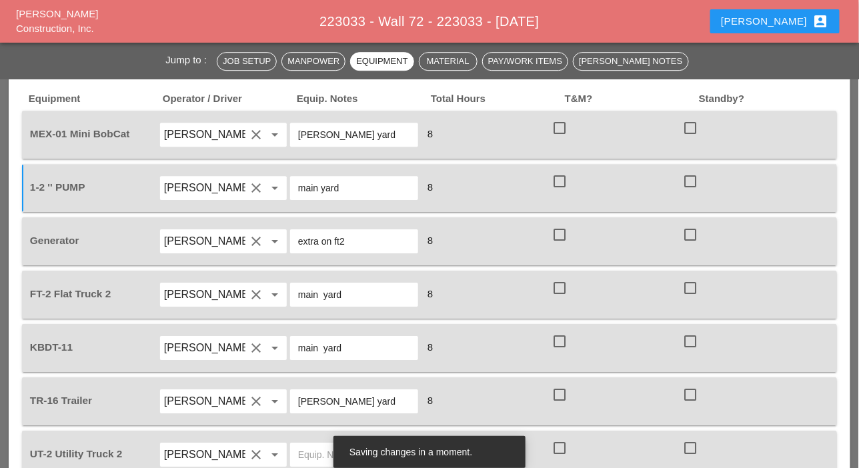
drag, startPoint x: 340, startPoint y: 189, endPoint x: 296, endPoint y: 193, distance: 43.5
click at [296, 193] on div "main yard" at bounding box center [354, 188] width 128 height 24
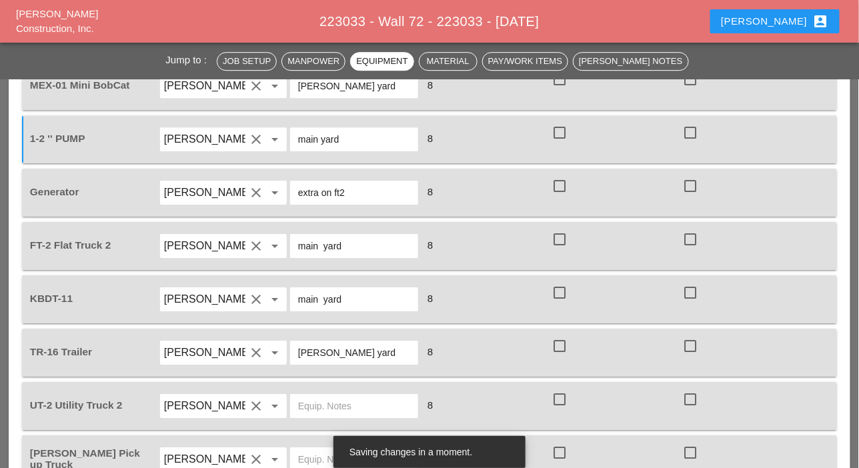
scroll to position [1401, 0]
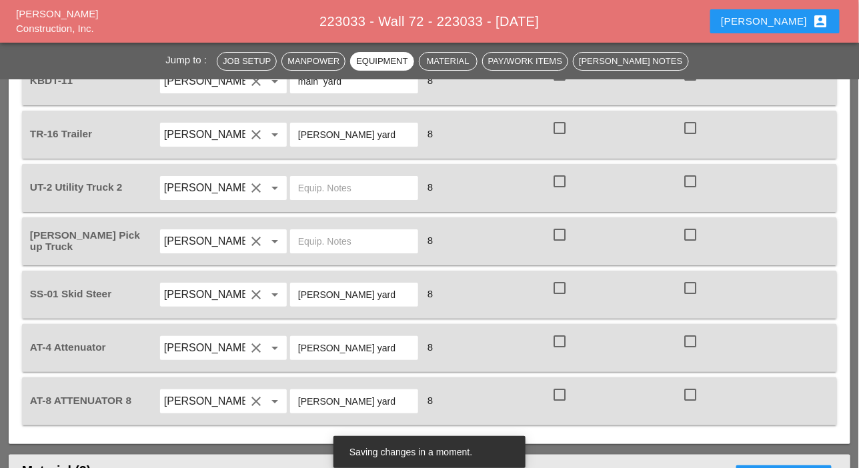
click at [321, 181] on input "text" at bounding box center [354, 187] width 112 height 21
paste input "main yard"
type input "main yard"
click at [317, 245] on input "text" at bounding box center [354, 241] width 112 height 21
paste input "main yard"
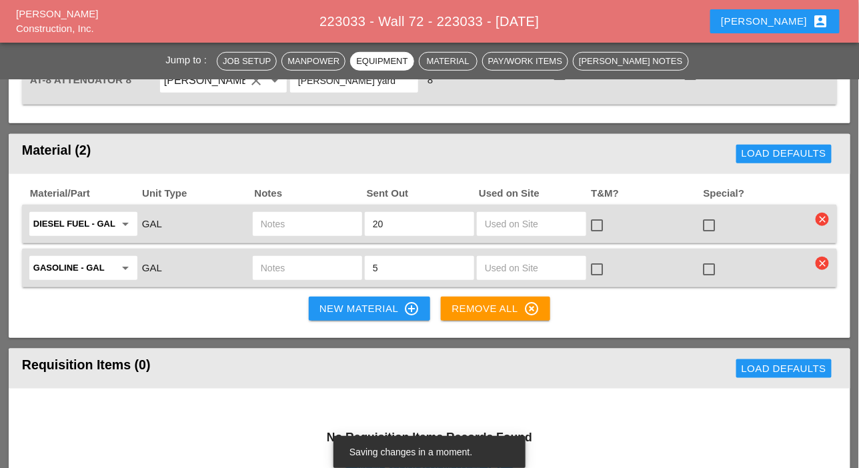
scroll to position [1734, 0]
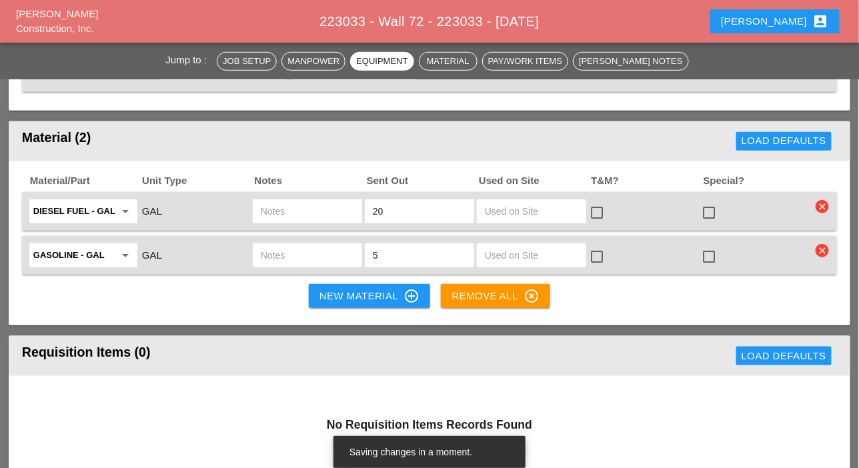
type input "main yard"
click at [296, 215] on input "text" at bounding box center [307, 211] width 93 height 21
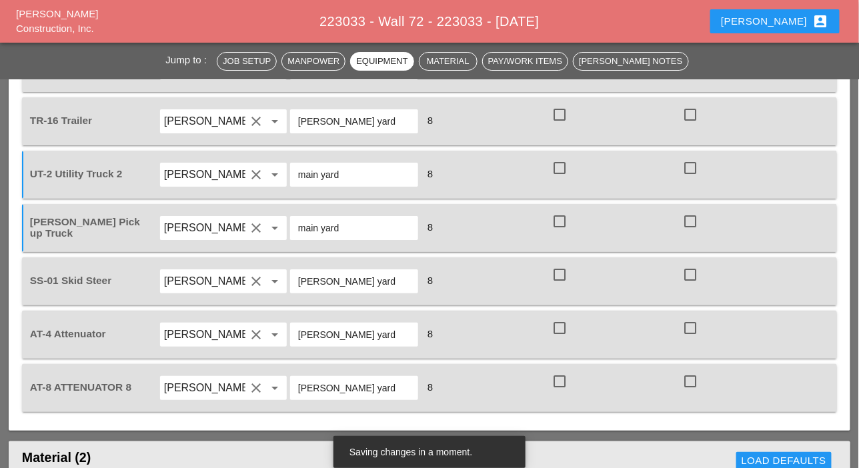
scroll to position [1401, 0]
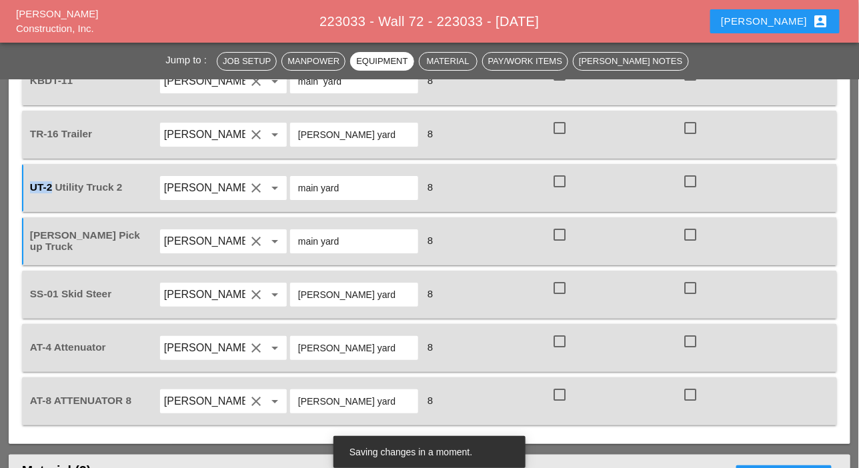
drag, startPoint x: 52, startPoint y: 182, endPoint x: 18, endPoint y: 187, distance: 34.3
click at [18, 186] on div "Equipment Operator / Driver Equip. Notes Total Hours T&M? [GEOGRAPHIC_DATA]? ME…" at bounding box center [430, 129] width 842 height 632
copy span "UT-2"
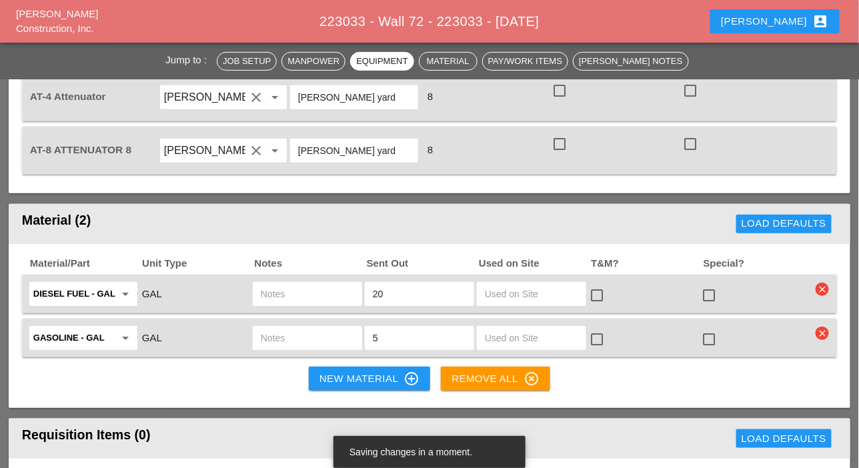
scroll to position [1734, 0]
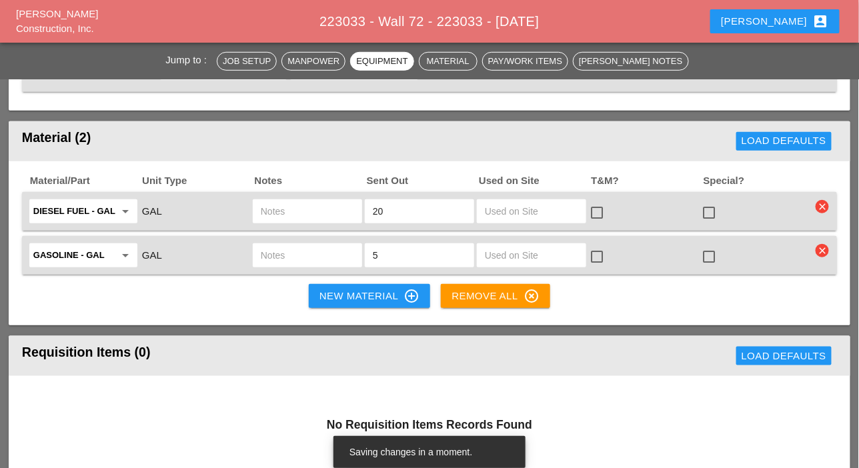
click at [287, 205] on input "text" at bounding box center [307, 211] width 93 height 21
paste input "UT-2"
type input "UT-2"
click at [283, 256] on input "text" at bounding box center [307, 255] width 93 height 21
paste input "UT-2"
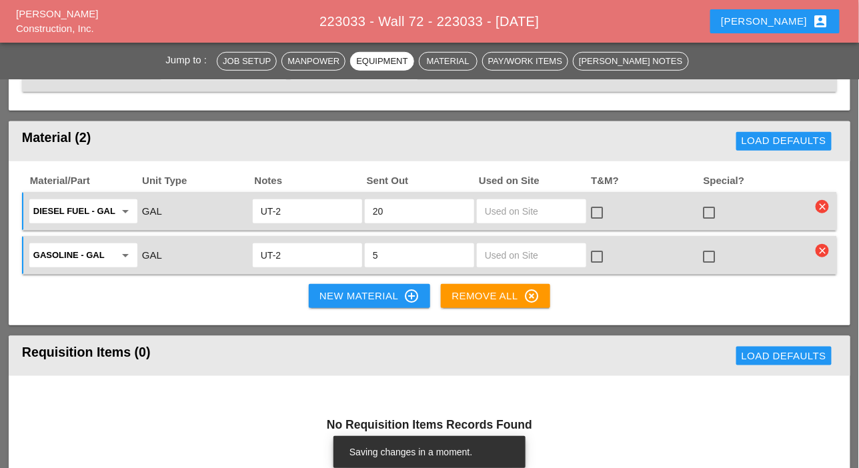
type input "UT-2"
click at [368, 292] on div "New Material control_point" at bounding box center [369, 296] width 100 height 16
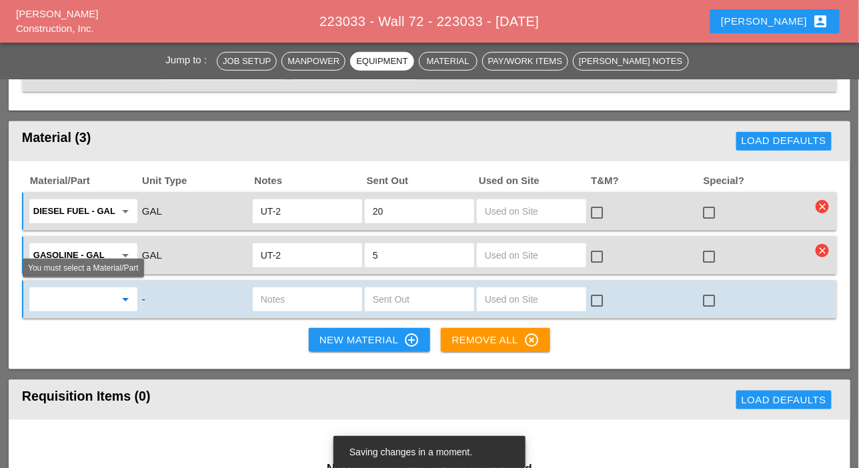
click at [93, 303] on input "text" at bounding box center [73, 299] width 81 height 21
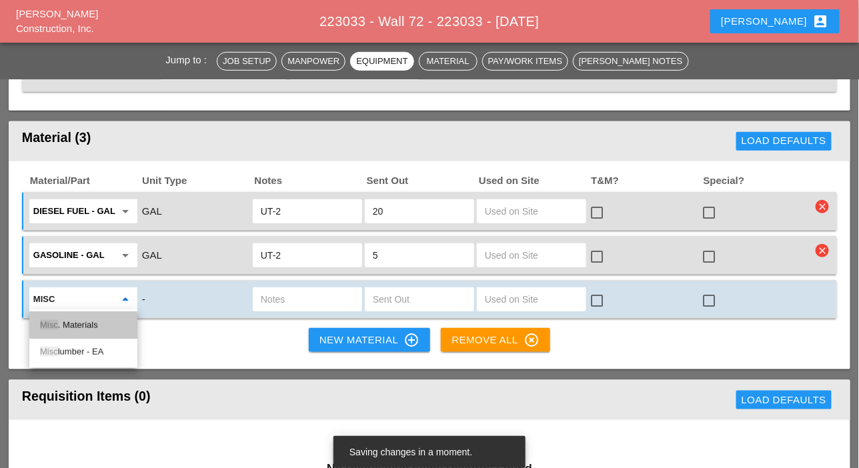
drag, startPoint x: 91, startPoint y: 325, endPoint x: 197, endPoint y: 305, distance: 107.9
click at [96, 325] on div "Misc . Materials" at bounding box center [83, 325] width 87 height 16
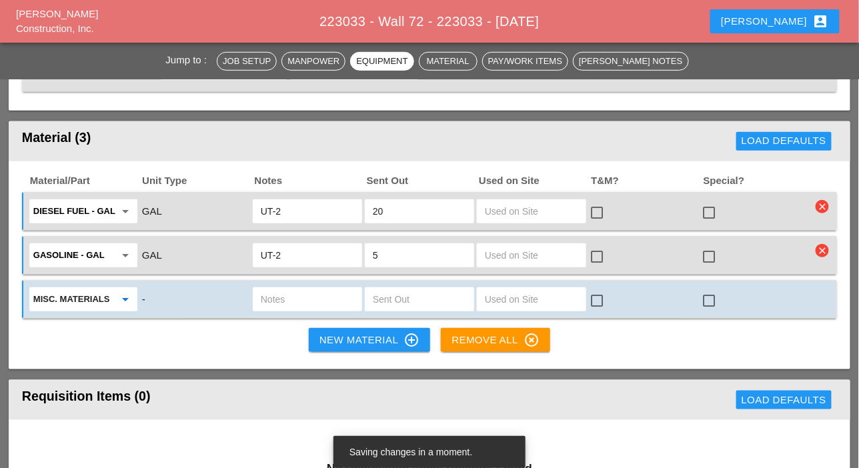
type input "Misc. Materials"
click at [276, 297] on input "text" at bounding box center [307, 299] width 93 height 21
type input "B"
type input "50lb grass seeds"
click at [380, 293] on input "text" at bounding box center [419, 299] width 93 height 21
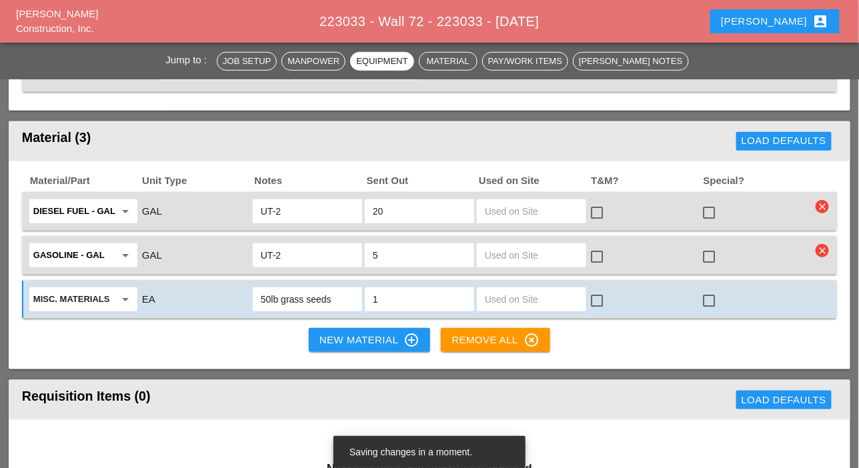
type input "1"
click at [349, 303] on input "50lb grass seeds" at bounding box center [307, 299] width 93 height 21
type input "50lb grass seeds ut2"
click at [352, 338] on div "New Material control_point" at bounding box center [369, 340] width 100 height 16
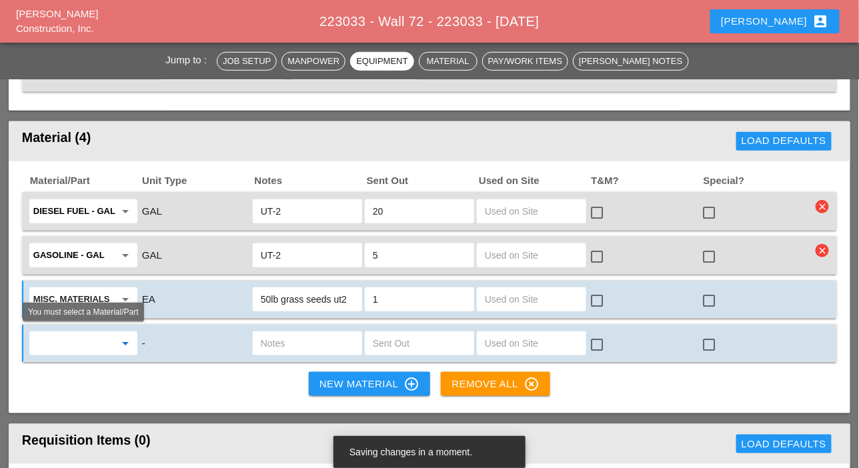
click at [99, 340] on input "text" at bounding box center [73, 343] width 81 height 21
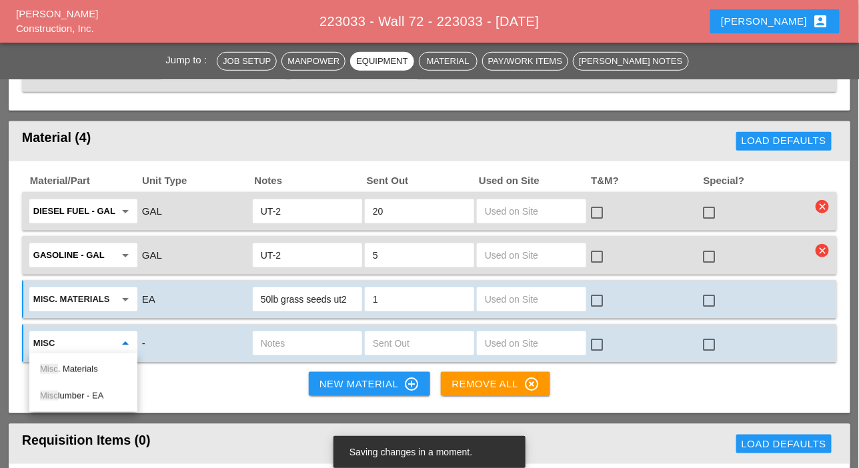
click at [87, 366] on div "Misc . Materials" at bounding box center [83, 370] width 87 height 16
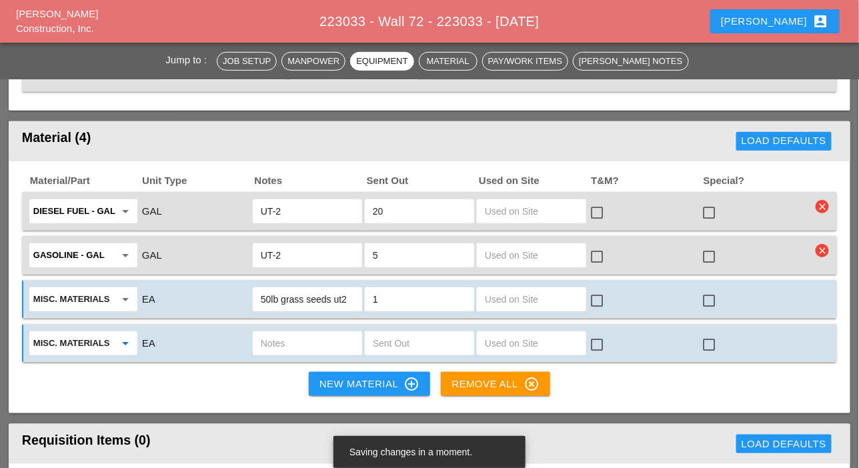
type input "Misc. Materials"
click at [295, 346] on input "text" at bounding box center [307, 343] width 93 height 21
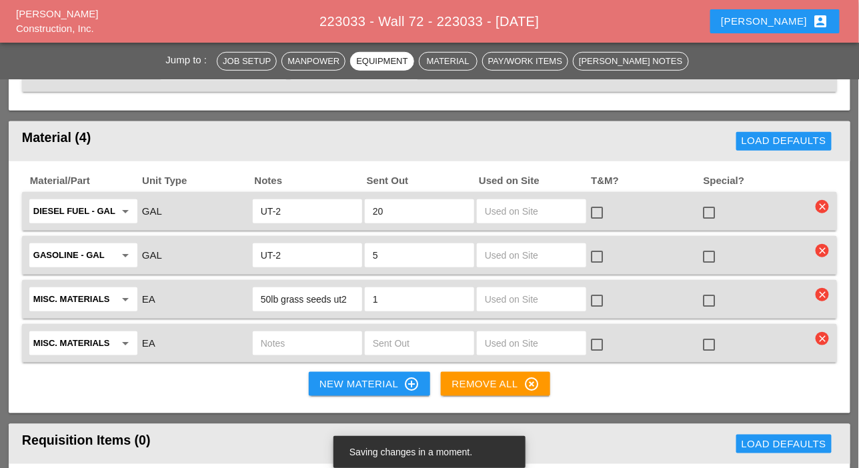
click at [281, 333] on input "text" at bounding box center [307, 343] width 93 height 21
type input "bails of Hey"
click at [379, 343] on input "text" at bounding box center [419, 343] width 93 height 21
type input "9"
click at [340, 346] on input "bails of Hey" at bounding box center [307, 343] width 93 height 21
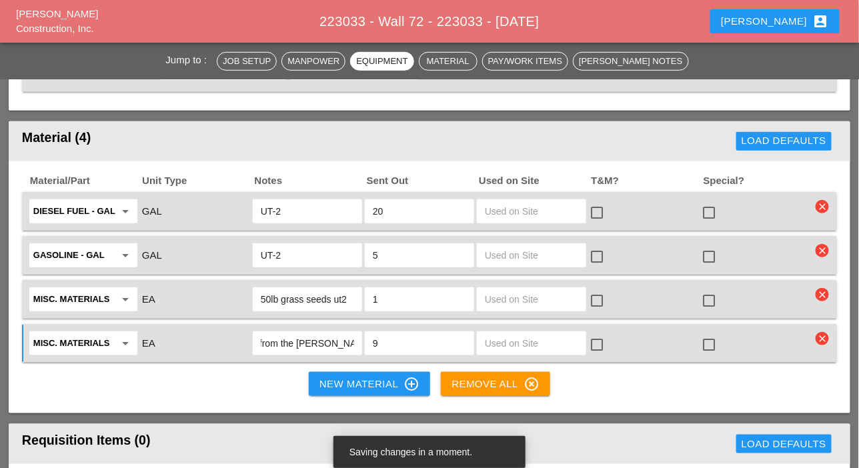
scroll to position [0, 55]
type input "bails of Hey from the [PERSON_NAME] yard"
click at [339, 385] on div "New Material control_point" at bounding box center [369, 384] width 100 height 16
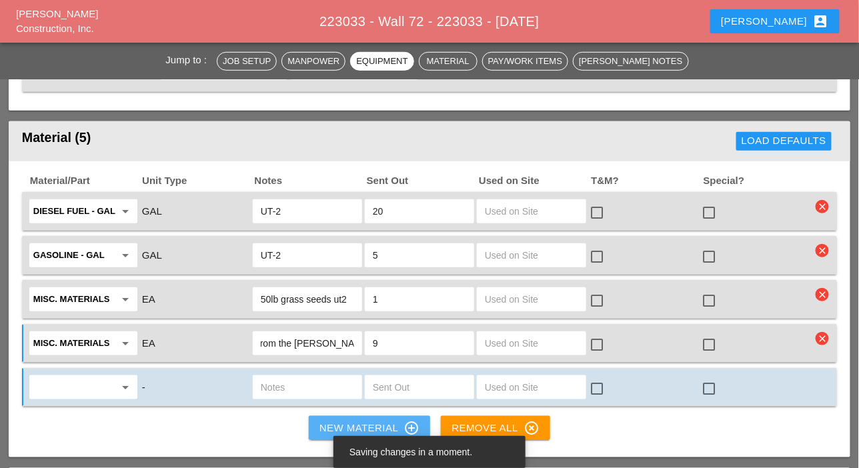
scroll to position [0, 0]
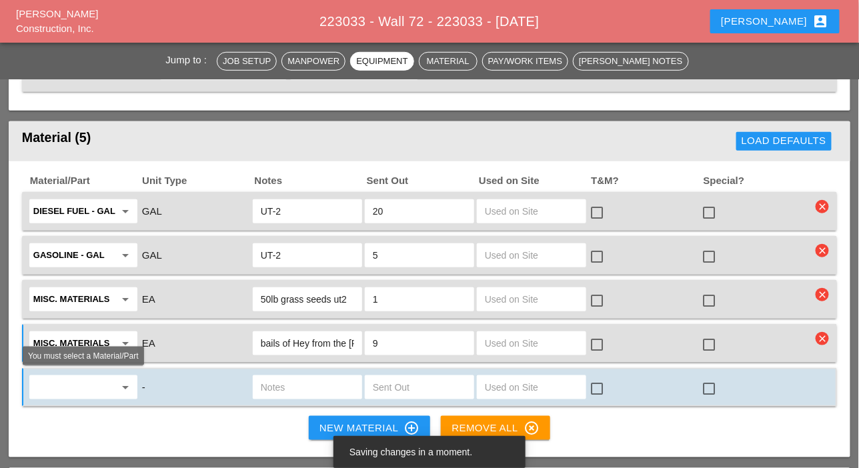
click at [114, 386] on input "text" at bounding box center [73, 387] width 81 height 21
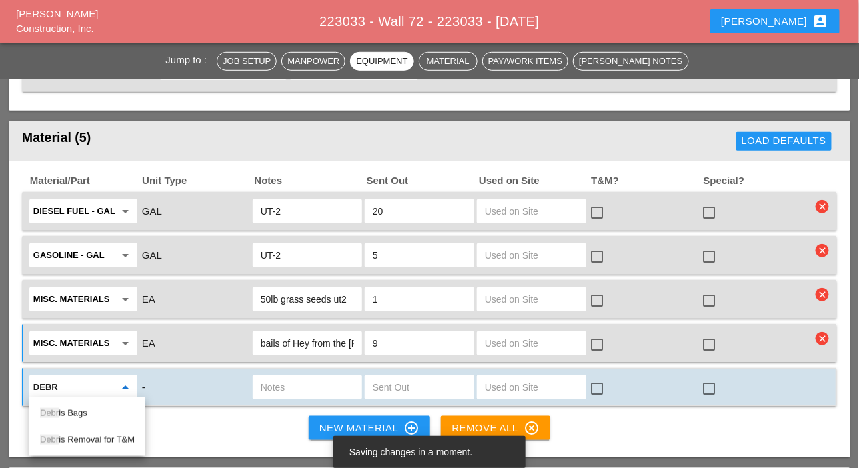
click at [67, 412] on div "Debr is Bags" at bounding box center [87, 414] width 95 height 16
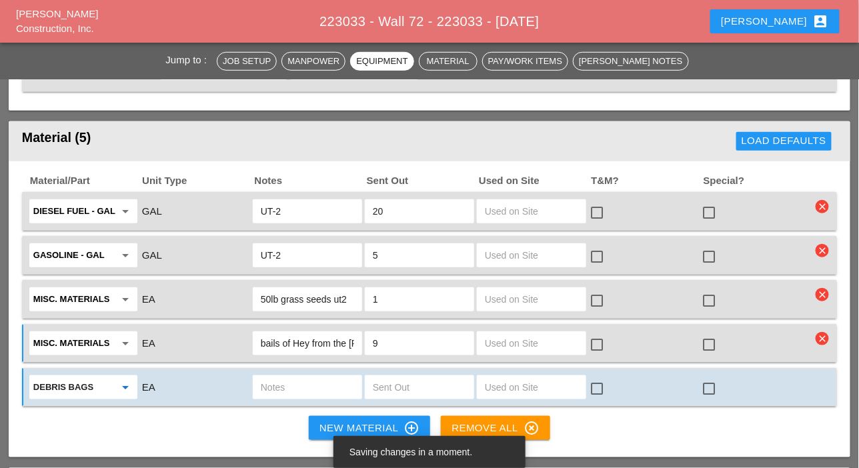
type input "Debris Bags"
click at [376, 394] on input "text" at bounding box center [419, 387] width 93 height 21
type input "3"
click at [281, 383] on input "text" at bounding box center [307, 387] width 93 height 21
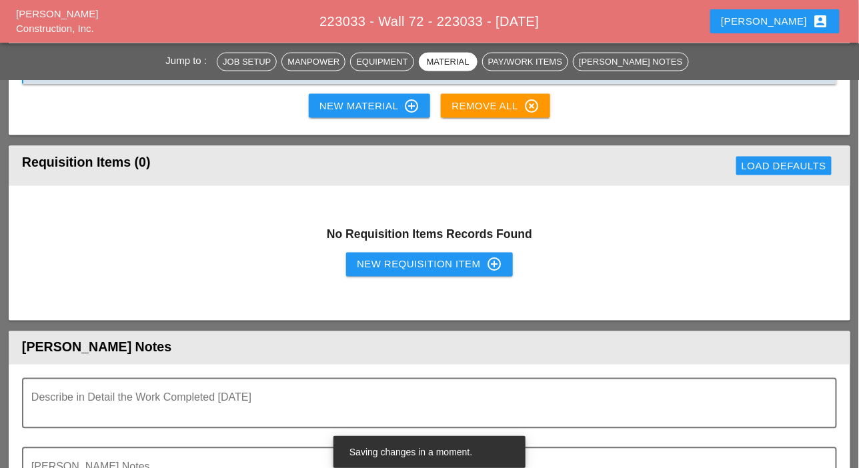
scroll to position [2068, 0]
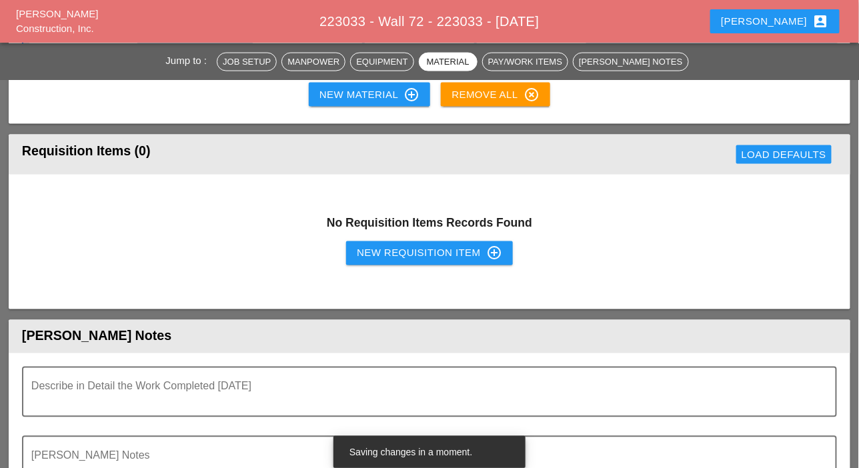
type input "ut2"
click at [384, 254] on div "New Requisition Item control_point" at bounding box center [429, 253] width 145 height 16
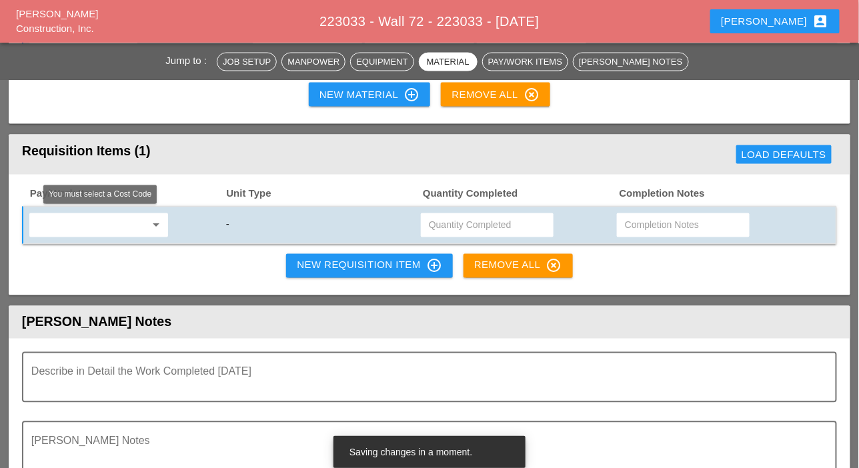
click at [111, 220] on input "text" at bounding box center [89, 225] width 112 height 21
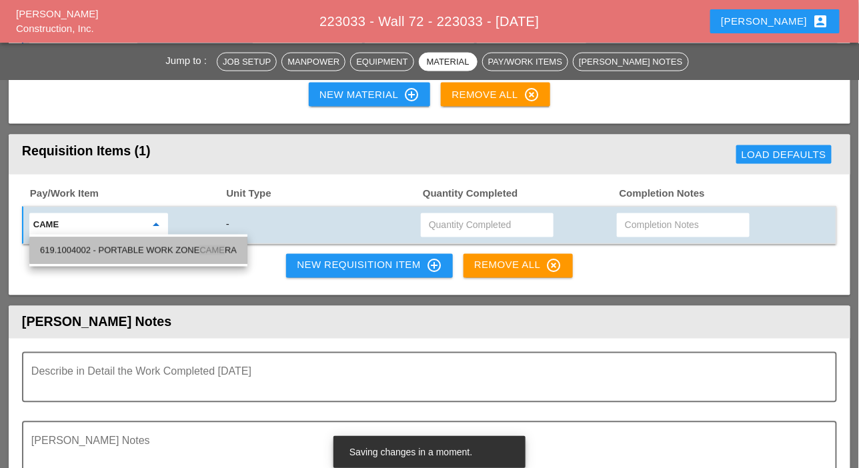
drag, startPoint x: 172, startPoint y: 249, endPoint x: 181, endPoint y: 247, distance: 9.5
click at [174, 249] on div "619.1004002 - PORTABLE WORK ZONE CAME RA" at bounding box center [138, 251] width 197 height 16
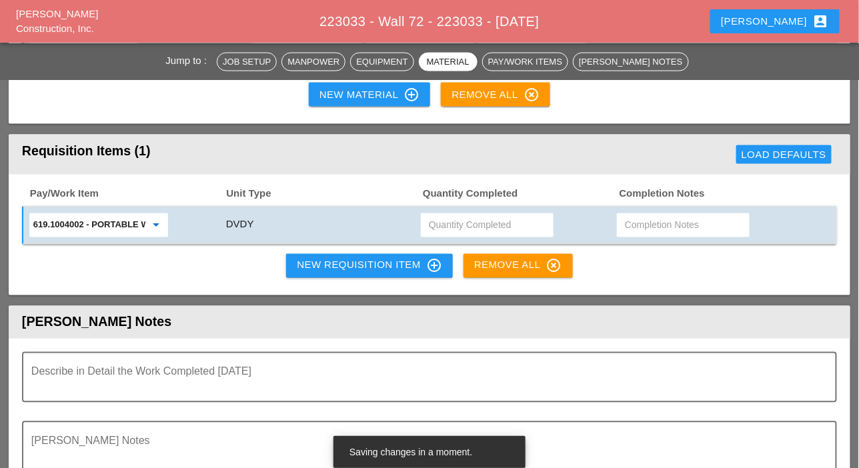
type input "619.1004002 - PORTABLE WORK ZONE CAMERA"
click at [440, 221] on input "text" at bounding box center [487, 225] width 117 height 21
type input "4"
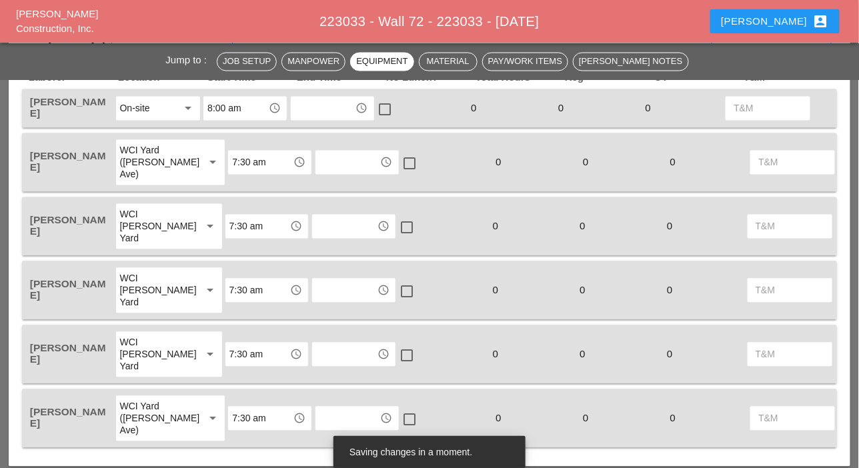
scroll to position [467, 0]
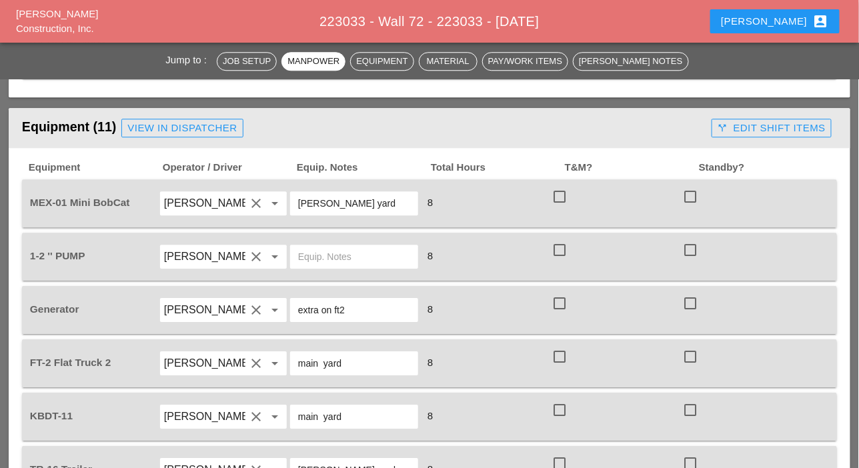
scroll to position [1067, 0]
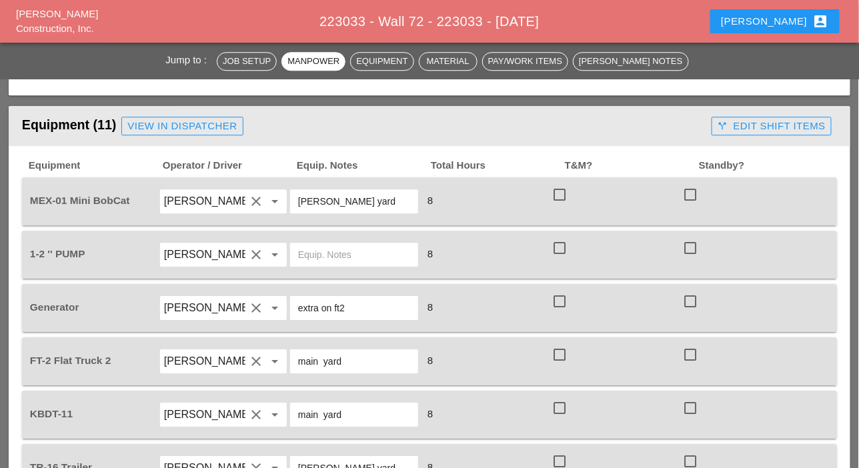
click at [323, 255] on input "text" at bounding box center [354, 254] width 112 height 21
click at [241, 252] on input "[PERSON_NAME]" at bounding box center [204, 254] width 81 height 21
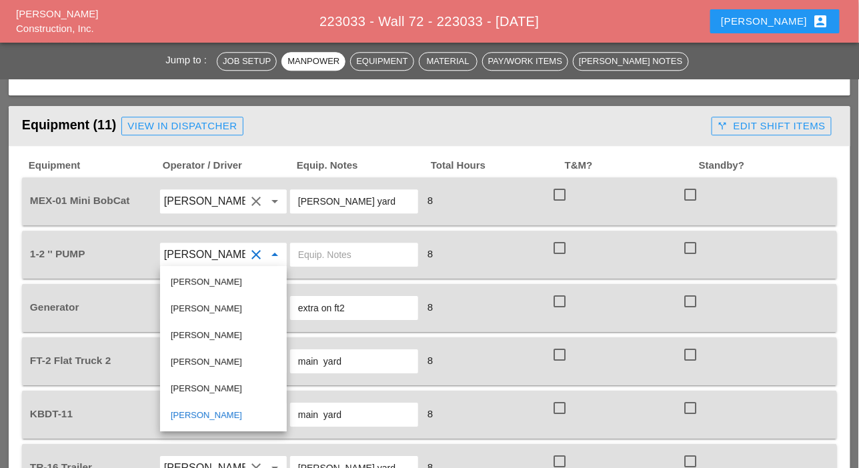
click at [248, 253] on icon "clear" at bounding box center [256, 255] width 16 height 16
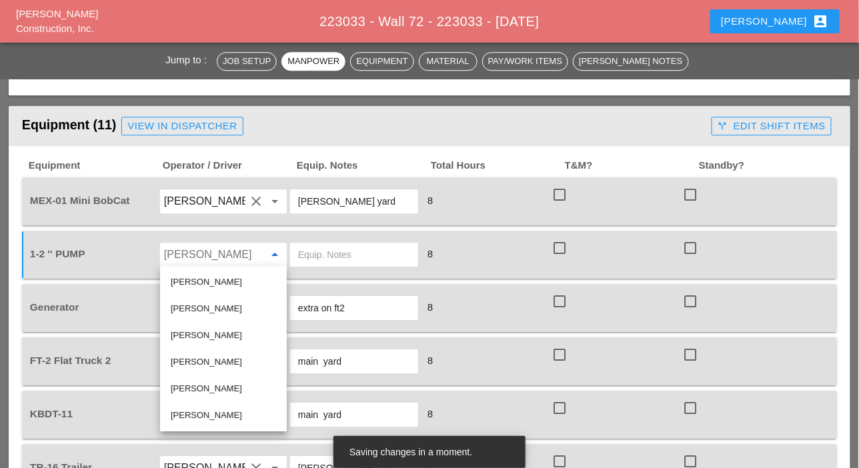
click at [245, 253] on input "Hugo Zambrano" at bounding box center [204, 254] width 81 height 21
click at [255, 229] on div "Equipment Operator / Driver Equip. Notes Total Hours T&M? [GEOGRAPHIC_DATA]? ME…" at bounding box center [429, 459] width 815 height 600
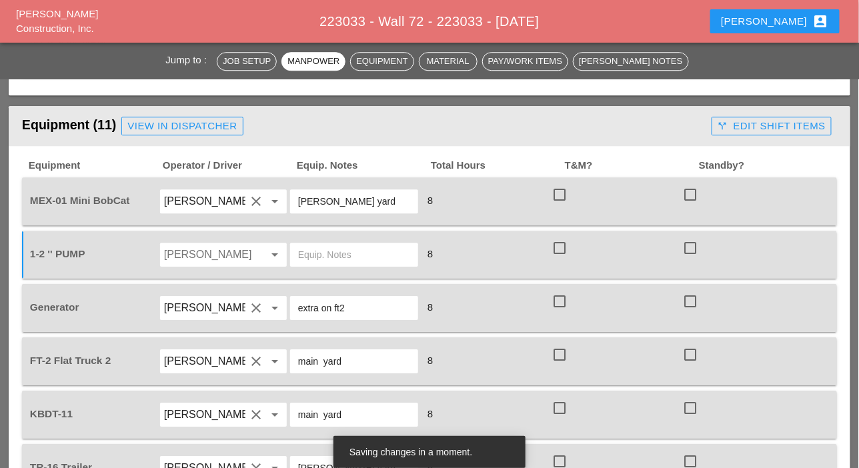
click at [321, 255] on input "text" at bounding box center [354, 254] width 112 height 21
click at [251, 255] on div at bounding box center [256, 255] width 16 height 16
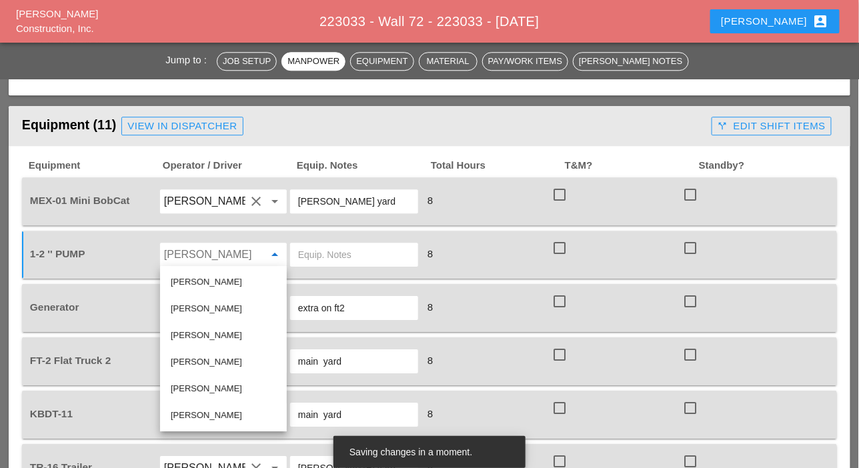
drag, startPoint x: 199, startPoint y: 414, endPoint x: 265, endPoint y: 326, distance: 109.1
click at [201, 413] on div "[PERSON_NAME]" at bounding box center [223, 416] width 105 height 16
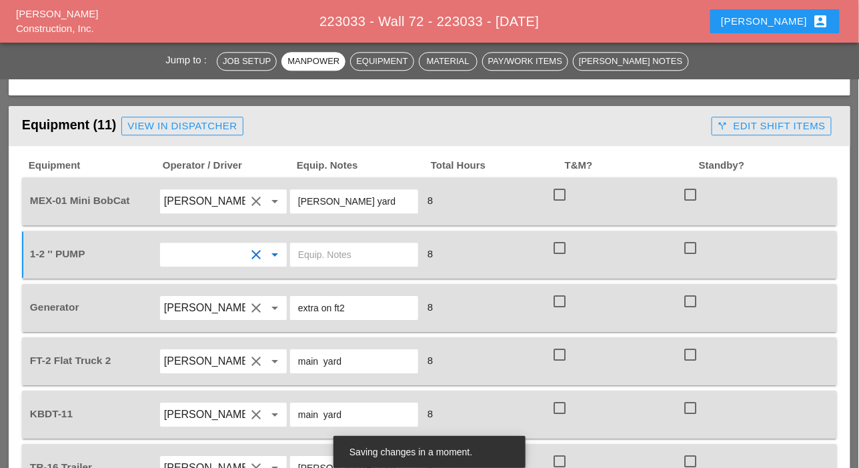
click at [313, 253] on input "text" at bounding box center [354, 254] width 112 height 21
drag, startPoint x: 333, startPoint y: 357, endPoint x: 282, endPoint y: 360, distance: 50.8
click at [283, 360] on div "FT-2 Flat Truck 2 [PERSON_NAME] clear arrow_drop_down main yard 8 check_box_out…" at bounding box center [419, 361] width 784 height 37
click at [315, 255] on input "text" at bounding box center [354, 254] width 112 height 21
paste input "main yard"
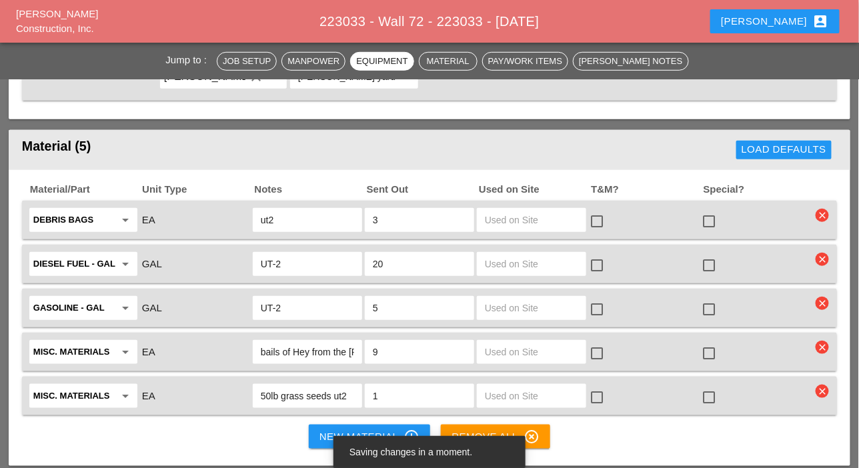
scroll to position [1801, 0]
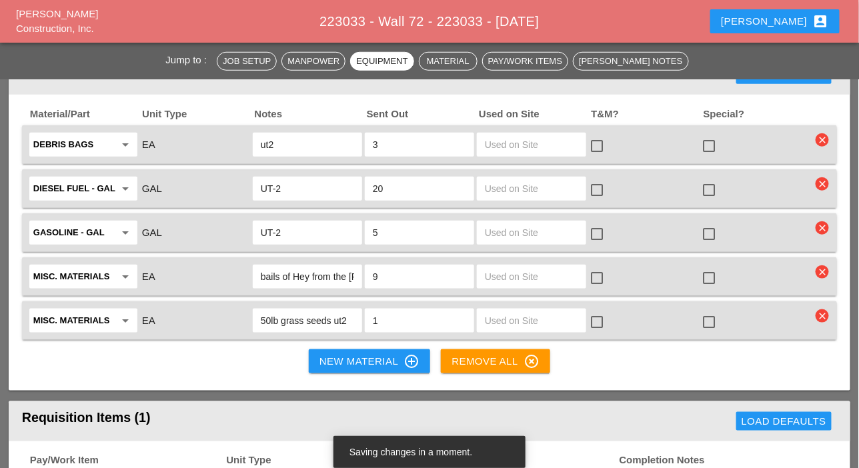
type input "main yard"
click at [347, 357] on div "New Material control_point" at bounding box center [369, 362] width 100 height 16
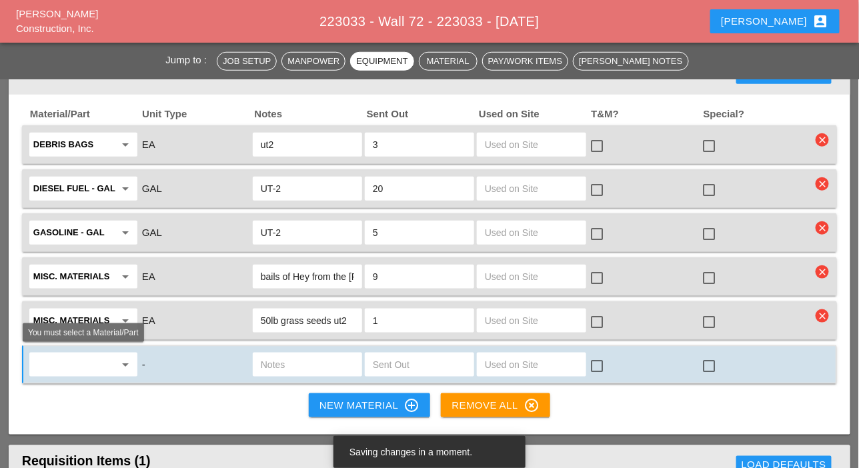
click at [81, 360] on input "text" at bounding box center [73, 364] width 81 height 21
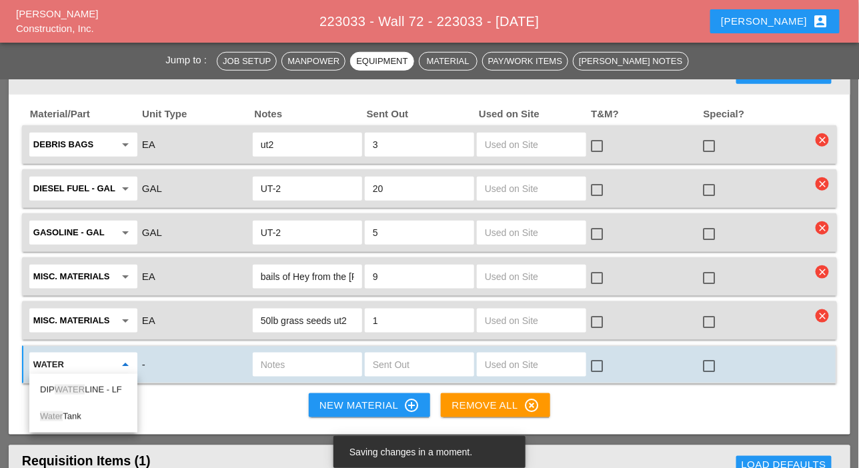
click at [79, 415] on div "Water Tank" at bounding box center [83, 417] width 87 height 16
type input "Water Tank"
click at [293, 360] on input "text" at bounding box center [307, 364] width 93 height 21
drag, startPoint x: 352, startPoint y: 360, endPoint x: 327, endPoint y: 363, distance: 24.8
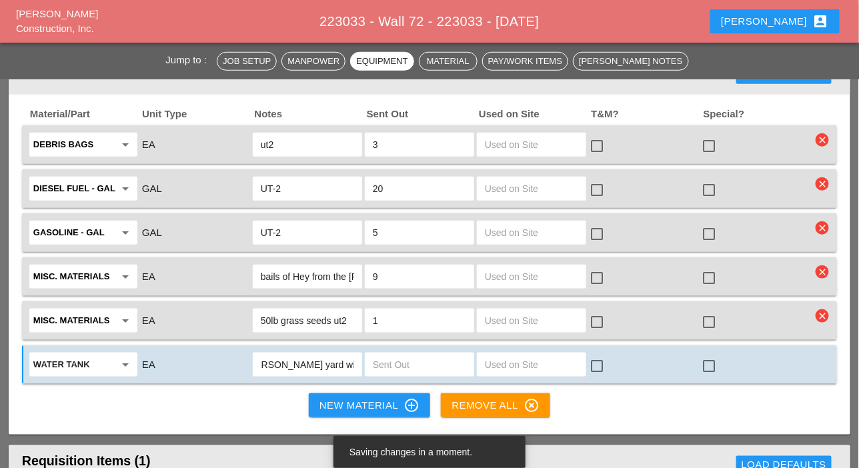
click at [327, 363] on input "from the [PERSON_NAME] yard with Nasal" at bounding box center [307, 364] width 93 height 21
type input "from the [PERSON_NAME] yard with [PERSON_NAME]"
drag, startPoint x: 333, startPoint y: 364, endPoint x: 720, endPoint y: 57, distance: 493.3
click at [720, 57] on div "Jump to : Job Setup Manpower Equipment Material Pay/Work Items [PERSON_NAME] No…" at bounding box center [429, 61] width 859 height 37
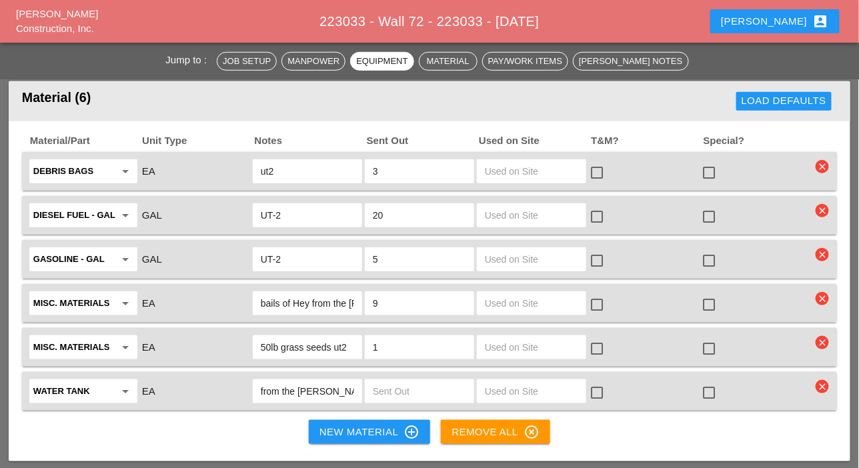
scroll to position [1868, 0]
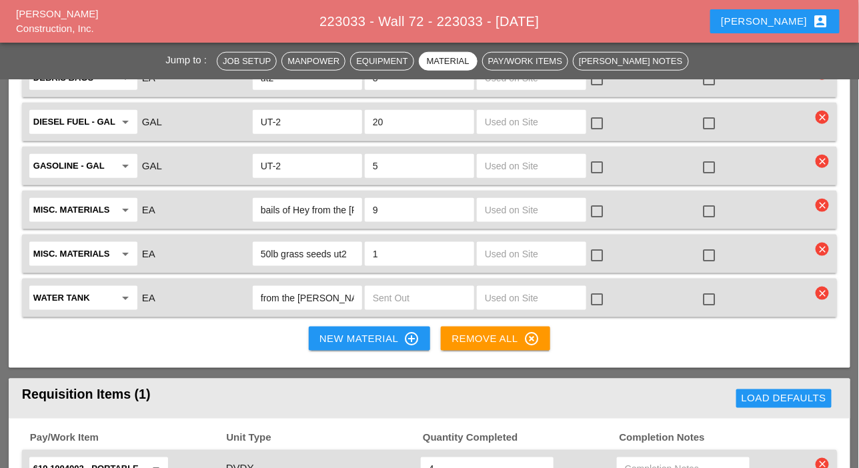
click at [397, 302] on input "text" at bounding box center [419, 297] width 93 height 21
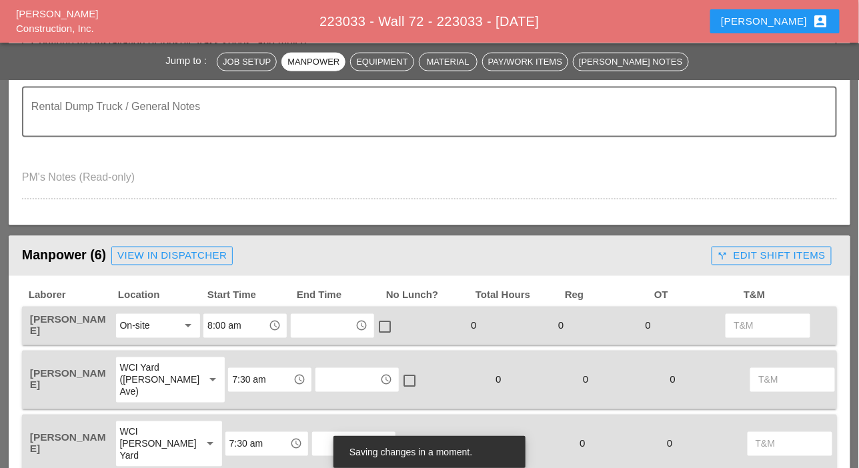
scroll to position [333, 0]
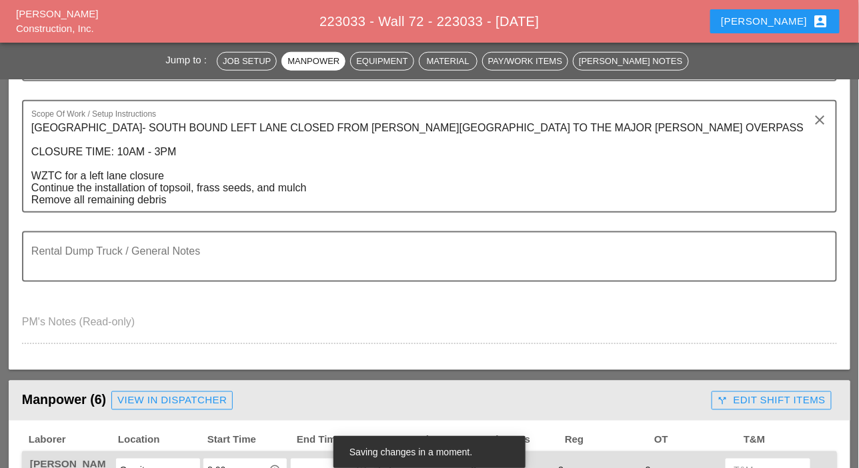
type input "1"
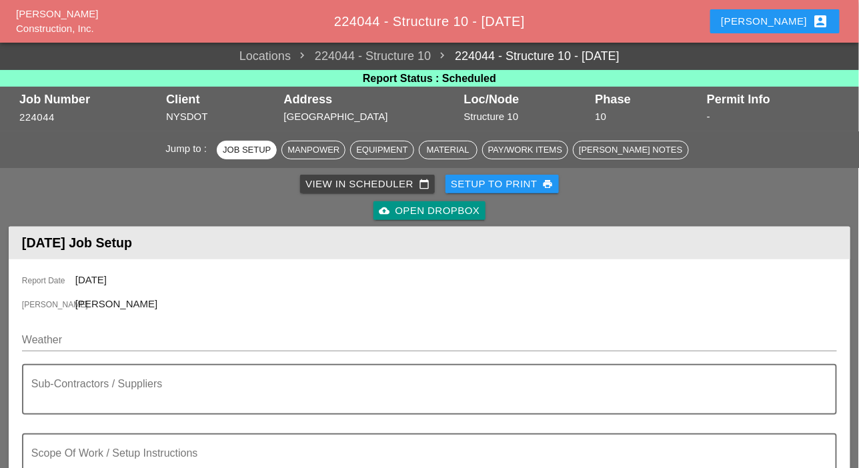
scroll to position [67, 0]
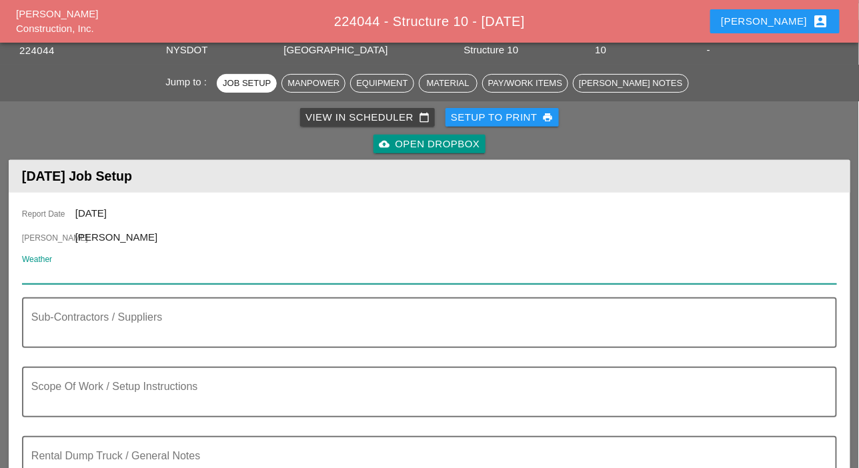
click at [89, 281] on input "Weather" at bounding box center [420, 273] width 796 height 21
paste input "Mon 15 Day 80° 6% ENE 9 mph Generally sunny despite a few afternoon clouds. Hig…"
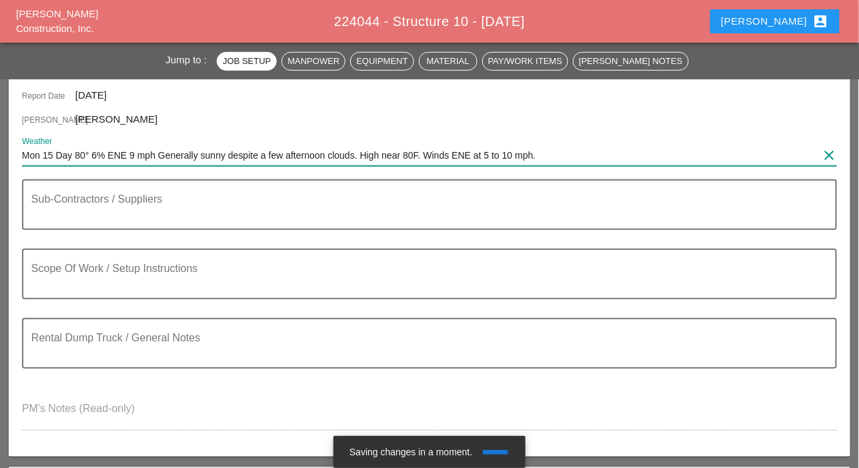
scroll to position [200, 0]
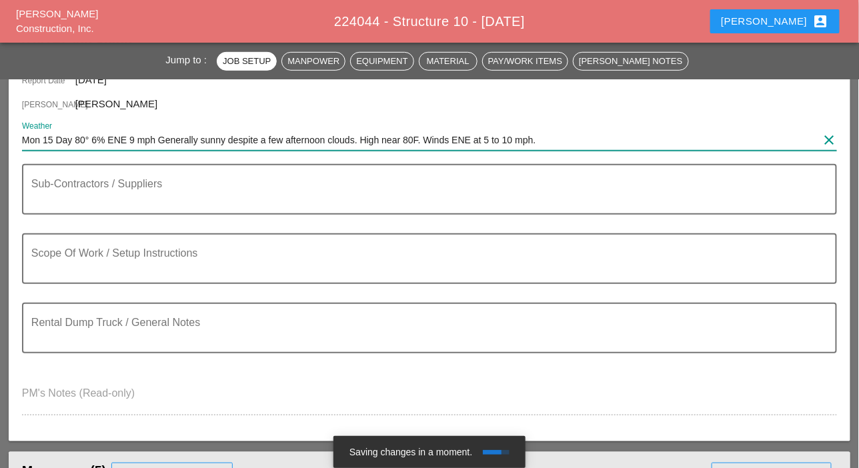
type input "Mon 15 Day 80° 6% ENE 9 mph Generally sunny despite a few afternoon clouds. Hig…"
click at [65, 255] on textarea "Scope Of Work / Setup Instructions" at bounding box center [424, 267] width 786 height 32
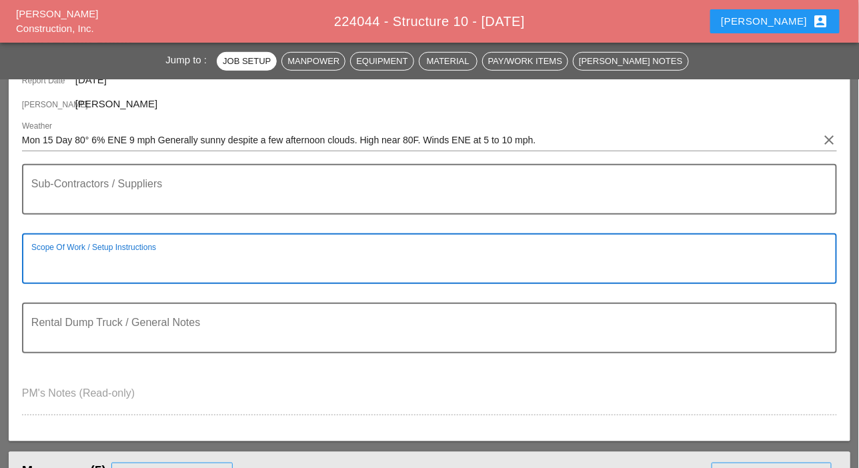
paste textarea "LOCATION: 10 NEW SIGN STRUCTURE NO.: N0880 EXISTING SIGN STRUCTURE NO.: N2848 W…"
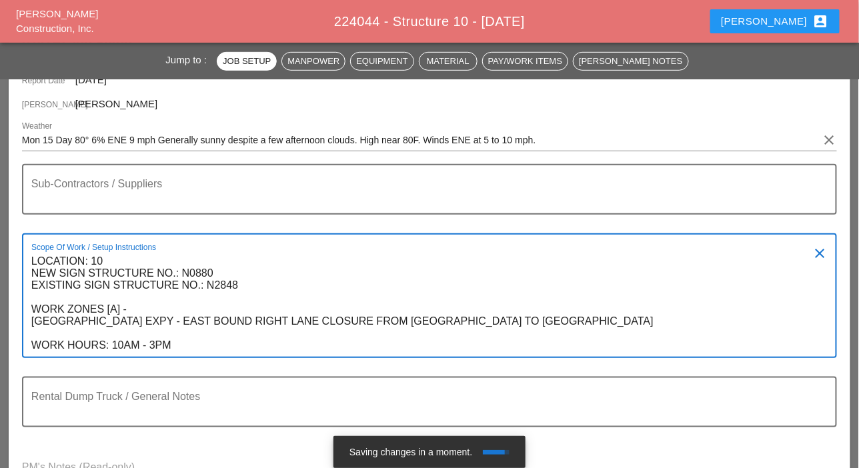
type textarea "LOCATION: 10 NEW SIGN STRUCTURE NO.: N0880 EXISTING SIGN STRUCTURE NO.: N2848 W…"
click at [63, 202] on textarea "Sub-Contractors / Suppliers" at bounding box center [424, 197] width 786 height 32
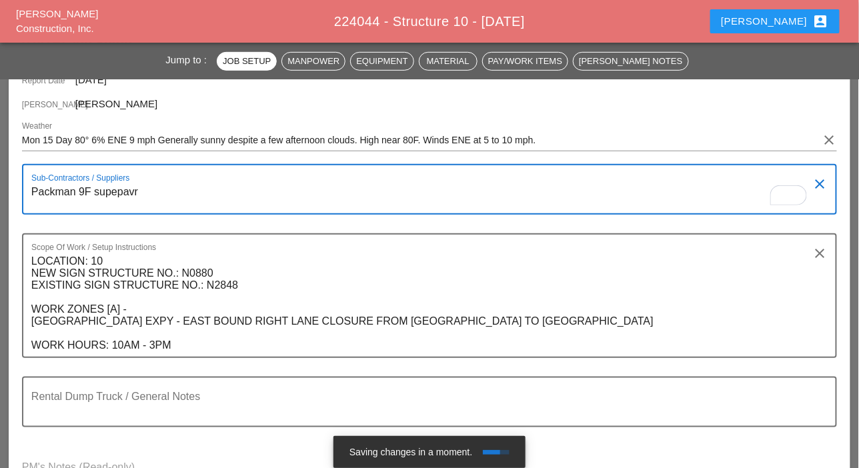
drag, startPoint x: 115, startPoint y: 191, endPoint x: 213, endPoint y: 202, distance: 98.6
click at [309, 198] on textarea "Packman 9F supepavr" at bounding box center [424, 197] width 786 height 32
click at [155, 197] on textarea "Packman 9F supepavr" at bounding box center [424, 197] width 786 height 32
click at [235, 178] on div "Sub-Contractors / Suppliers Packman 9F super pave 7 am 5 Ton." at bounding box center [424, 189] width 786 height 48
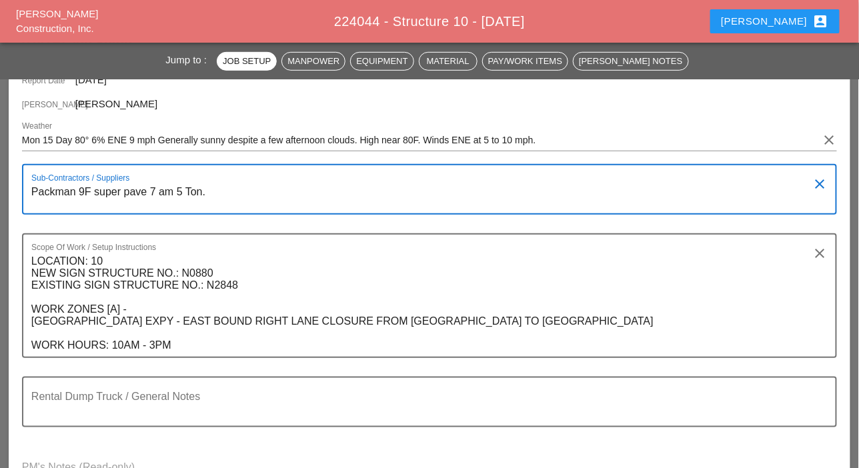
click at [211, 191] on textarea "Packman 9F super pave 7 am 5 Ton." at bounding box center [424, 197] width 786 height 32
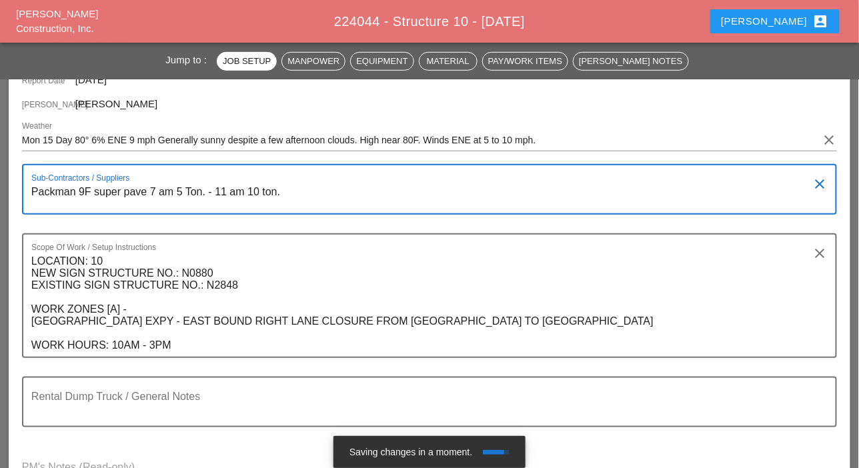
click at [263, 191] on textarea "Packman 9F super pave 7 am 5 Ton. - 11 am 10 ton." at bounding box center [424, 197] width 786 height 32
click at [261, 191] on textarea "Packman 9F super pave 7 am 5 Ton. - 11 am 10 ton." at bounding box center [424, 197] width 786 height 32
click at [344, 193] on textarea "Packman 9F super pave 7 am 5 Ton. - 11 am 10 Ton." at bounding box center [424, 197] width 786 height 32
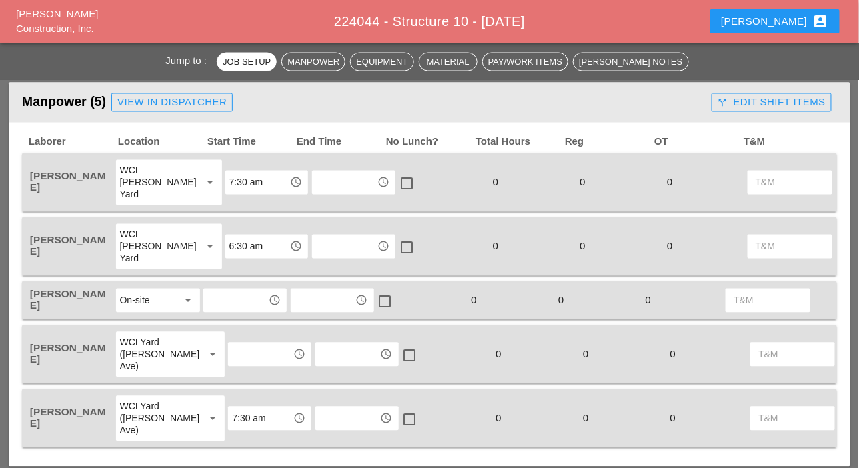
scroll to position [667, 0]
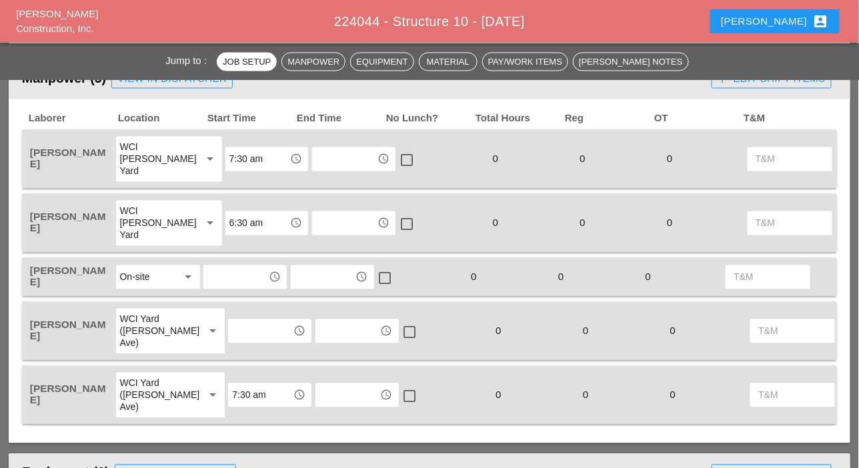
type textarea "Packman 9F super pave 7 am 5 Ton. - 11 am 10 Ton."
click at [229, 158] on input "7:30 am" at bounding box center [257, 159] width 57 height 21
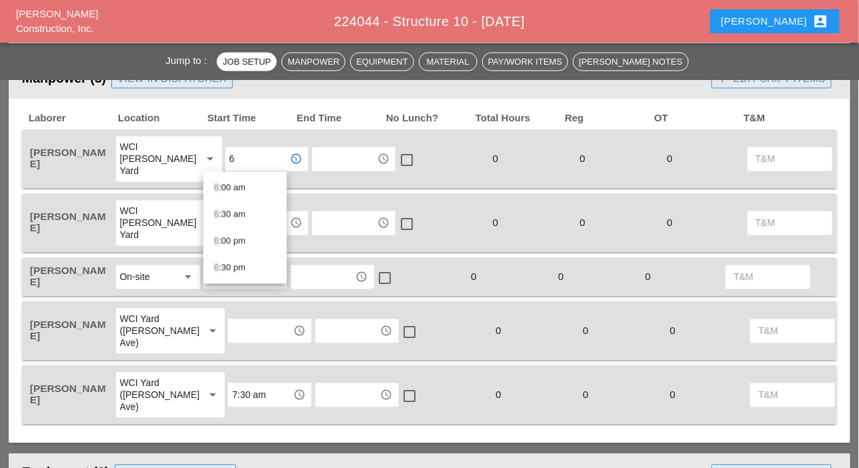
click at [226, 207] on div "6 :30 am" at bounding box center [245, 215] width 62 height 16
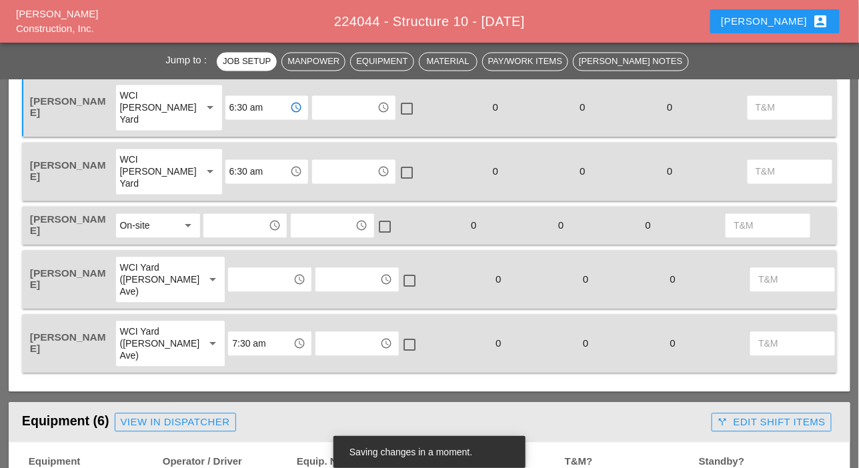
scroll to position [734, 0]
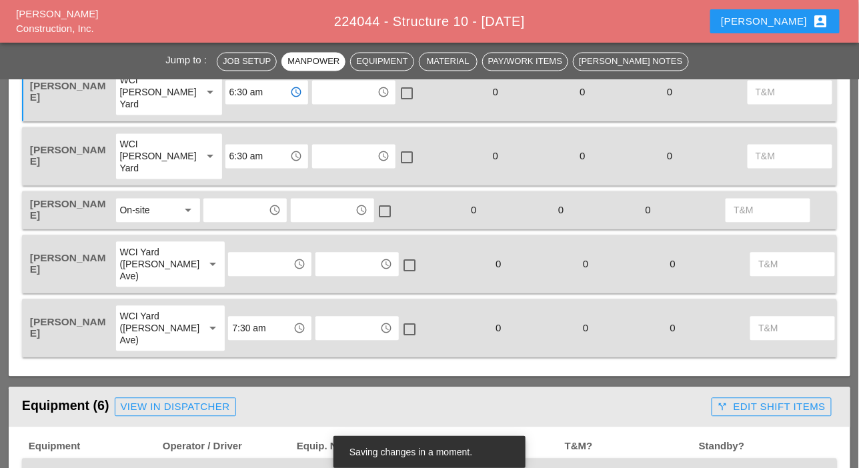
type input "6:30 am"
click at [222, 213] on input "text" at bounding box center [235, 210] width 57 height 21
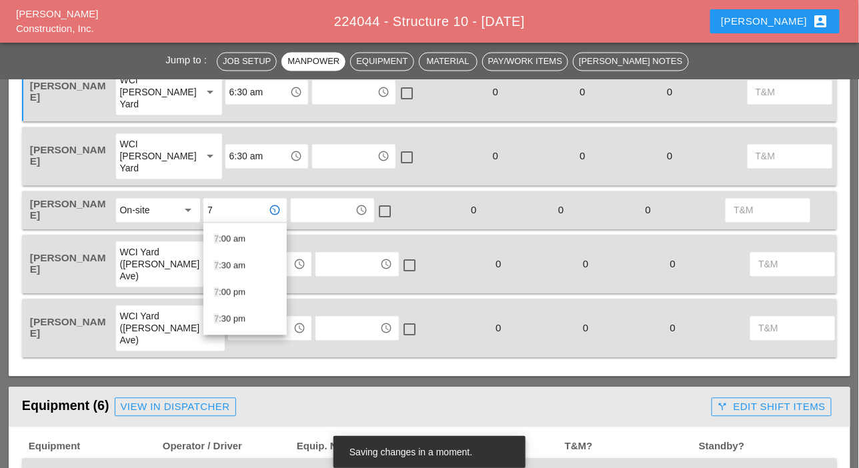
drag, startPoint x: 233, startPoint y: 235, endPoint x: 195, endPoint y: 245, distance: 38.8
click at [233, 235] on div "7 :00 am" at bounding box center [245, 239] width 62 height 16
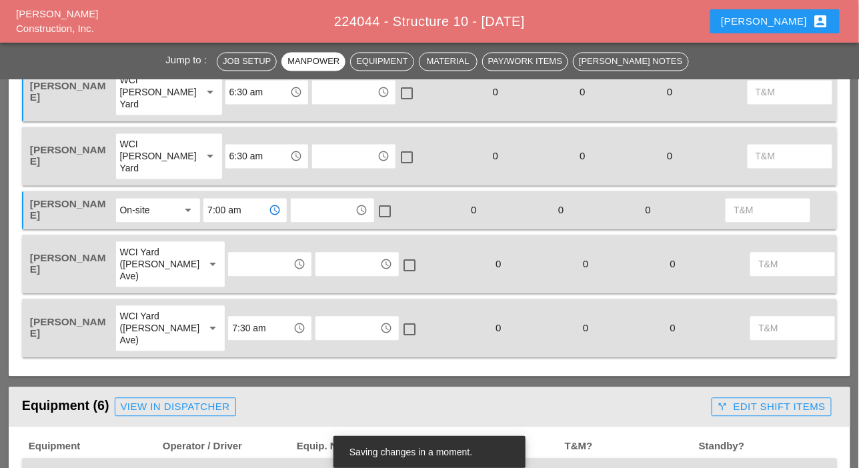
type input "7:00 am"
click at [232, 267] on input "text" at bounding box center [260, 264] width 57 height 21
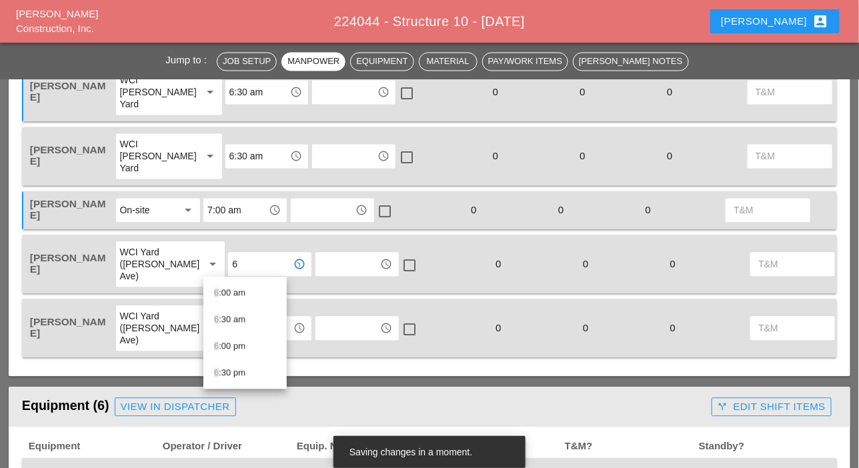
click at [227, 315] on div "6 :30 am" at bounding box center [245, 320] width 62 height 16
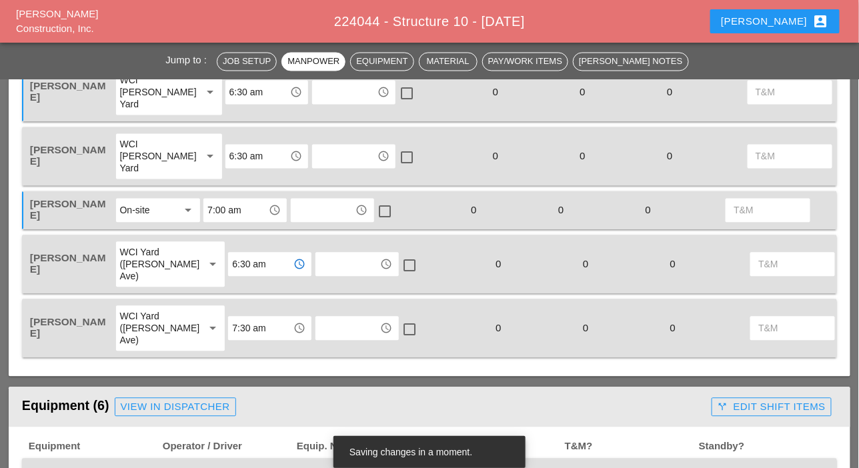
type input "6:30 am"
click at [232, 329] on input "7:30 am" at bounding box center [260, 328] width 57 height 21
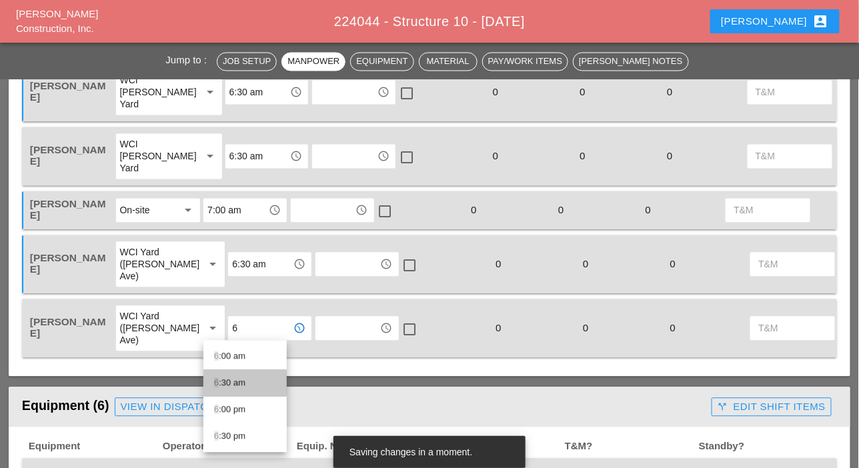
click at [222, 382] on div "6 :30 am" at bounding box center [245, 384] width 62 height 16
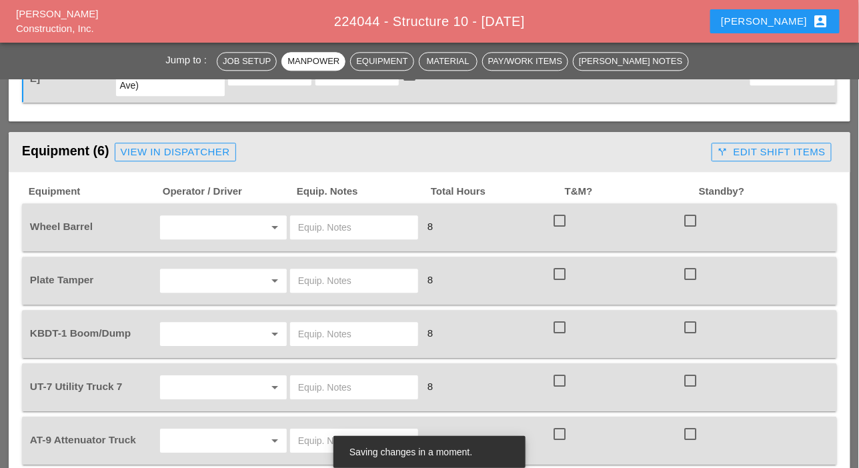
scroll to position [1000, 0]
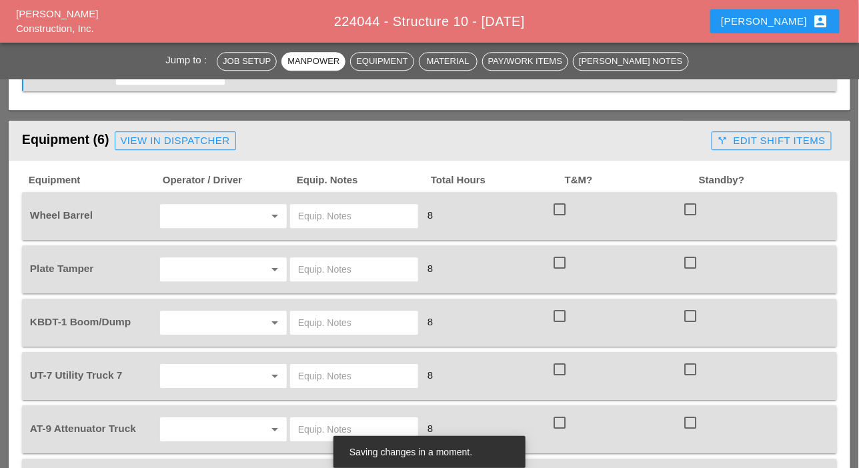
type input "6:30 am"
click at [193, 217] on input "text" at bounding box center [204, 215] width 81 height 21
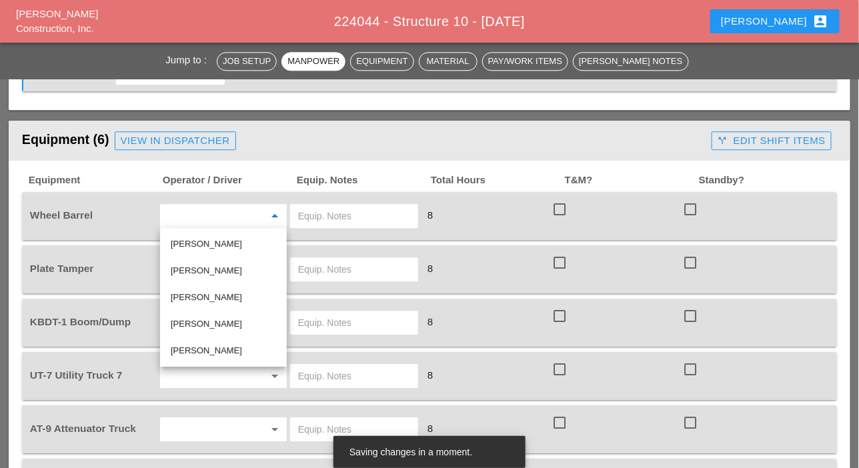
click at [197, 316] on div "[PERSON_NAME]" at bounding box center [223, 324] width 105 height 16
type input "[PERSON_NAME]"
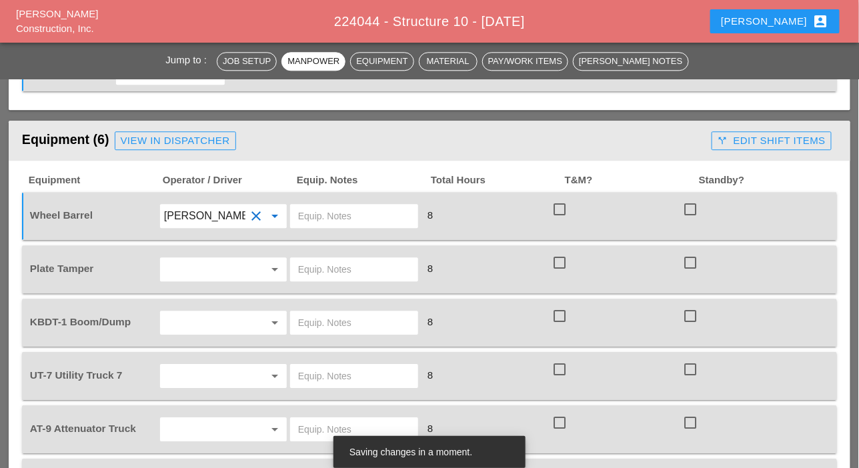
click at [304, 216] on input "text" at bounding box center [354, 215] width 112 height 21
type input "Must have 2"
click at [249, 265] on div at bounding box center [256, 269] width 16 height 16
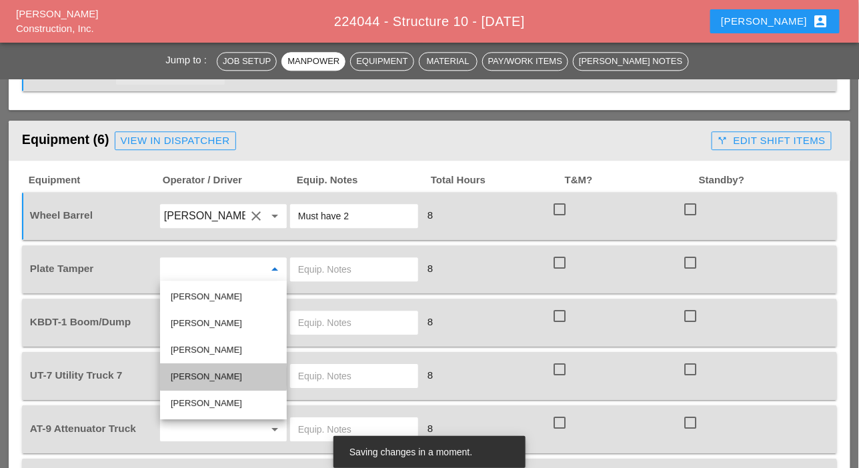
drag, startPoint x: 194, startPoint y: 380, endPoint x: 235, endPoint y: 336, distance: 59.5
click at [195, 380] on div "[PERSON_NAME]" at bounding box center [223, 377] width 105 height 16
type input "[PERSON_NAME]"
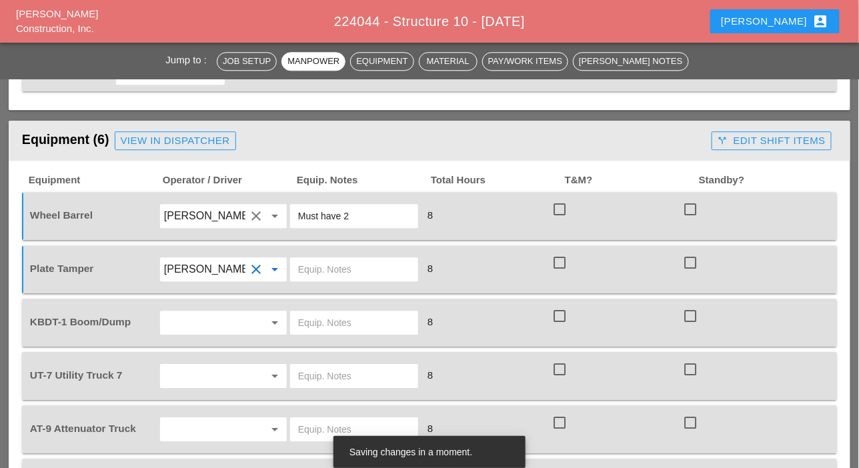
click at [308, 271] on input "text" at bounding box center [354, 269] width 112 height 21
click at [191, 327] on input "text" at bounding box center [204, 322] width 81 height 21
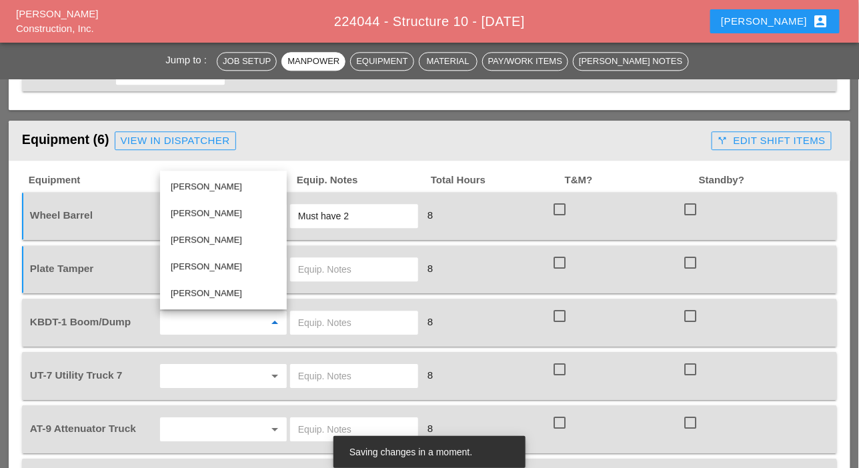
click at [200, 289] on div "[PERSON_NAME]" at bounding box center [223, 293] width 105 height 16
type input "[PERSON_NAME]"
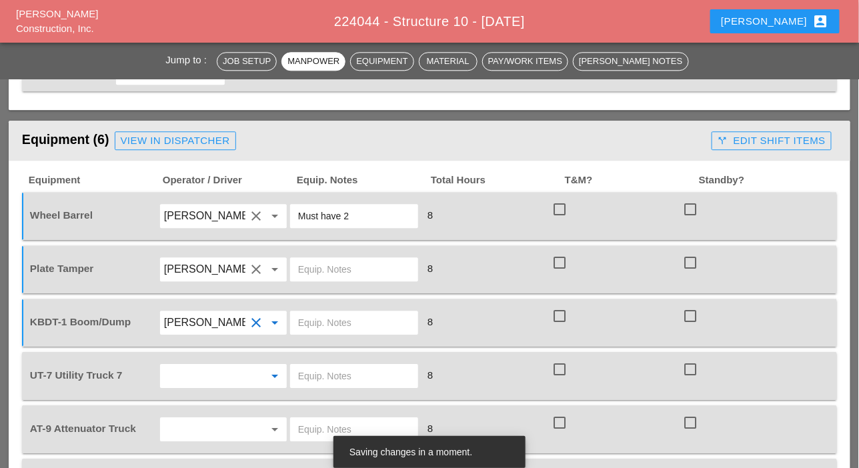
click at [179, 374] on input "text" at bounding box center [204, 376] width 81 height 21
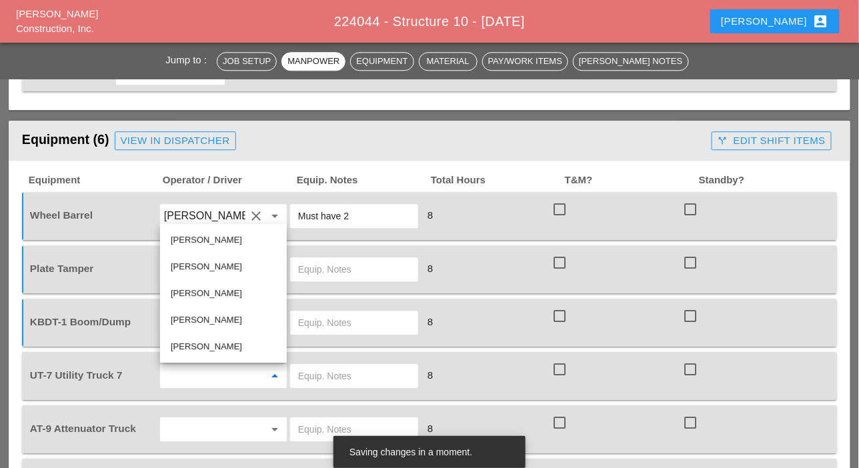
click at [195, 320] on div "[PERSON_NAME]" at bounding box center [223, 320] width 105 height 16
type input "[PERSON_NAME]"
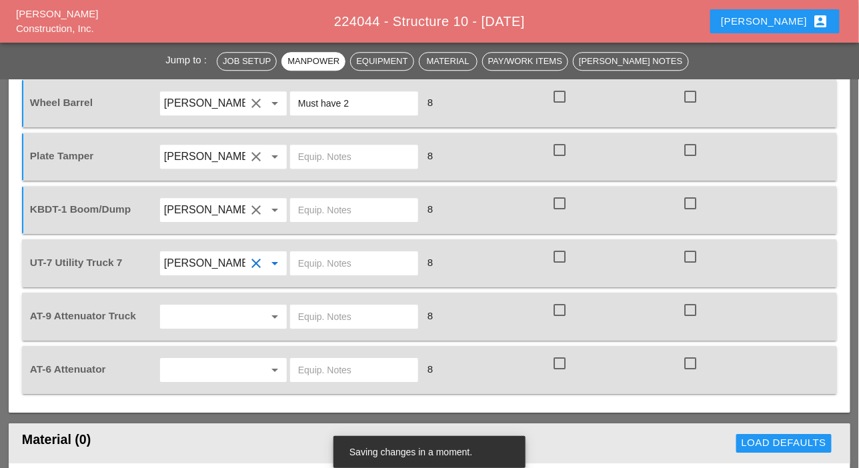
scroll to position [1134, 0]
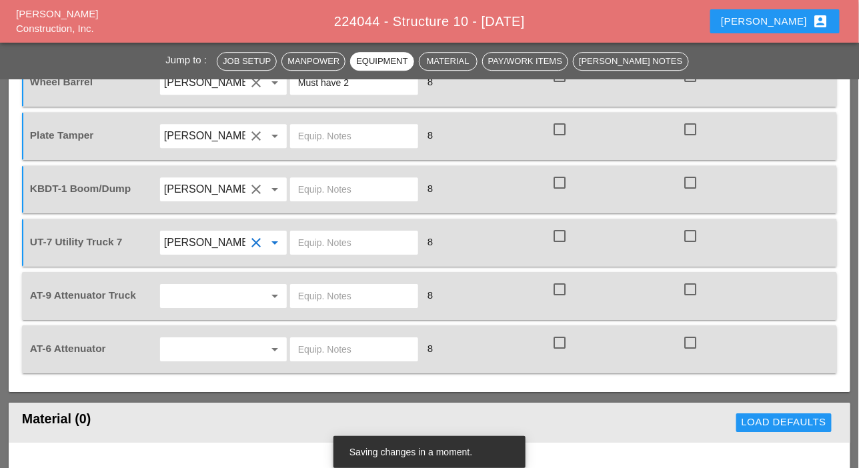
click at [197, 298] on input "text" at bounding box center [204, 295] width 81 height 21
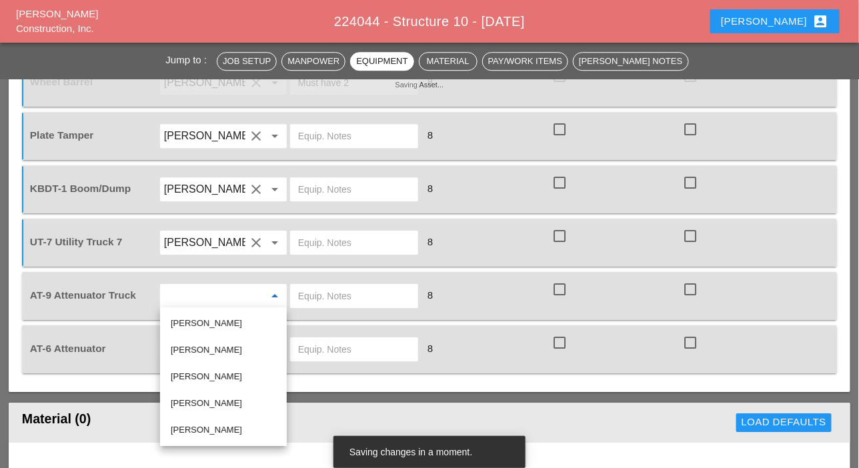
click at [195, 324] on div "[PERSON_NAME]" at bounding box center [223, 323] width 105 height 16
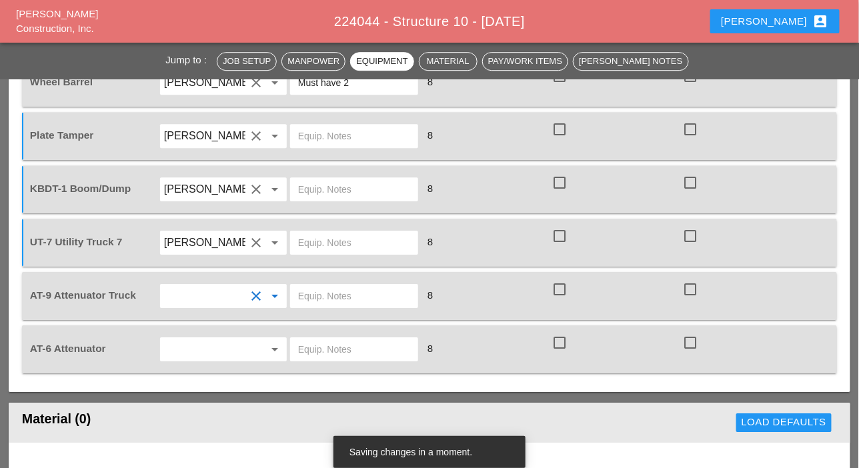
type input "[PERSON_NAME]"
click at [191, 343] on input "text" at bounding box center [204, 349] width 81 height 21
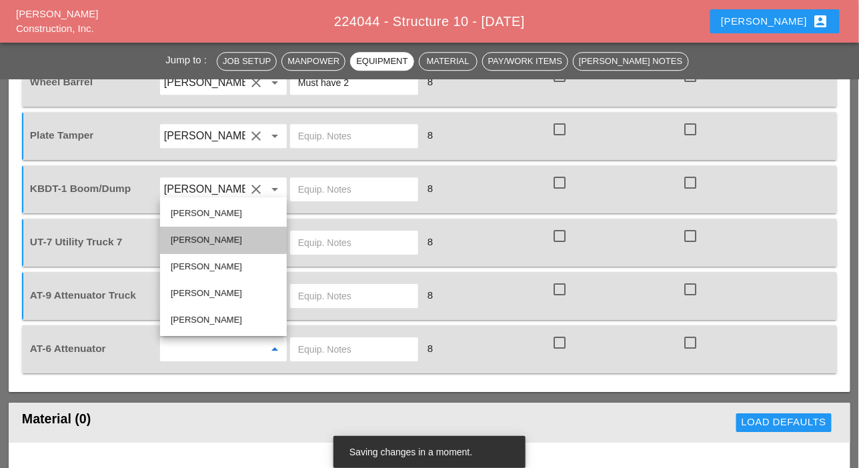
click at [189, 237] on div "[PERSON_NAME]" at bounding box center [223, 240] width 105 height 16
type input "[PERSON_NAME]"
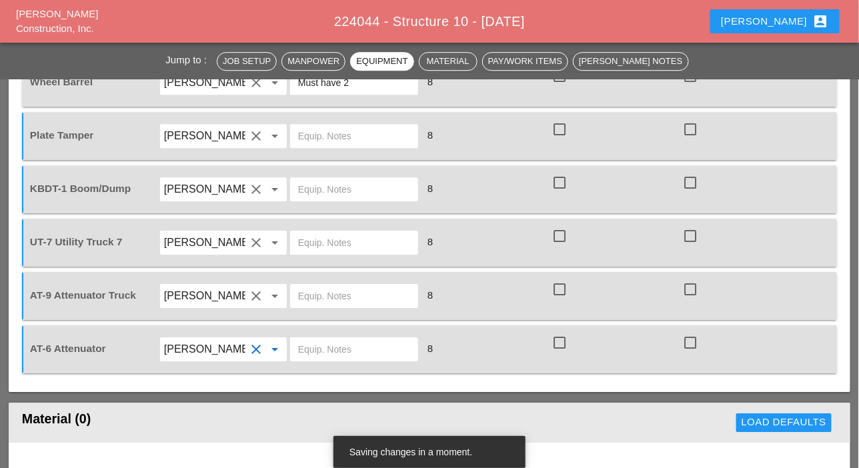
drag, startPoint x: 309, startPoint y: 347, endPoint x: 305, endPoint y: 356, distance: 9.9
click at [308, 349] on input "text" at bounding box center [354, 349] width 112 height 21
drag, startPoint x: 327, startPoint y: 344, endPoint x: 295, endPoint y: 349, distance: 32.4
click at [295, 349] on div "Bruckner yard" at bounding box center [354, 350] width 128 height 24
type input "Bruckner yard"
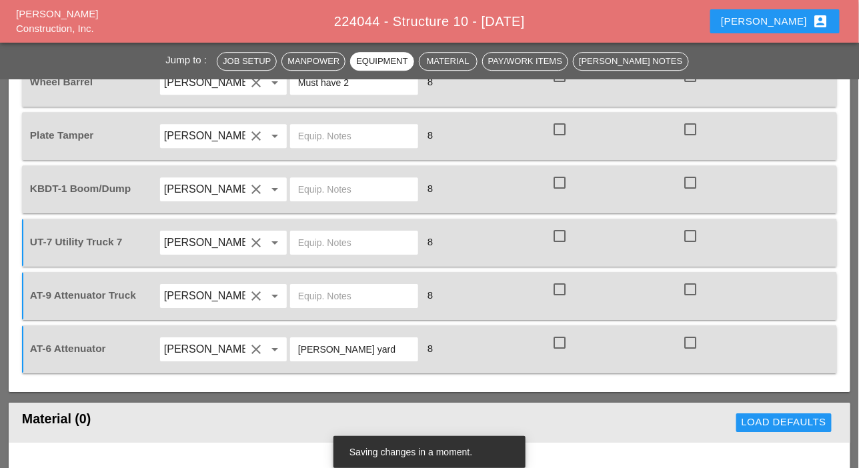
click at [320, 287] on input "text" at bounding box center [354, 295] width 112 height 21
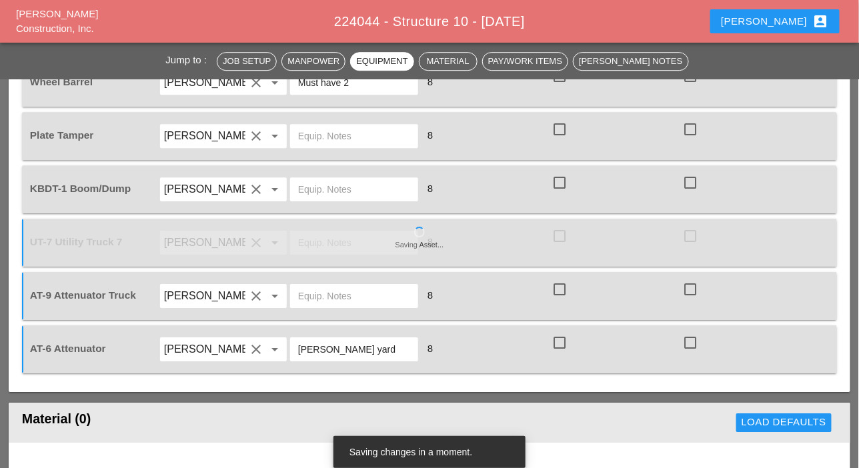
paste input "Bruckner yard"
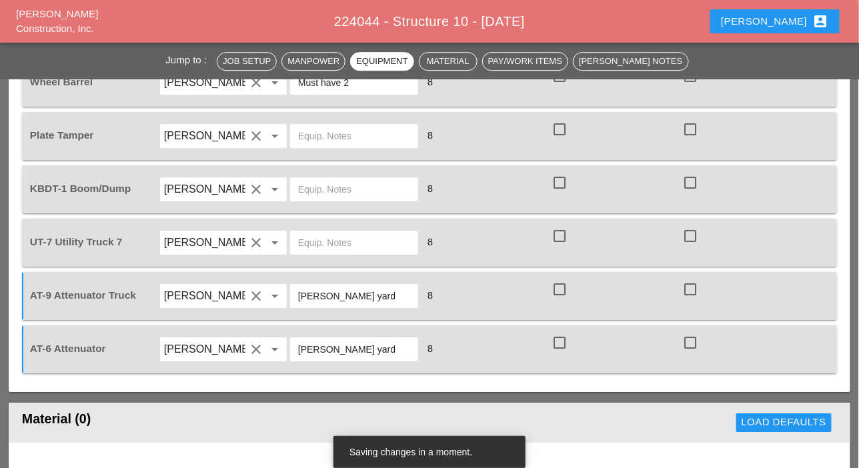
type input "Bruckner yard"
click at [306, 241] on input "text" at bounding box center [354, 242] width 112 height 21
drag, startPoint x: 346, startPoint y: 242, endPoint x: 321, endPoint y: 245, distance: 24.9
click at [321, 245] on input "main ayrd" at bounding box center [354, 242] width 112 height 21
drag, startPoint x: 344, startPoint y: 237, endPoint x: 291, endPoint y: 243, distance: 53.0
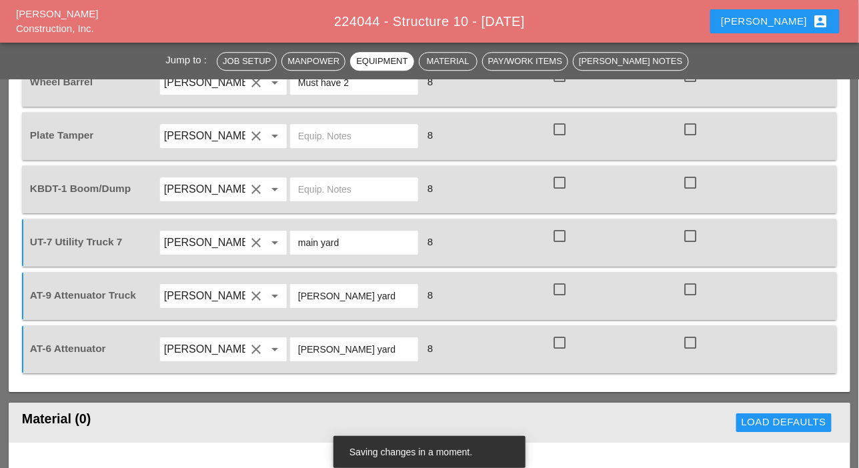
click at [291, 243] on div "main yard" at bounding box center [354, 243] width 128 height 24
click at [295, 245] on div "main yard" at bounding box center [354, 243] width 128 height 24
type input "main yard"
click at [319, 181] on input "text" at bounding box center [354, 189] width 112 height 21
paste input "main yard"
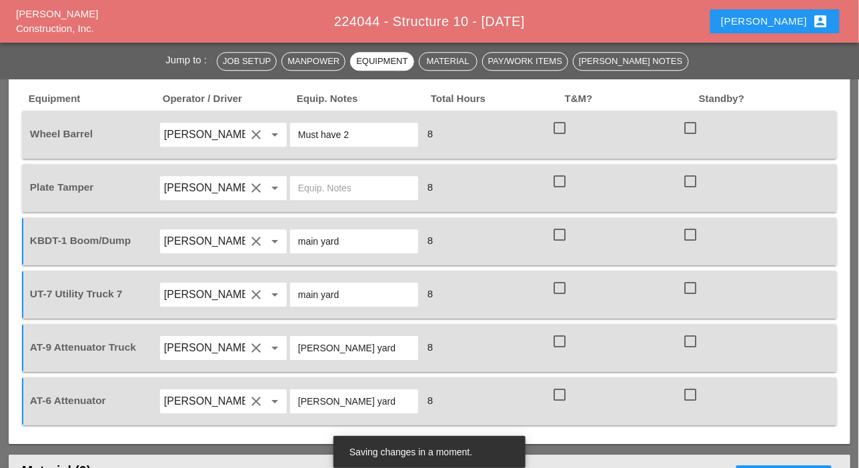
scroll to position [1067, 0]
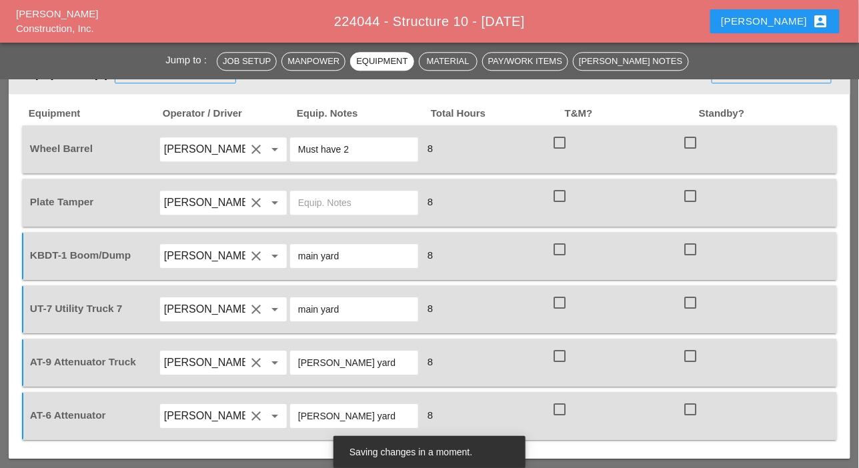
type input "main yard"
click at [319, 207] on input "text" at bounding box center [354, 202] width 112 height 21
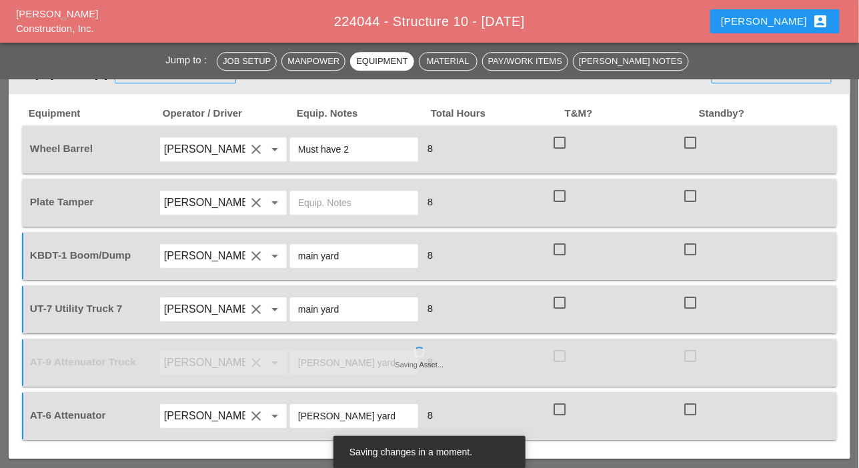
paste input "main yard"
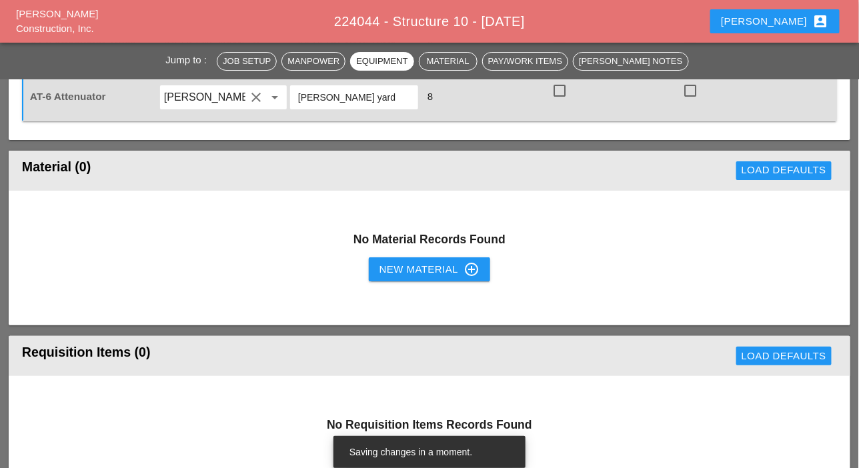
scroll to position [1401, 0]
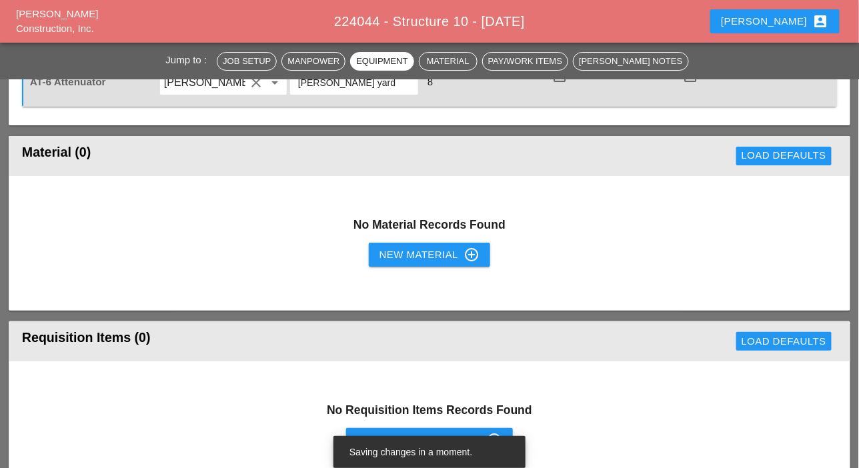
type input "main yard"
click at [394, 248] on div "New Material control_point" at bounding box center [430, 255] width 100 height 16
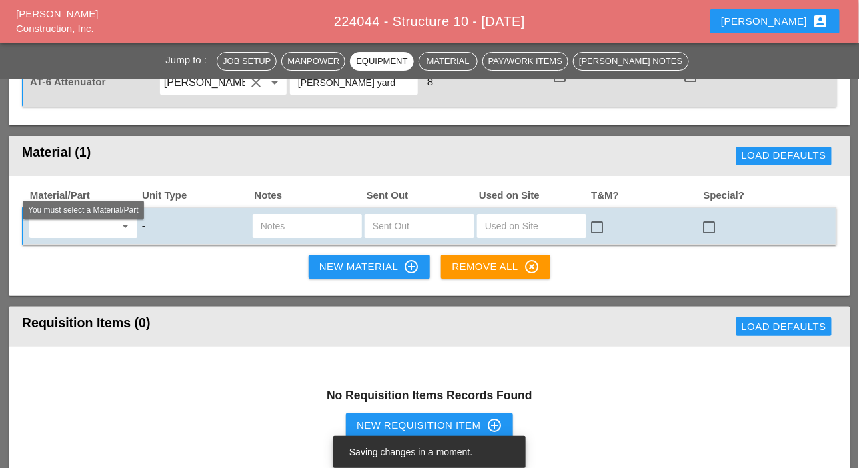
click at [72, 225] on input "text" at bounding box center [73, 225] width 81 height 21
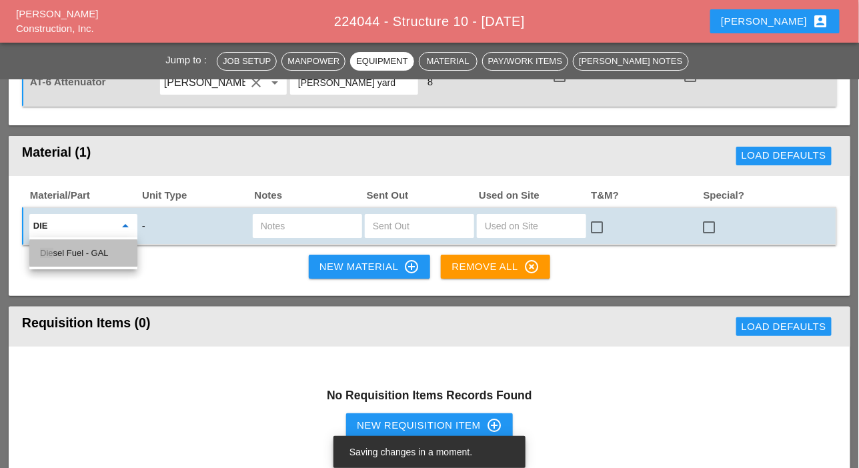
click at [80, 252] on div "Die sel Fuel - GAL" at bounding box center [83, 253] width 87 height 16
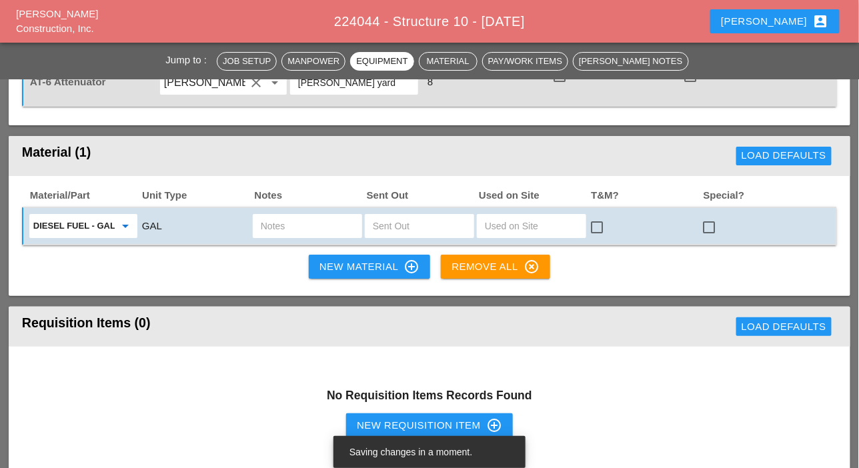
type input "Diesel Fuel - GAL"
click at [388, 232] on input "text" at bounding box center [419, 225] width 93 height 21
type input "10"
click at [307, 226] on input "text" at bounding box center [307, 225] width 93 height 21
type input "ut7"
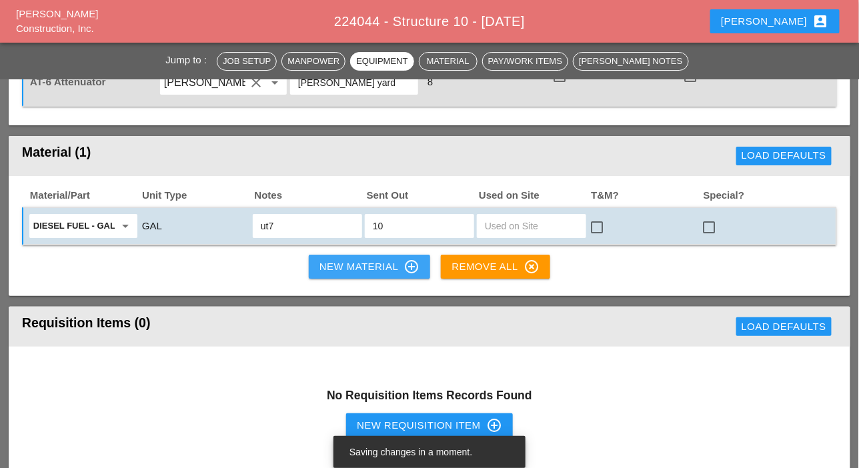
click at [341, 264] on div "New Material control_point" at bounding box center [369, 267] width 100 height 16
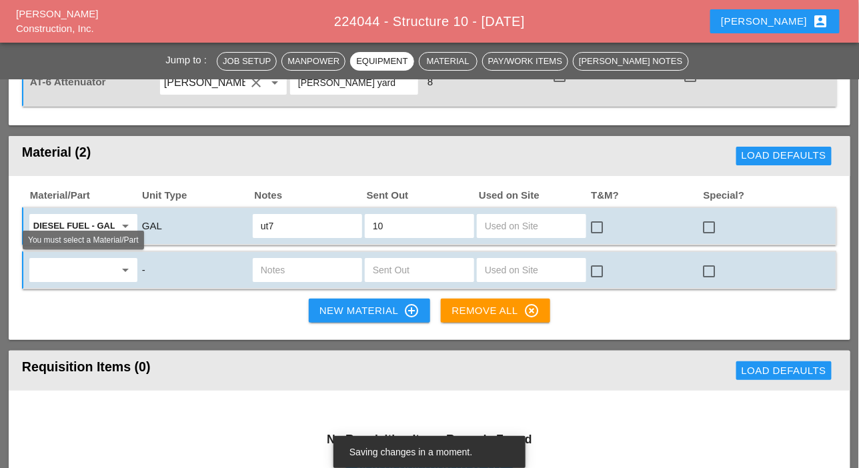
click at [63, 266] on input "text" at bounding box center [73, 269] width 81 height 21
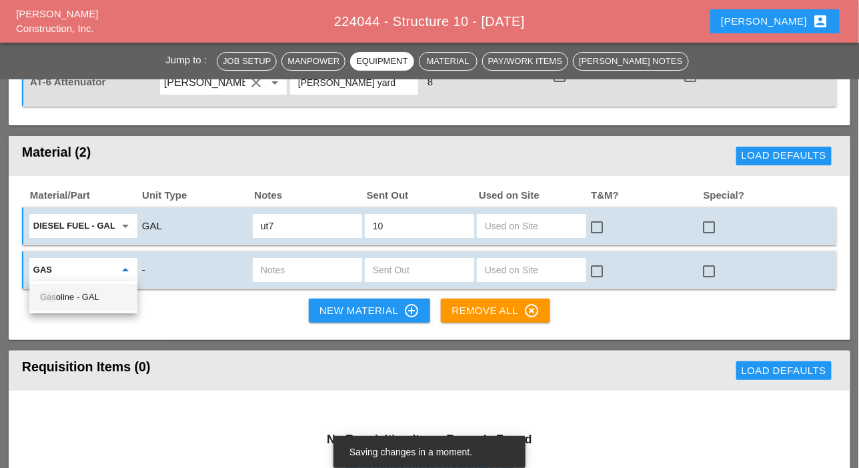
drag, startPoint x: 91, startPoint y: 292, endPoint x: 100, endPoint y: 295, distance: 9.1
click at [93, 293] on div "Gas oline - GAL" at bounding box center [83, 297] width 87 height 16
type input "Gasoline - GAL"
click at [377, 269] on input "text" at bounding box center [419, 269] width 93 height 21
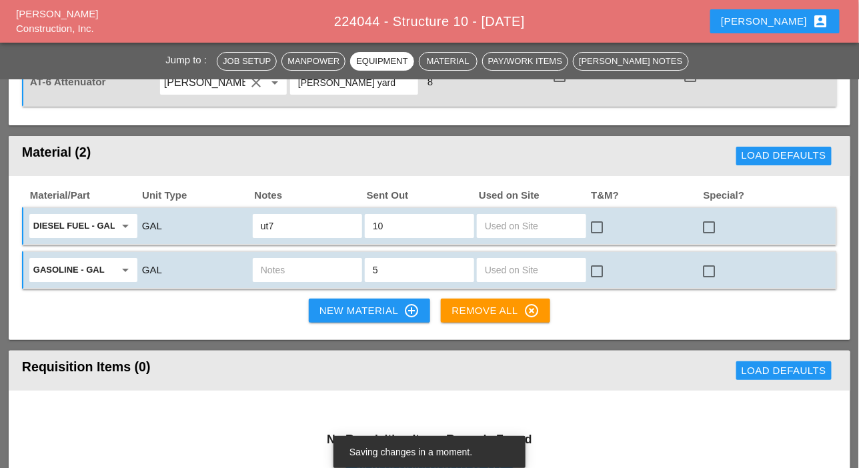
type input "5"
click at [318, 267] on input "text" at bounding box center [307, 269] width 93 height 21
type input "ut7"
click at [344, 305] on div "New Material control_point" at bounding box center [369, 311] width 100 height 16
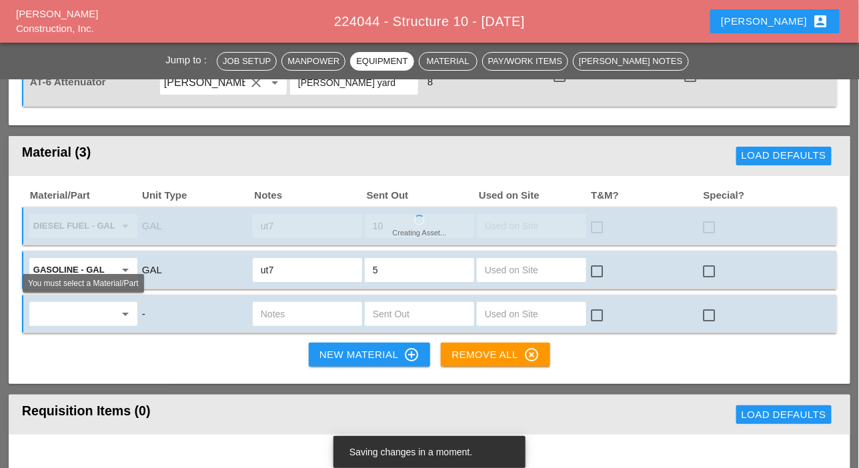
click at [79, 306] on input "text" at bounding box center [73, 313] width 81 height 21
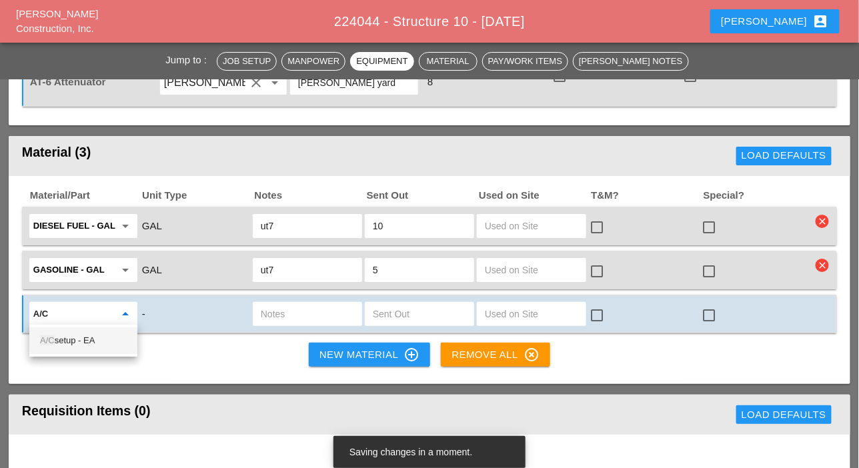
click at [64, 338] on div "A/C setup - EA" at bounding box center [83, 341] width 87 height 16
type input "A/C setup - EA"
click at [381, 312] on input "text" at bounding box center [419, 313] width 93 height 21
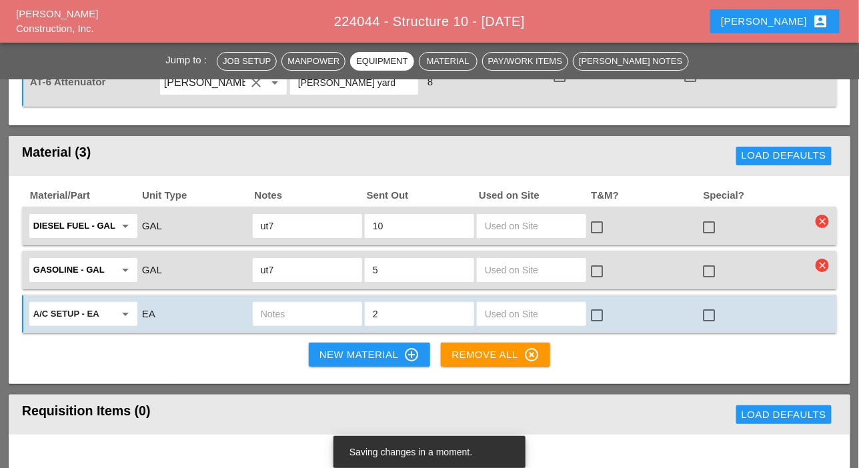
type input "2"
click at [315, 315] on input "text" at bounding box center [307, 313] width 93 height 21
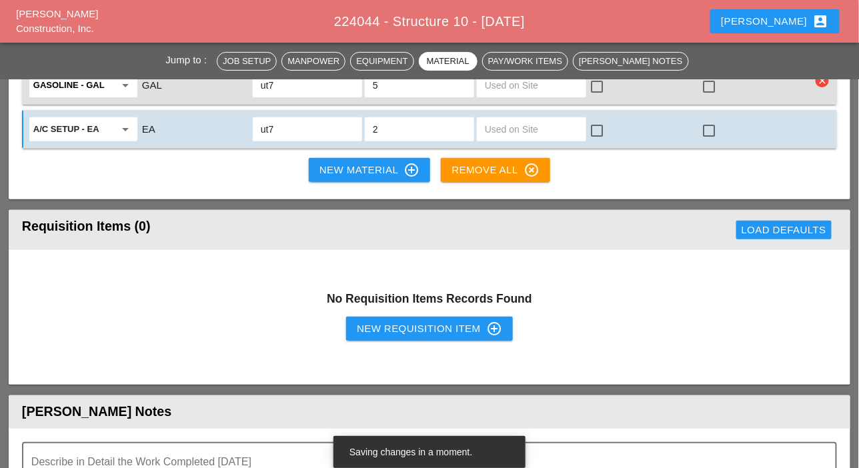
scroll to position [1601, 0]
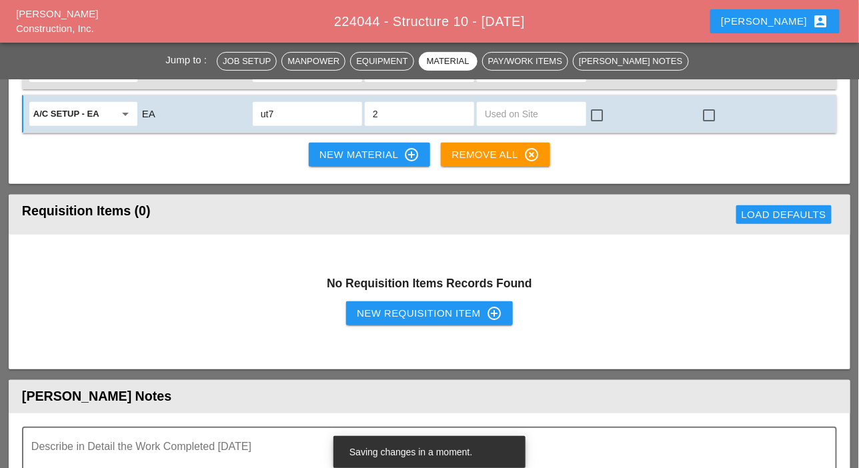
type input "ut7"
click at [388, 307] on div "New Requisition Item control_point" at bounding box center [429, 313] width 145 height 16
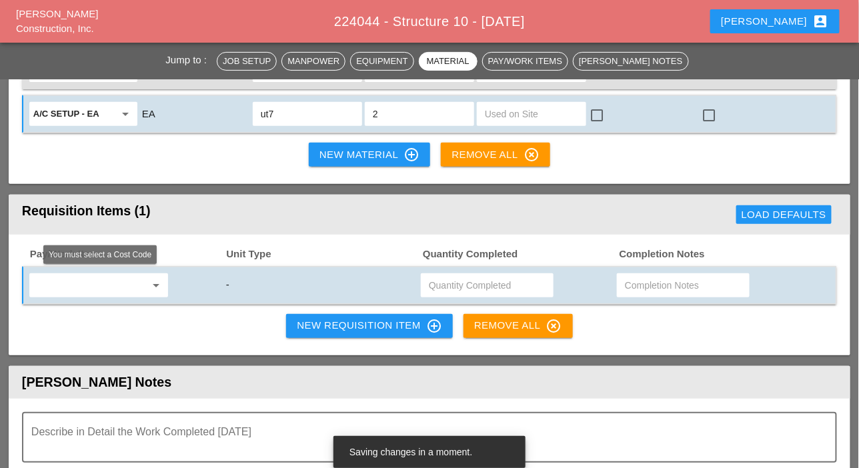
click at [104, 277] on input "text" at bounding box center [89, 285] width 112 height 21
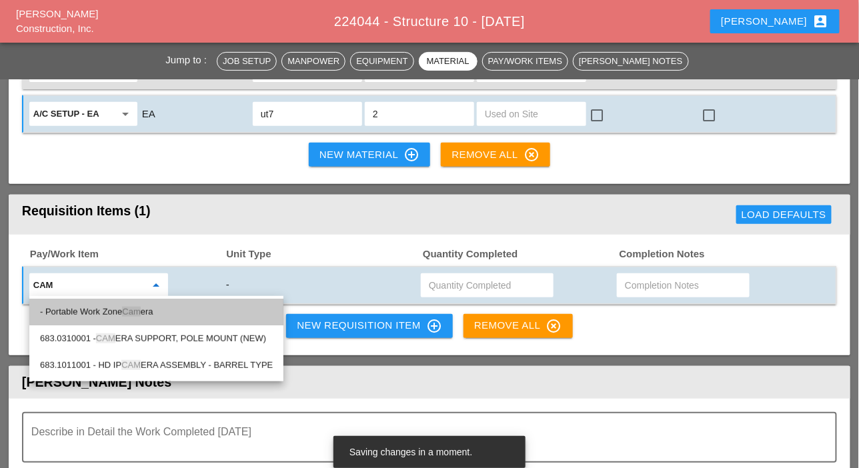
click at [135, 312] on span "Cam" at bounding box center [131, 312] width 18 height 10
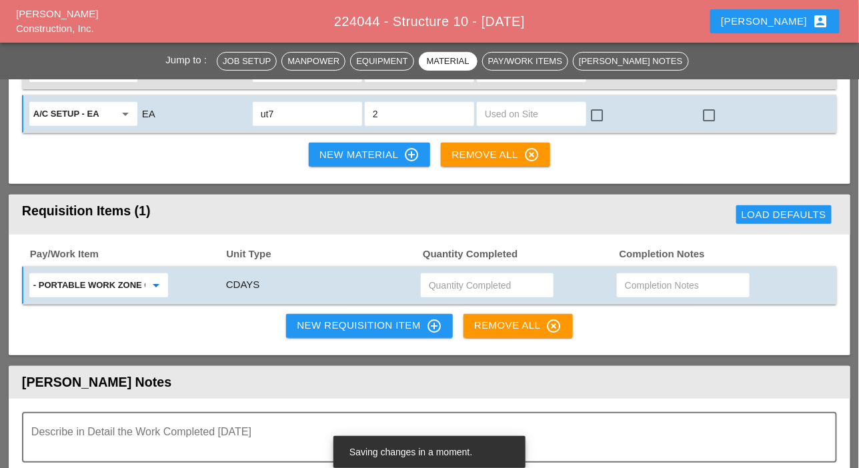
type input "- Portable Work Zone Camera"
click at [451, 281] on input "text" at bounding box center [487, 285] width 117 height 21
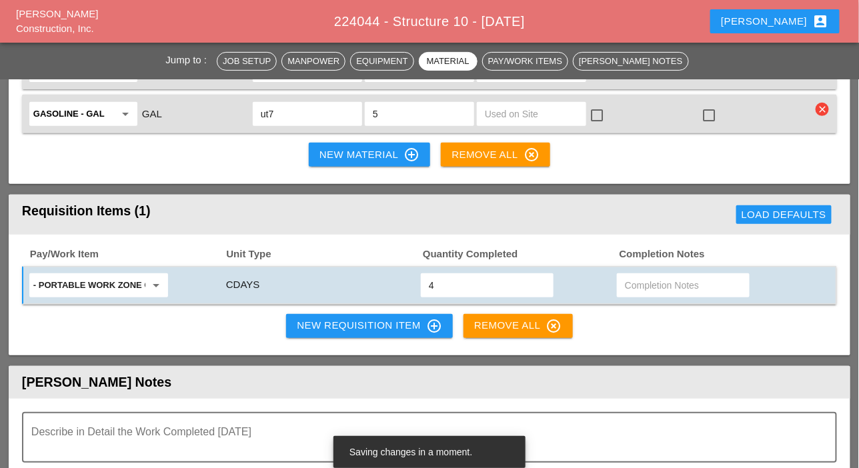
type input "4"
click at [354, 321] on div "New Requisition Item control_point" at bounding box center [369, 326] width 145 height 16
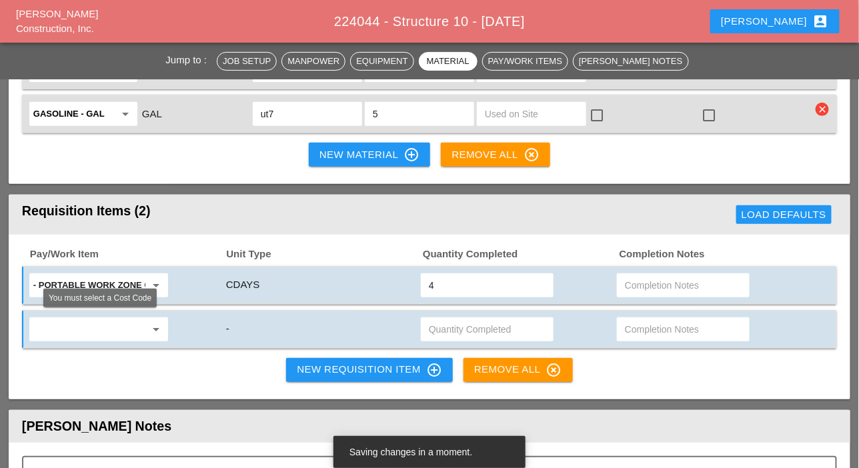
click at [99, 327] on input "text" at bounding box center [89, 329] width 112 height 21
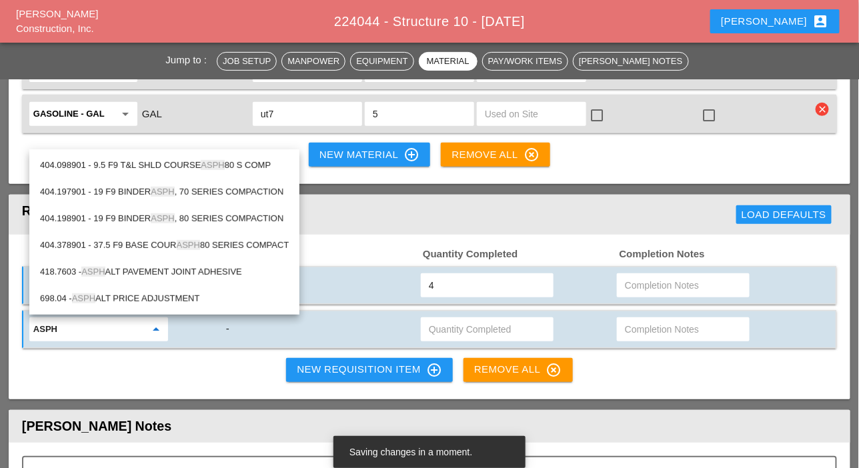
click at [176, 163] on div "404.098901 - 9.5 F9 T&L SHLD COURSE ASPH 80 S COMP" at bounding box center [164, 165] width 249 height 16
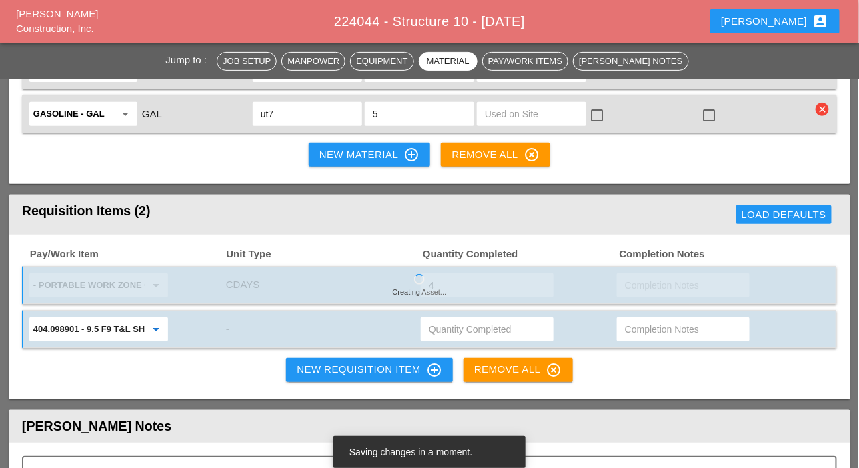
type input "404.098901 - 9.5 F9 T&L SHLD COURSE ASPH 80 S COMP"
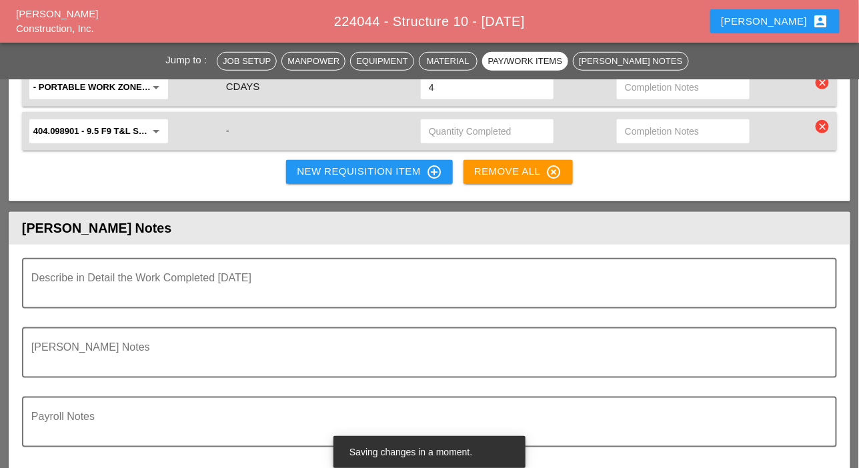
scroll to position [1801, 0]
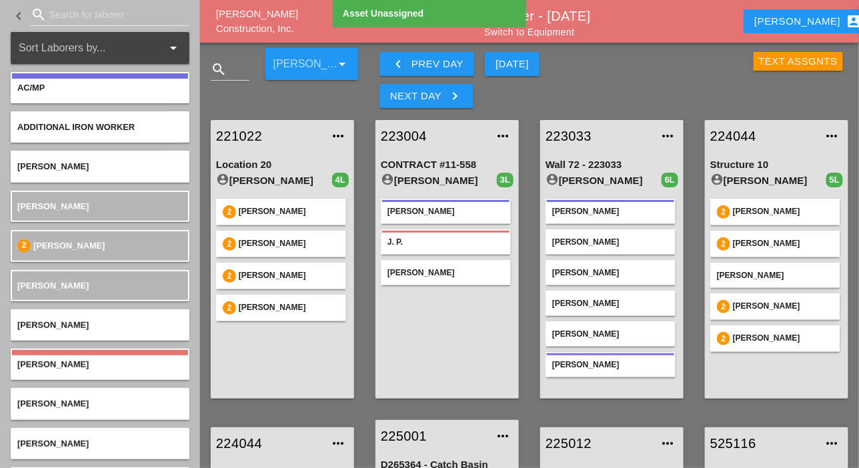
click at [63, 17] on input "Search for laborer" at bounding box center [109, 14] width 121 height 21
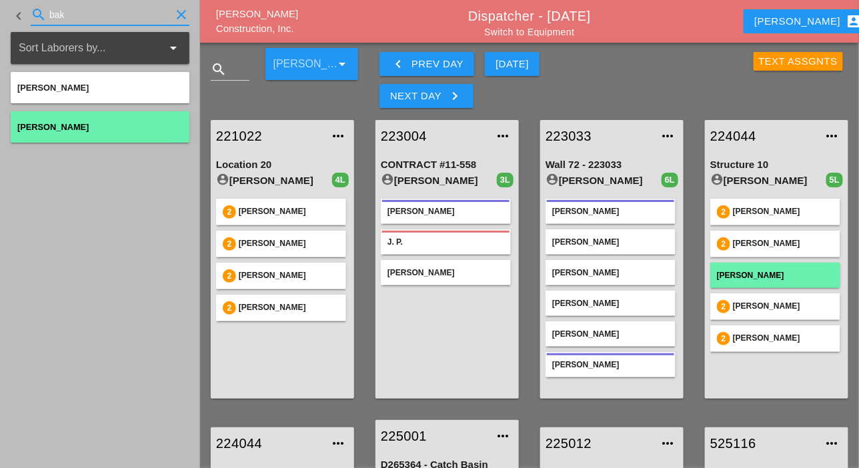
type input "bak"
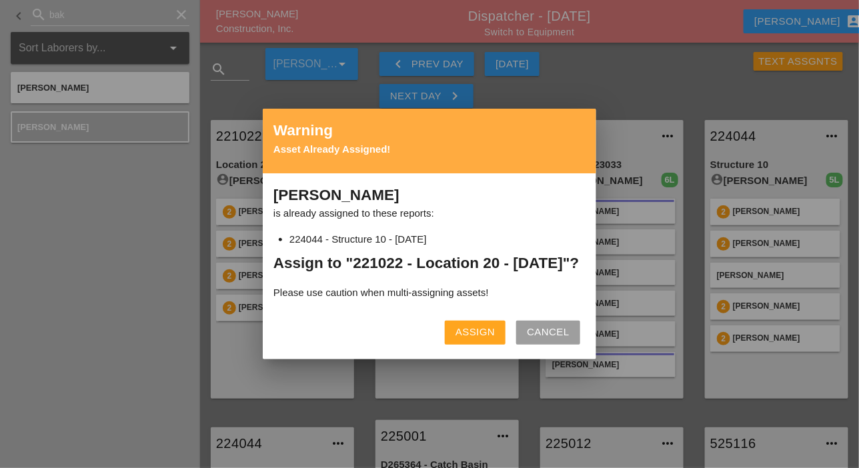
click at [480, 340] on div "Assign" at bounding box center [475, 332] width 39 height 15
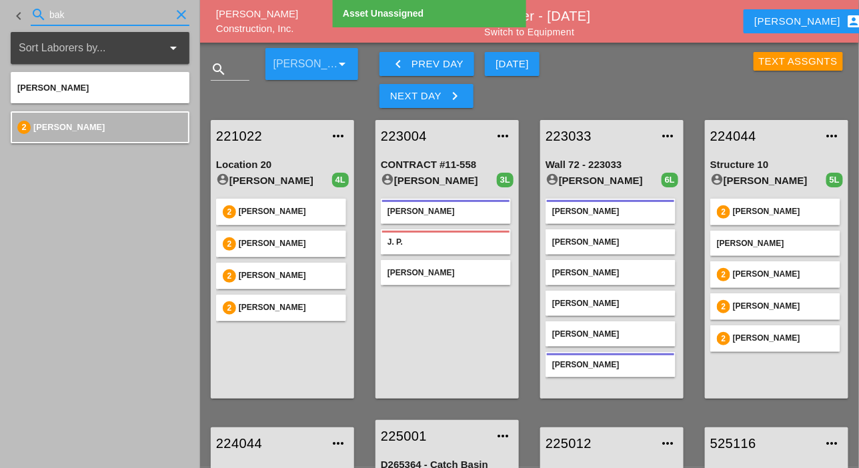
click at [87, 13] on input "bak" at bounding box center [109, 14] width 121 height 21
drag, startPoint x: 86, startPoint y: 13, endPoint x: 52, endPoint y: 15, distance: 34.0
click at [52, 15] on input "bak" at bounding box center [109, 14] width 121 height 21
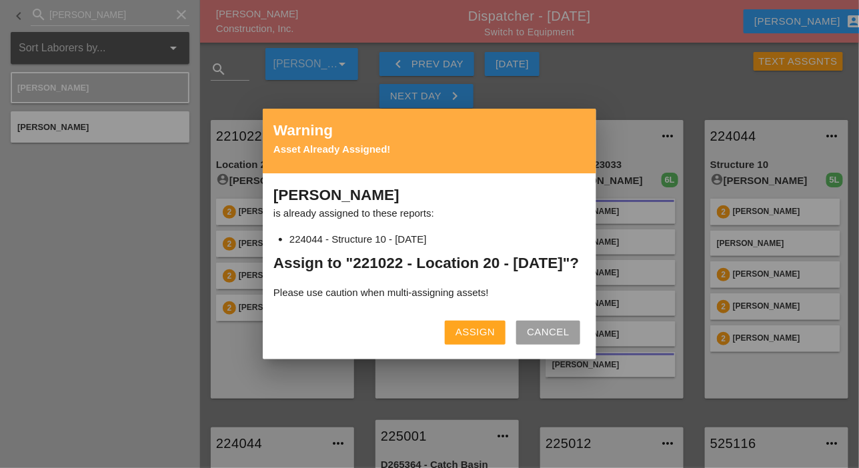
click at [477, 340] on div "Assign" at bounding box center [475, 332] width 39 height 15
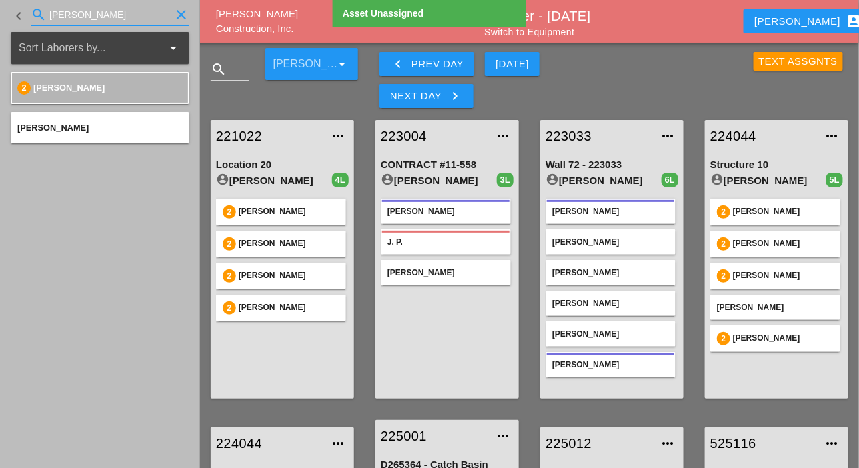
drag, startPoint x: 80, startPoint y: 17, endPoint x: 30, endPoint y: 15, distance: 50.1
click at [32, 15] on div "search [PERSON_NAME]" at bounding box center [110, 14] width 159 height 21
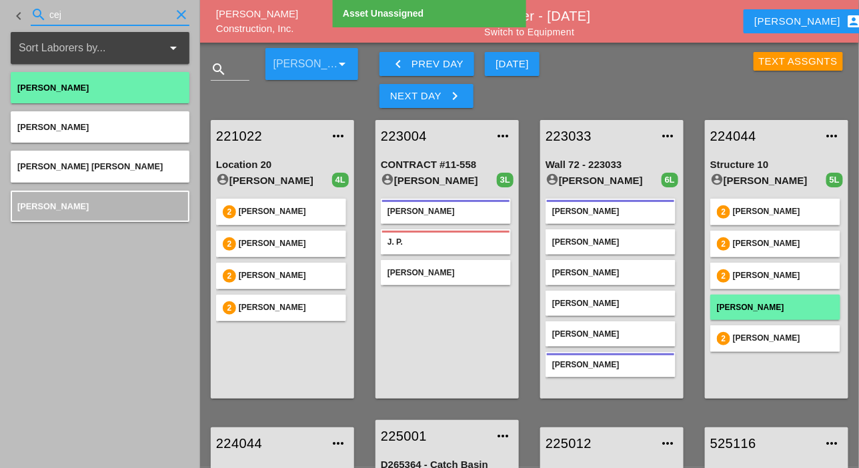
type input "cej"
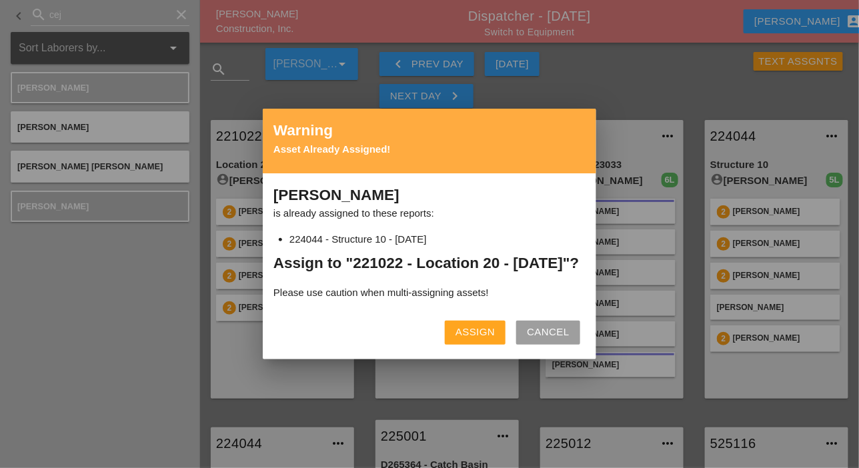
click at [478, 340] on div "Assign" at bounding box center [475, 332] width 39 height 15
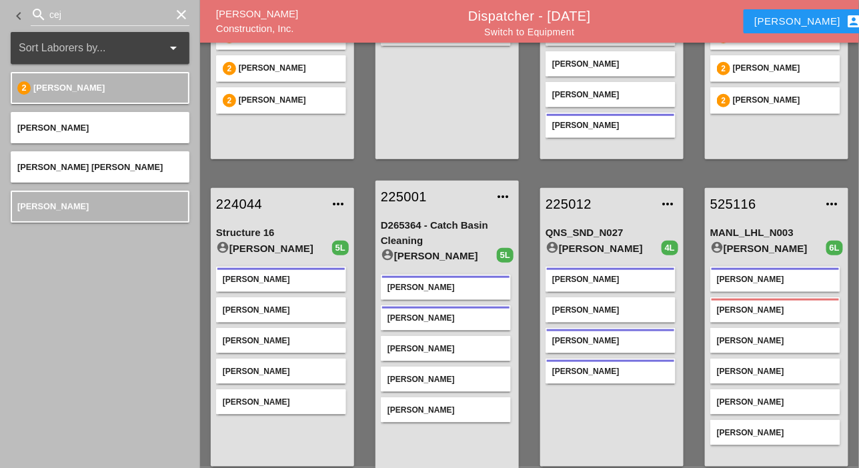
scroll to position [255, 0]
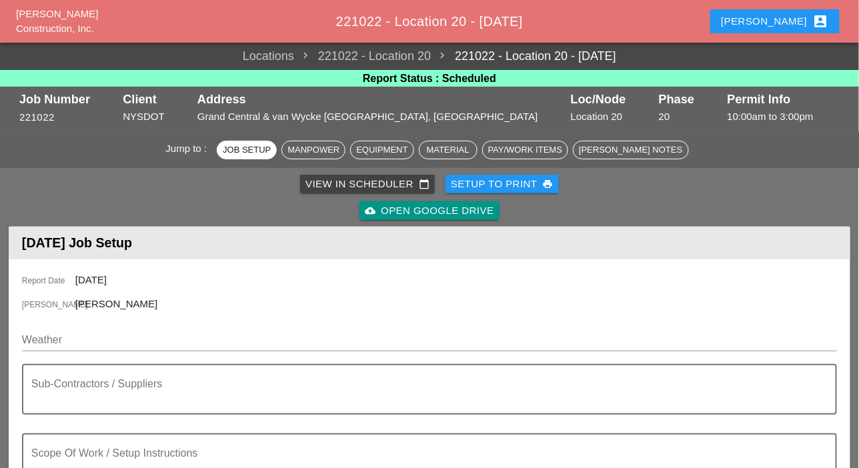
scroll to position [200, 0]
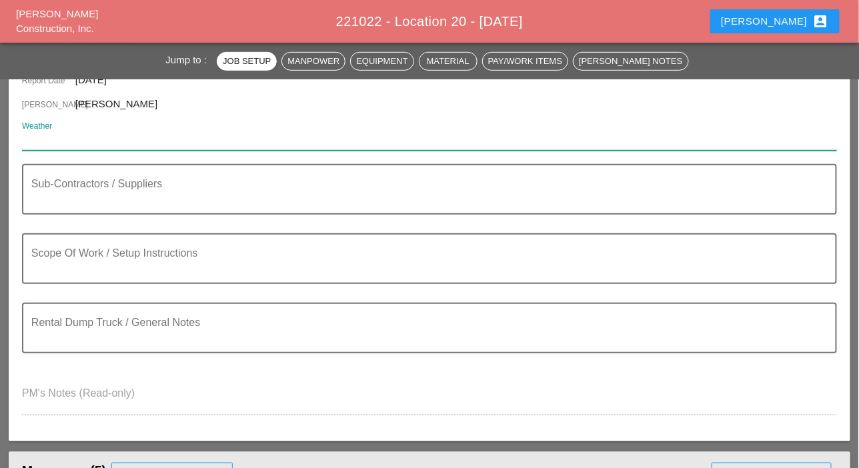
paste input "Mon 15 Day 80° 6% ENE 9 mph Generally sunny despite a few afternoon clouds. Hig…"
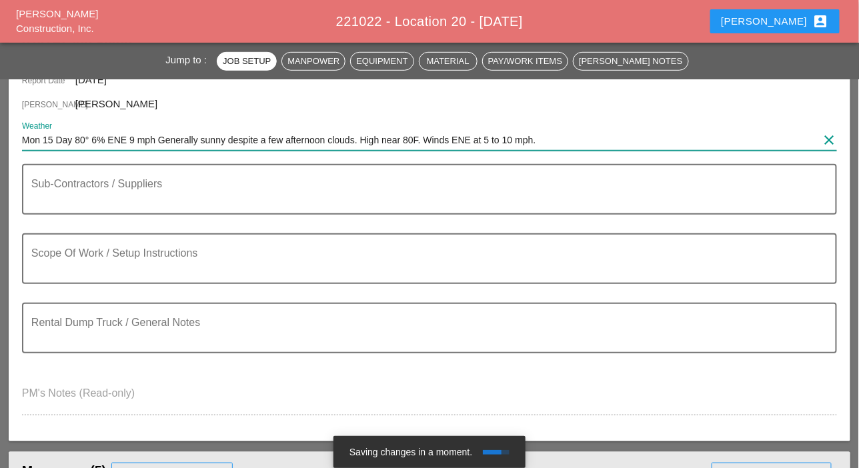
type input "Mon 15 Day 80° 6% ENE 9 mph Generally sunny despite a few afternoon clouds. Hig…"
click at [75, 265] on textarea "Scope Of Work / Setup Instructions" at bounding box center [424, 267] width 786 height 32
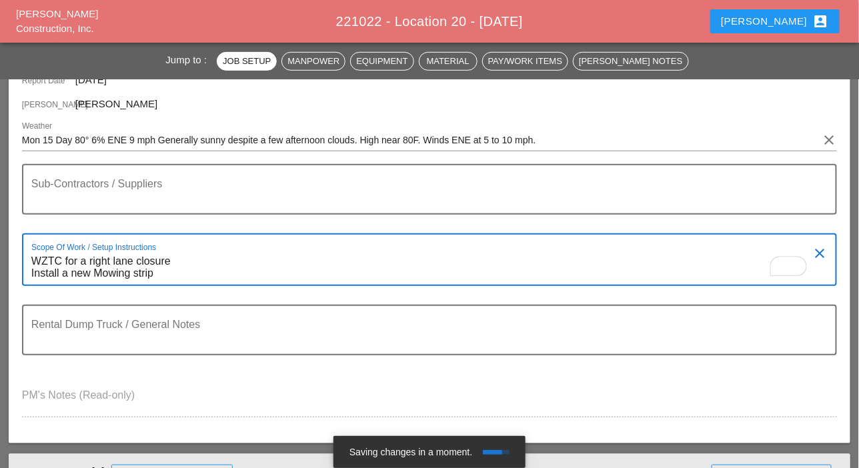
drag, startPoint x: 59, startPoint y: 273, endPoint x: 31, endPoint y: 271, distance: 28.1
click at [31, 271] on textarea "WZTC for a right lane closure Install a new Mowing strip" at bounding box center [424, 268] width 786 height 34
click at [260, 262] on textarea "WZTC for a right lane closure Completre a new Mowing strip" at bounding box center [424, 268] width 786 height 34
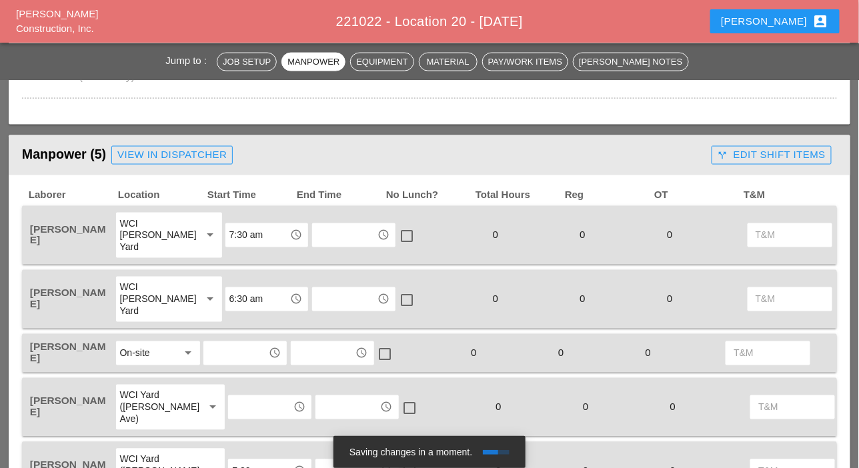
scroll to position [534, 0]
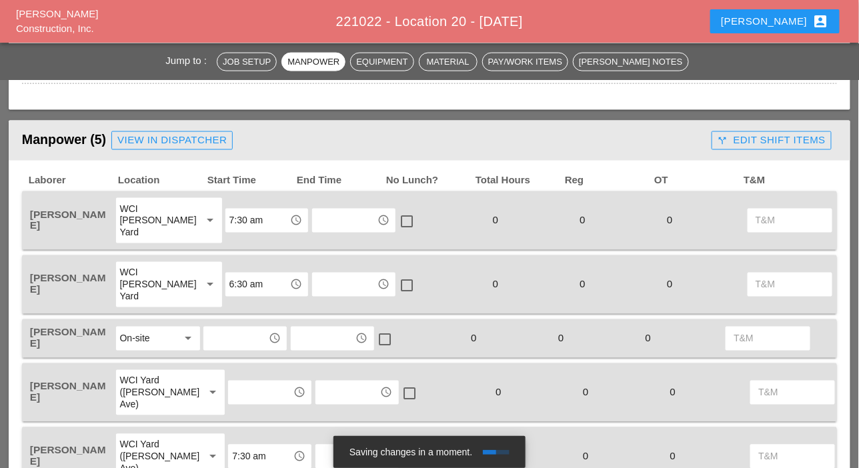
type textarea "WZTC for a right lane closure Complete a new Mowing strip"
click at [240, 221] on input "7:30 am" at bounding box center [257, 220] width 57 height 21
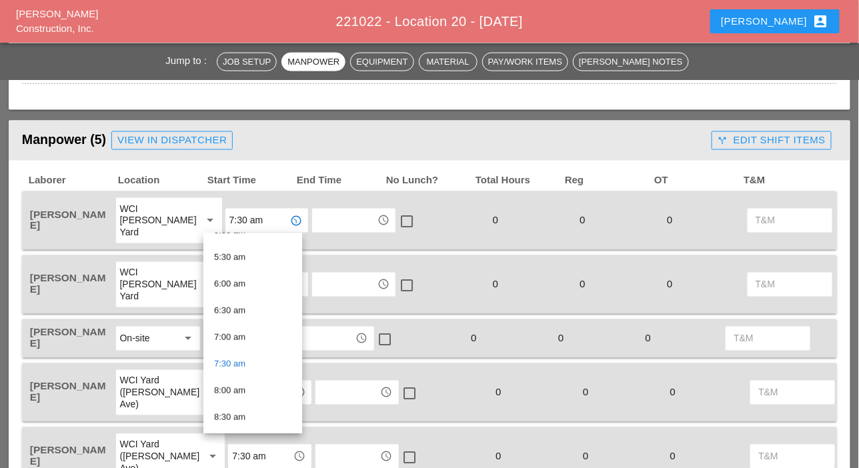
scroll to position [0, 0]
click at [350, 131] on div "Manpower (5) View in Dispatcher - All Workers Must Show up 15 Minutes Before St…" at bounding box center [364, 140] width 684 height 27
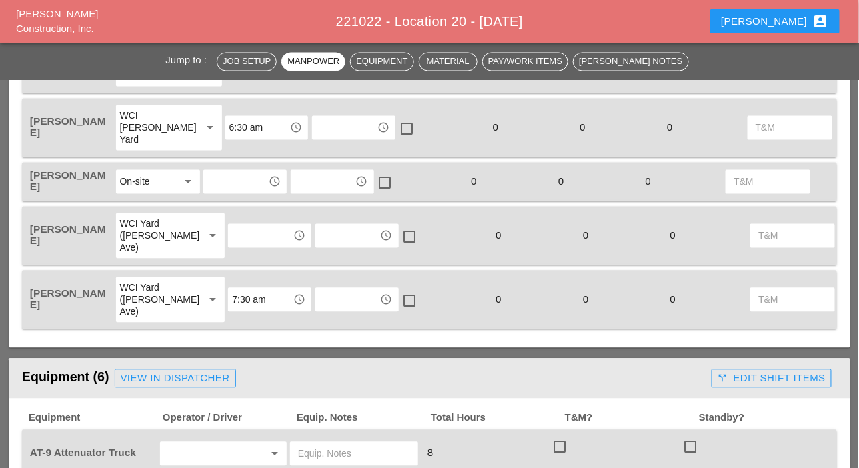
scroll to position [734, 0]
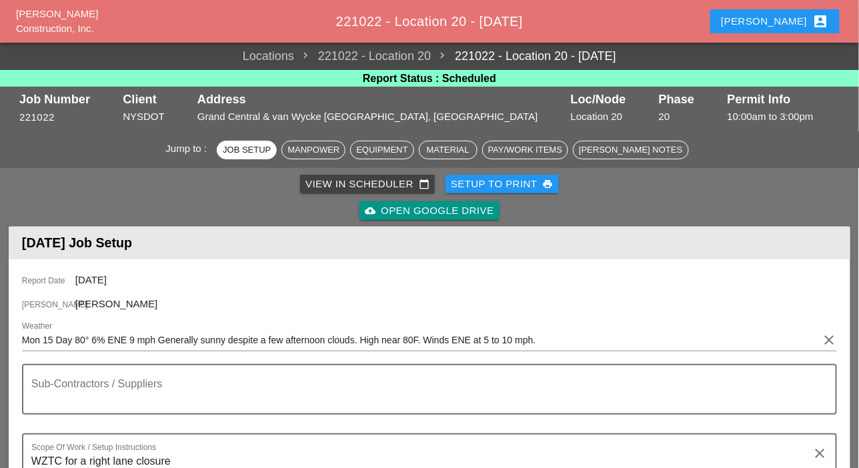
scroll to position [600, 0]
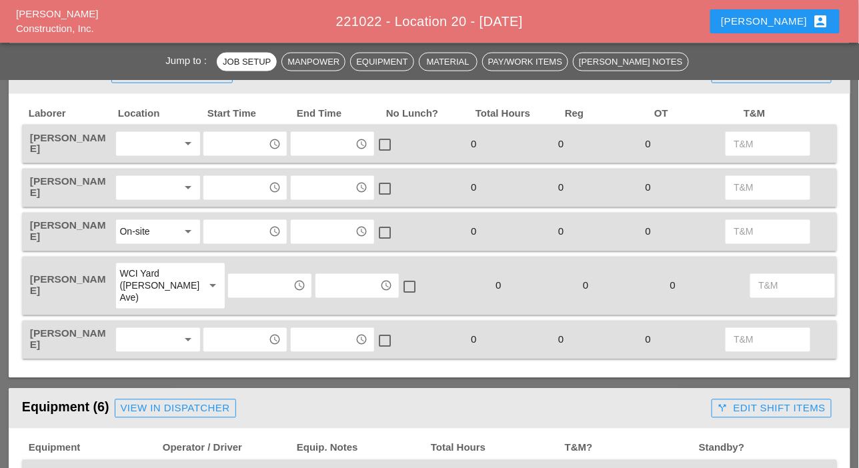
click at [141, 281] on div "WCI Yard ([PERSON_NAME] Ave)" at bounding box center [157, 286] width 74 height 36
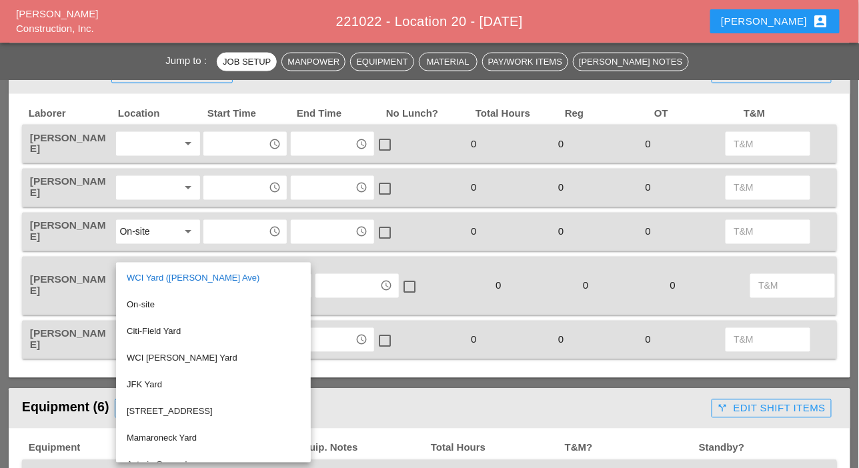
drag, startPoint x: 147, startPoint y: 304, endPoint x: 147, endPoint y: 289, distance: 14.7
click at [147, 304] on div "On-site" at bounding box center [213, 305] width 173 height 16
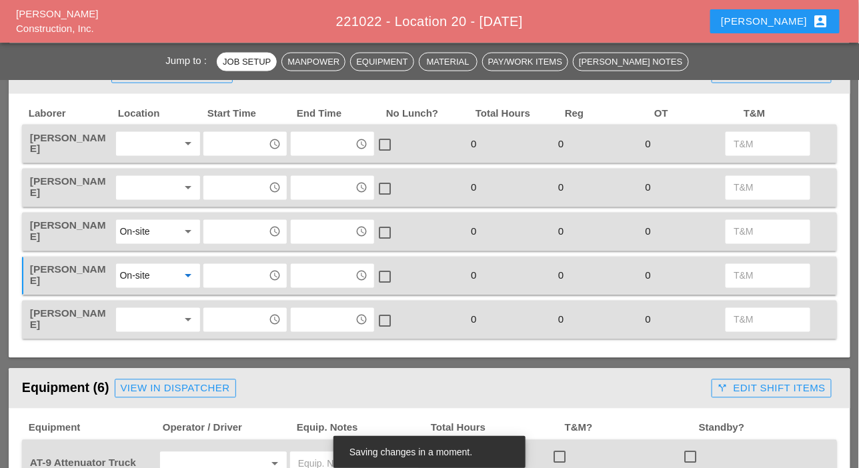
click at [145, 189] on div at bounding box center [149, 187] width 58 height 21
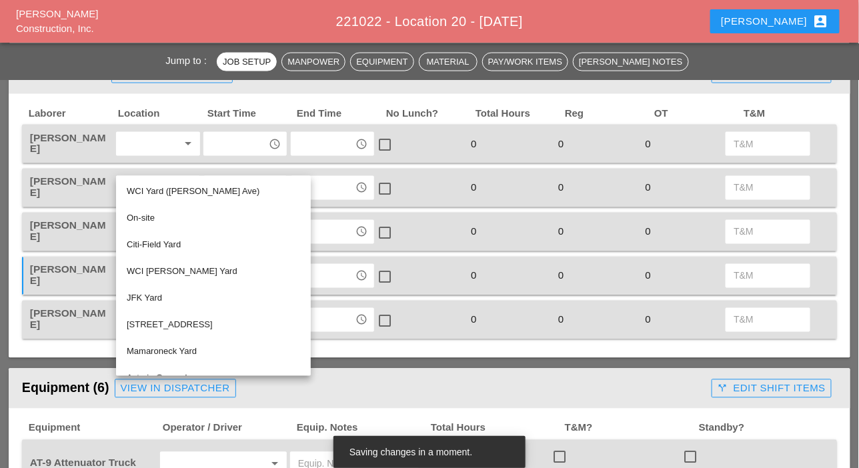
click at [146, 223] on div "On-site" at bounding box center [213, 219] width 173 height 16
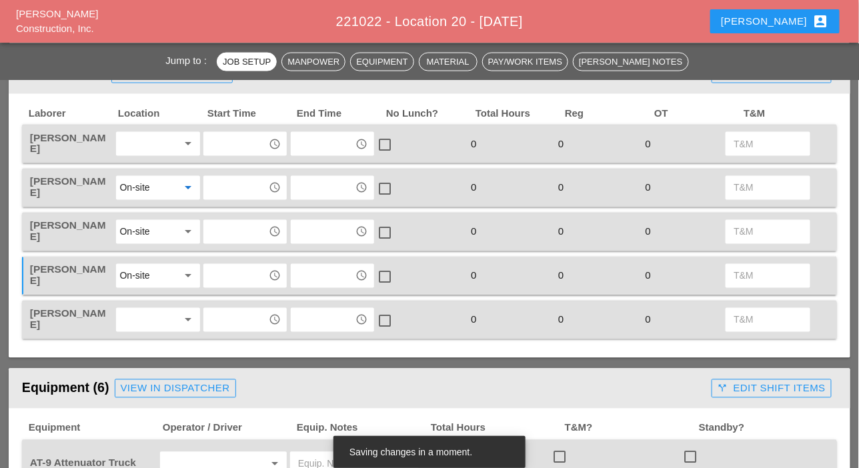
click at [144, 147] on div at bounding box center [149, 143] width 58 height 21
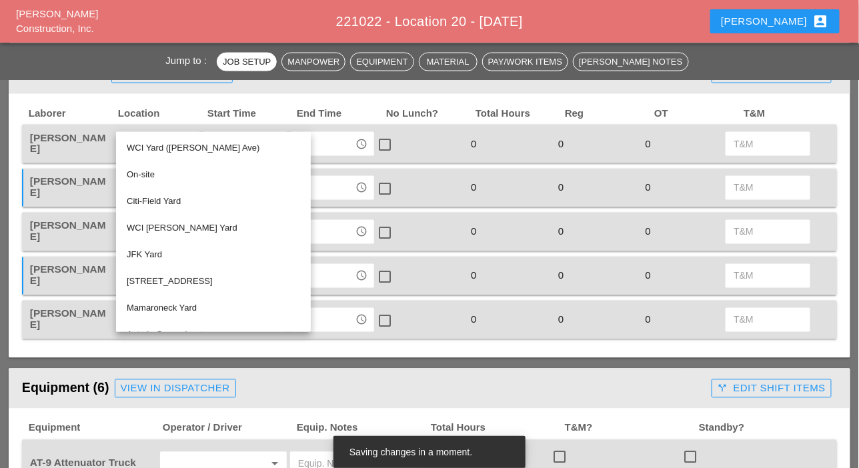
click at [145, 168] on div "On-site" at bounding box center [213, 175] width 173 height 16
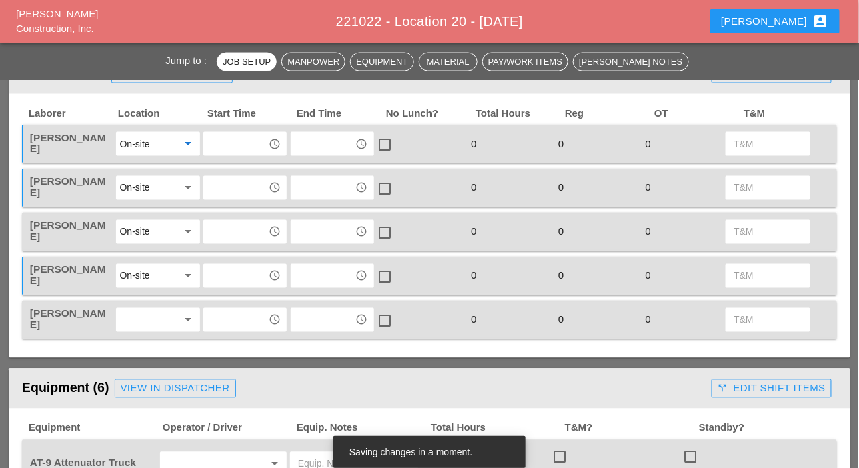
click at [135, 320] on div at bounding box center [149, 319] width 58 height 21
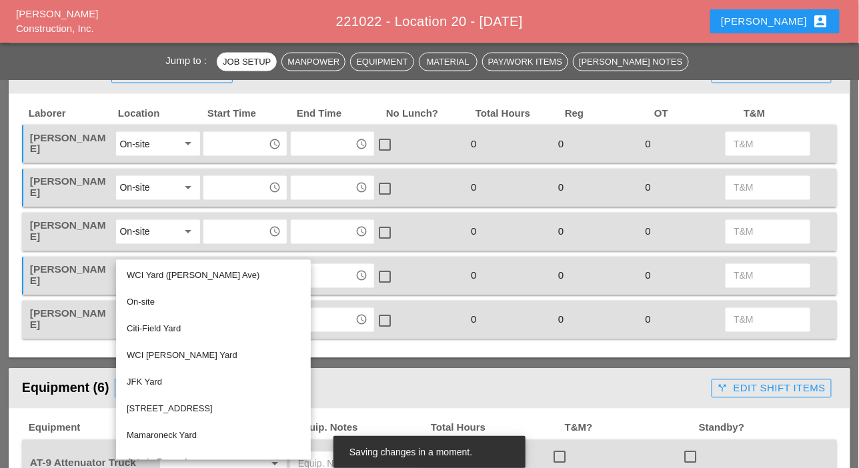
click at [144, 304] on div "On-site" at bounding box center [213, 303] width 173 height 16
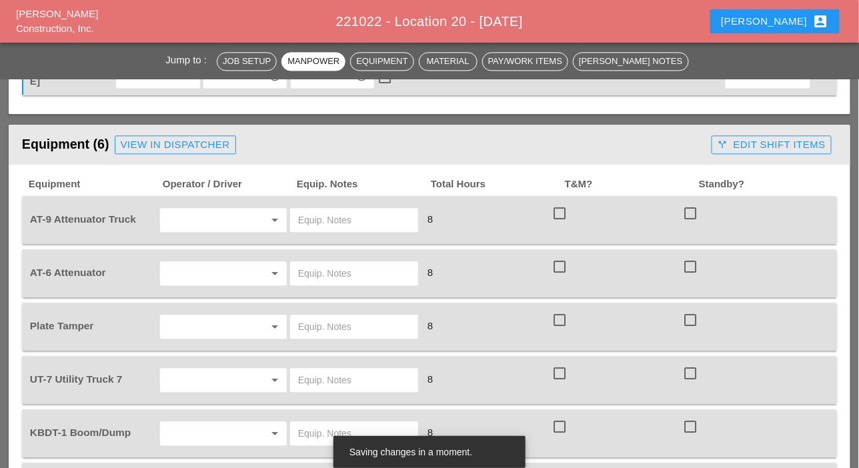
scroll to position [867, 0]
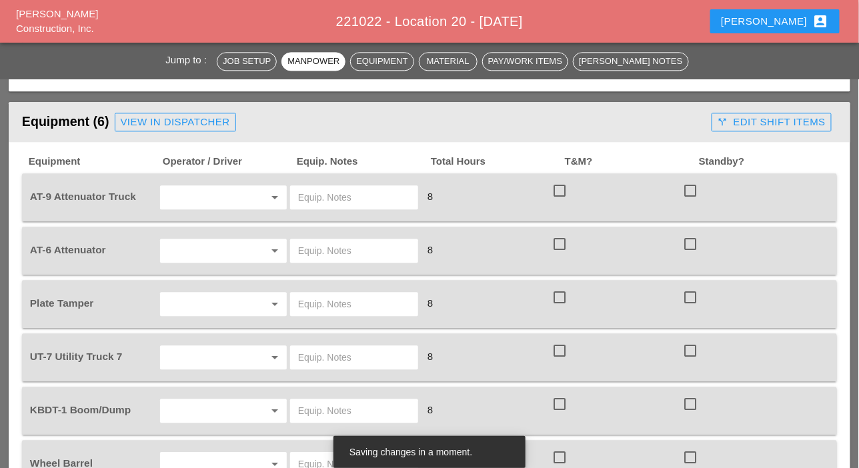
click at [181, 199] on input "text" at bounding box center [204, 197] width 81 height 21
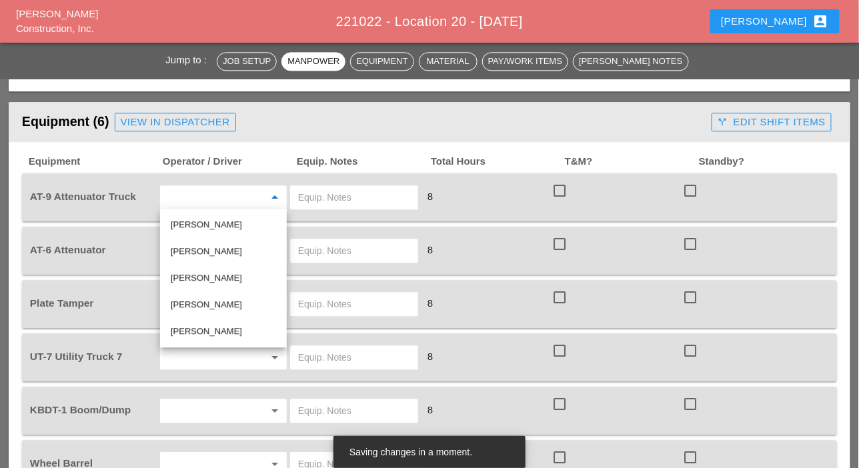
click at [195, 226] on div "Joshua Baker" at bounding box center [223, 225] width 105 height 16
type input "Joshua Baker"
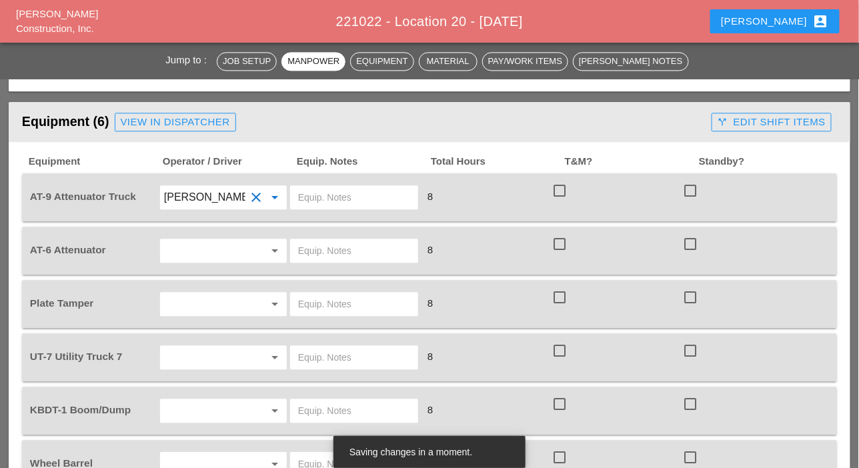
click at [189, 247] on input "text" at bounding box center [204, 250] width 81 height 21
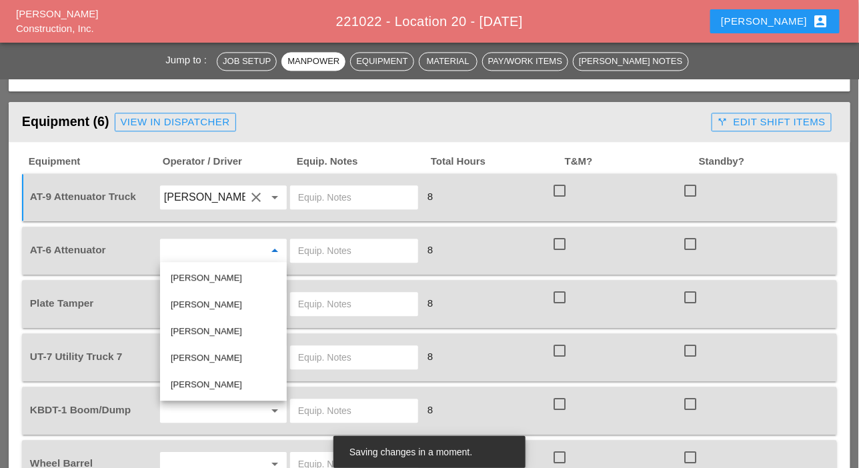
click at [188, 301] on div "Jessica Godoy" at bounding box center [223, 305] width 105 height 16
type input "Jessica Godoy"
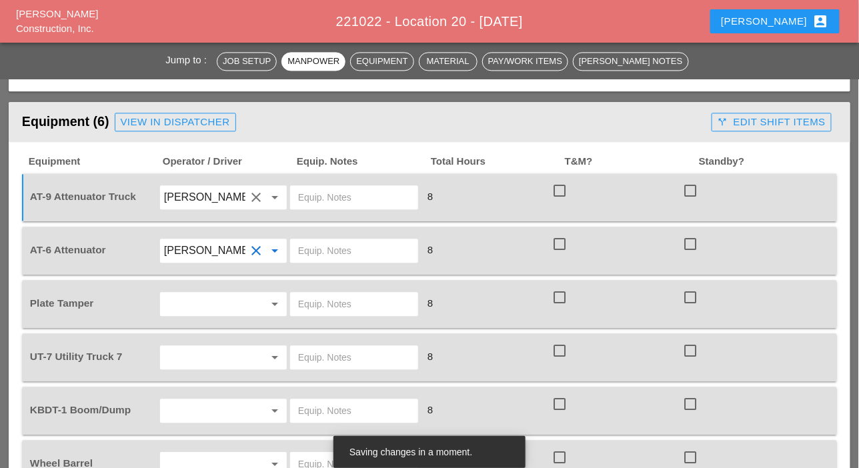
click at [187, 304] on input "text" at bounding box center [204, 303] width 81 height 21
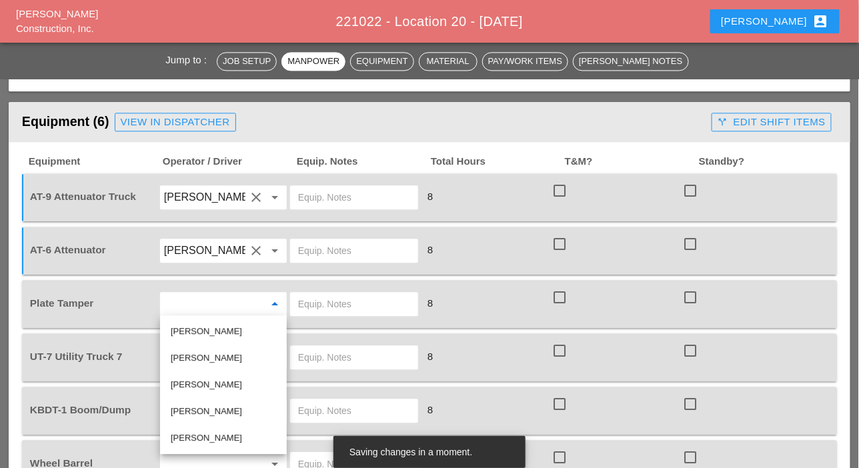
click at [185, 412] on div "Alex Miller" at bounding box center [223, 412] width 105 height 16
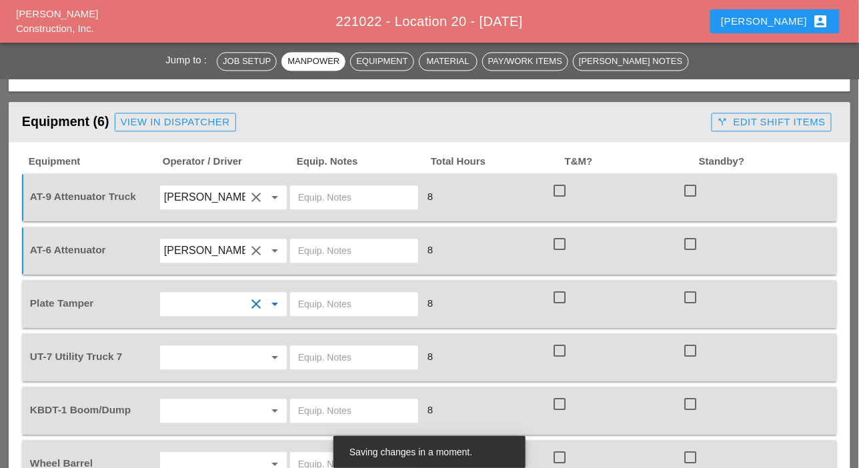
type input "Alex Miller"
click at [191, 355] on input "text" at bounding box center [204, 357] width 81 height 21
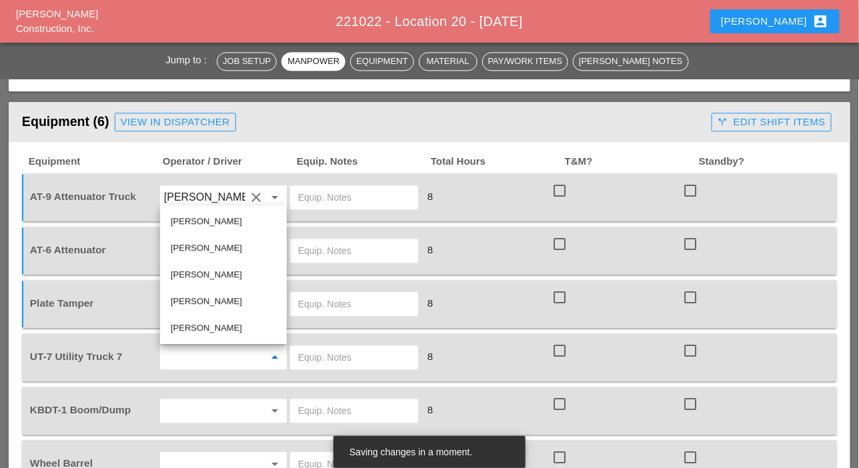
click at [187, 300] on div "Alex Miller" at bounding box center [223, 301] width 105 height 16
type input "Alex Miller"
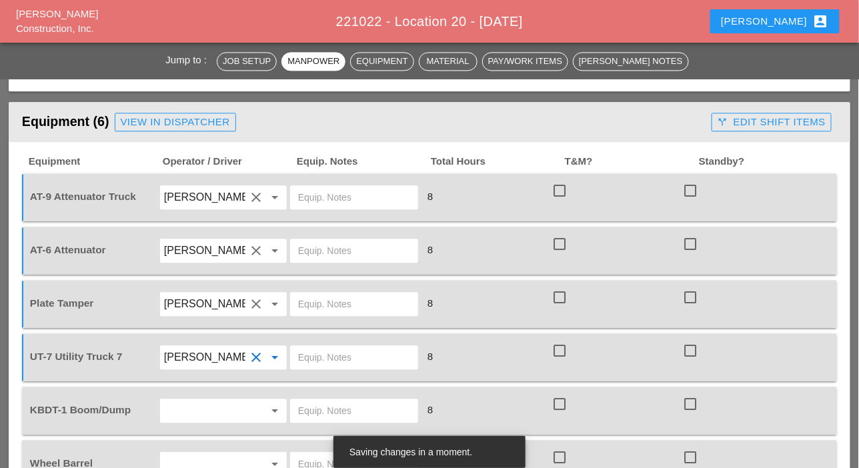
click at [187, 410] on input "text" at bounding box center [204, 410] width 81 height 21
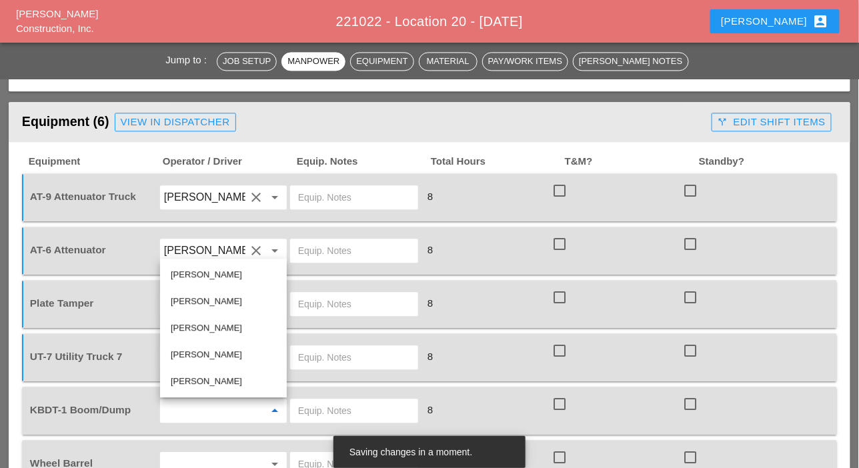
click at [190, 379] on div "Luis Ceja Rodriguez" at bounding box center [223, 382] width 105 height 16
type input "Luis Ceja Rodriguez"
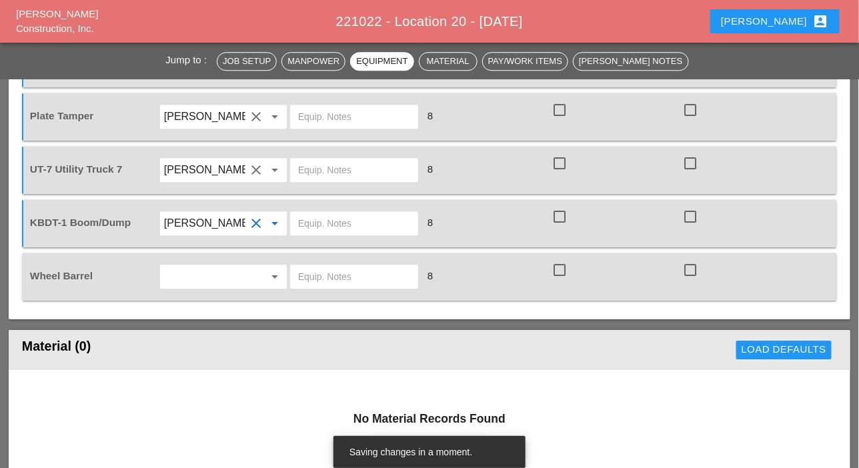
scroll to position [1067, 0]
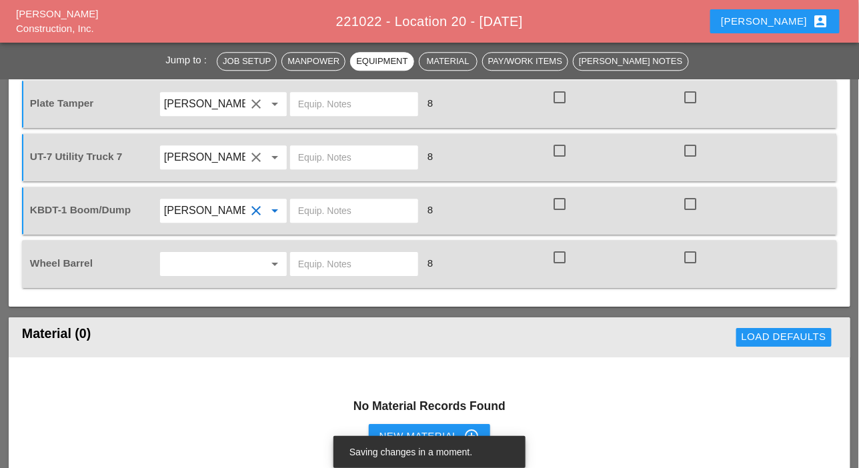
click at [173, 261] on input "text" at bounding box center [204, 263] width 81 height 21
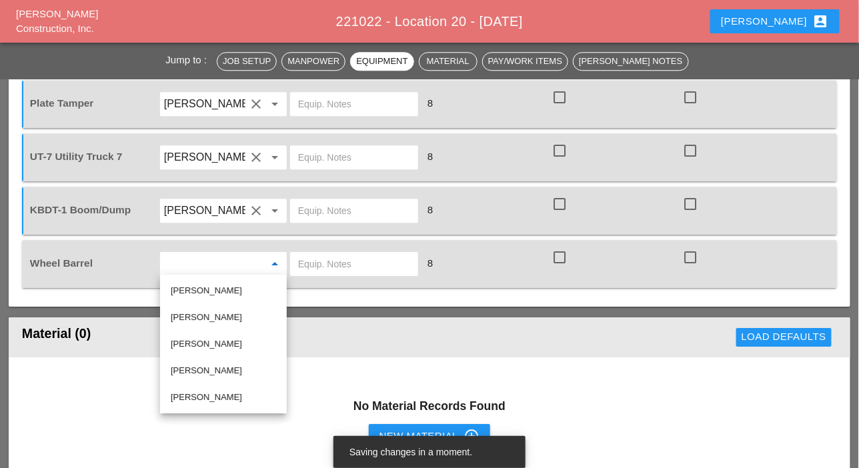
click at [185, 368] on div "Alex Miller" at bounding box center [223, 371] width 105 height 16
type input "Alex Miller"
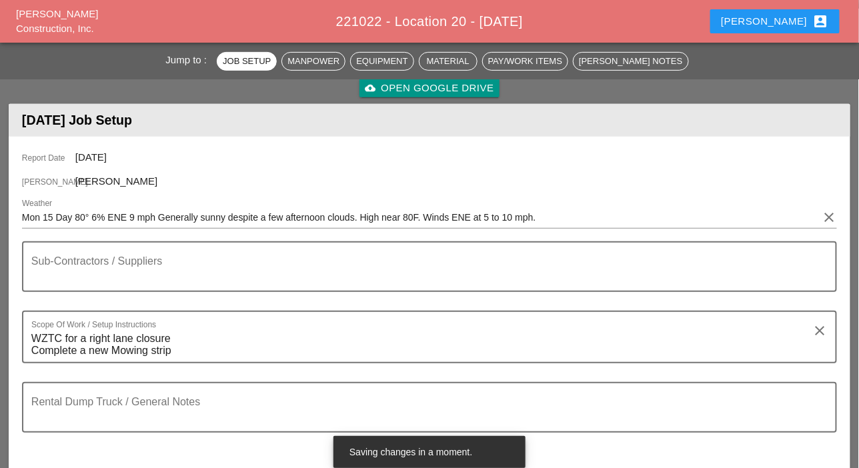
scroll to position [0, 0]
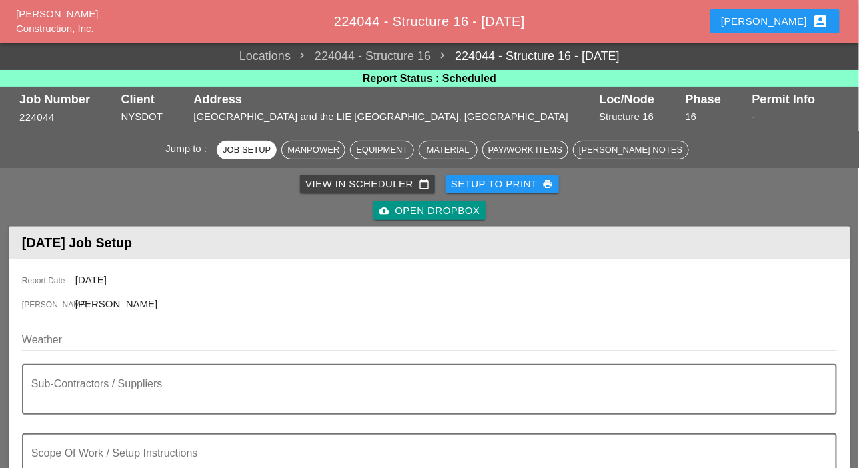
scroll to position [200, 0]
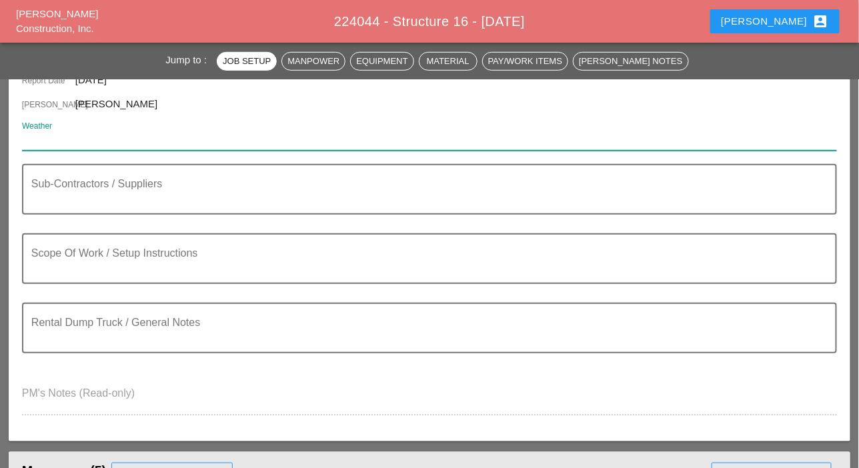
paste input "Mon 15 Day 80° 6% ENE 9 mph Generally sunny despite a few afternoon clouds. Hig…"
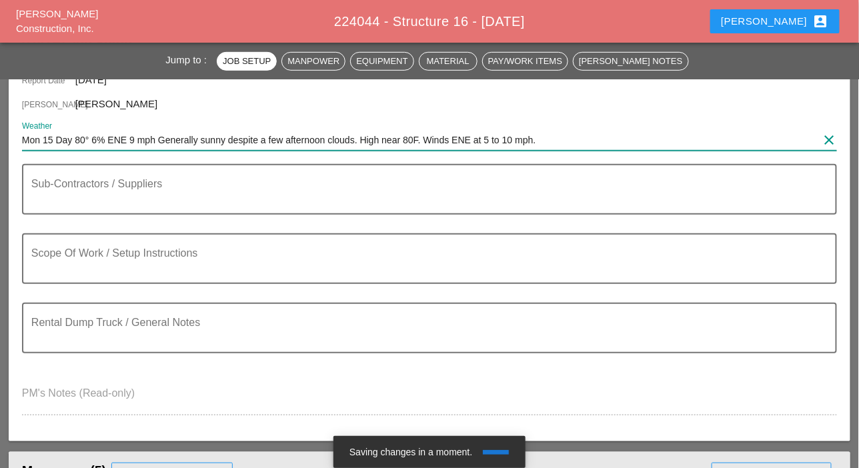
type input "Mon 15 Day 80° 6% ENE 9 mph Generally sunny despite a few afternoon clouds. Hig…"
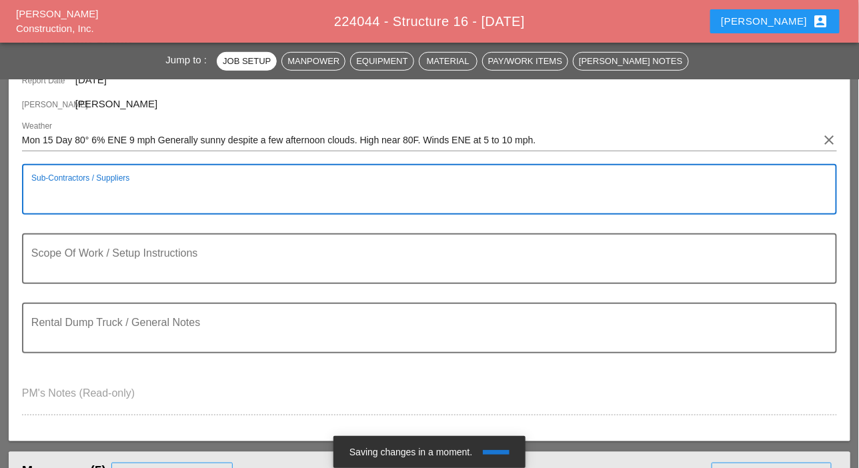
click at [82, 204] on textarea "Sub-Contractors / Suppliers" at bounding box center [424, 197] width 786 height 32
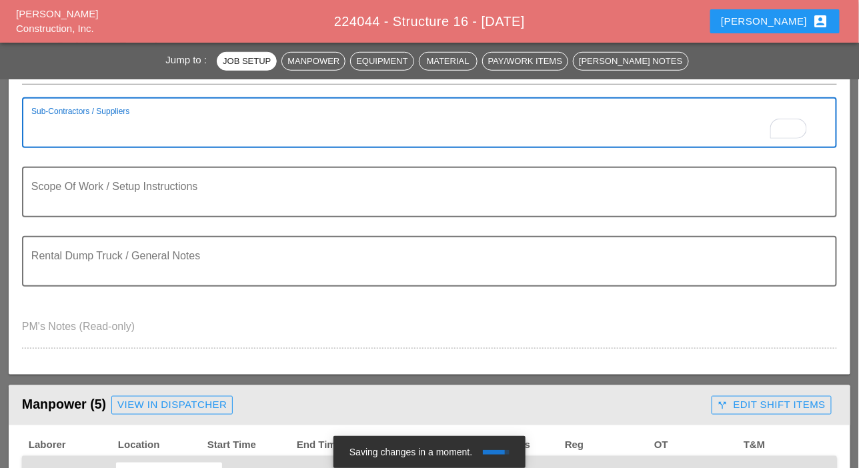
click at [76, 199] on textarea "Scope Of Work / Setup Instructions" at bounding box center [424, 200] width 786 height 32
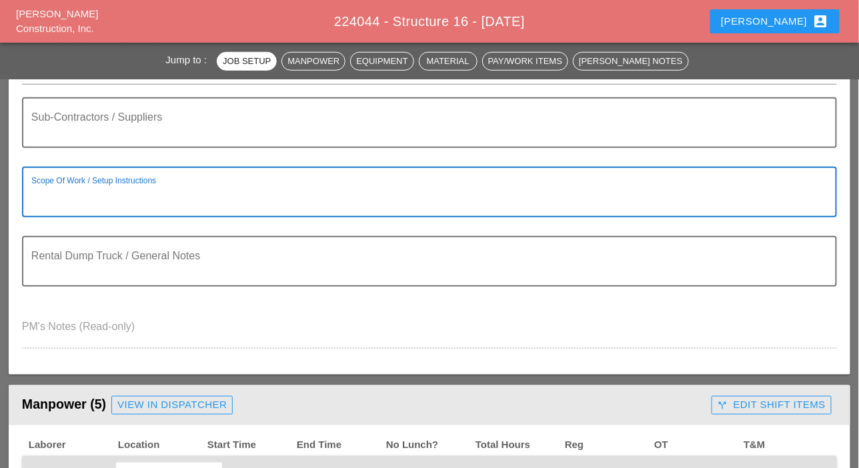
paste textarea "WORK ZONE [B] - [GEOGRAPHIC_DATA] EXPY - SERVICE ROAD EAST BOUND ON [GEOGRAPHIC…"
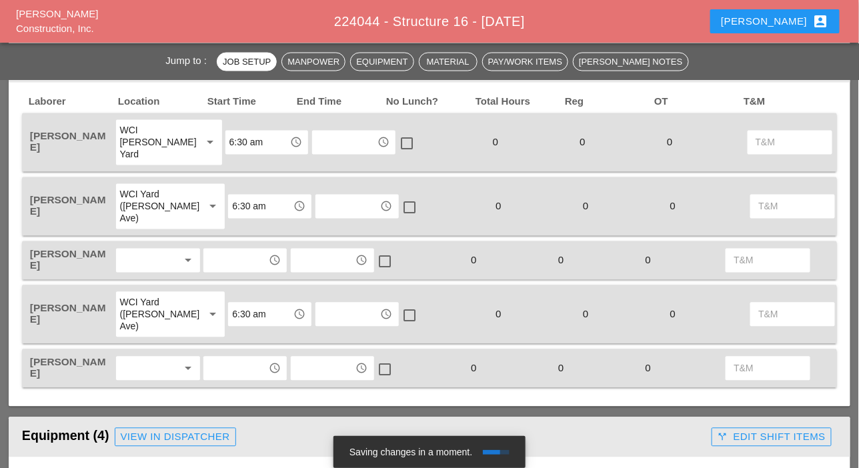
scroll to position [667, 0]
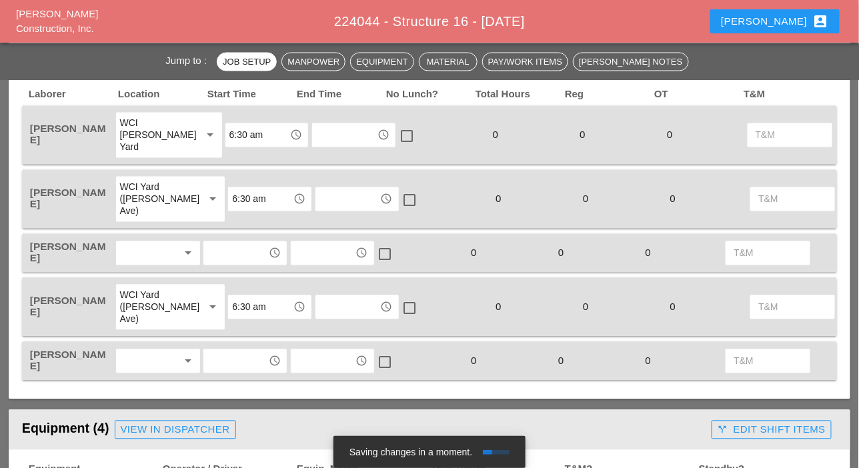
type textarea "WORK ZONE [B] - [GEOGRAPHIC_DATA] EXPY - SERVICE ROAD EAST BOUND ON [GEOGRAPHIC…"
click at [139, 247] on div at bounding box center [149, 253] width 58 height 21
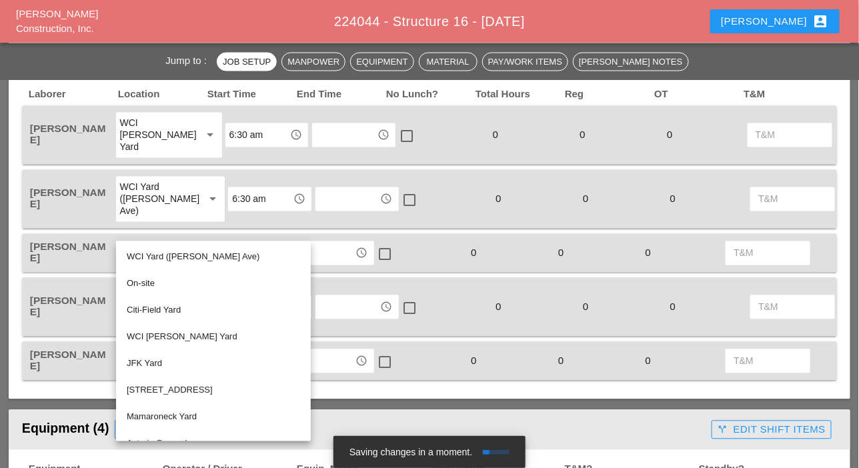
click at [149, 333] on div "WCI [PERSON_NAME] Yard" at bounding box center [213, 337] width 173 height 16
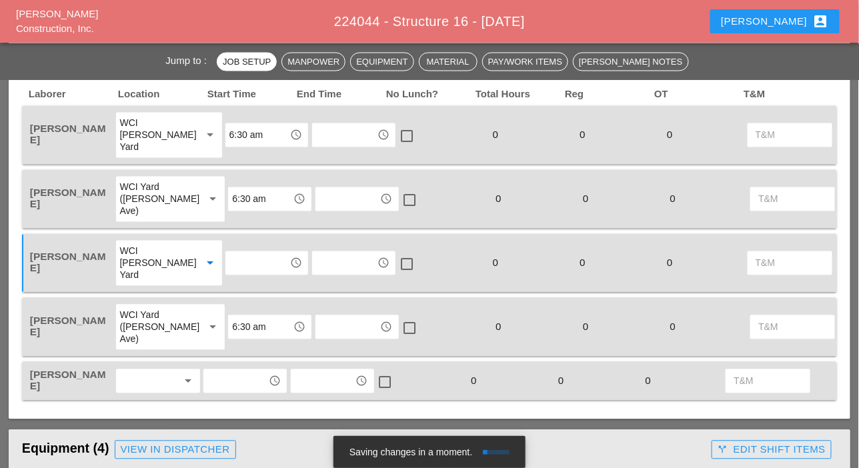
click at [229, 262] on input "text" at bounding box center [257, 263] width 57 height 21
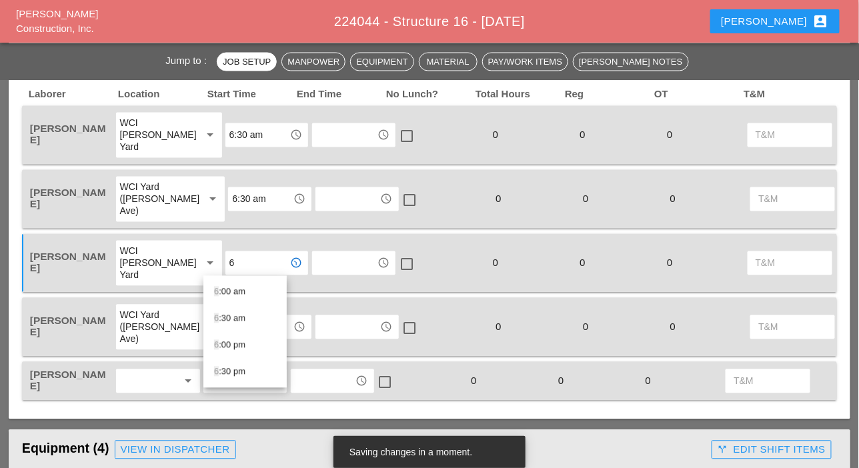
click at [235, 316] on div "6 :30 am" at bounding box center [245, 319] width 62 height 16
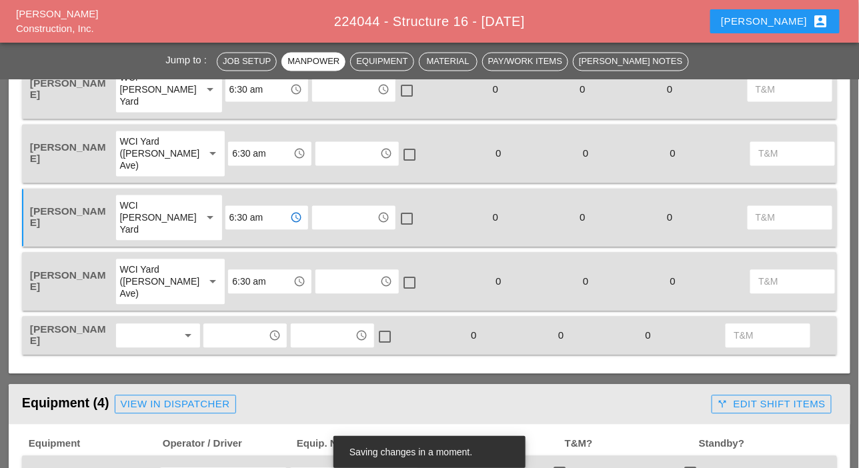
scroll to position [734, 0]
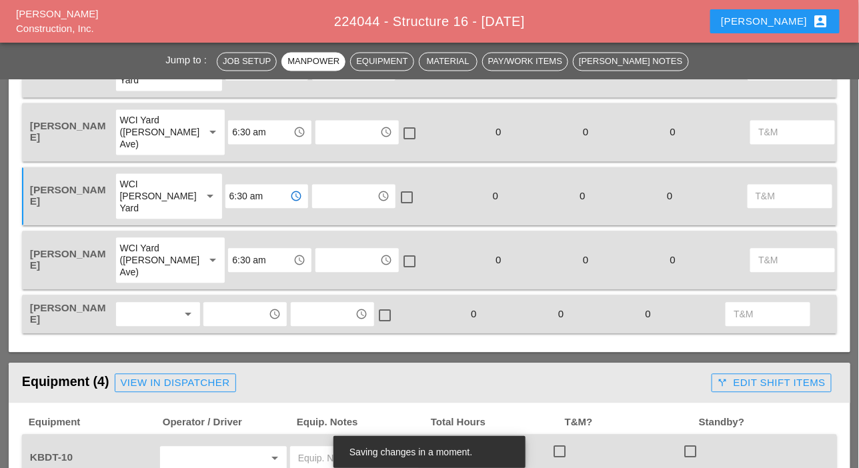
type input "6:30 am"
click at [151, 313] on div at bounding box center [149, 314] width 58 height 21
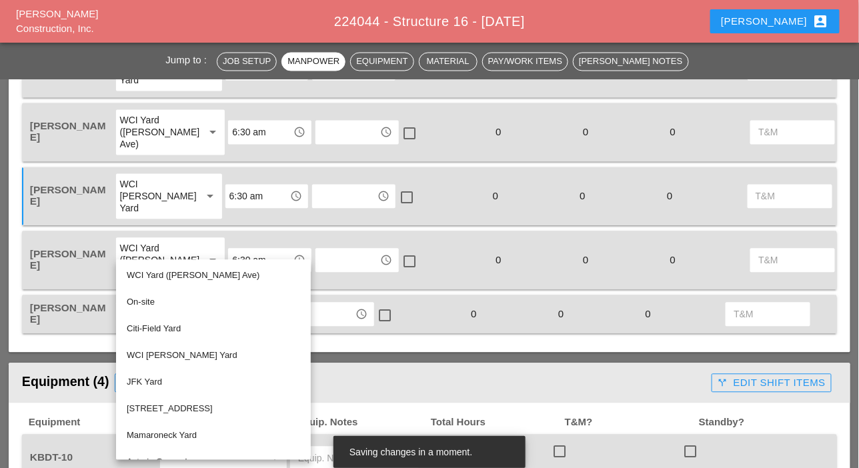
click at [152, 355] on div "WCI [PERSON_NAME] Yard" at bounding box center [213, 356] width 173 height 16
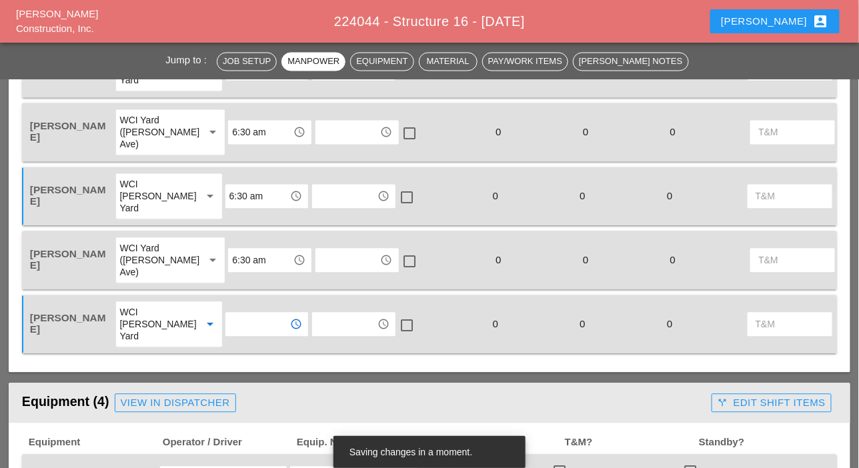
click at [229, 322] on input "text" at bounding box center [257, 324] width 57 height 21
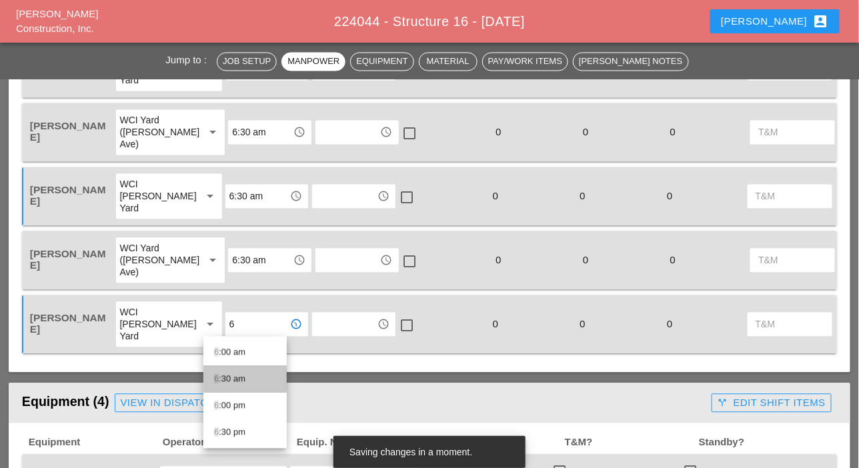
click at [230, 380] on div "6 :30 am" at bounding box center [245, 380] width 62 height 16
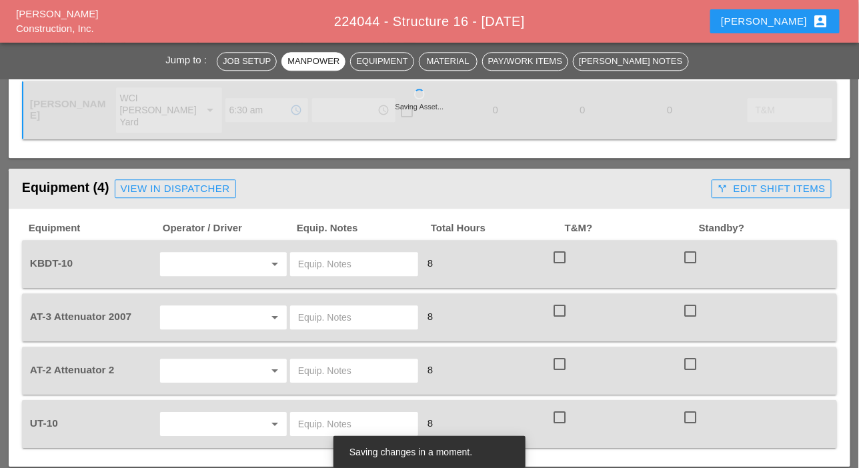
scroll to position [1000, 0]
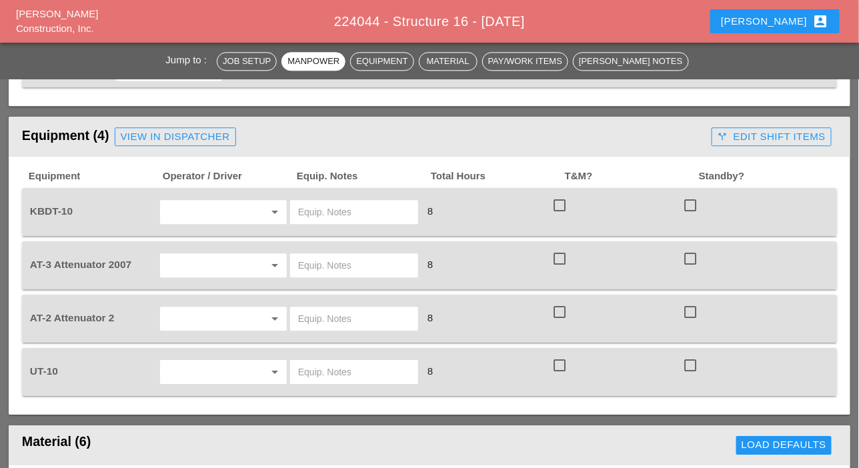
type input "6:30 am"
click at [193, 211] on input "text" at bounding box center [204, 211] width 81 height 21
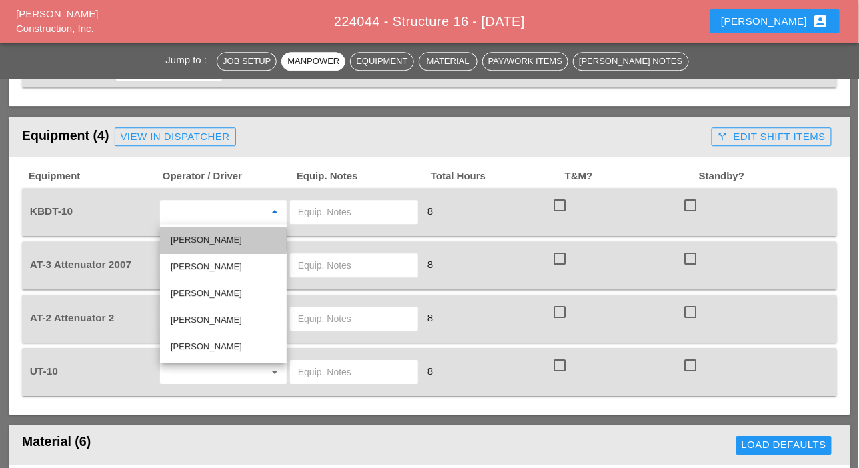
click at [204, 239] on div "Alberto Barajas Flores" at bounding box center [223, 240] width 105 height 16
type input "Alberto Barajas Flores"
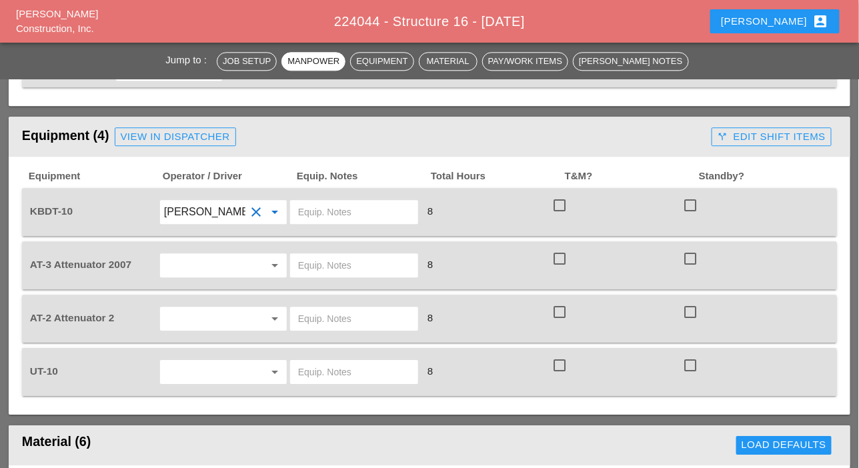
click at [202, 271] on input "text" at bounding box center [204, 265] width 81 height 21
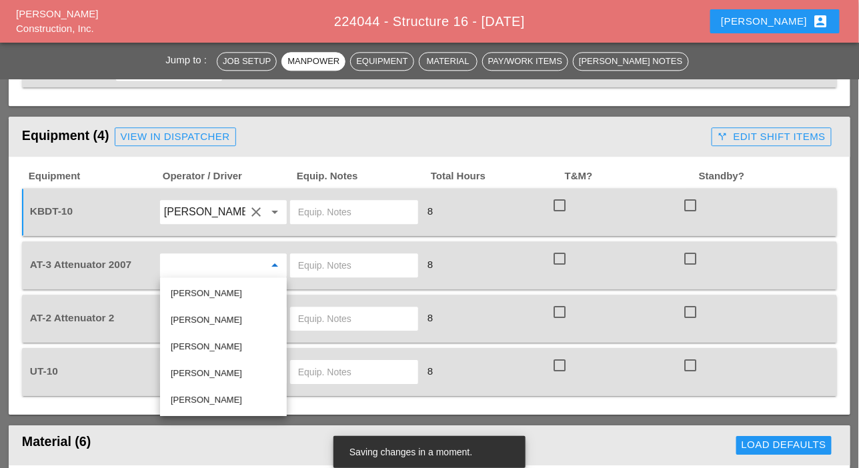
click at [186, 315] on div "Cristian Morillon" at bounding box center [223, 320] width 105 height 16
type input "Cristian Morillon"
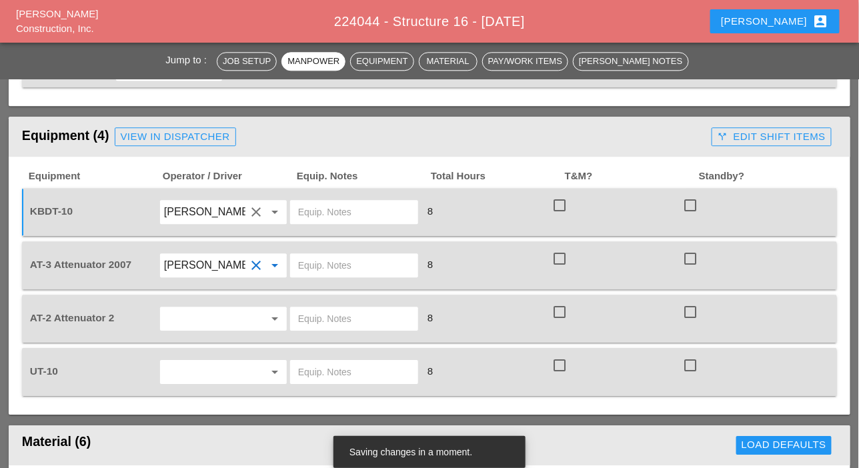
click at [185, 303] on div "arrow_drop_down" at bounding box center [223, 318] width 131 height 37
click at [191, 313] on input "text" at bounding box center [204, 318] width 81 height 21
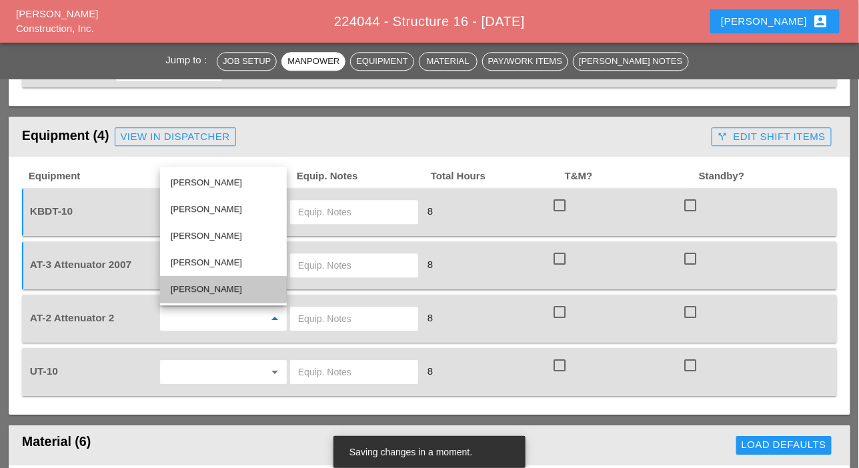
drag, startPoint x: 190, startPoint y: 288, endPoint x: 183, endPoint y: 322, distance: 34.7
click at [190, 289] on div "Freddie Rodas Torres" at bounding box center [223, 289] width 105 height 16
type input "Freddie Rodas Torres"
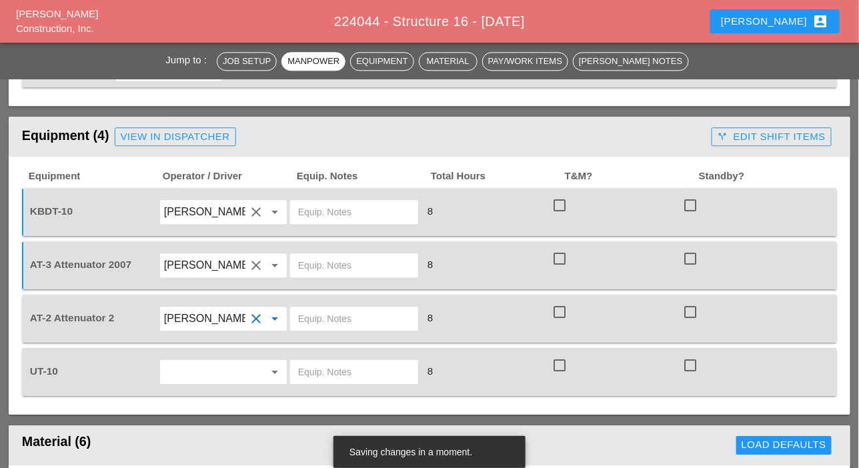
click at [183, 367] on input "text" at bounding box center [204, 372] width 81 height 21
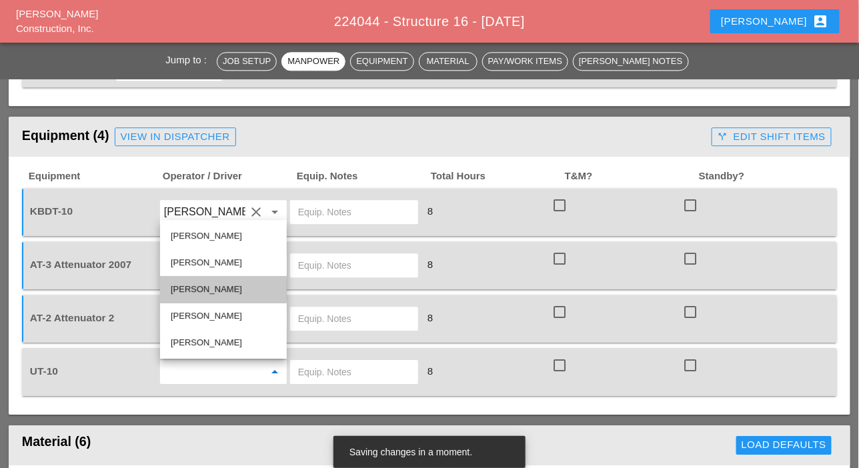
click at [200, 290] on div "Guido Padilla" at bounding box center [223, 289] width 105 height 16
type input "Guido Padilla"
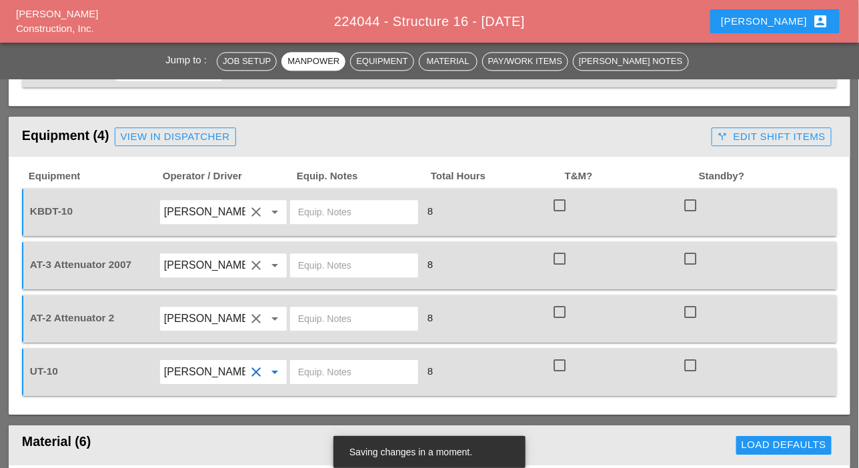
click at [304, 373] on input "text" at bounding box center [354, 372] width 112 height 21
drag, startPoint x: 342, startPoint y: 366, endPoint x: 295, endPoint y: 372, distance: 47.7
click at [295, 372] on div "main yard" at bounding box center [354, 372] width 128 height 24
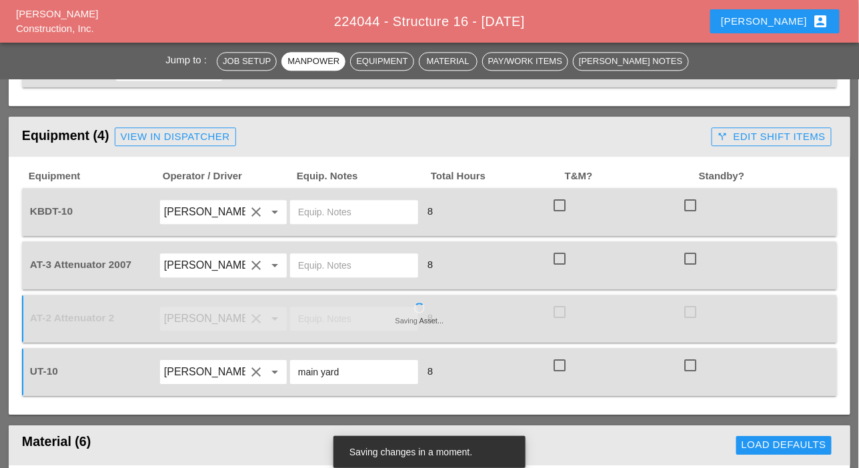
type input "main yard"
click at [318, 320] on input "text" at bounding box center [354, 318] width 112 height 21
paste input "main yard"
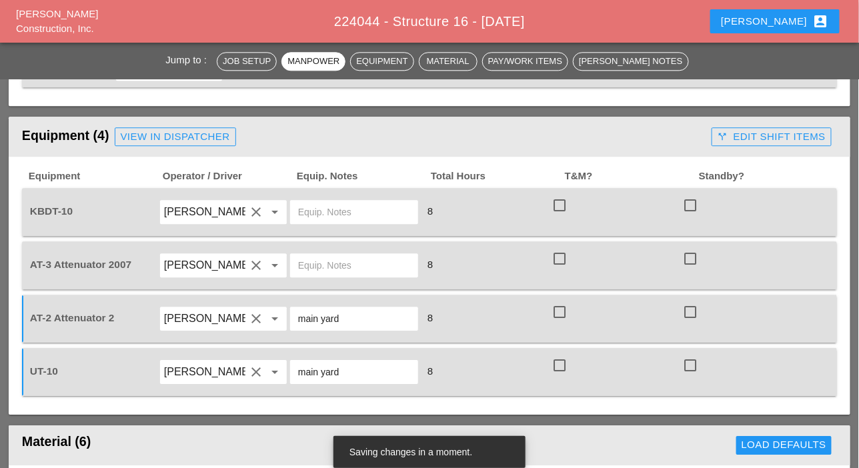
type input "main yard"
click at [318, 211] on input "text" at bounding box center [354, 211] width 112 height 21
paste input "main yard"
type input "main yard"
click at [315, 266] on input "text" at bounding box center [354, 265] width 112 height 21
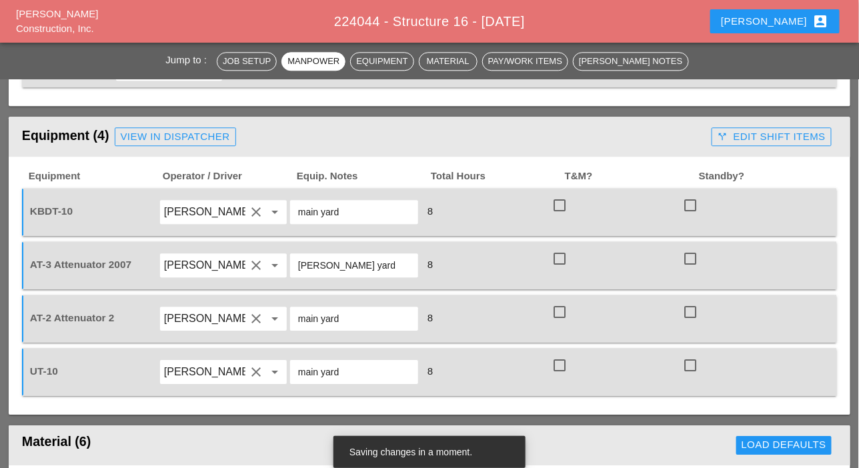
drag, startPoint x: 360, startPoint y: 269, endPoint x: 294, endPoint y: 273, distance: 65.5
click at [294, 273] on div "[PERSON_NAME] yard" at bounding box center [354, 265] width 128 height 24
type input "[PERSON_NAME] yard"
click at [324, 328] on div "main yard" at bounding box center [354, 319] width 128 height 24
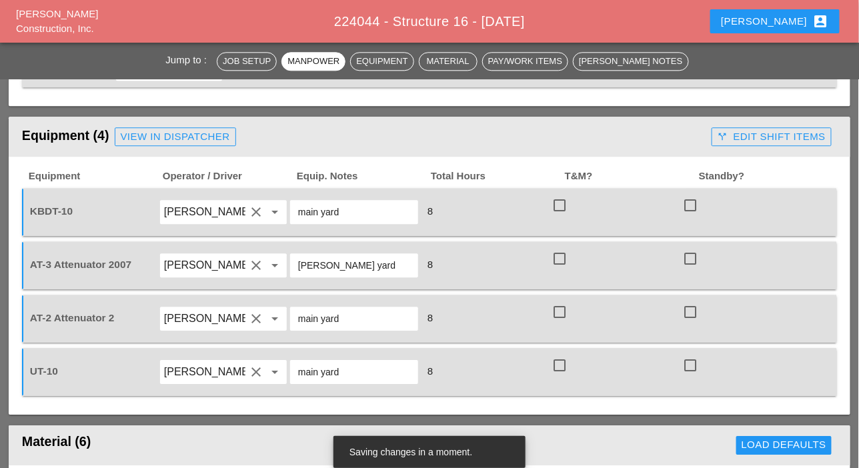
paste input "[PERSON_NAME] yard"
drag, startPoint x: 402, startPoint y: 315, endPoint x: 294, endPoint y: 321, distance: 108.2
click at [294, 321] on div "main yard Bruckner yard" at bounding box center [354, 319] width 128 height 24
paste input "text"
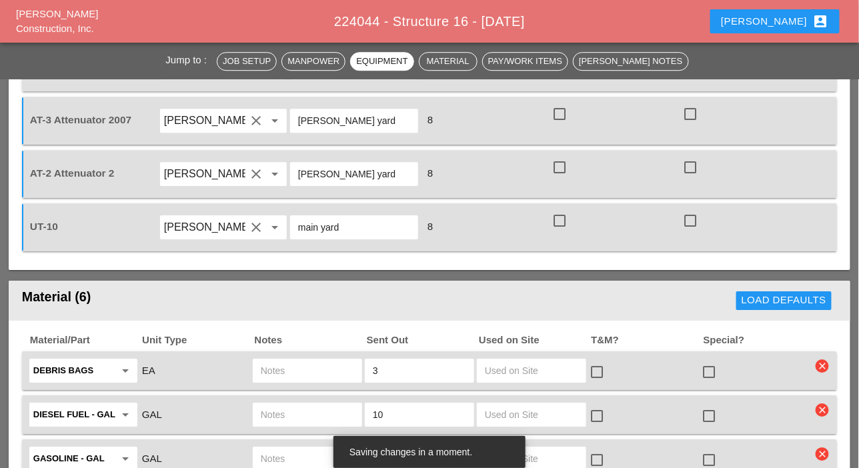
scroll to position [1134, 0]
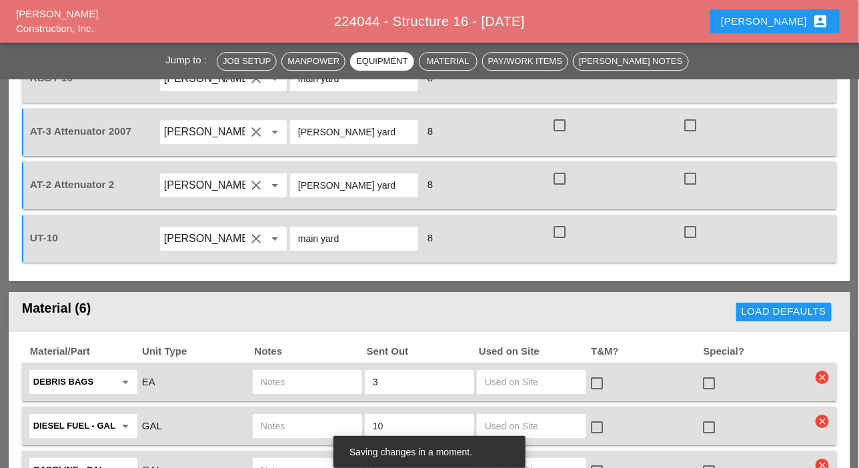
type input "[PERSON_NAME] yard"
drag, startPoint x: 59, startPoint y: 235, endPoint x: 29, endPoint y: 234, distance: 30.0
click at [29, 234] on div "UT-10" at bounding box center [93, 238] width 128 height 14
copy span "UT-10"
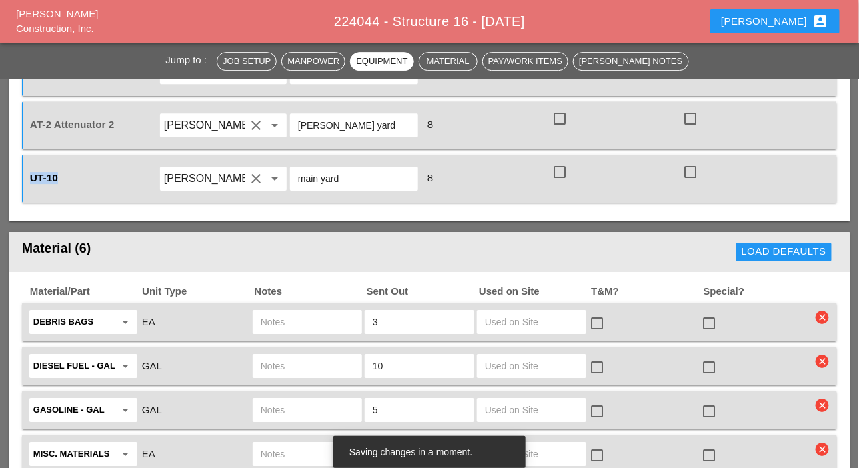
scroll to position [1267, 0]
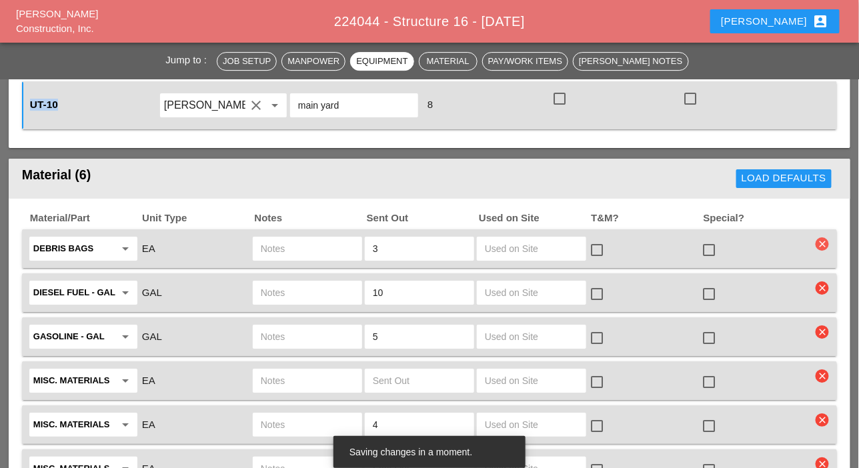
click at [824, 239] on icon "clear" at bounding box center [822, 243] width 13 height 13
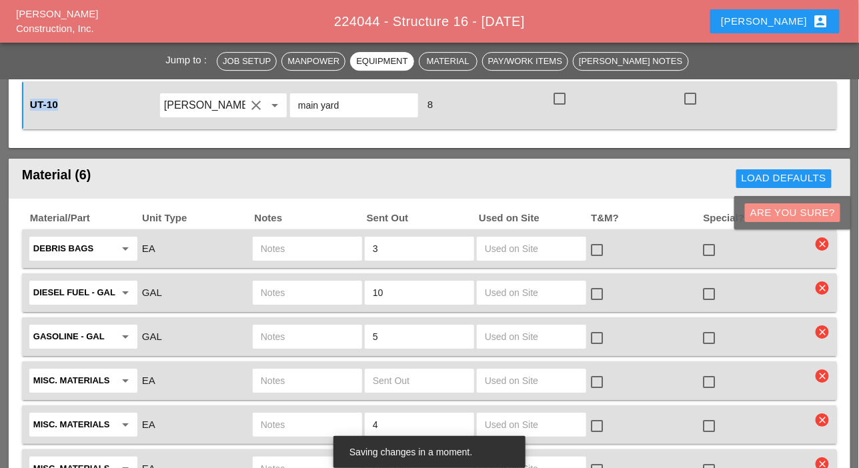
drag, startPoint x: 816, startPoint y: 217, endPoint x: 760, endPoint y: 227, distance: 56.1
click at [814, 217] on div "Are you Sure?" at bounding box center [792, 212] width 85 height 15
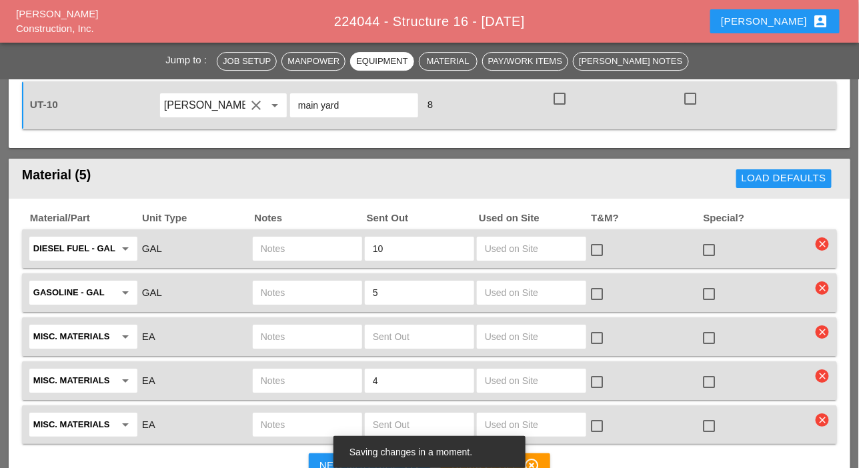
click at [273, 245] on input "text" at bounding box center [307, 248] width 93 height 21
paste input "UT-10"
type input "UT-10"
click at [275, 288] on input "text" at bounding box center [307, 292] width 93 height 21
paste input "UT-10"
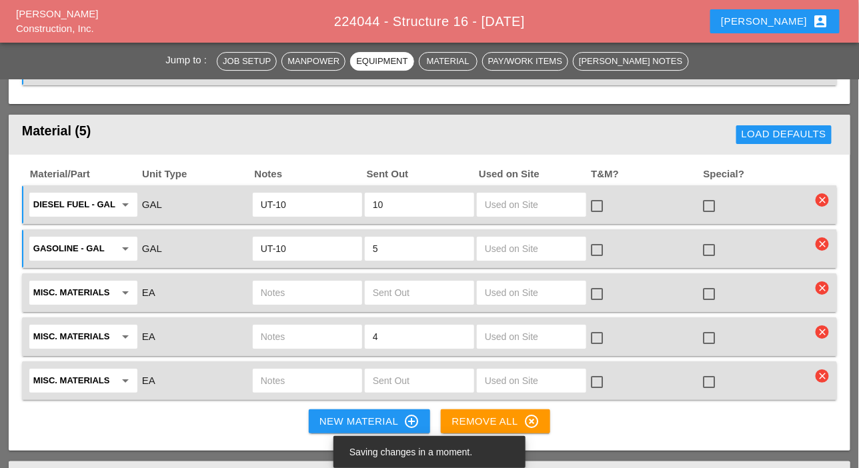
scroll to position [1334, 0]
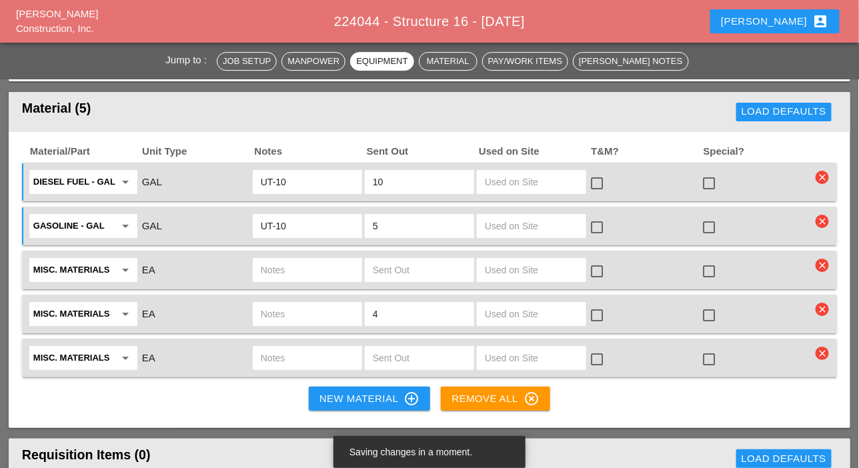
type input "UT-10"
click at [824, 262] on icon "clear" at bounding box center [822, 265] width 13 height 13
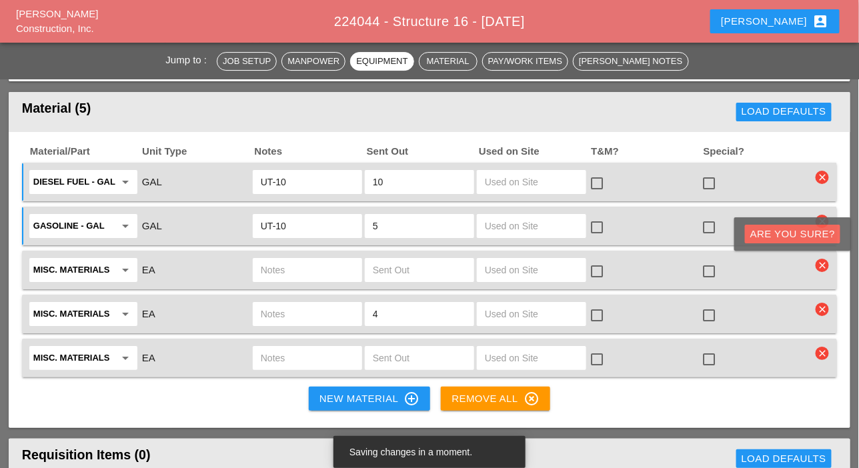
click at [820, 239] on div "Are you Sure?" at bounding box center [792, 234] width 85 height 15
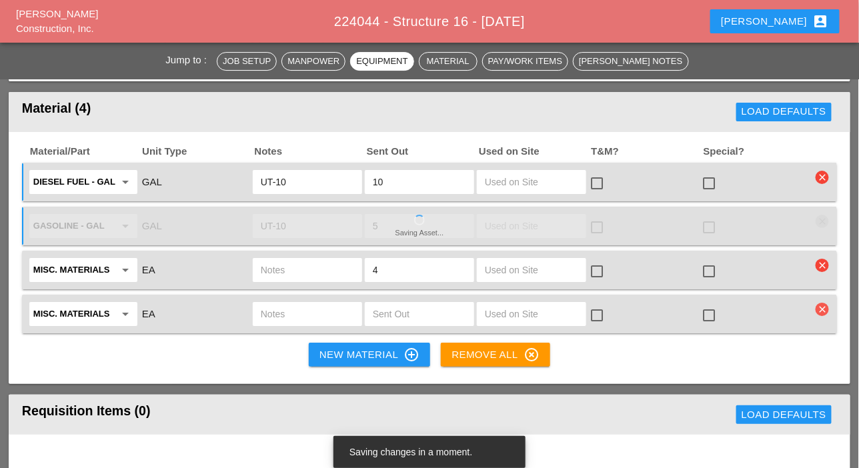
click at [823, 306] on icon "clear" at bounding box center [822, 309] width 13 height 13
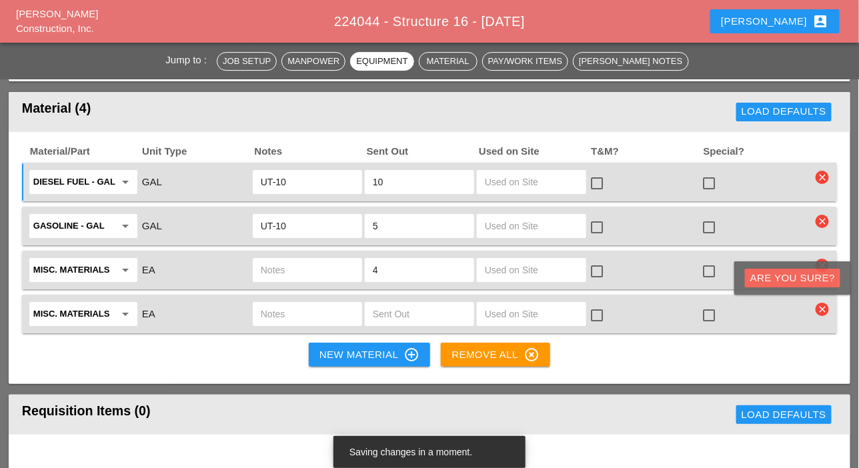
click at [818, 280] on div "Are you Sure?" at bounding box center [792, 278] width 85 height 15
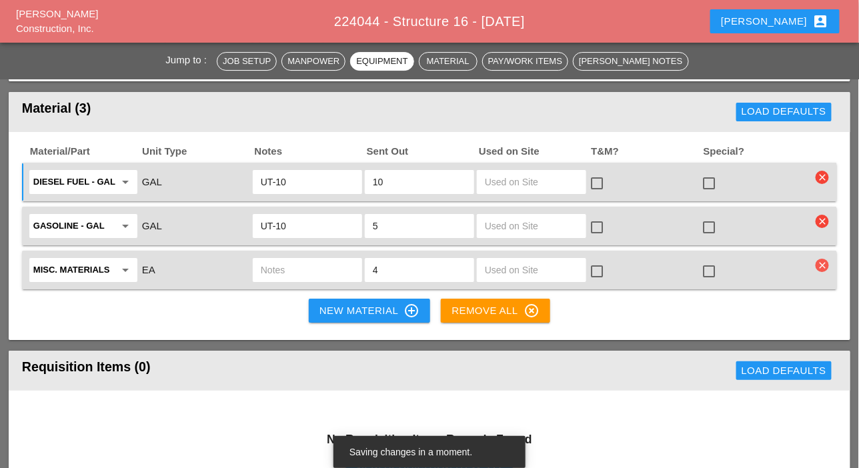
click at [823, 261] on icon "clear" at bounding box center [822, 265] width 13 height 13
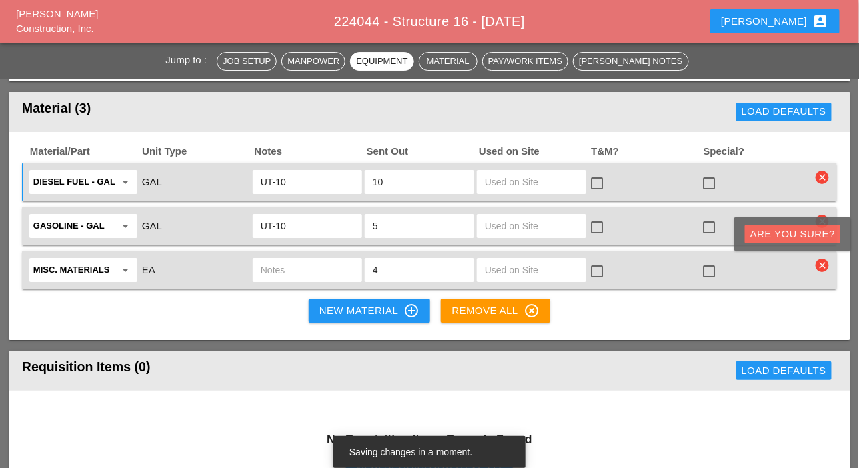
click at [820, 236] on div "Are you Sure?" at bounding box center [792, 234] width 85 height 15
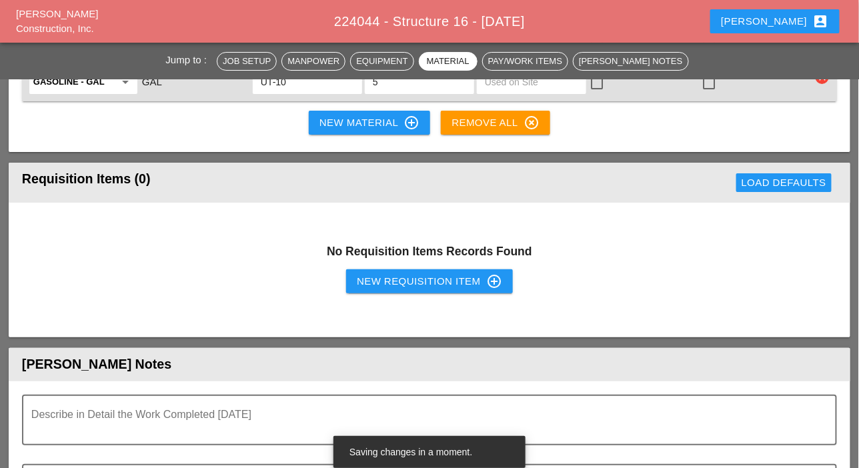
scroll to position [1534, 0]
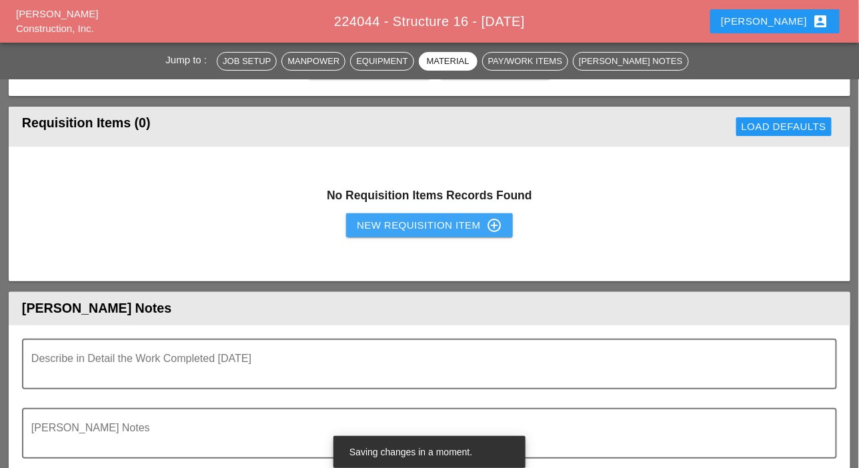
click at [418, 226] on div "New Requisition Item control_point" at bounding box center [429, 225] width 145 height 16
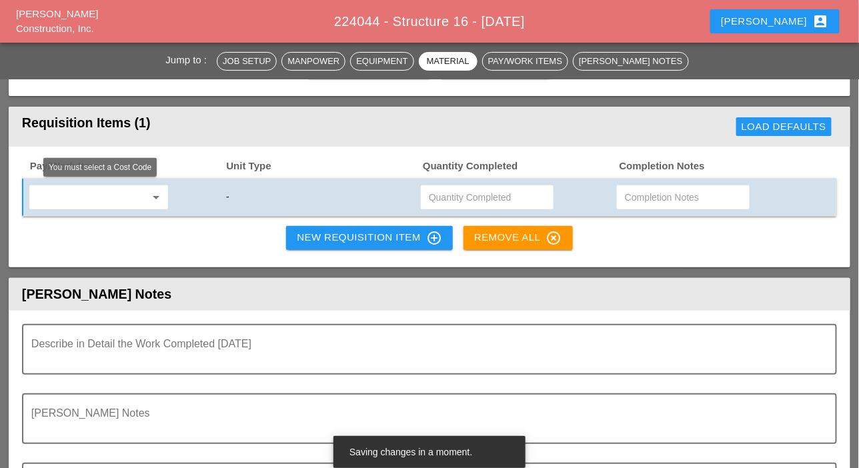
click at [103, 201] on input "text" at bounding box center [89, 197] width 112 height 21
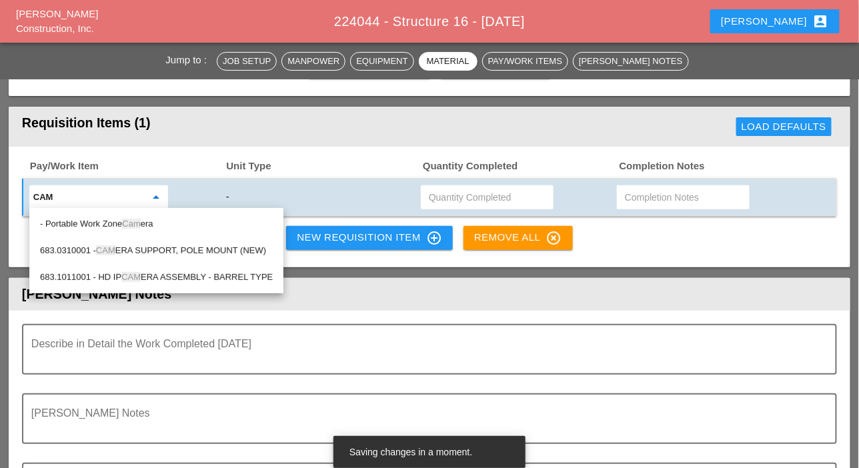
click at [110, 223] on div "- Portable Work Zone Cam era" at bounding box center [156, 224] width 233 height 16
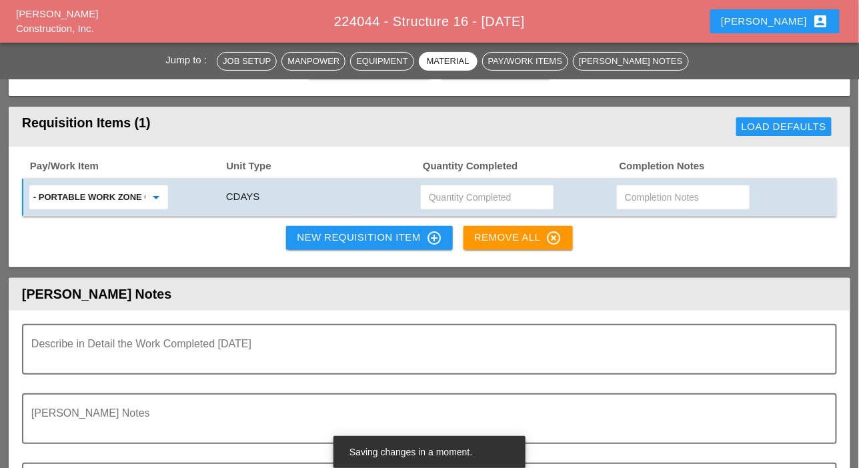
type input "- Portable Work Zone Camera"
click at [464, 199] on input "text" at bounding box center [487, 197] width 117 height 21
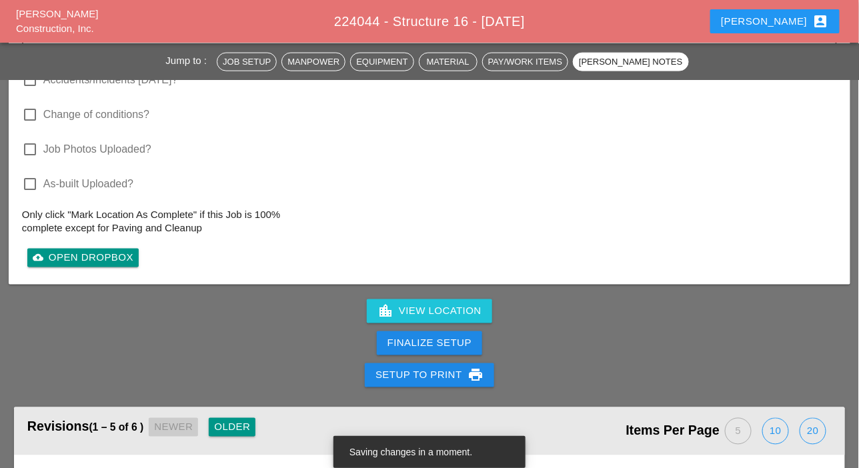
scroll to position [2001, 0]
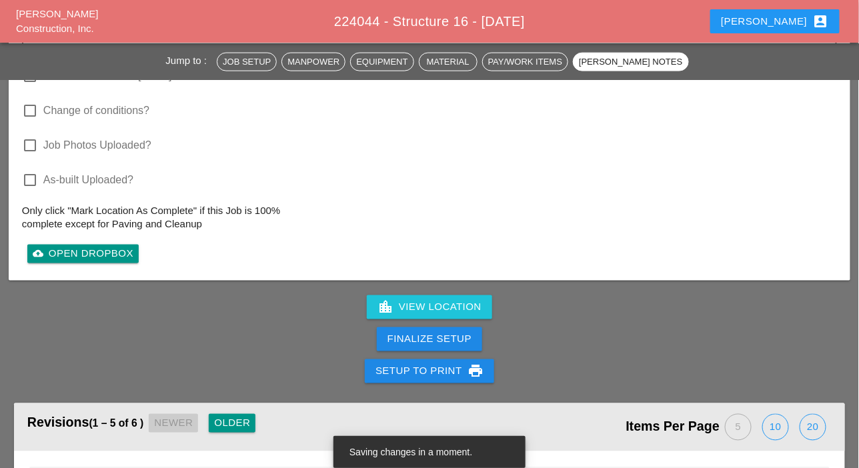
type input "4"
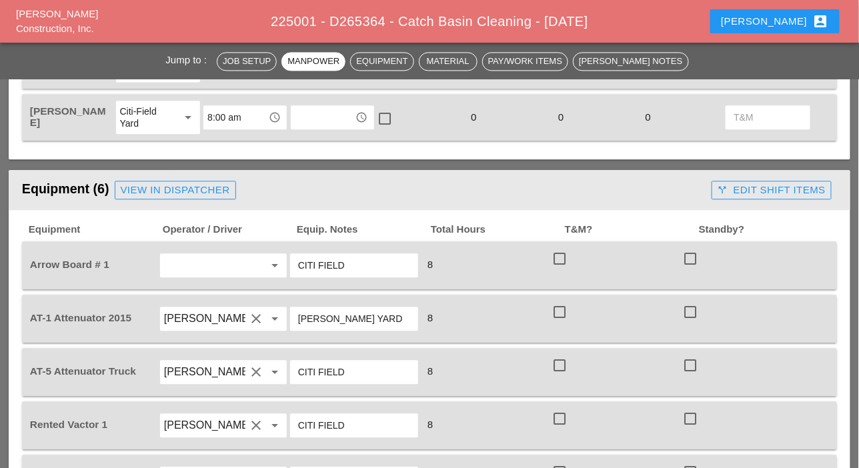
scroll to position [867, 0]
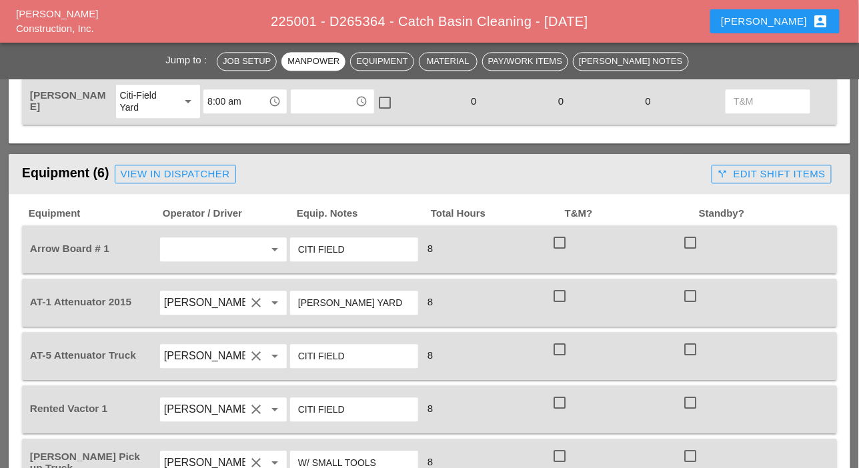
click at [206, 247] on input "text" at bounding box center [204, 249] width 81 height 21
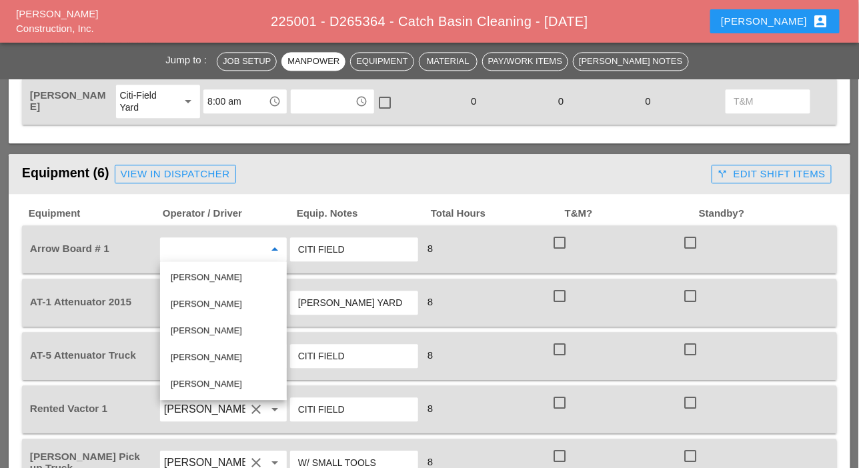
click at [205, 303] on div "[PERSON_NAME]" at bounding box center [223, 304] width 105 height 16
type input "[PERSON_NAME]"
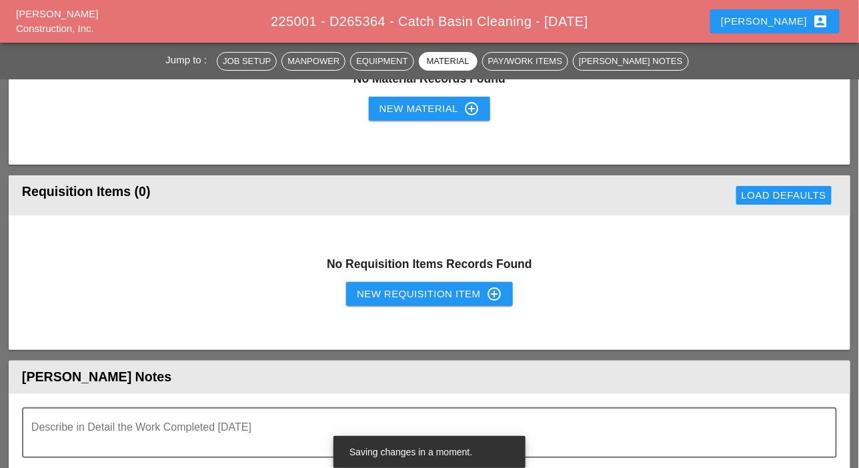
scroll to position [1467, 0]
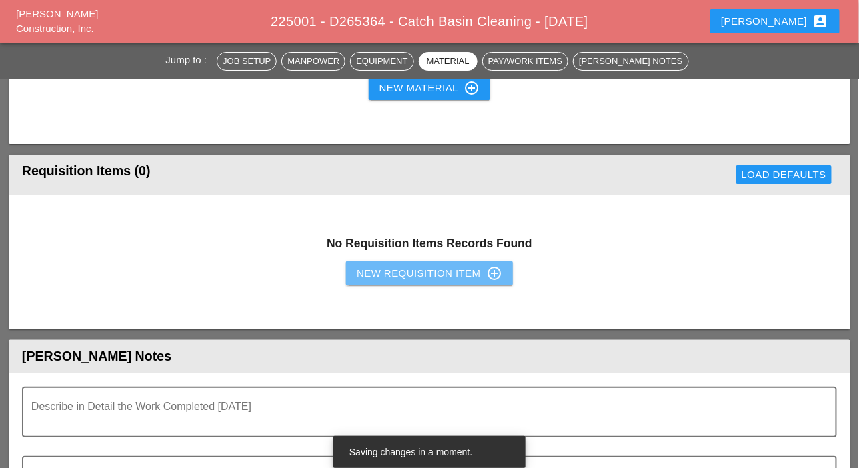
click at [381, 281] on button "New Requisition Item control_point" at bounding box center [429, 273] width 167 height 24
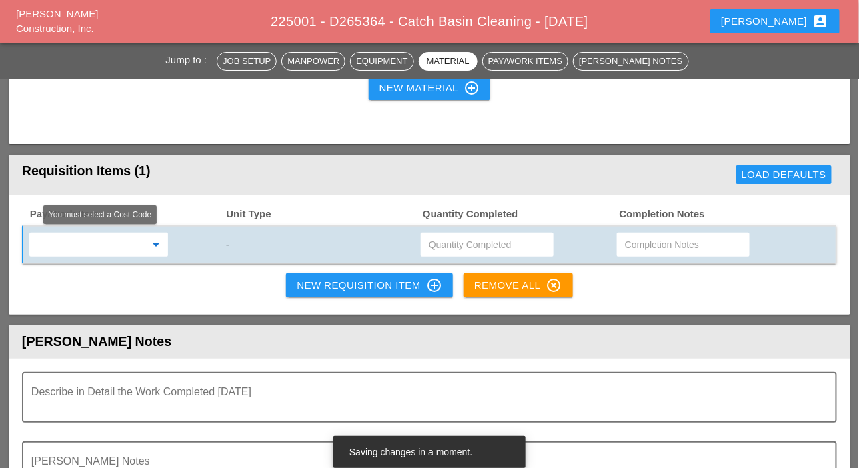
click at [98, 246] on input "text" at bounding box center [89, 244] width 112 height 21
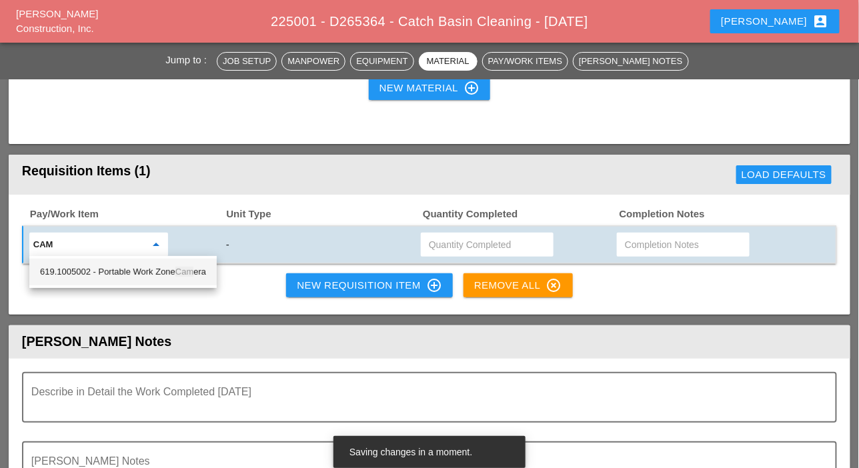
click at [131, 266] on div "619.1005002 - Portable Work Zone Cam era" at bounding box center [123, 272] width 166 height 16
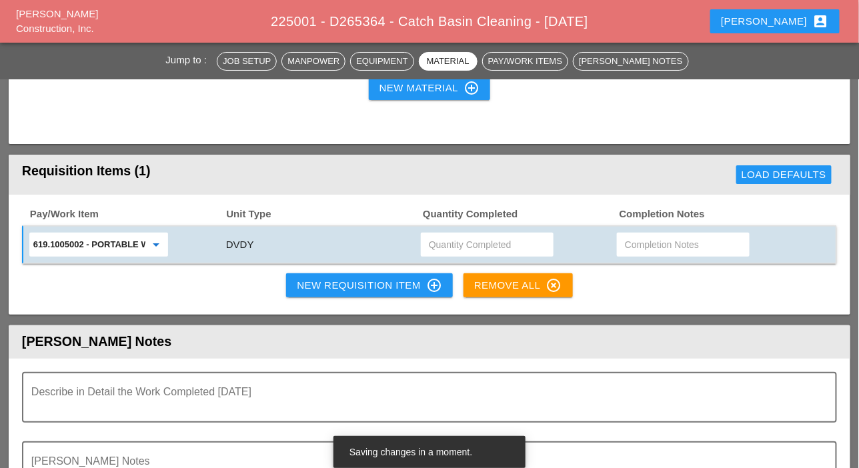
type input "619.1005002 - Portable Work Zone Camera"
click at [444, 247] on input "text" at bounding box center [487, 244] width 117 height 21
type input "4"
click at [390, 281] on div "New Requisition Item control_point" at bounding box center [369, 285] width 145 height 16
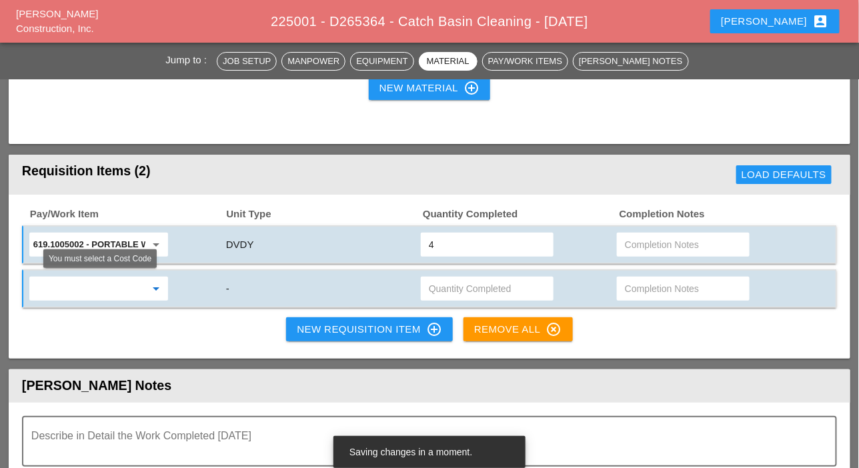
click at [107, 293] on input "text" at bounding box center [89, 288] width 112 height 21
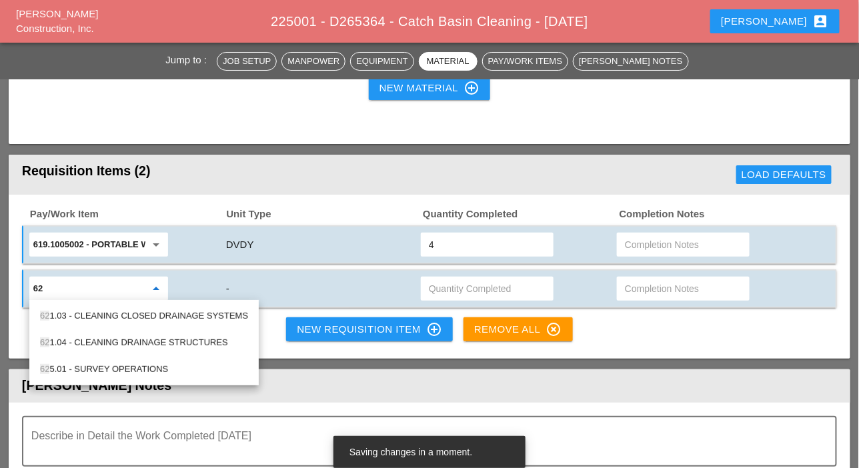
click at [105, 339] on div "62 1.04 - CLEANING DRAINAGE STRUCTURES" at bounding box center [144, 343] width 208 height 16
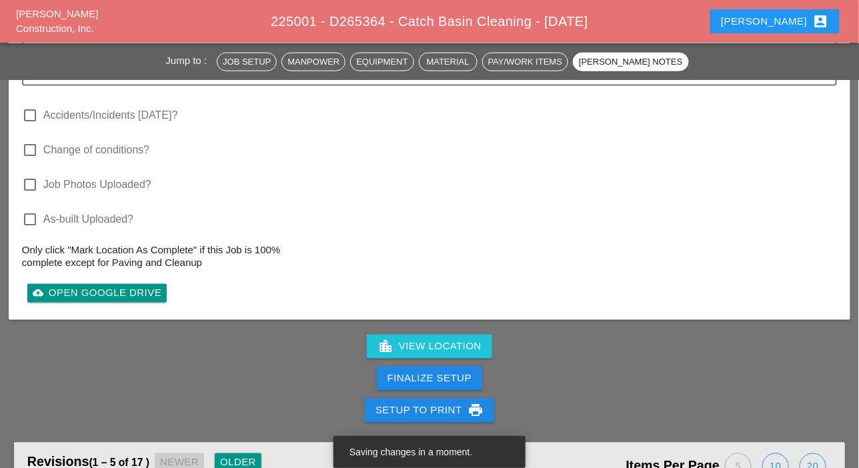
scroll to position [1868, 0]
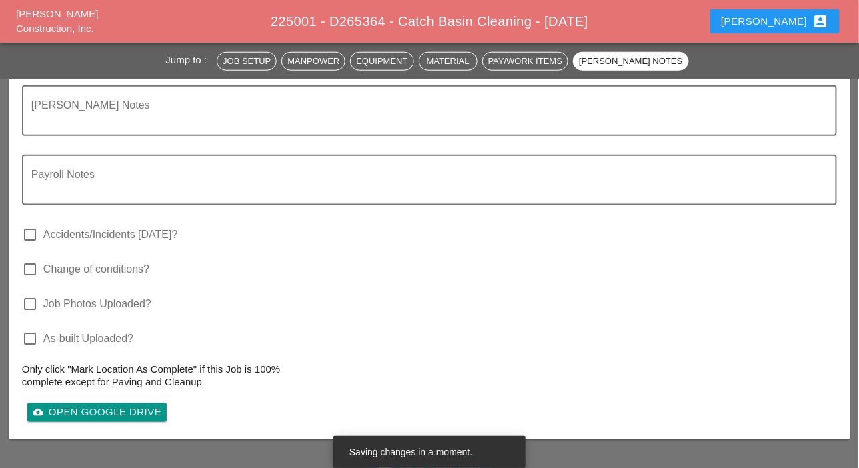
type input "621.04 - CLEANING DRAINAGE STRUCTURES"
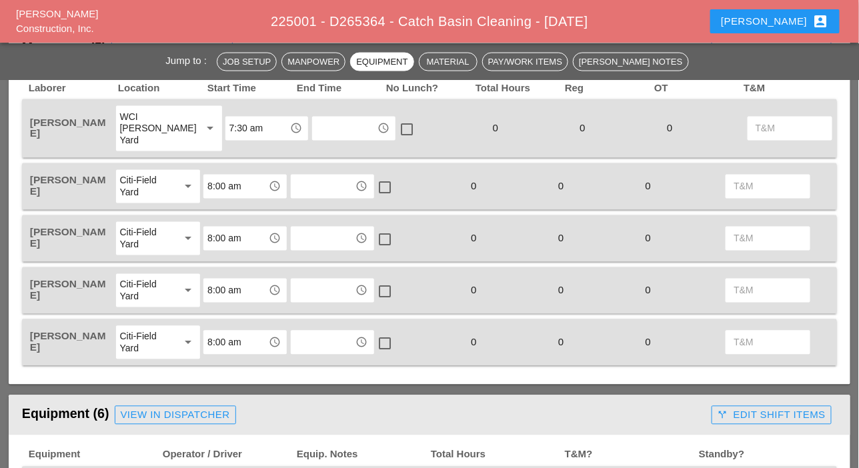
scroll to position [600, 0]
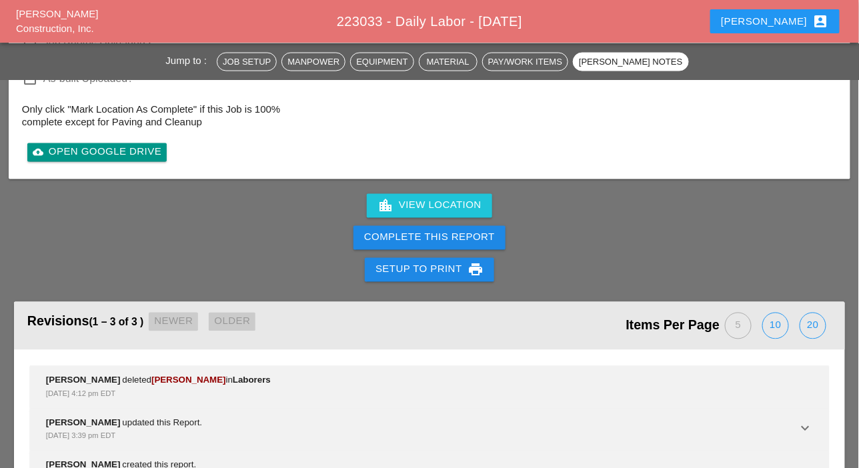
scroll to position [2171, 0]
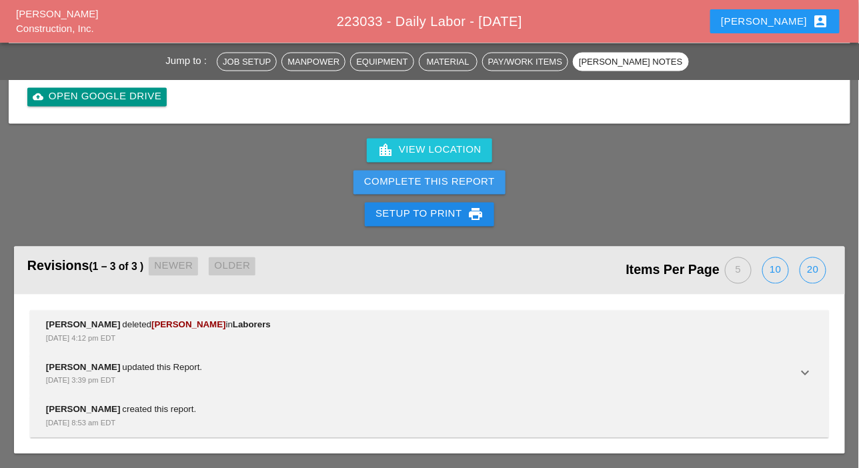
click at [452, 184] on div "Complete This Report" at bounding box center [429, 182] width 131 height 15
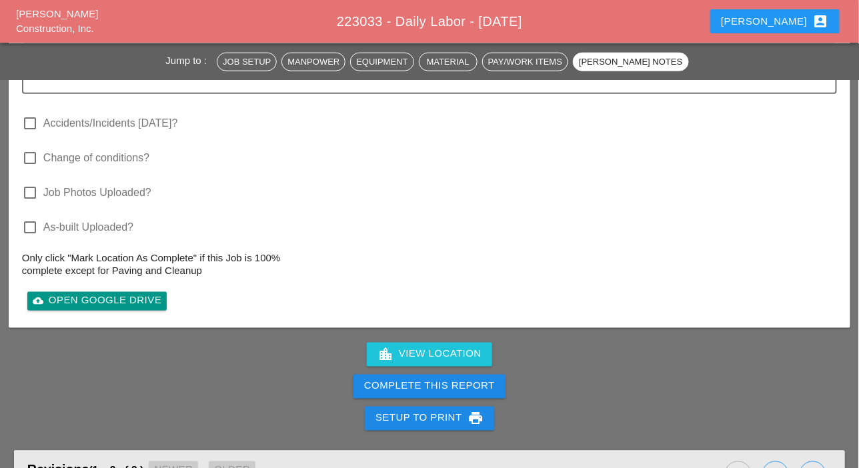
scroll to position [2108, 0]
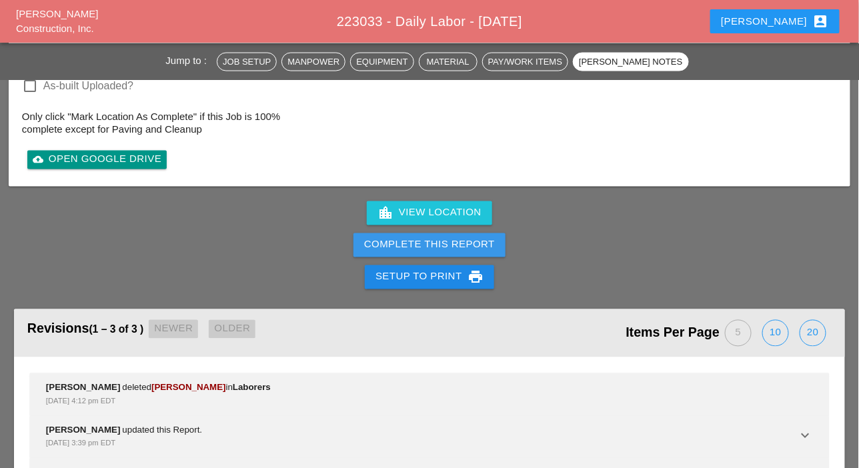
click at [428, 237] on div "Complete This Report" at bounding box center [429, 244] width 131 height 15
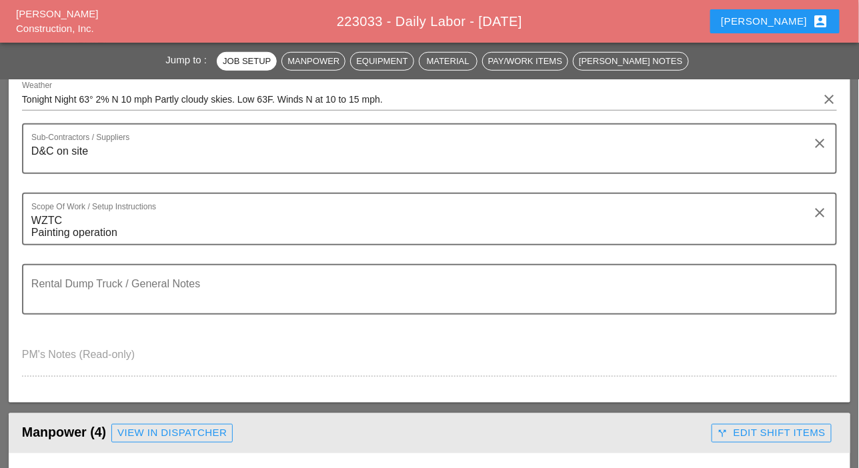
scroll to position [0, 0]
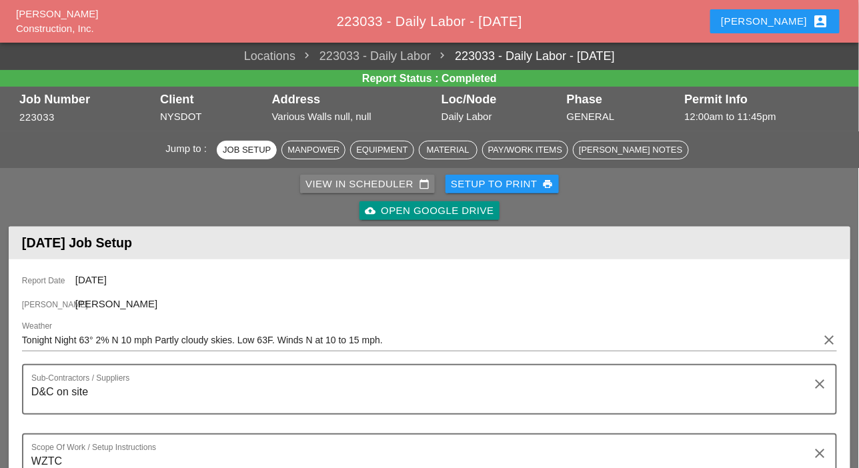
click at [321, 185] on div "View in Scheduler calendar_today" at bounding box center [367, 184] width 124 height 15
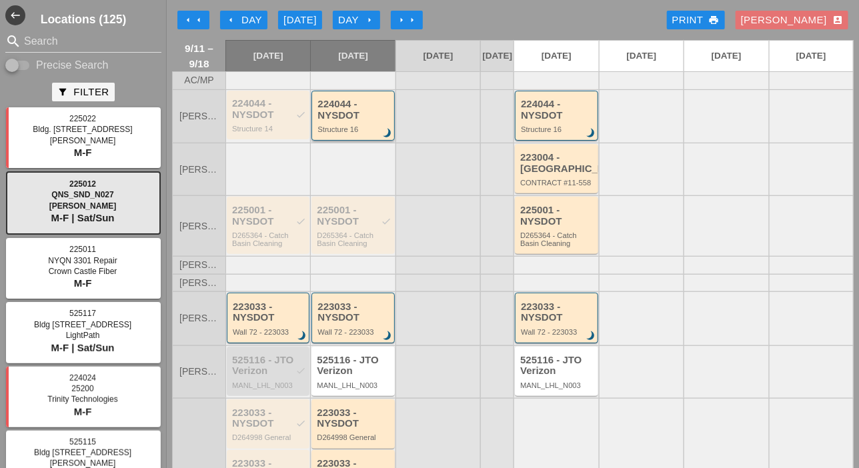
click at [350, 120] on div "224044 - NYSDOT" at bounding box center [353, 110] width 73 height 22
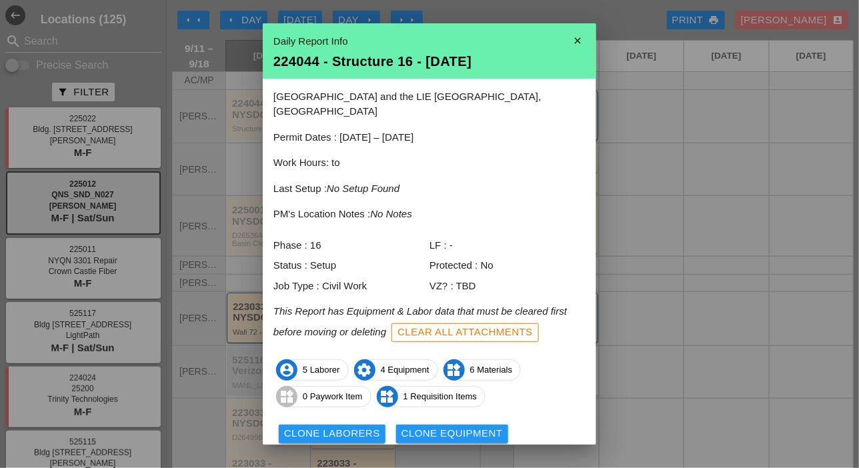
scroll to position [59, 0]
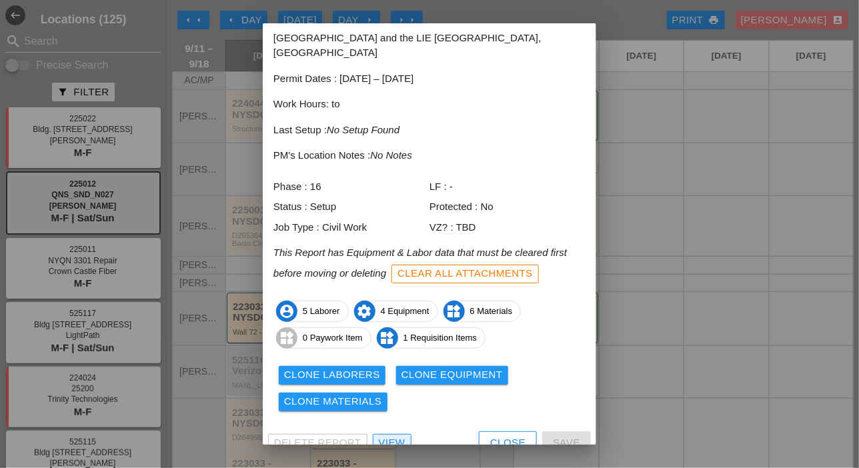
click at [396, 436] on div "View" at bounding box center [392, 443] width 27 height 15
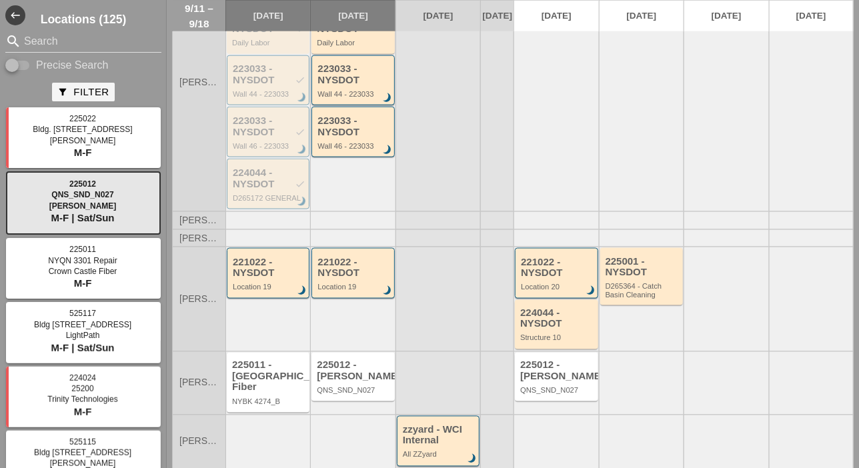
scroll to position [460, 0]
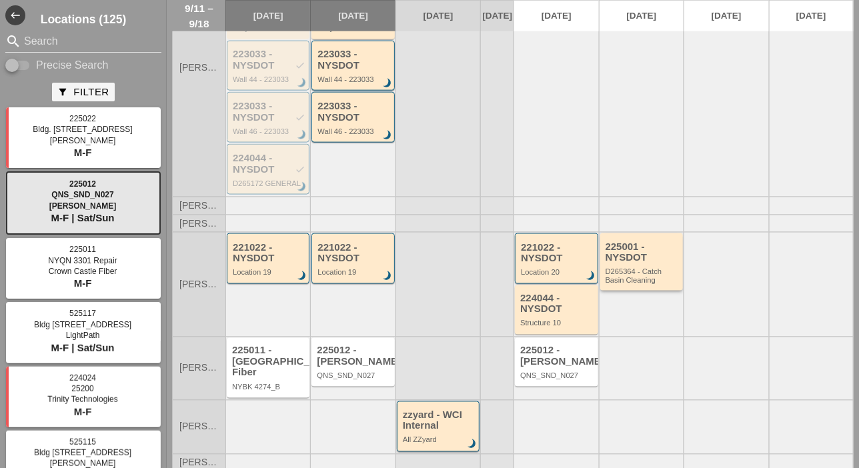
click at [628, 273] on div "225001 - NYSDOT D265364 - Catch Basin Cleaning" at bounding box center [643, 262] width 74 height 43
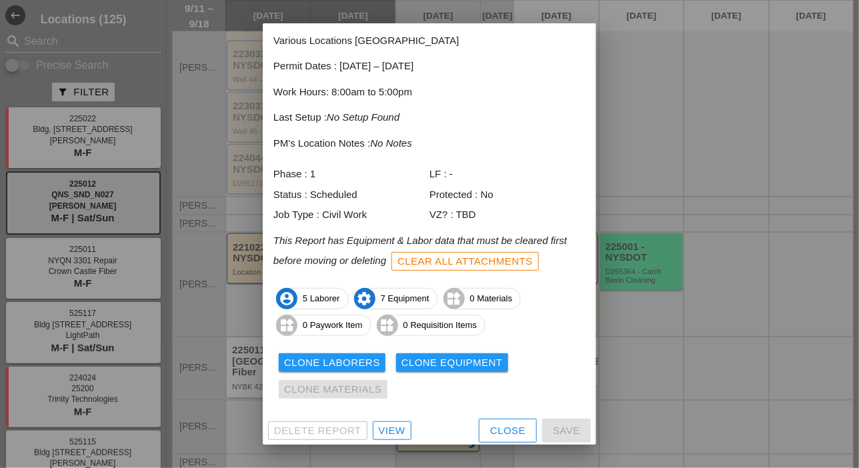
scroll to position [72, 0]
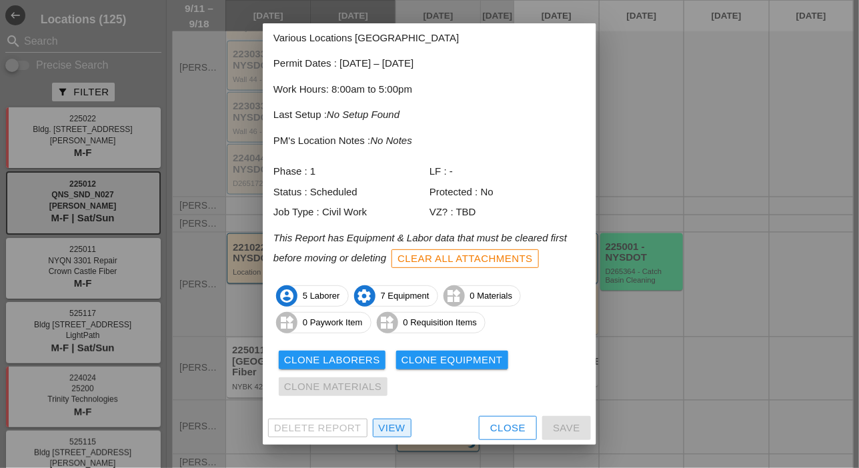
click at [404, 420] on link "View" at bounding box center [392, 428] width 39 height 19
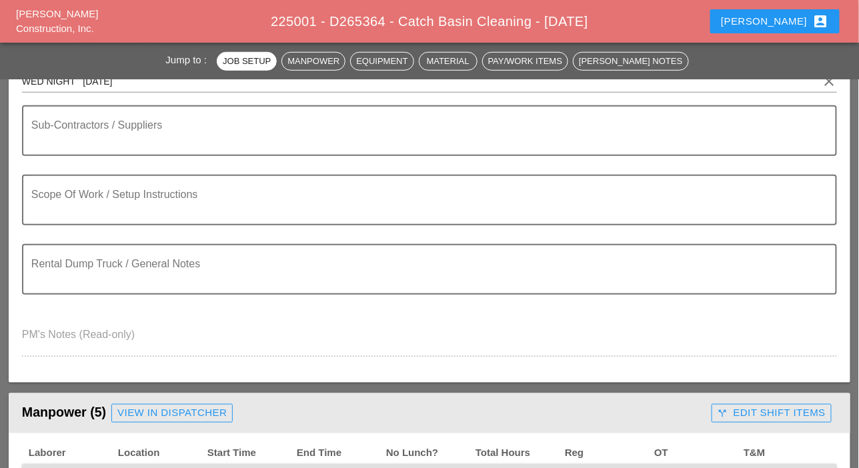
scroll to position [133, 0]
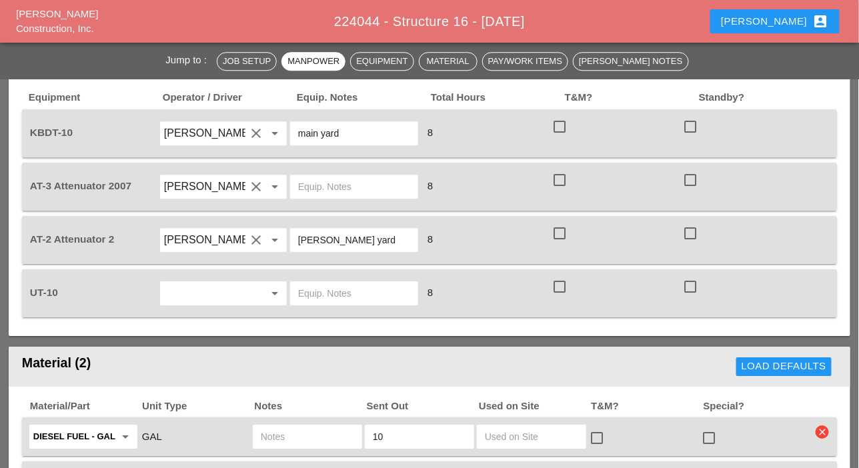
scroll to position [1134, 0]
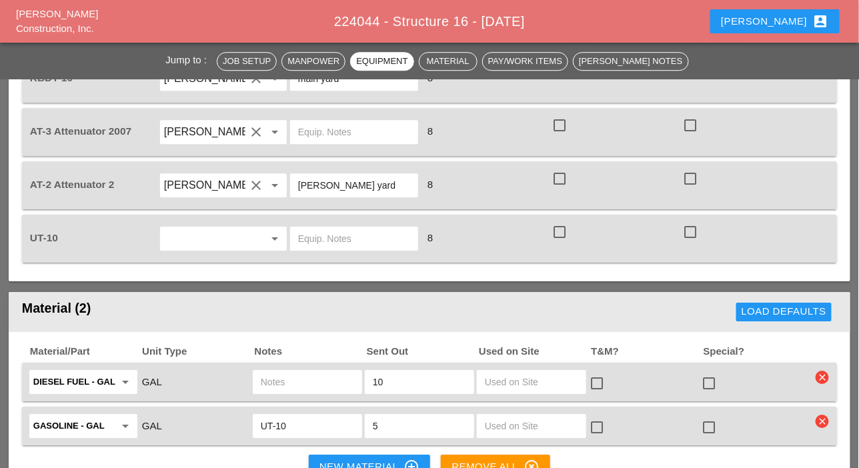
click at [216, 238] on input "text" at bounding box center [204, 238] width 81 height 21
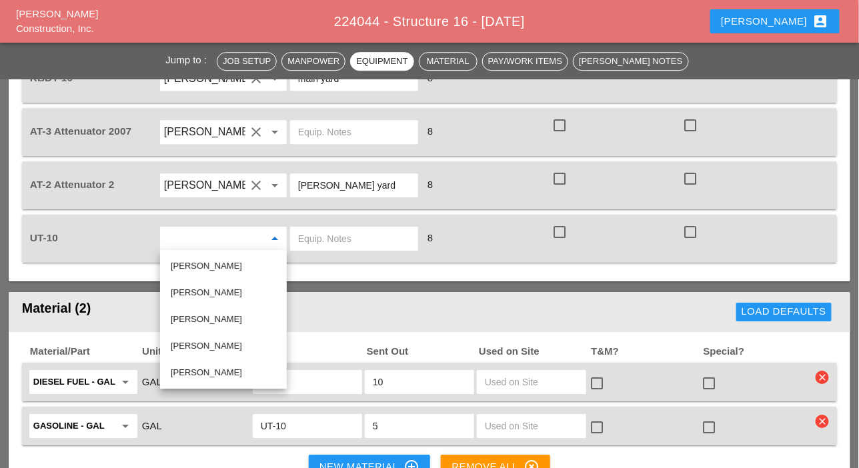
click at [205, 318] on div "[PERSON_NAME]" at bounding box center [223, 319] width 105 height 16
type input "[PERSON_NAME]"
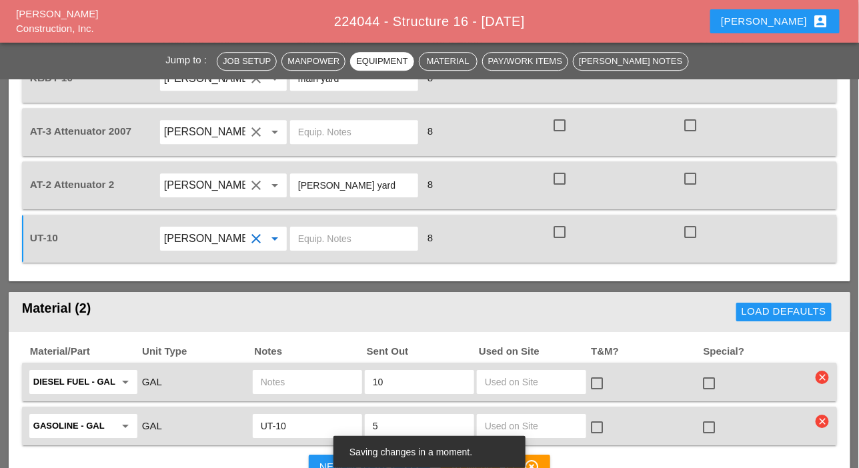
click at [327, 239] on input "text" at bounding box center [354, 238] width 112 height 21
drag, startPoint x: 328, startPoint y: 238, endPoint x: 320, endPoint y: 239, distance: 8.0
click at [319, 239] on input "main ayrd" at bounding box center [354, 238] width 112 height 21
click at [330, 236] on input "main yad" at bounding box center [354, 238] width 112 height 21
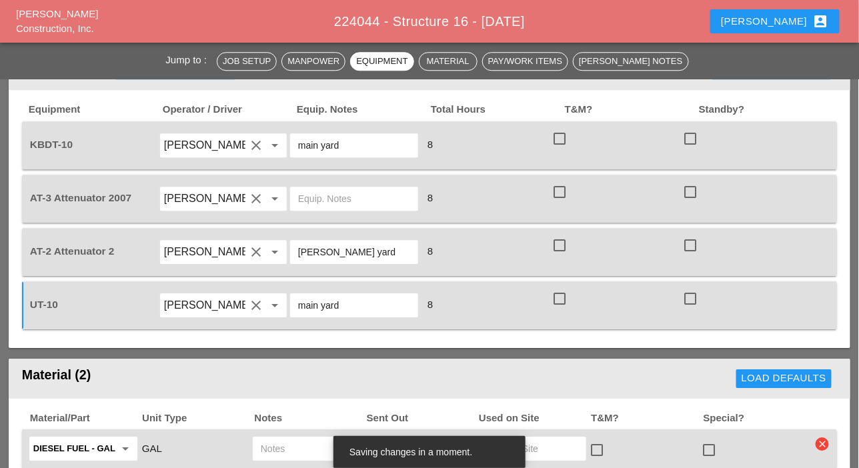
type input "main yard"
drag, startPoint x: 360, startPoint y: 250, endPoint x: 297, endPoint y: 249, distance: 62.7
click at [297, 249] on div "[PERSON_NAME] yard" at bounding box center [354, 252] width 128 height 24
click at [323, 196] on input "text" at bounding box center [354, 198] width 112 height 21
paste input "[PERSON_NAME] yard"
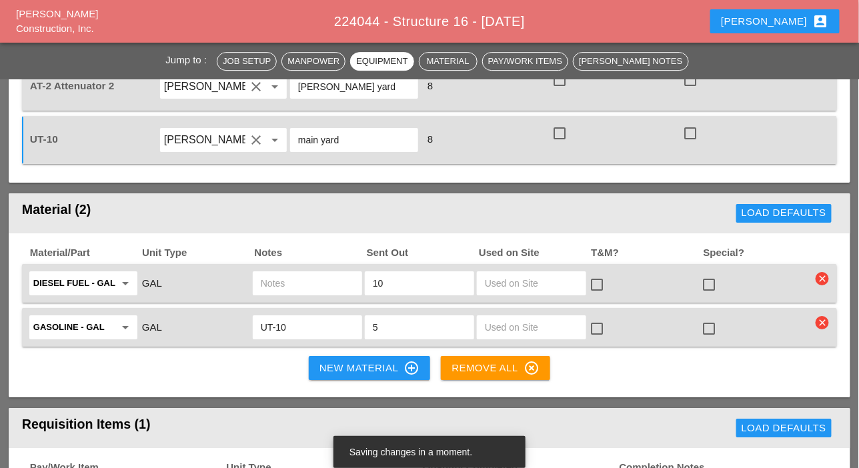
scroll to position [1267, 0]
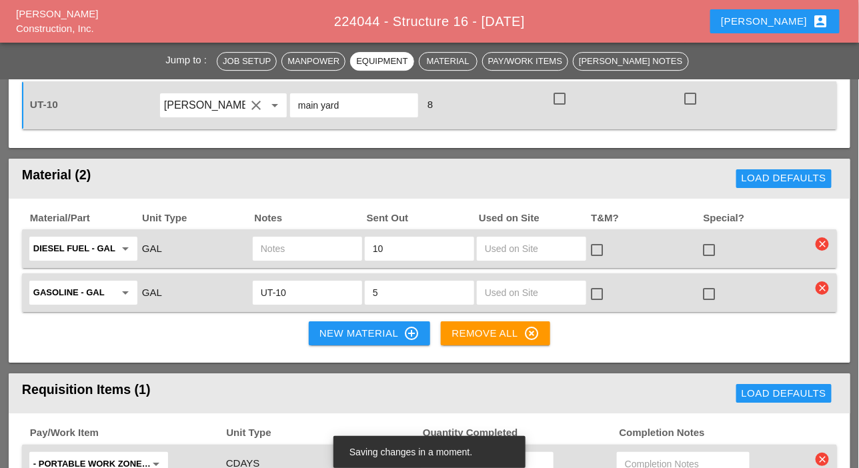
type input "[PERSON_NAME] yard"
drag, startPoint x: 293, startPoint y: 293, endPoint x: 262, endPoint y: 296, distance: 30.9
click at [263, 295] on input "UT-10" at bounding box center [307, 292] width 93 height 21
click at [288, 248] on input "text" at bounding box center [307, 248] width 93 height 21
paste input "UT-10"
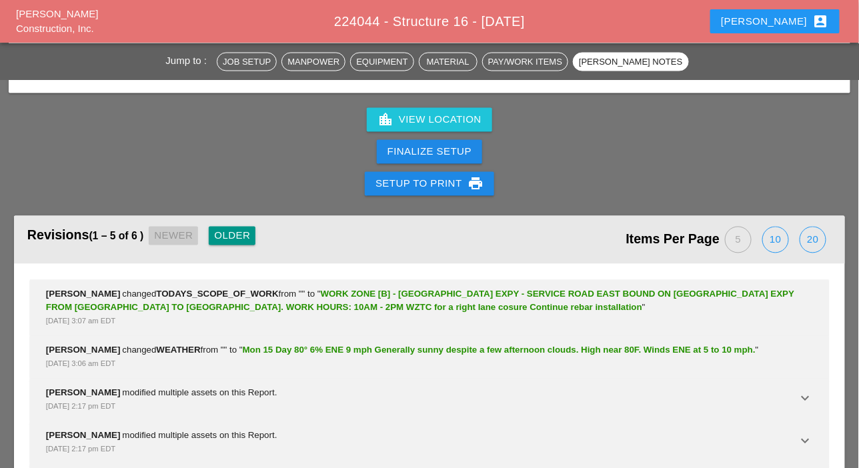
scroll to position [2256, 0]
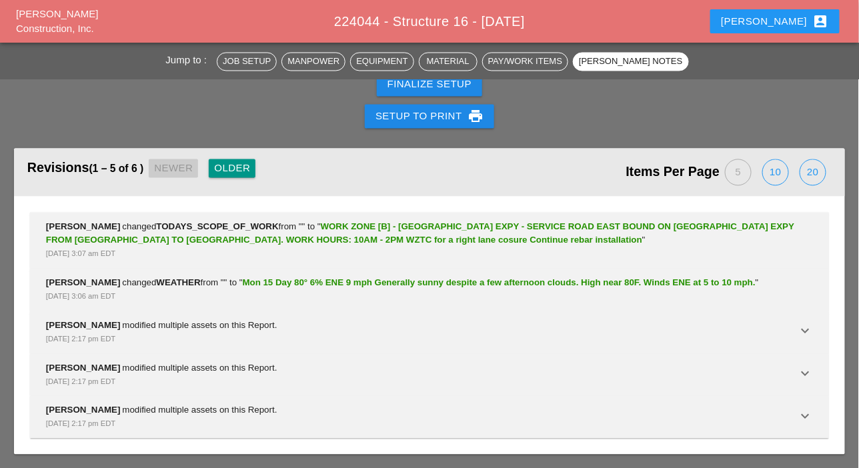
type input "UT-10"
